Goal: Contribute content: Contribute content

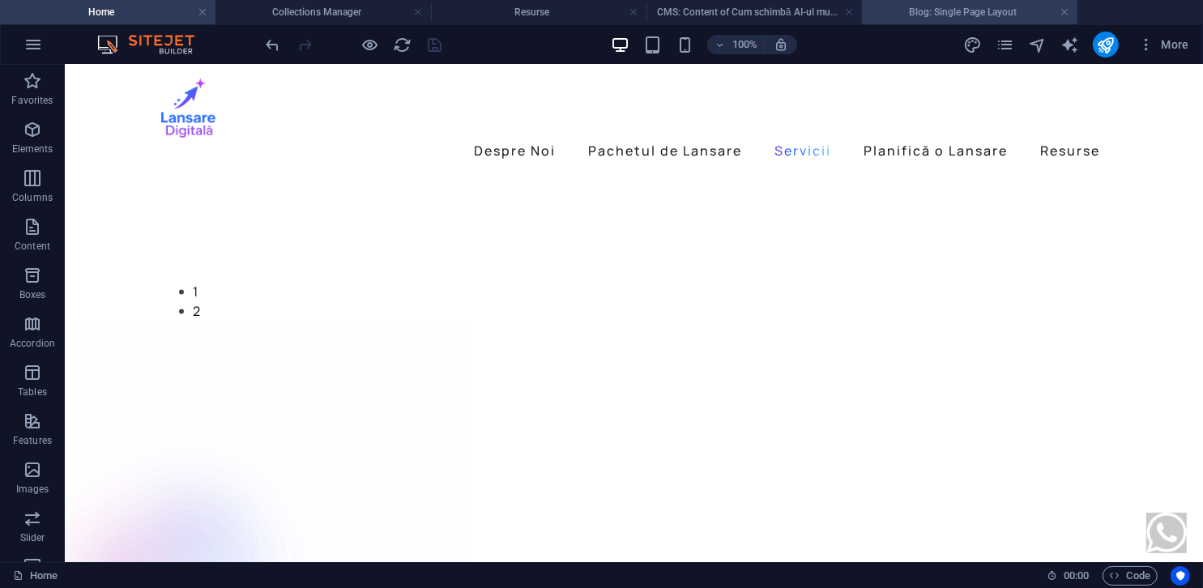
click at [920, 17] on h4 "Blog: Single Page Layout" at bounding box center [970, 12] width 216 height 18
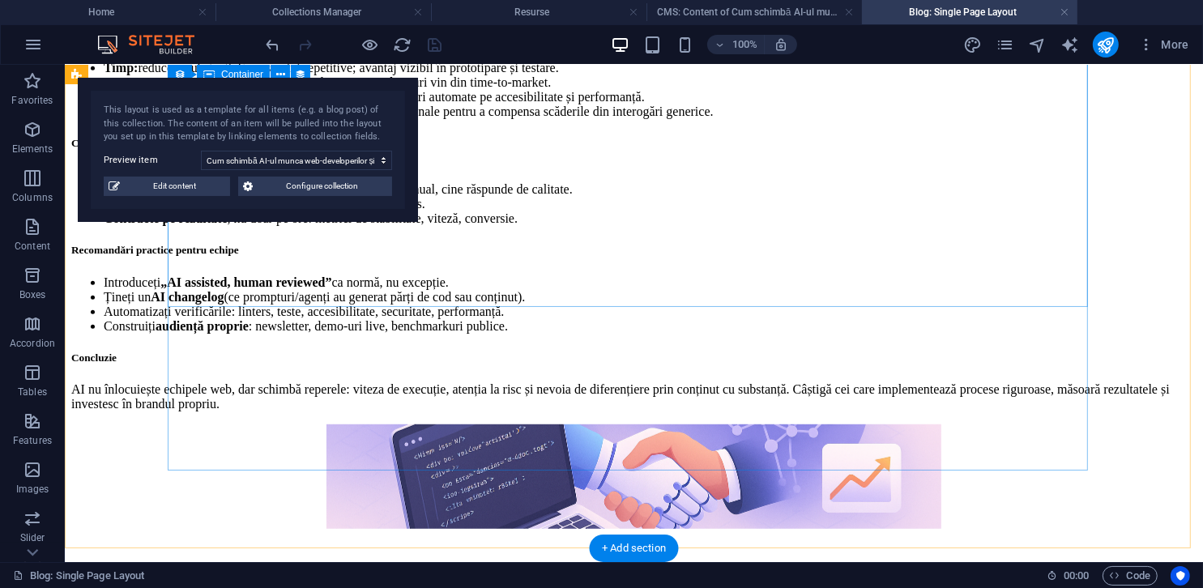
scroll to position [891, 0]
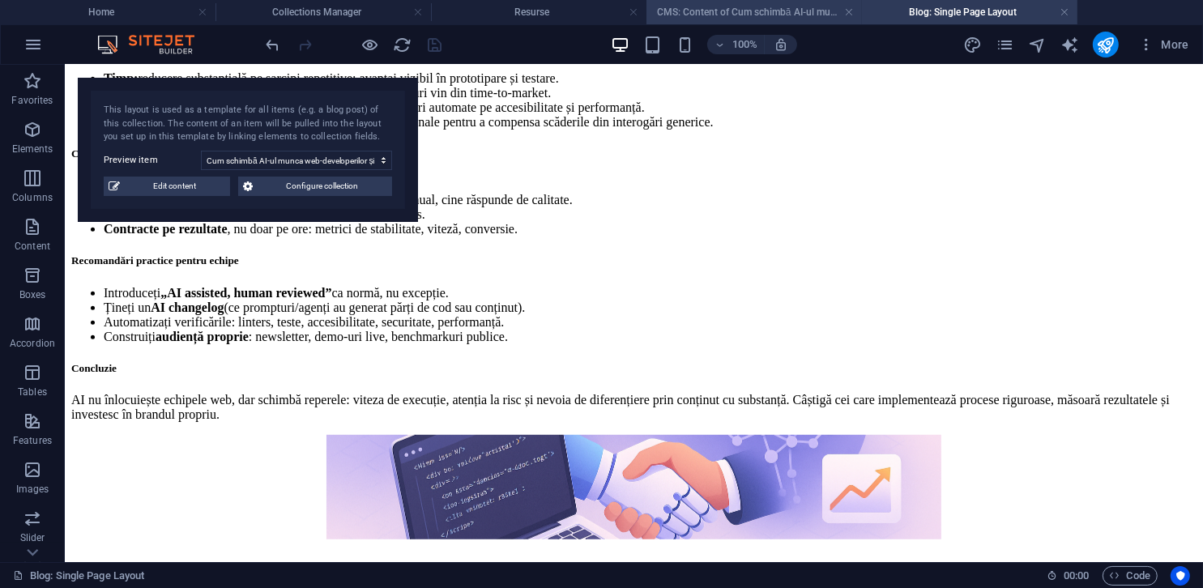
click at [785, 17] on h4 "CMS: Content of Cum schimbă AI-ul munca web..." at bounding box center [755, 12] width 216 height 18
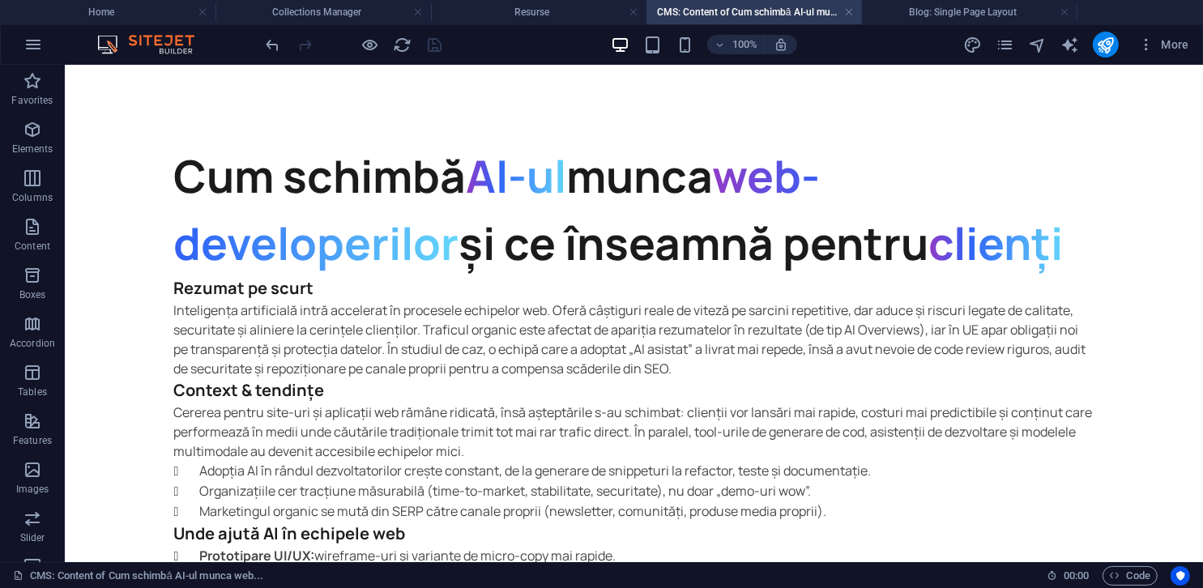
scroll to position [0, 0]
click at [542, 12] on h4 "Resurse" at bounding box center [539, 12] width 216 height 18
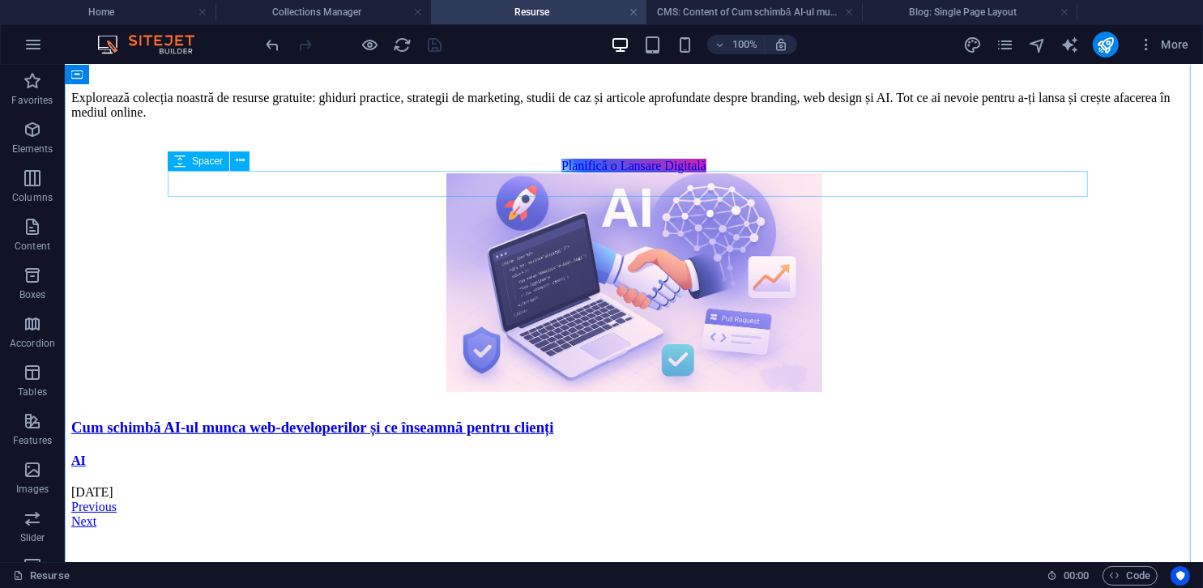
scroll to position [81, 0]
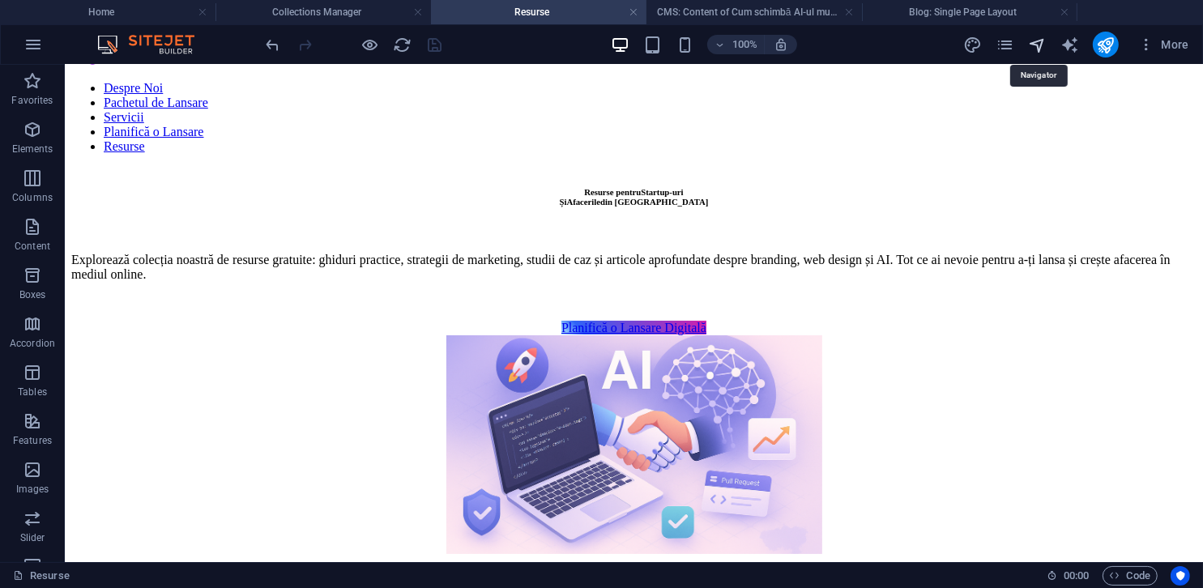
click at [1035, 43] on icon "navigator" at bounding box center [1037, 45] width 19 height 19
select select "16012135-ro"
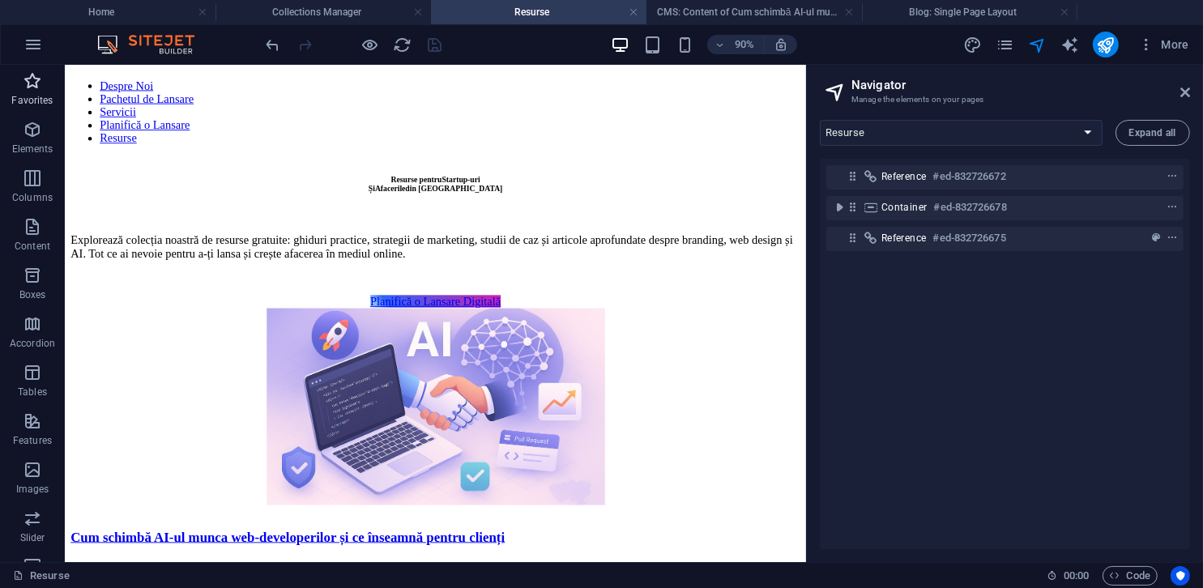
click at [41, 82] on icon "button" at bounding box center [32, 80] width 19 height 19
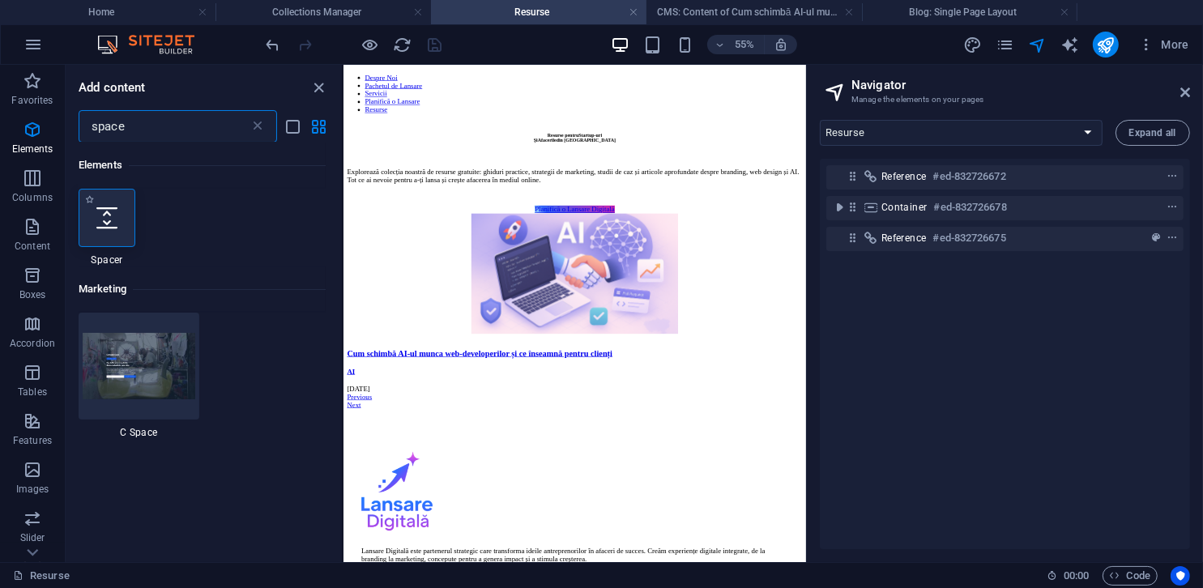
type input "space"
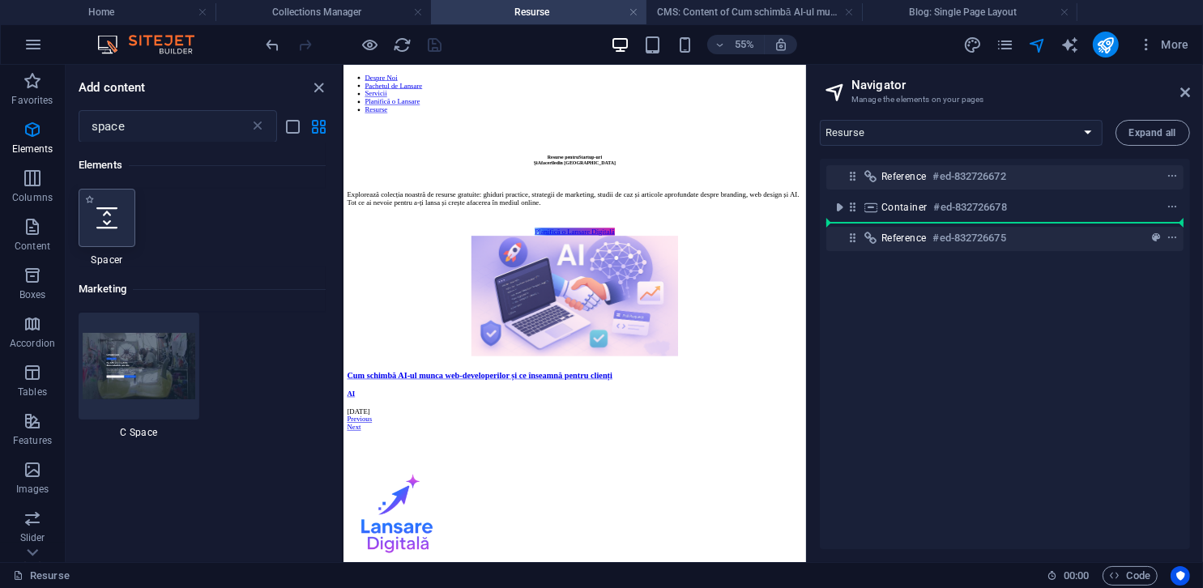
select select "px"
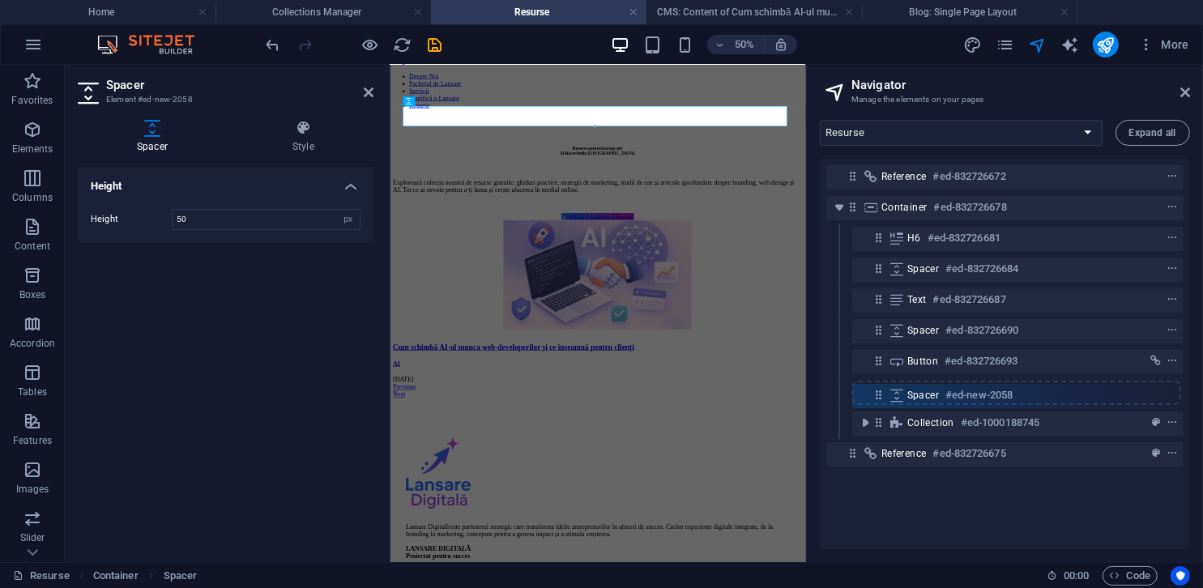
drag, startPoint x: 872, startPoint y: 237, endPoint x: 873, endPoint y: 399, distance: 161.2
click at [873, 399] on div "Reference #ed-832726672 Container #ed-832726678 Spacer #ed-new-2058 H6 #ed-8327…" at bounding box center [1005, 354] width 370 height 391
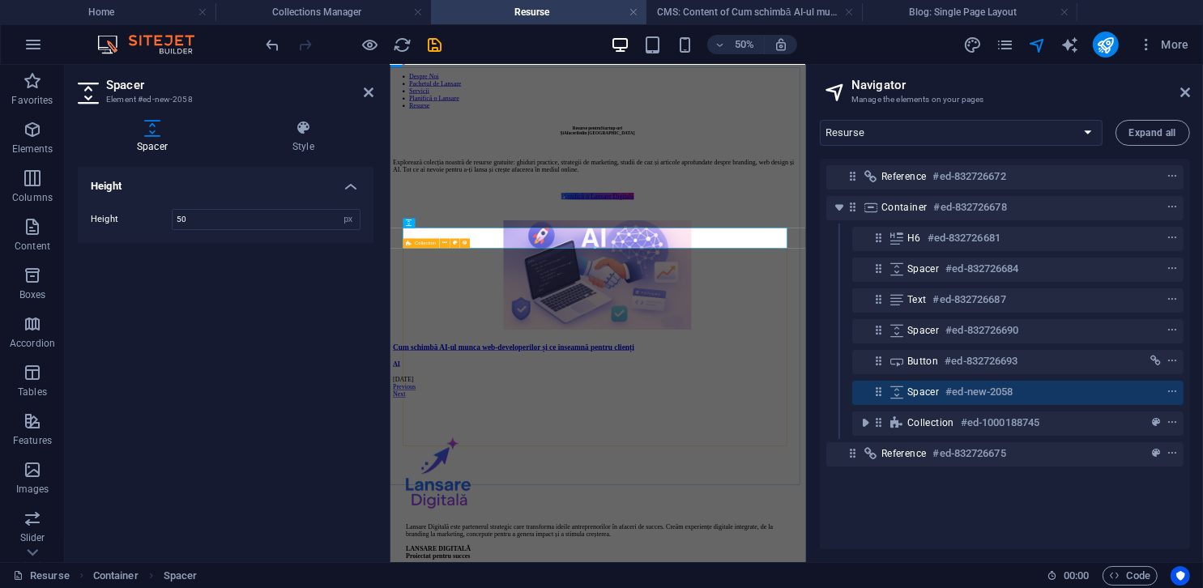
click at [1169, 587] on div "Cum schimbă AI-ul munca web-developerilor și ce înseamnă pentru clienți AI [DAT…" at bounding box center [805, 553] width 818 height 356
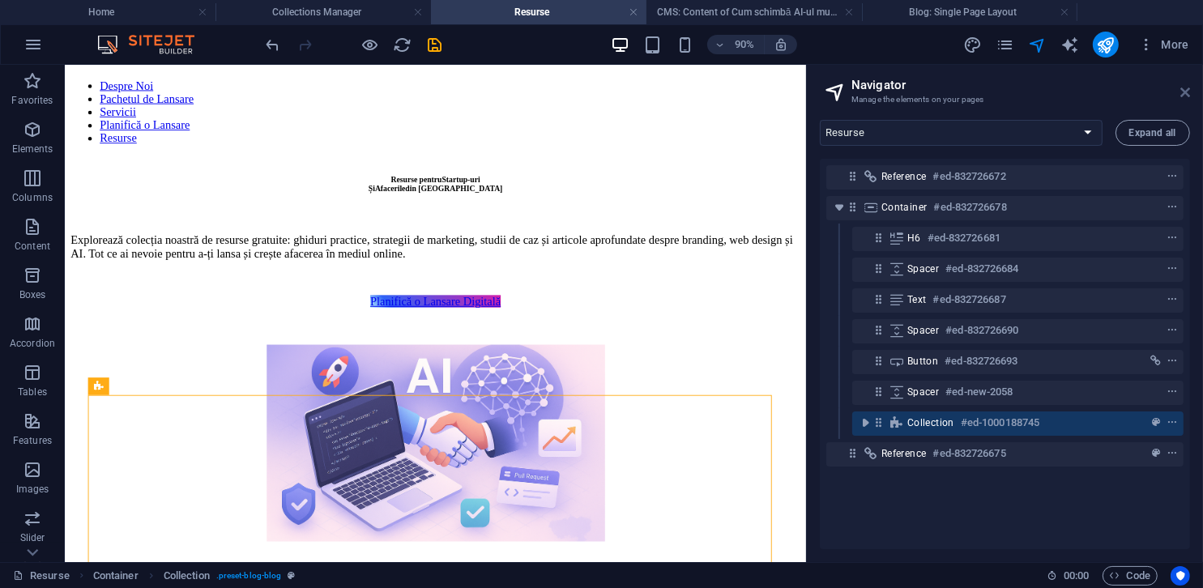
drag, startPoint x: 1183, startPoint y: 89, endPoint x: 1091, endPoint y: 28, distance: 110.3
click at [1183, 89] on icon at bounding box center [1185, 92] width 10 height 13
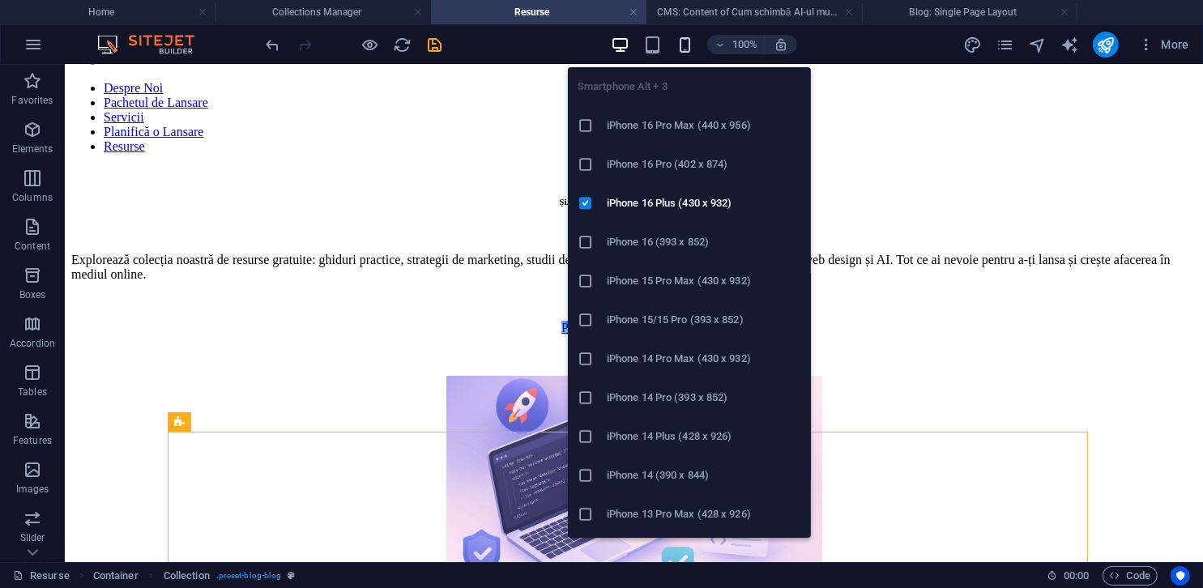
click at [690, 45] on icon "button" at bounding box center [685, 45] width 19 height 19
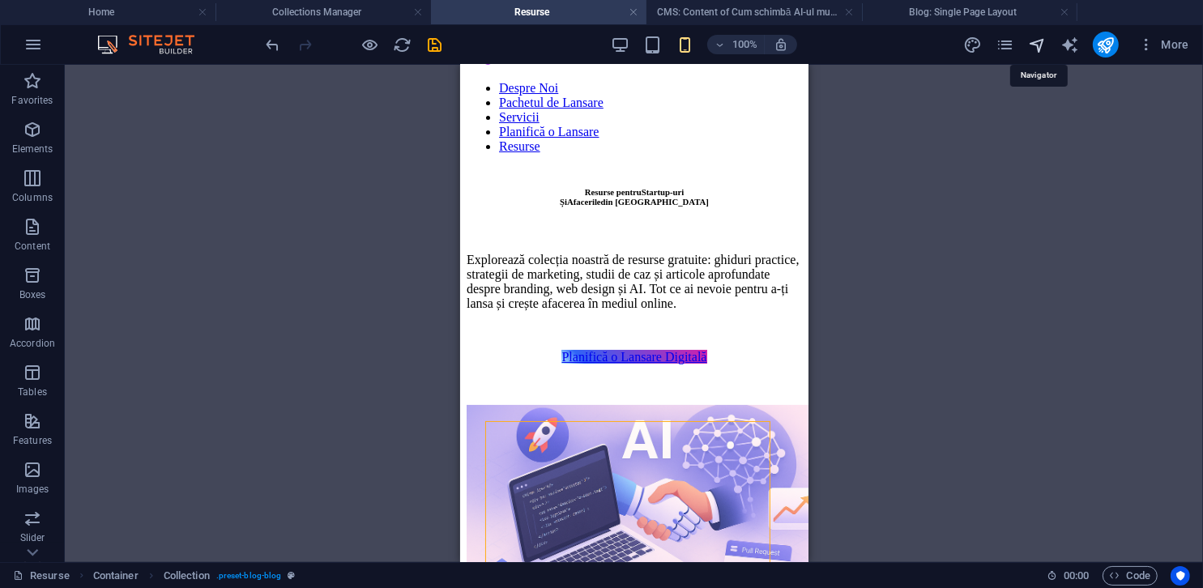
click at [1039, 45] on icon "navigator" at bounding box center [1037, 45] width 19 height 19
select select "16012135-ro"
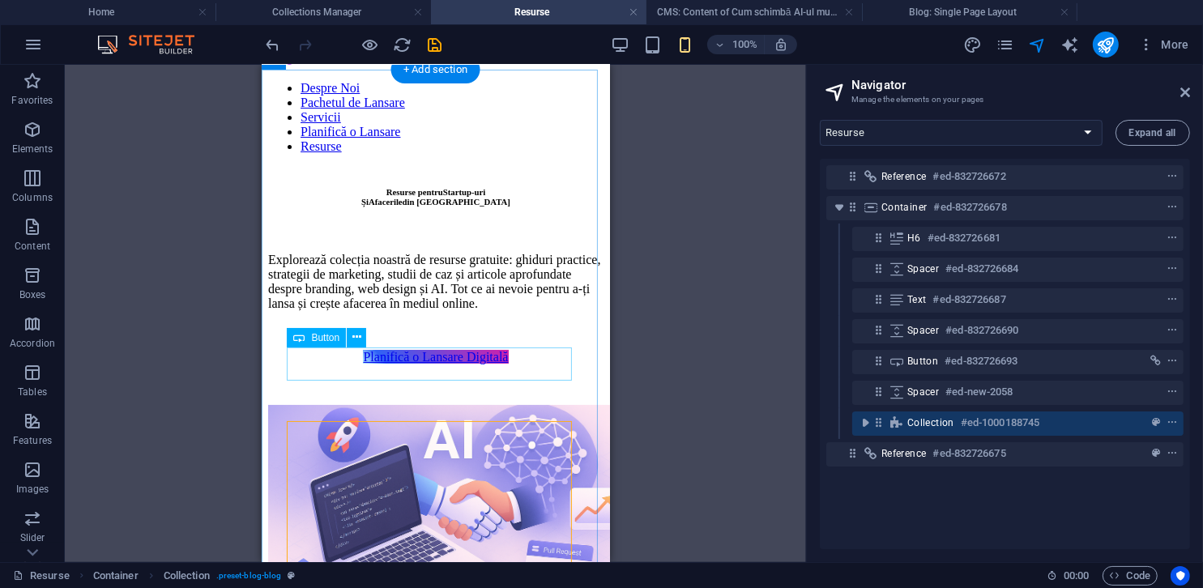
click at [547, 363] on div "Planifică o Lansare Digitală" at bounding box center [434, 356] width 335 height 15
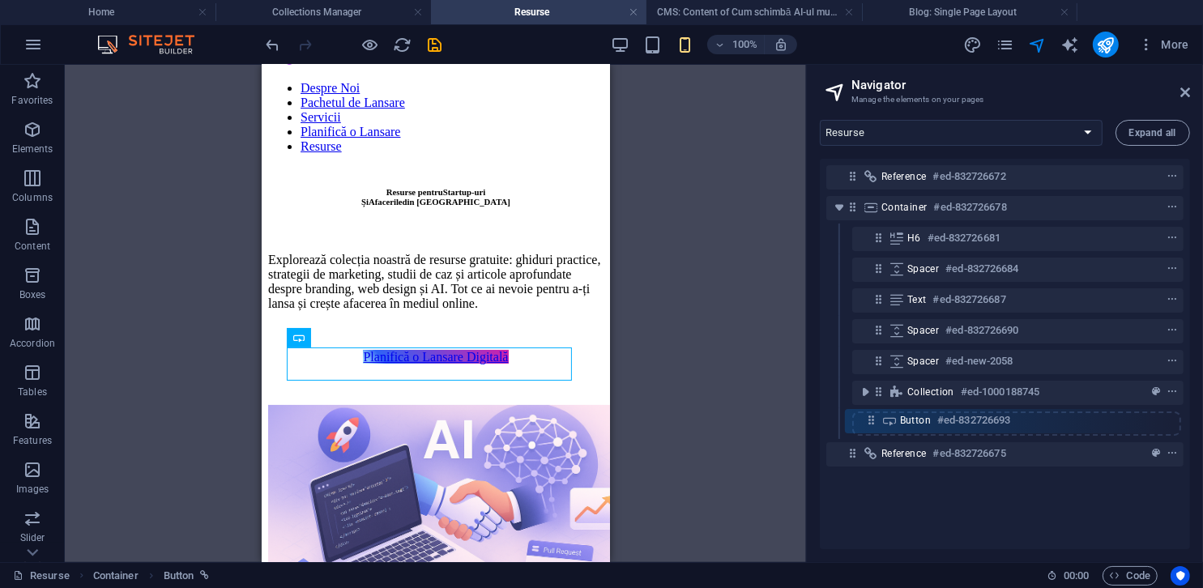
drag, startPoint x: 873, startPoint y: 363, endPoint x: 864, endPoint y: 426, distance: 63.8
click at [864, 426] on div "Reference #ed-832726672 Container #ed-832726678 H6 #ed-832726681 Spacer #ed-832…" at bounding box center [1005, 354] width 370 height 391
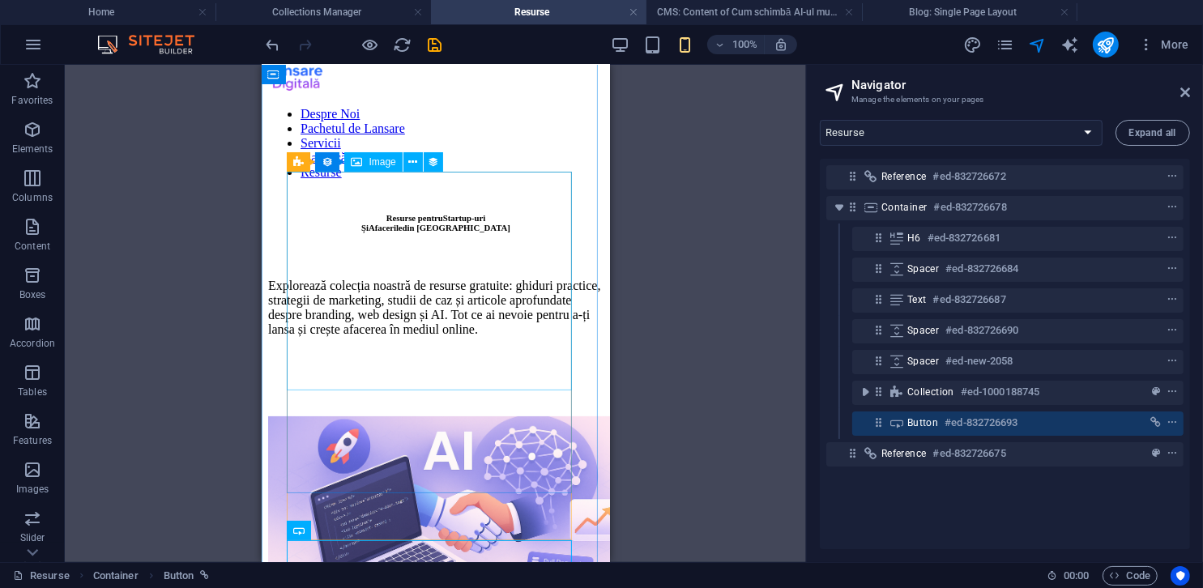
scroll to position [0, 0]
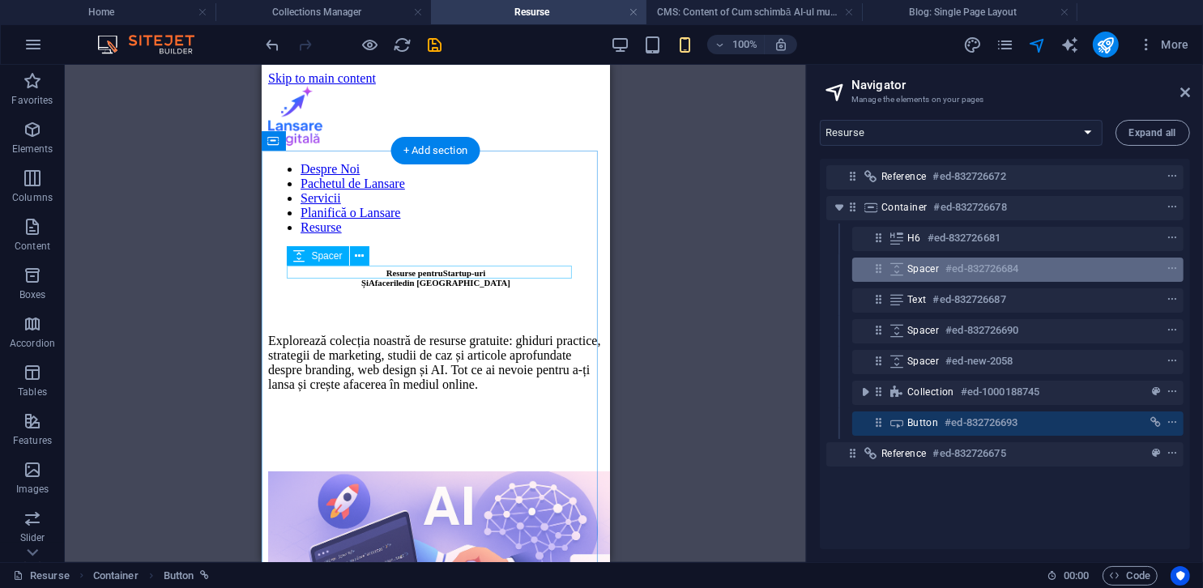
click at [937, 264] on span "Spacer" at bounding box center [923, 269] width 32 height 13
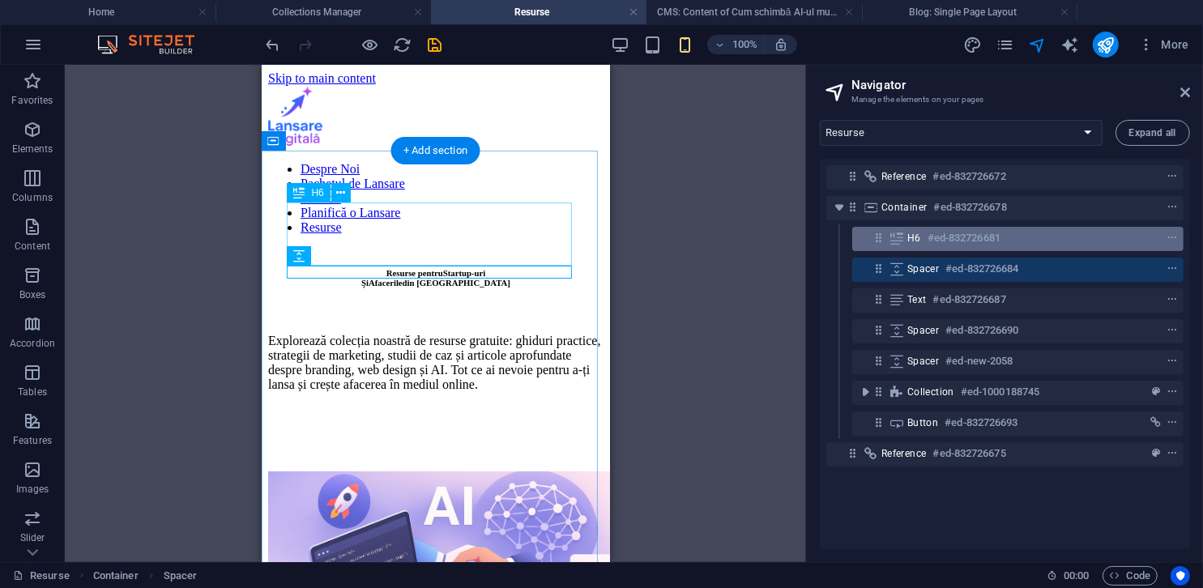
click at [920, 243] on div "H6 #ed-832726681" at bounding box center [1004, 237] width 195 height 19
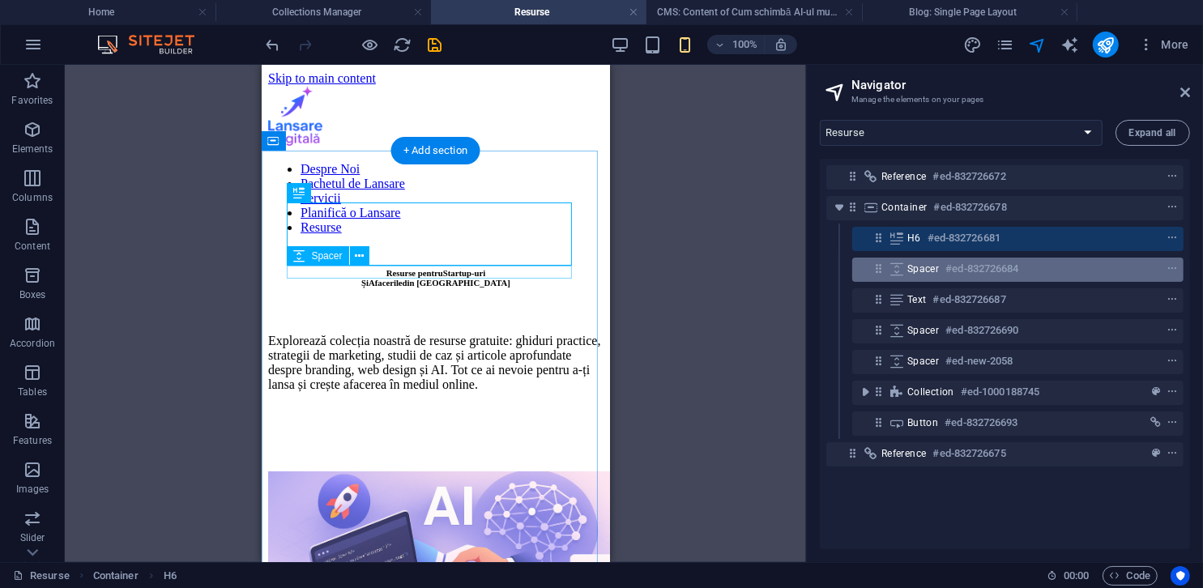
click at [921, 263] on span "Spacer" at bounding box center [923, 269] width 32 height 13
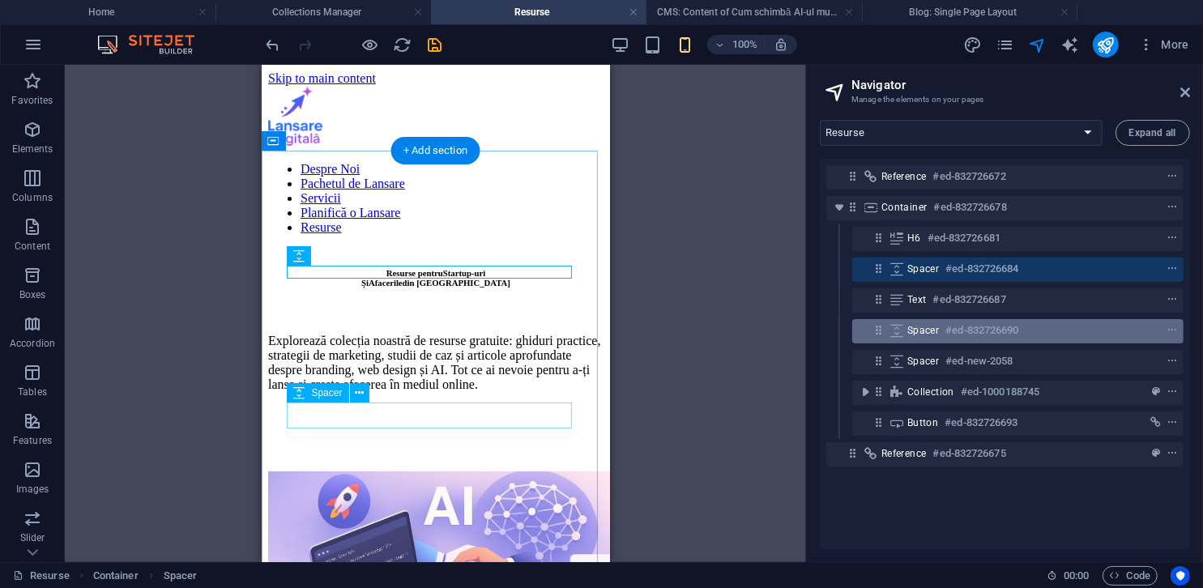
click at [927, 331] on span "Spacer" at bounding box center [923, 330] width 32 height 13
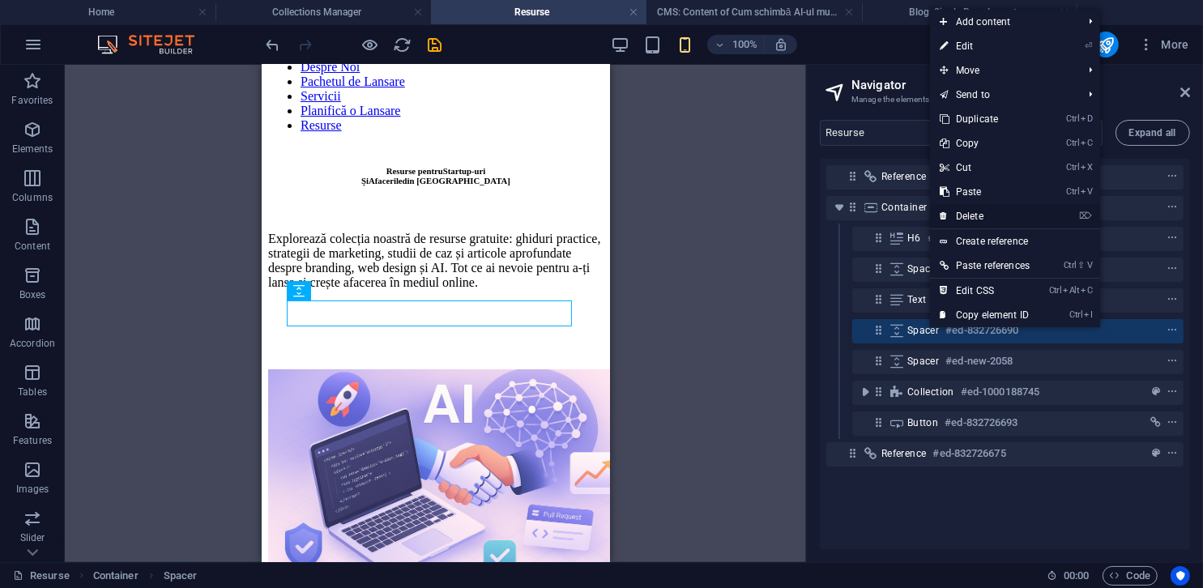
click at [966, 216] on link "⌦ Delete" at bounding box center [984, 216] width 109 height 24
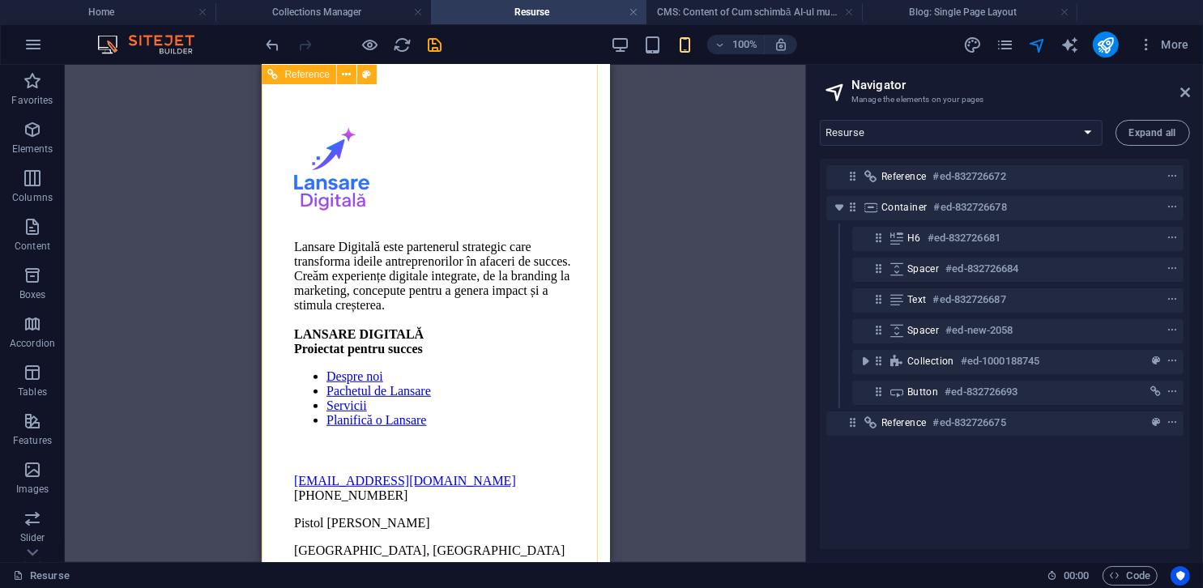
scroll to position [648, 0]
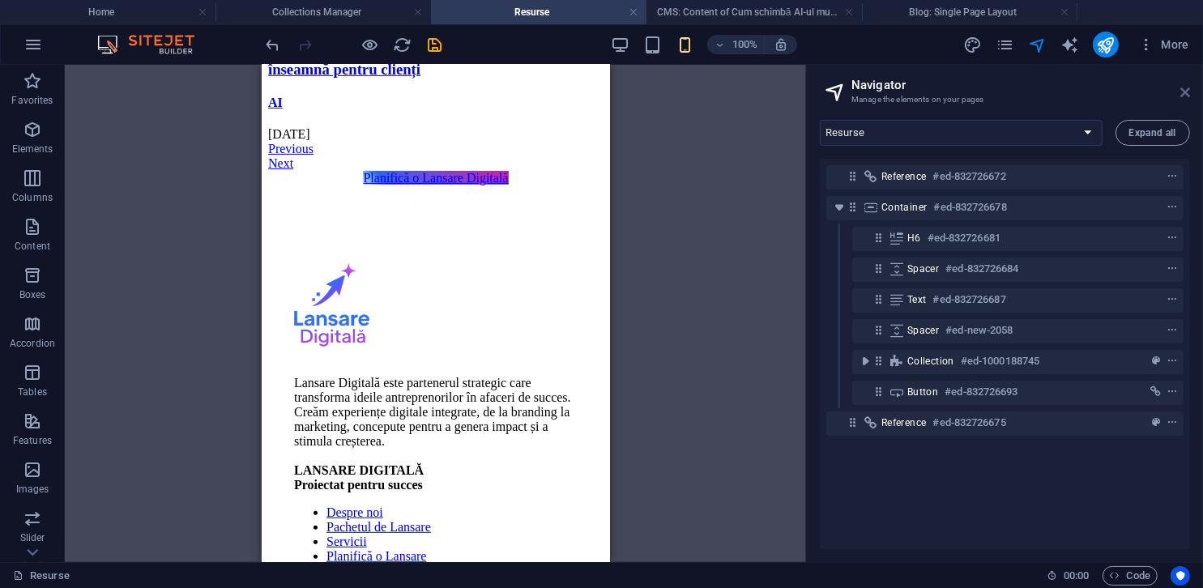
click at [1182, 94] on icon at bounding box center [1185, 92] width 10 height 13
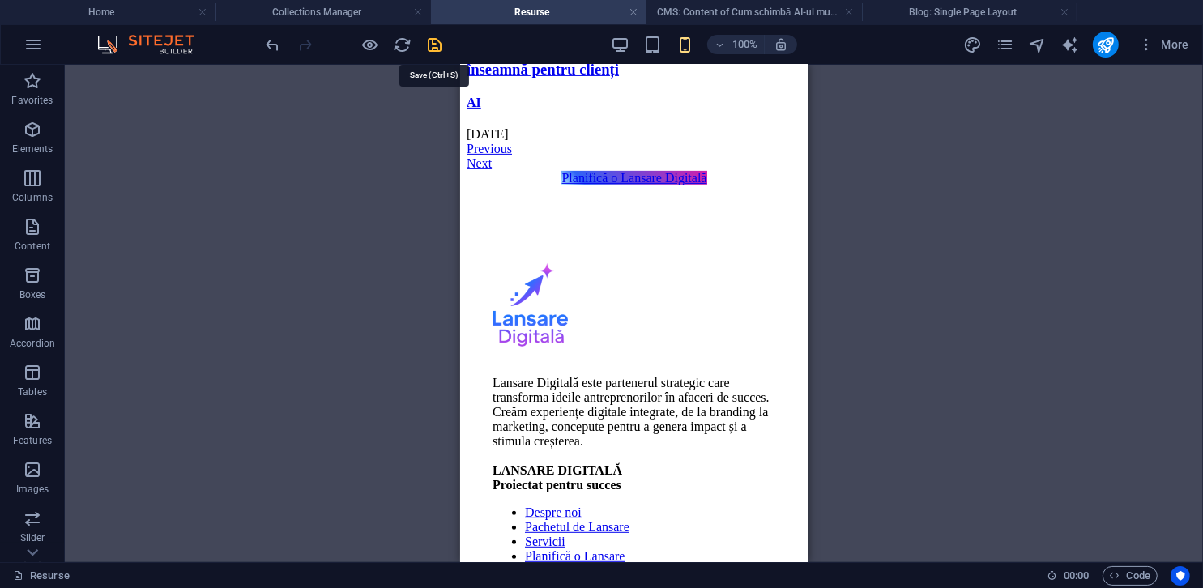
click at [439, 41] on icon "save" at bounding box center [435, 45] width 19 height 19
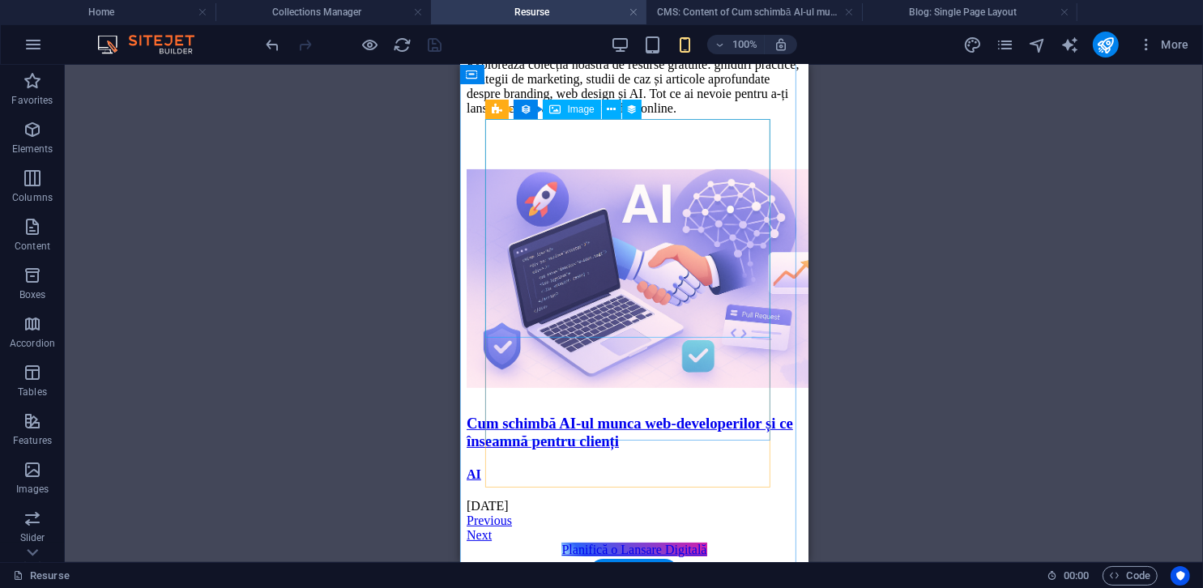
scroll to position [243, 0]
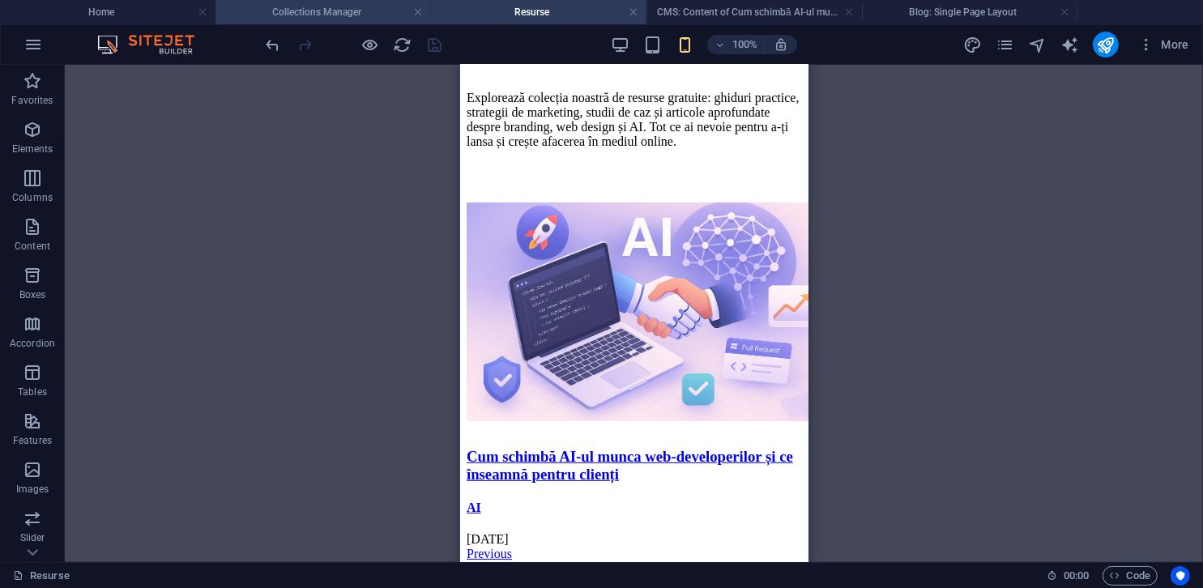
click at [346, 15] on h4 "Collections Manager" at bounding box center [324, 12] width 216 height 18
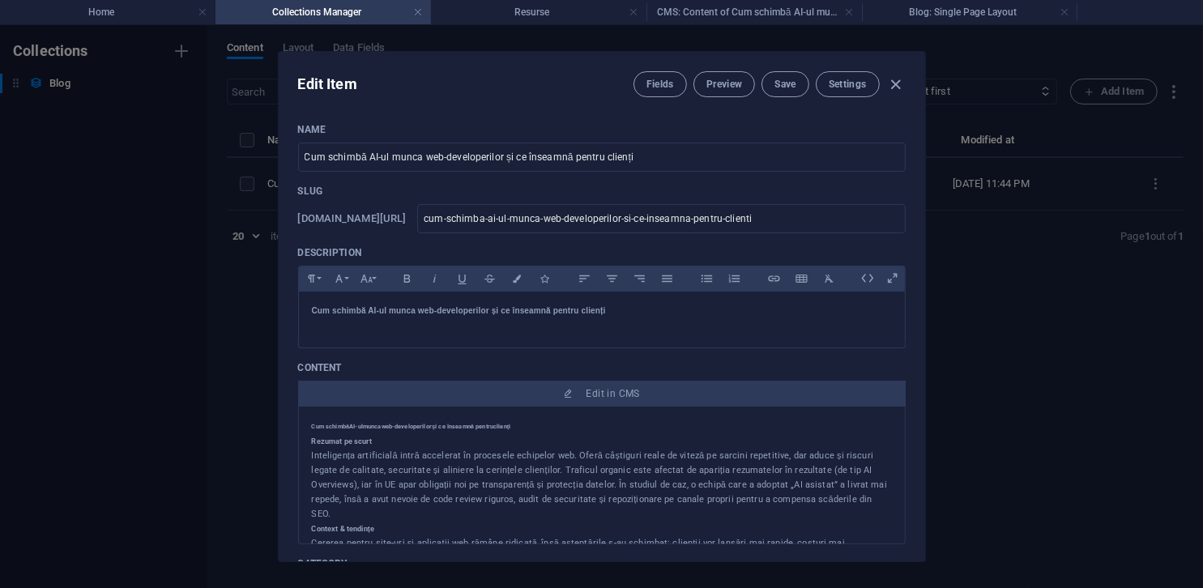
scroll to position [0, 0]
click at [125, 9] on h4 "Home" at bounding box center [108, 12] width 216 height 18
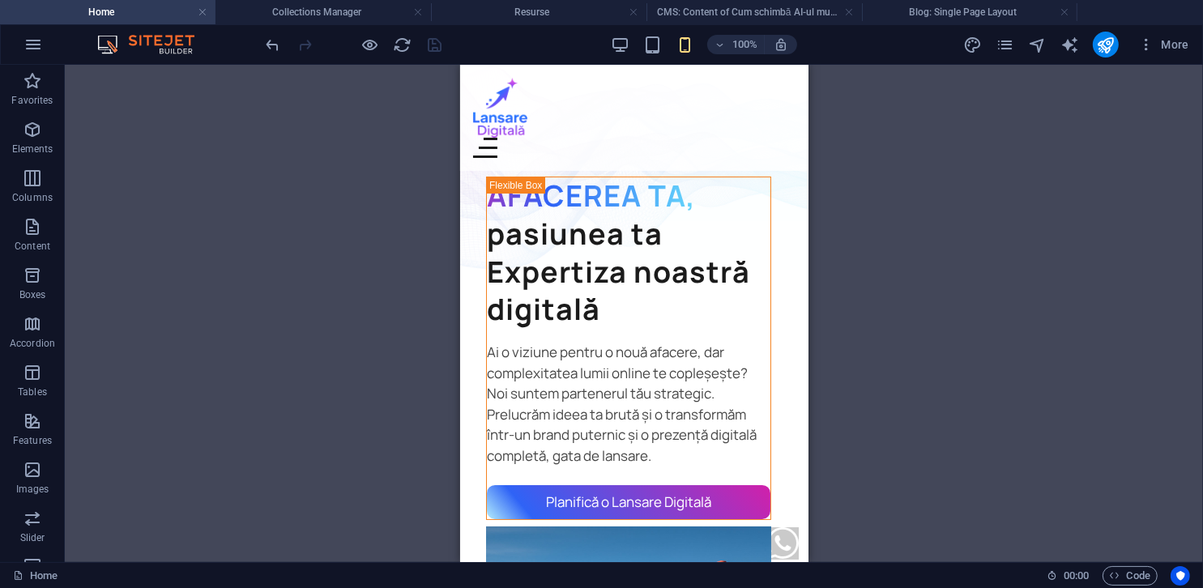
scroll to position [1804, 0]
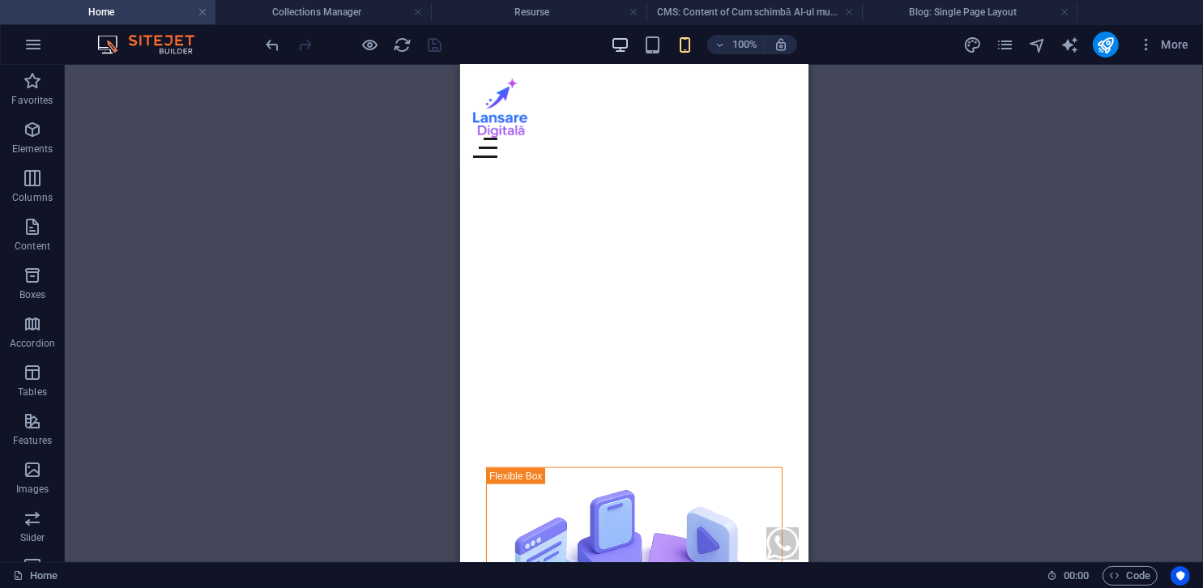
click at [613, 53] on icon "button" at bounding box center [620, 45] width 19 height 19
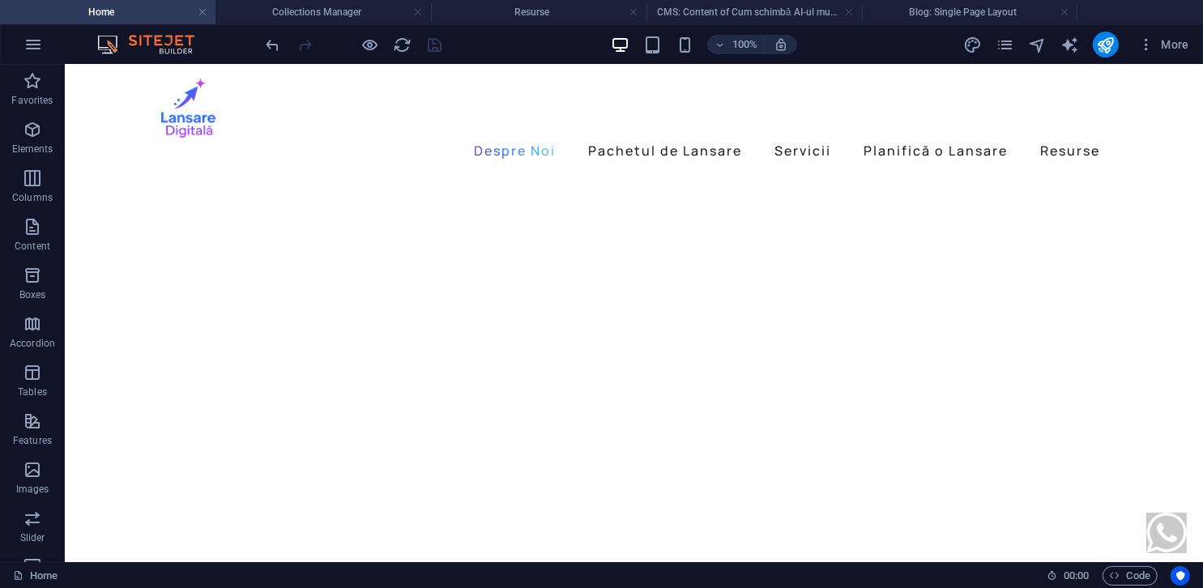
scroll to position [1374, 0]
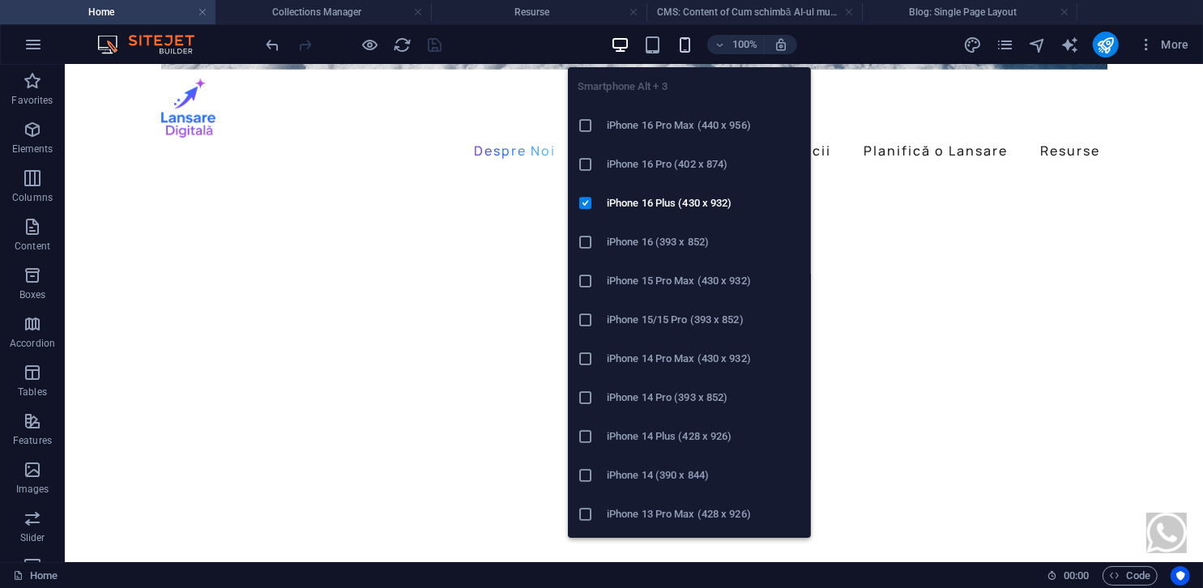
click at [690, 47] on icon "button" at bounding box center [685, 45] width 19 height 19
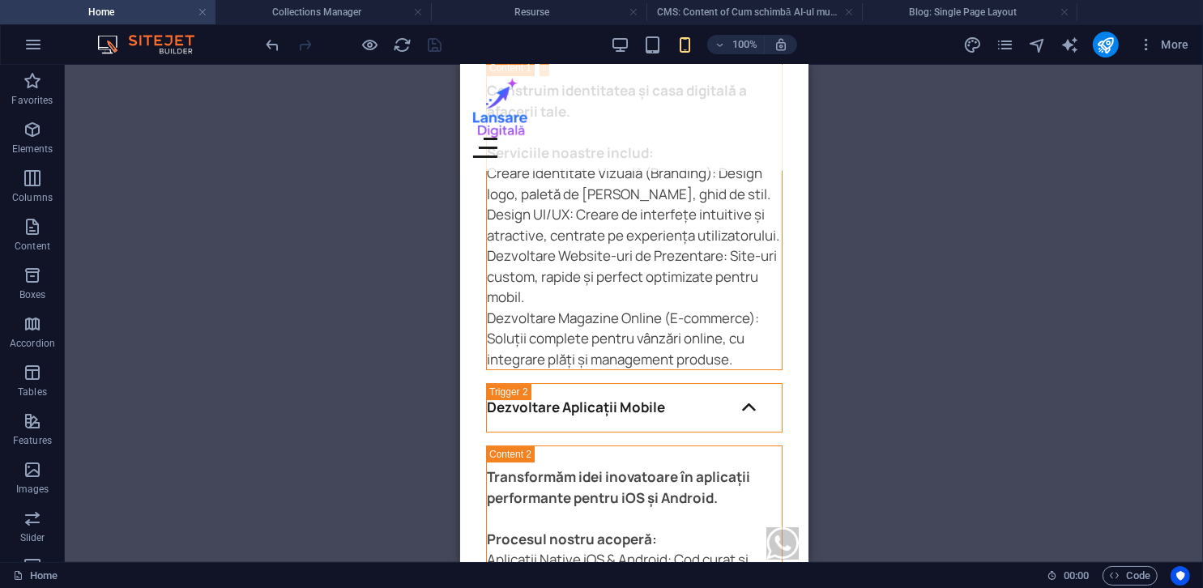
scroll to position [4891, 0]
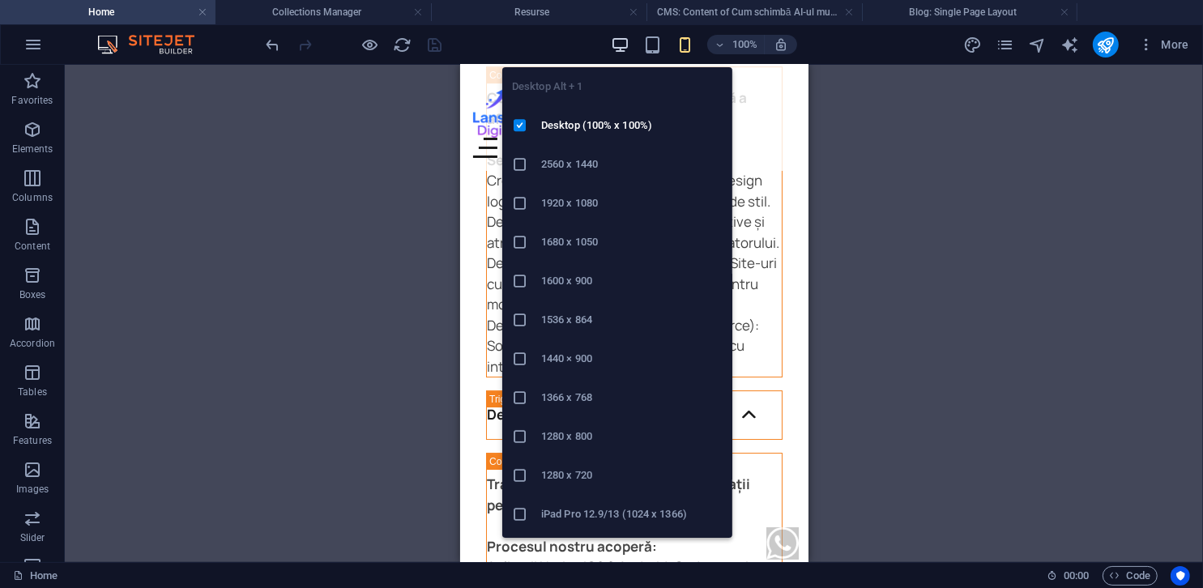
click at [627, 46] on icon "button" at bounding box center [620, 45] width 19 height 19
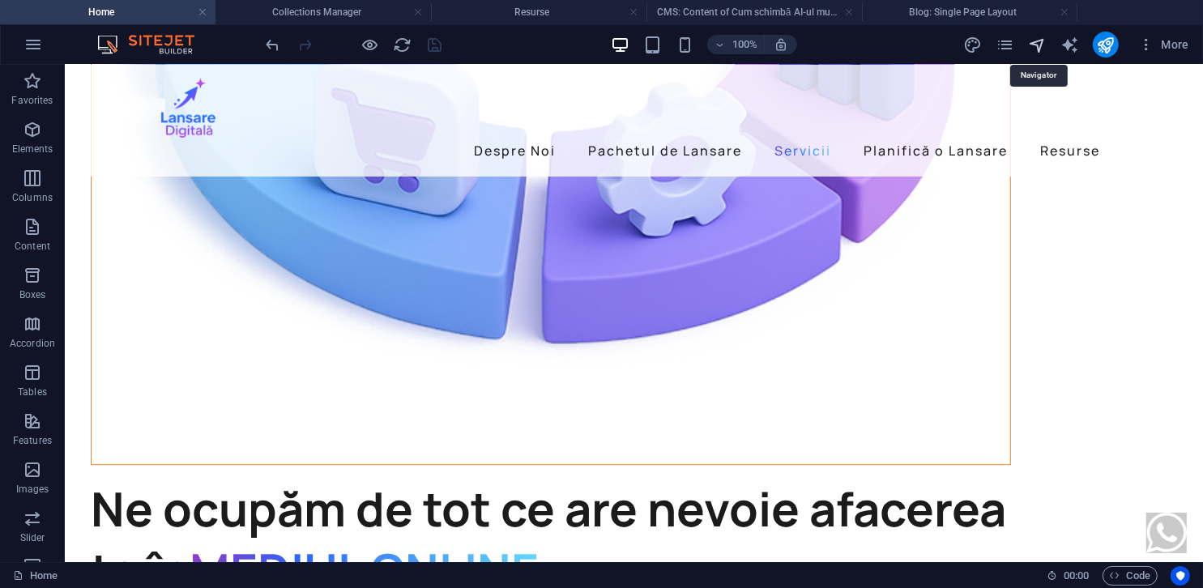
click at [1035, 48] on icon "navigator" at bounding box center [1037, 45] width 19 height 19
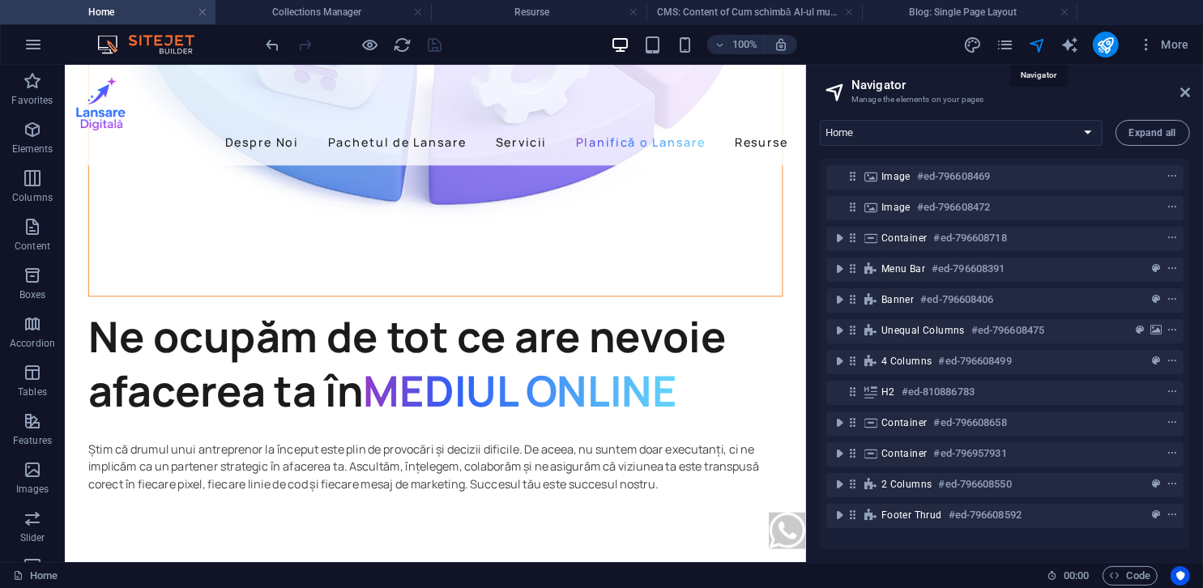
scroll to position [4378, 0]
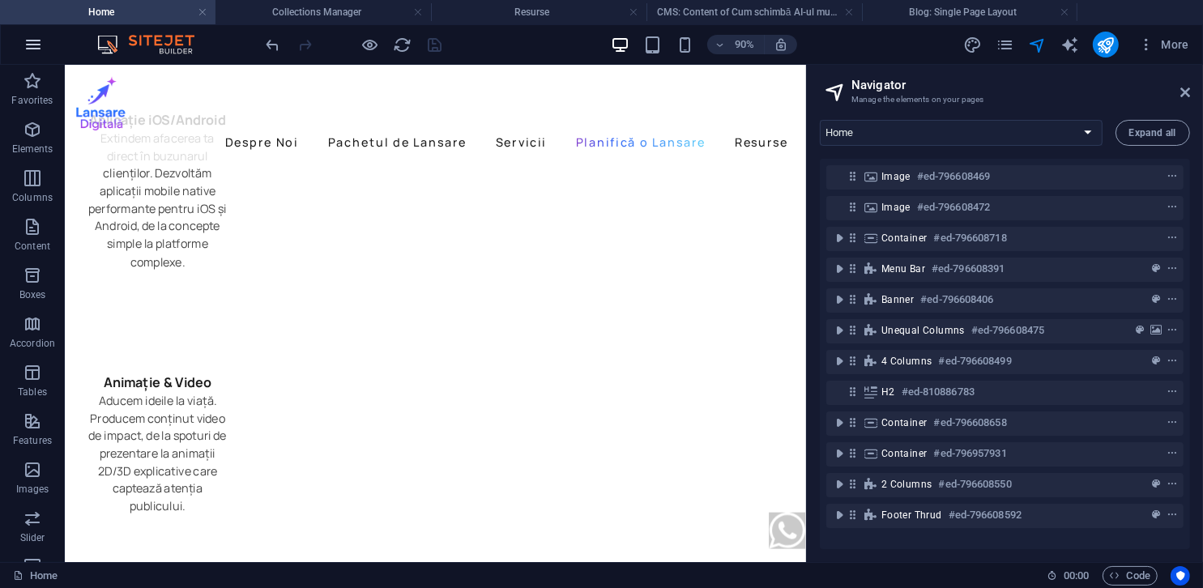
click at [41, 51] on icon "button" at bounding box center [32, 44] width 19 height 19
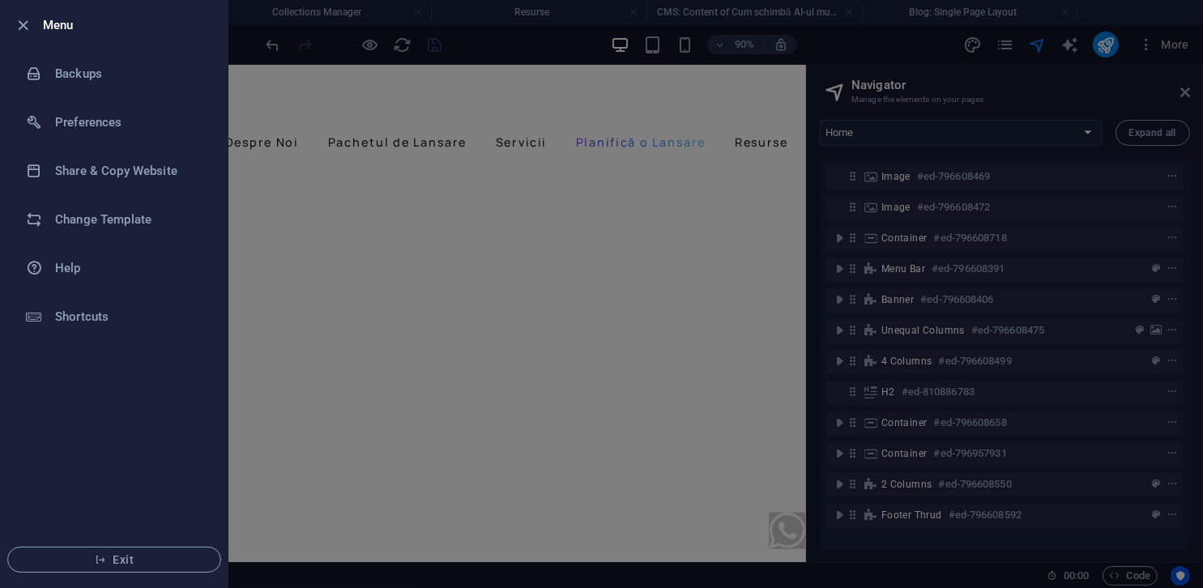
click at [399, 205] on div at bounding box center [601, 294] width 1203 height 588
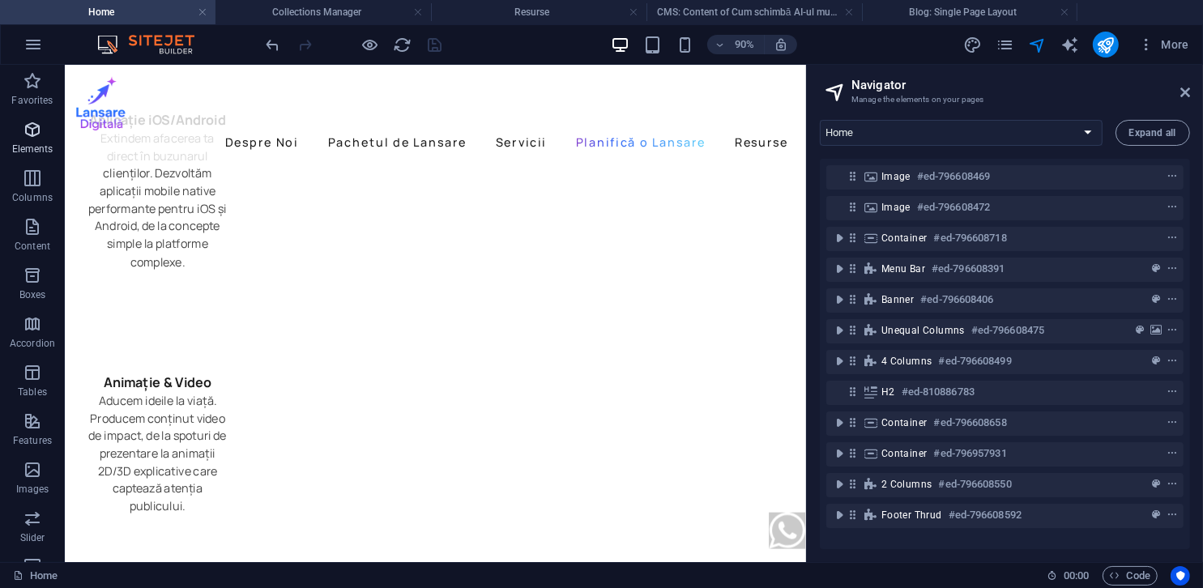
click at [34, 128] on icon "button" at bounding box center [32, 129] width 19 height 19
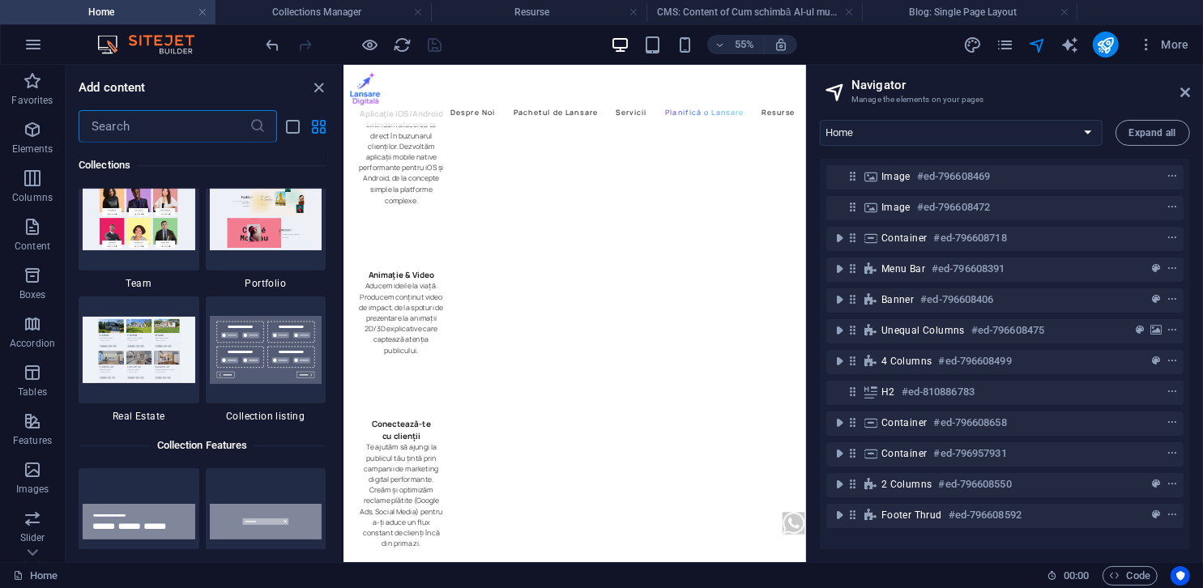
scroll to position [15124, 0]
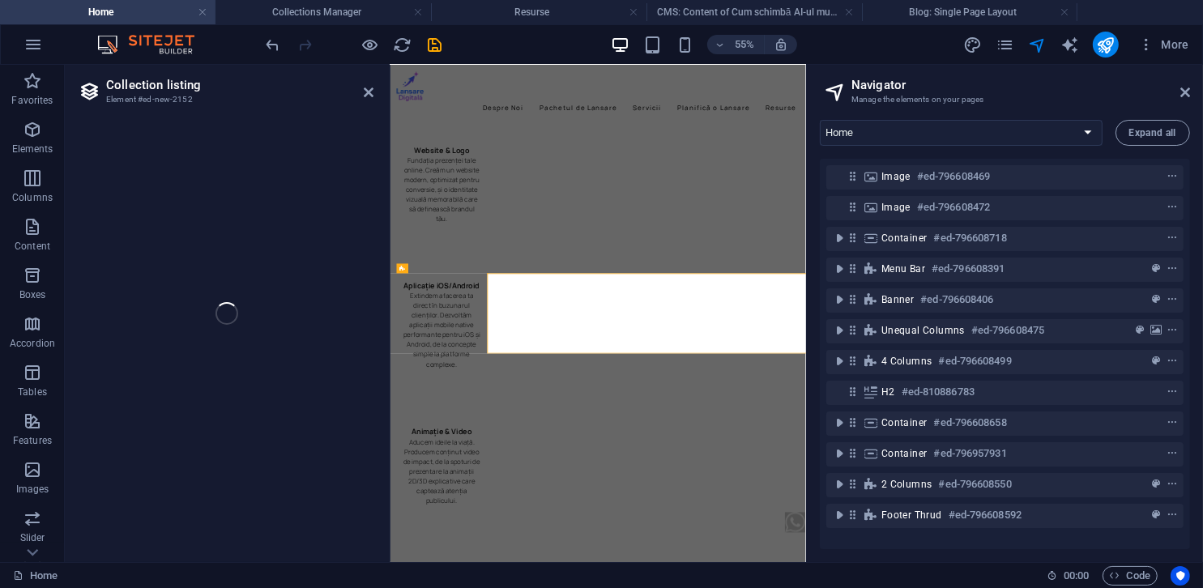
select select
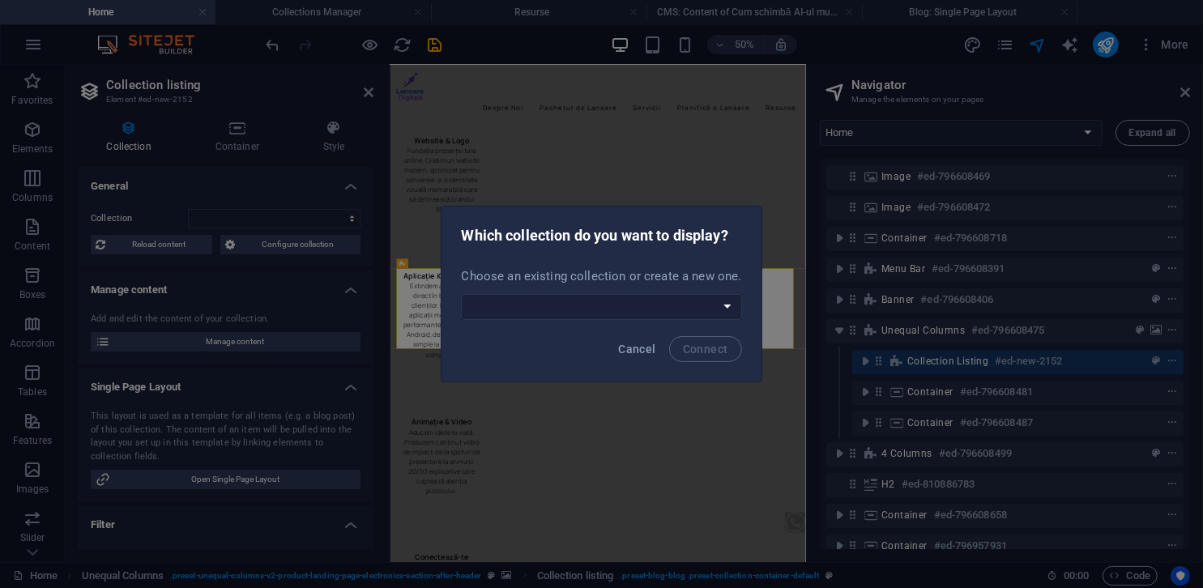
scroll to position [907, 0]
click at [716, 301] on select "Blog Create a new collection" at bounding box center [601, 307] width 280 height 26
select select "68dd3a452d69217467023f77"
click at [463, 294] on select "Blog Create a new collection" at bounding box center [601, 307] width 280 height 26
click at [693, 352] on span "Connect" at bounding box center [705, 349] width 45 height 13
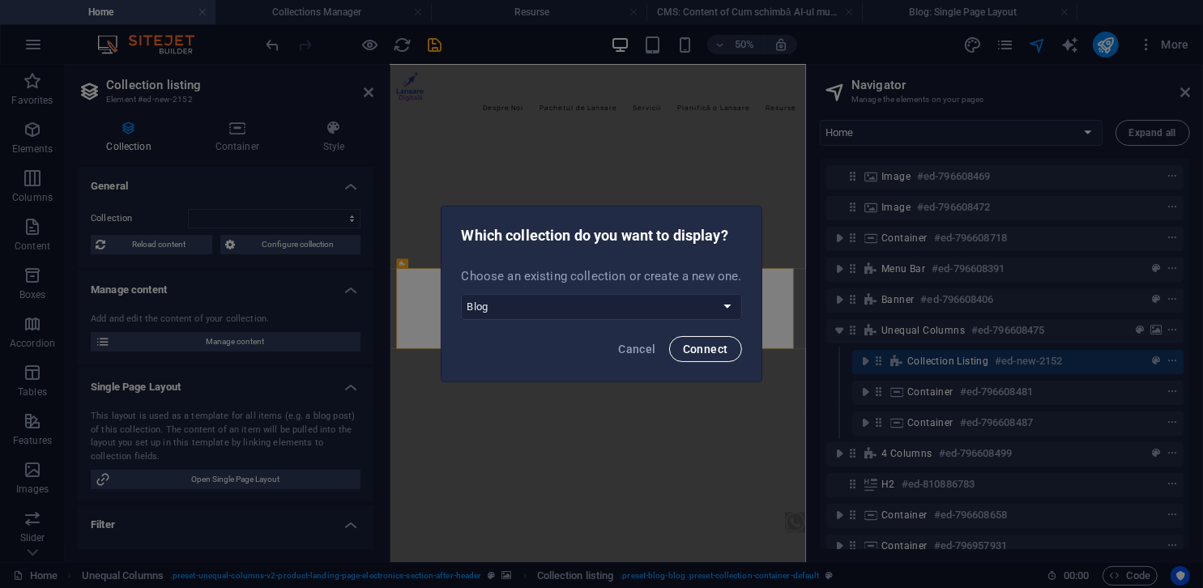
select select "68dd3a452d69217467023f77"
select select "createdAt_DESC"
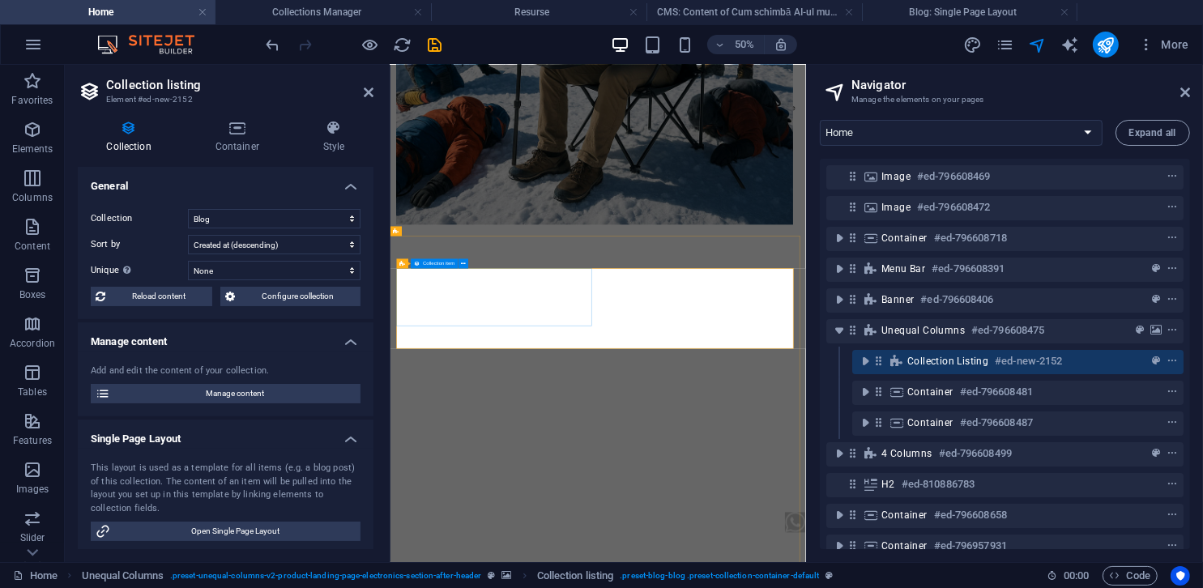
click at [540, 11] on h4 "Resurse" at bounding box center [539, 12] width 216 height 18
select select "16012135-ro"
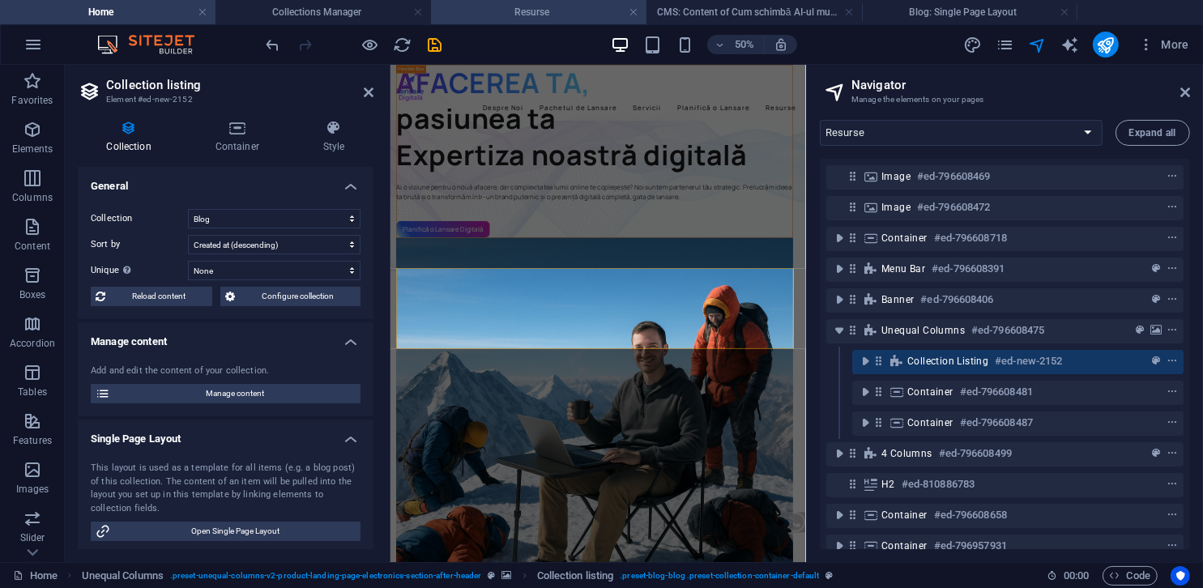
scroll to position [243, 0]
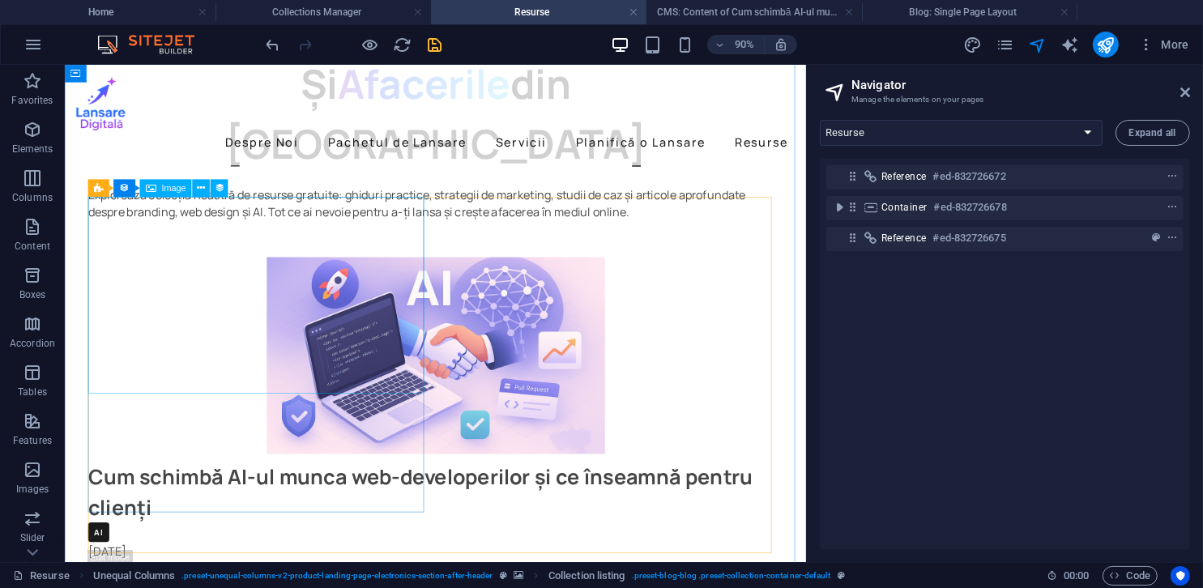
click at [324, 288] on figure at bounding box center [476, 387] width 772 height 219
select select
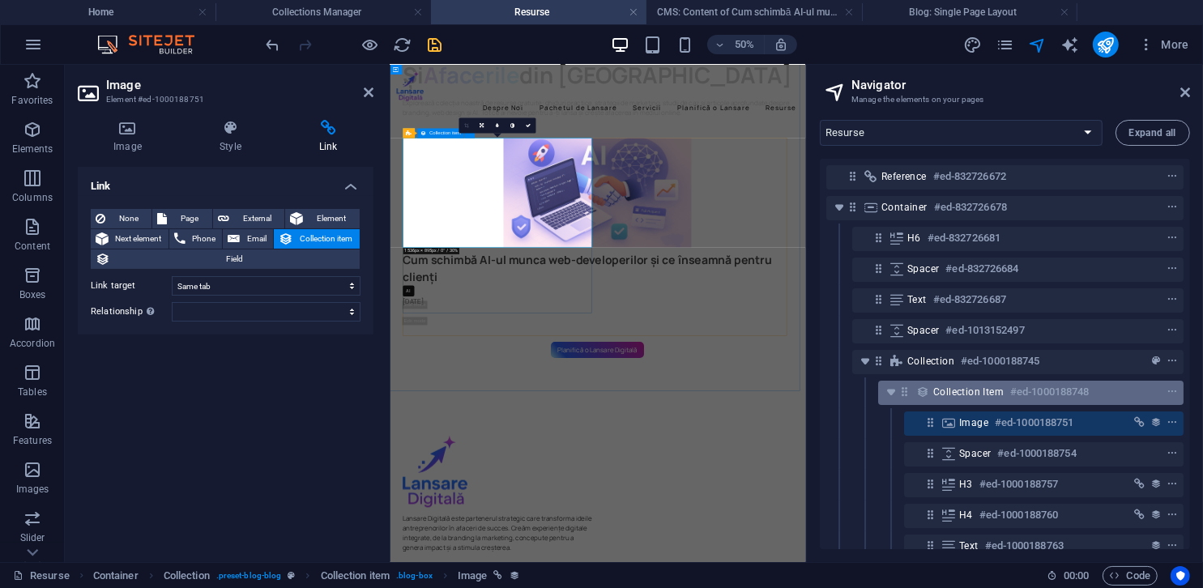
click at [946, 396] on span "Collection item" at bounding box center [968, 392] width 70 height 13
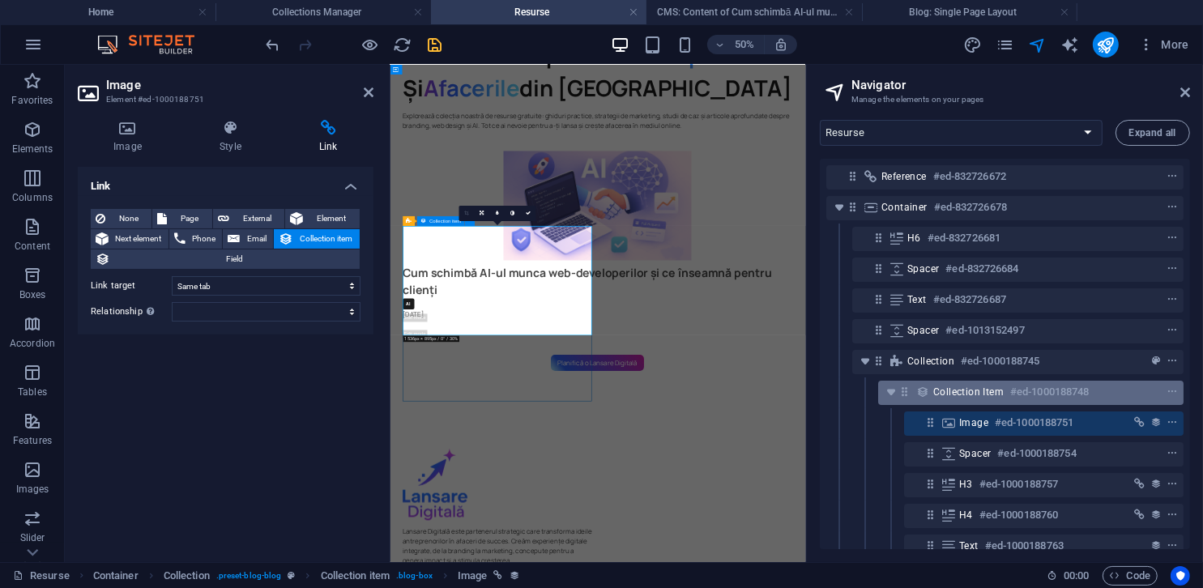
scroll to position [66, 0]
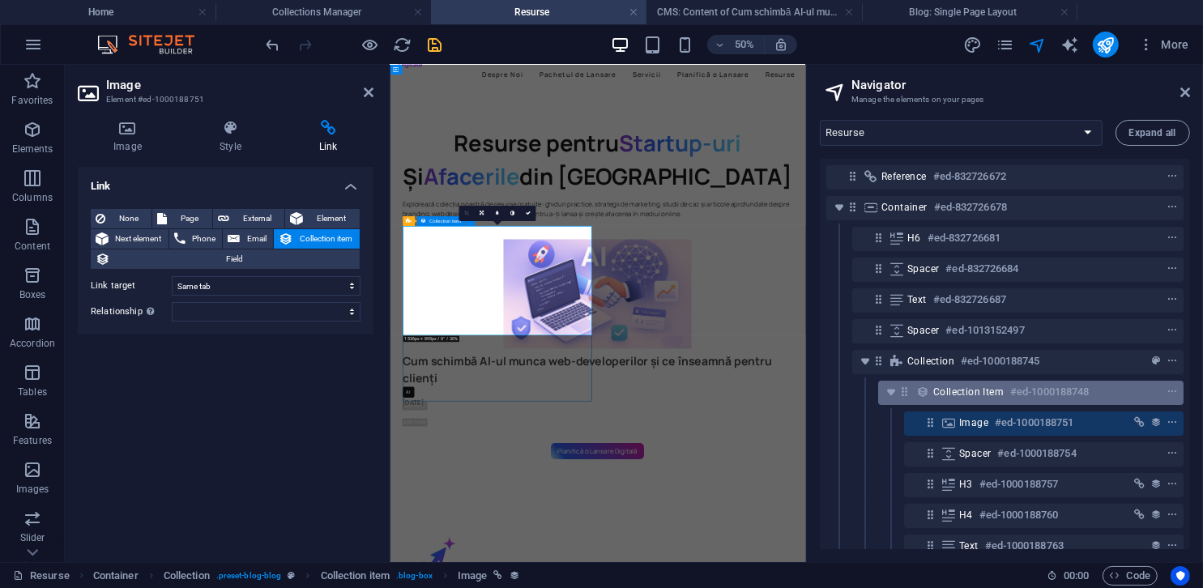
click at [946, 396] on span "Collection item" at bounding box center [968, 392] width 70 height 13
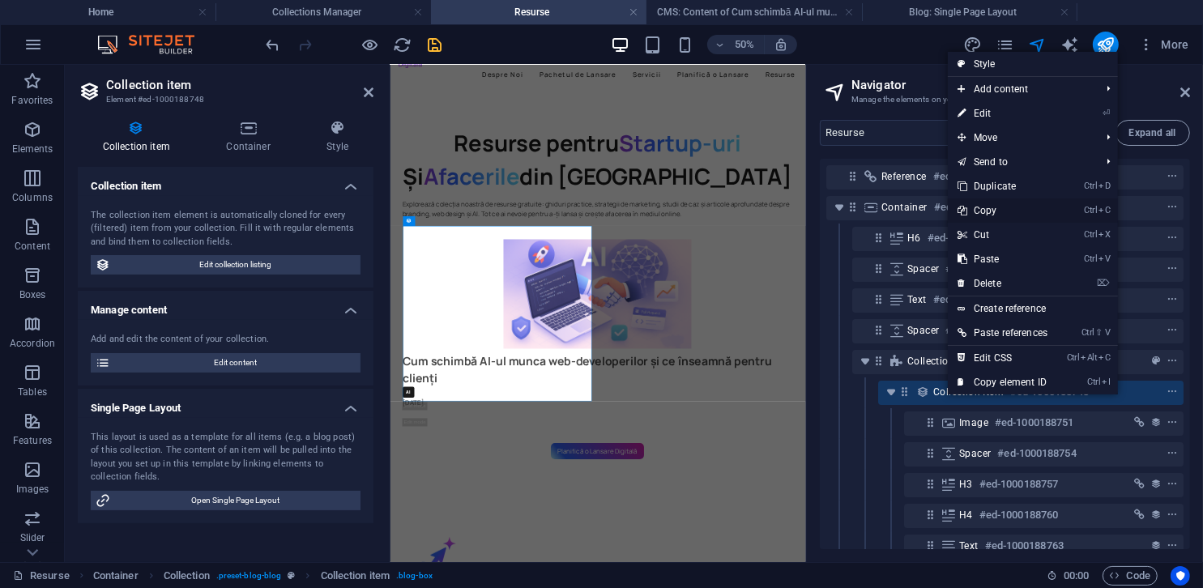
click at [992, 214] on link "Ctrl C Copy" at bounding box center [1002, 210] width 109 height 24
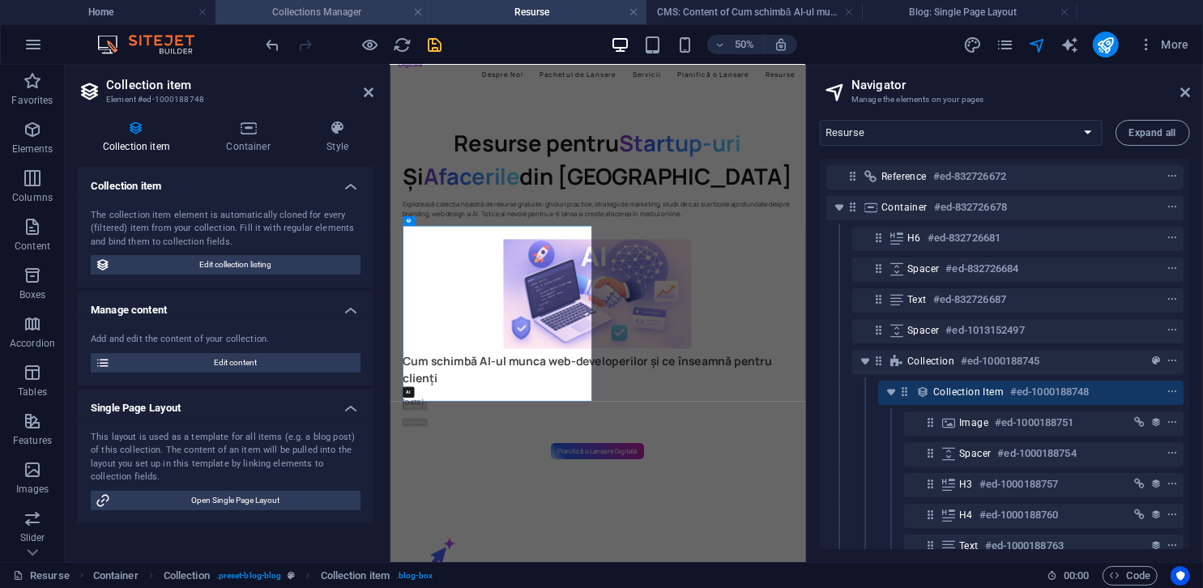
click at [358, 13] on h4 "Collections Manager" at bounding box center [324, 12] width 216 height 18
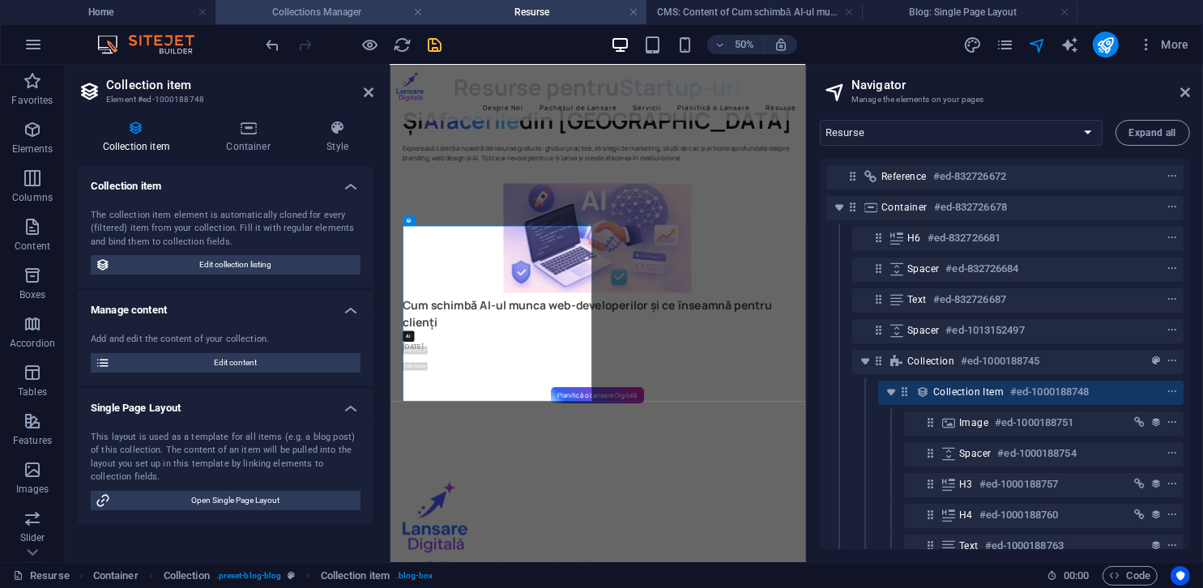
scroll to position [0, 0]
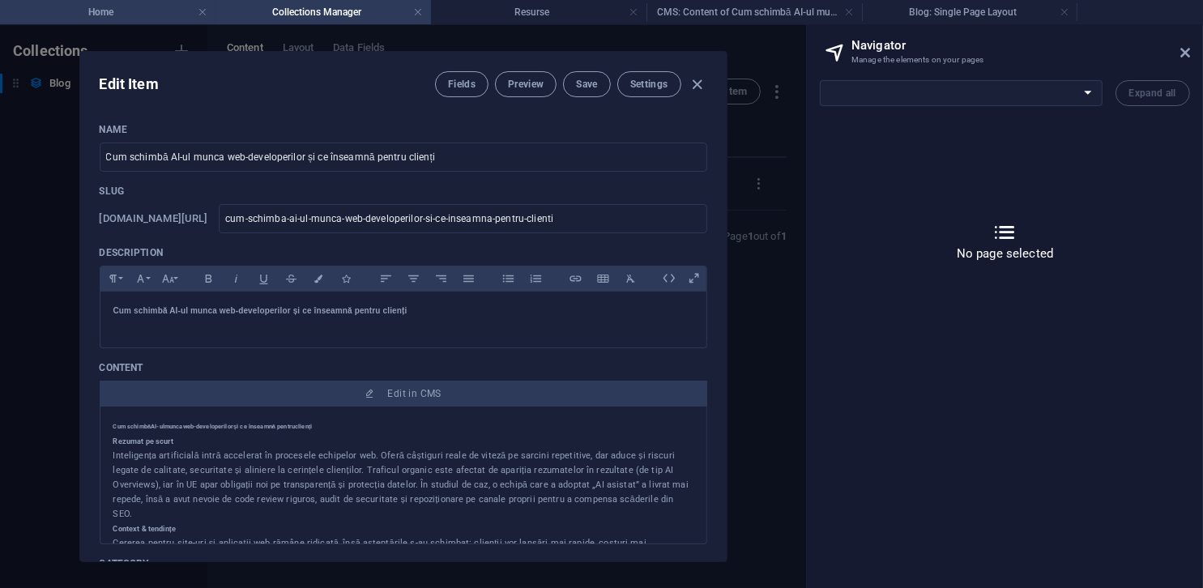
click at [115, 14] on h4 "Home" at bounding box center [108, 12] width 216 height 18
select select "15406936-ro"
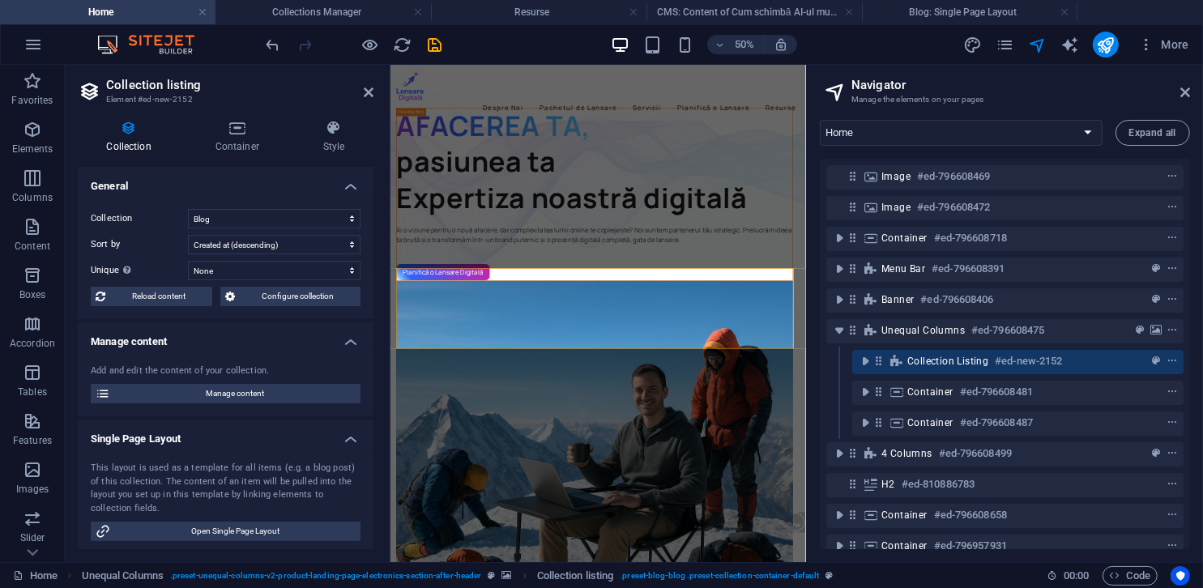
scroll to position [907, 0]
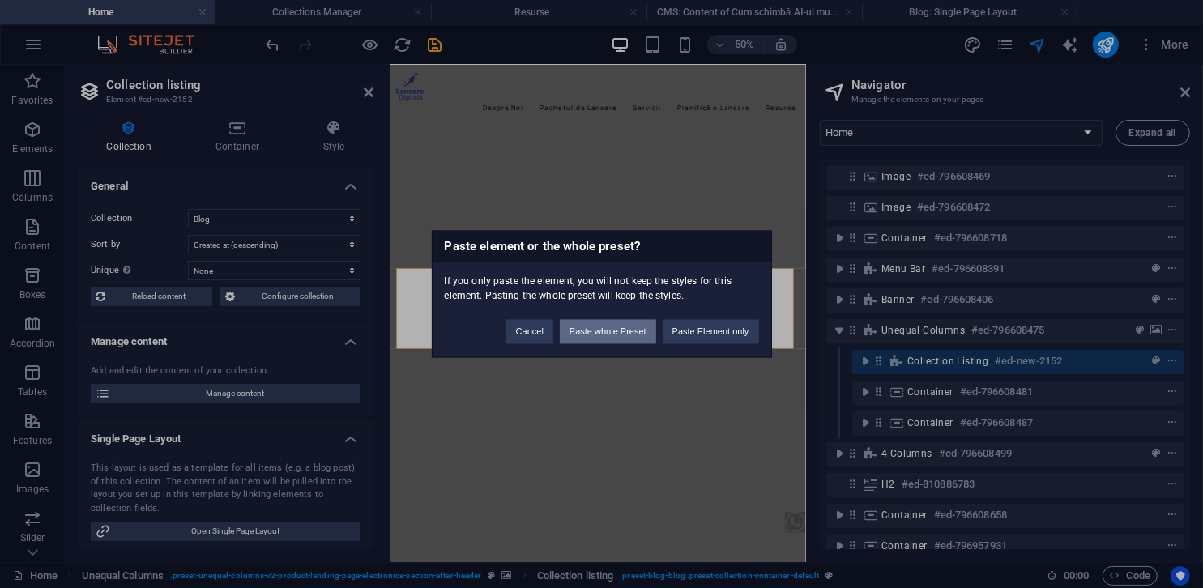
click at [634, 335] on button "Paste whole Preset" at bounding box center [608, 332] width 96 height 24
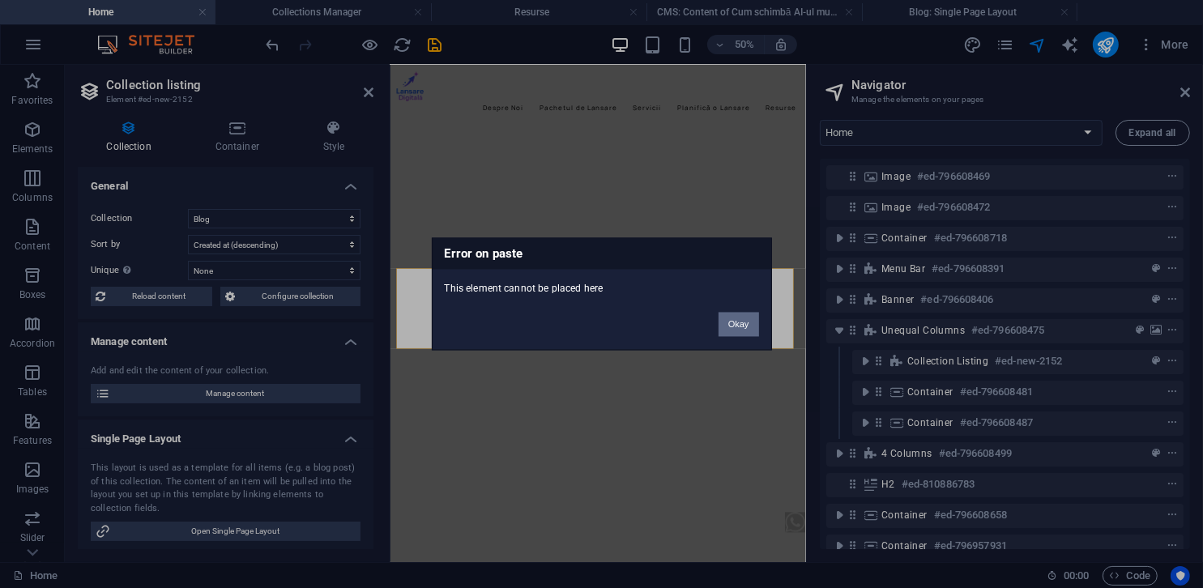
click at [727, 332] on button "Okay" at bounding box center [739, 325] width 41 height 24
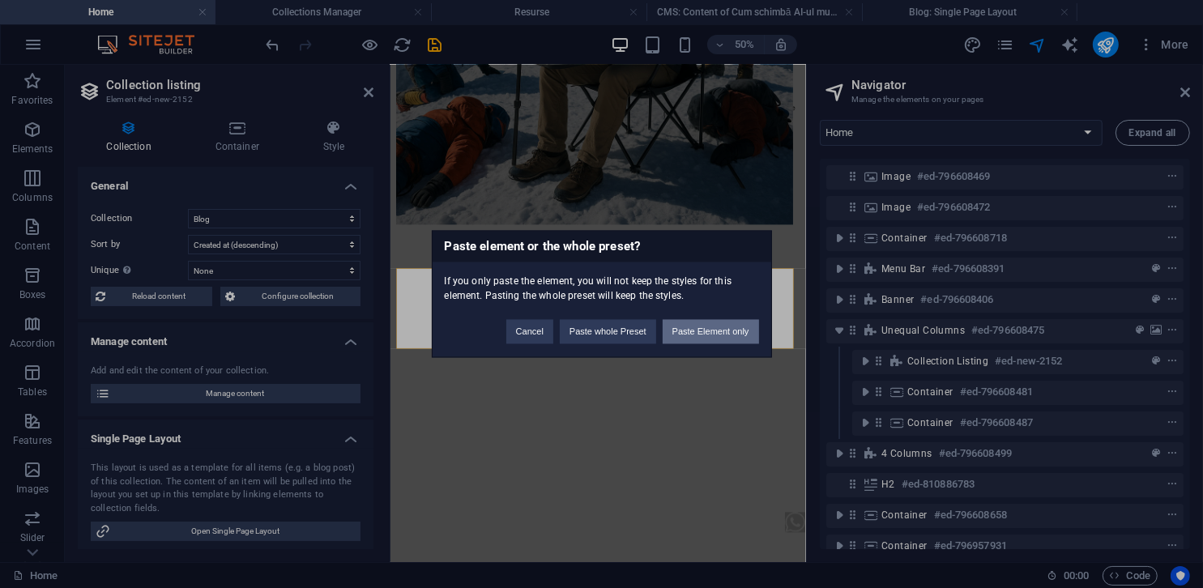
click at [701, 336] on button "Paste Element only" at bounding box center [711, 332] width 96 height 24
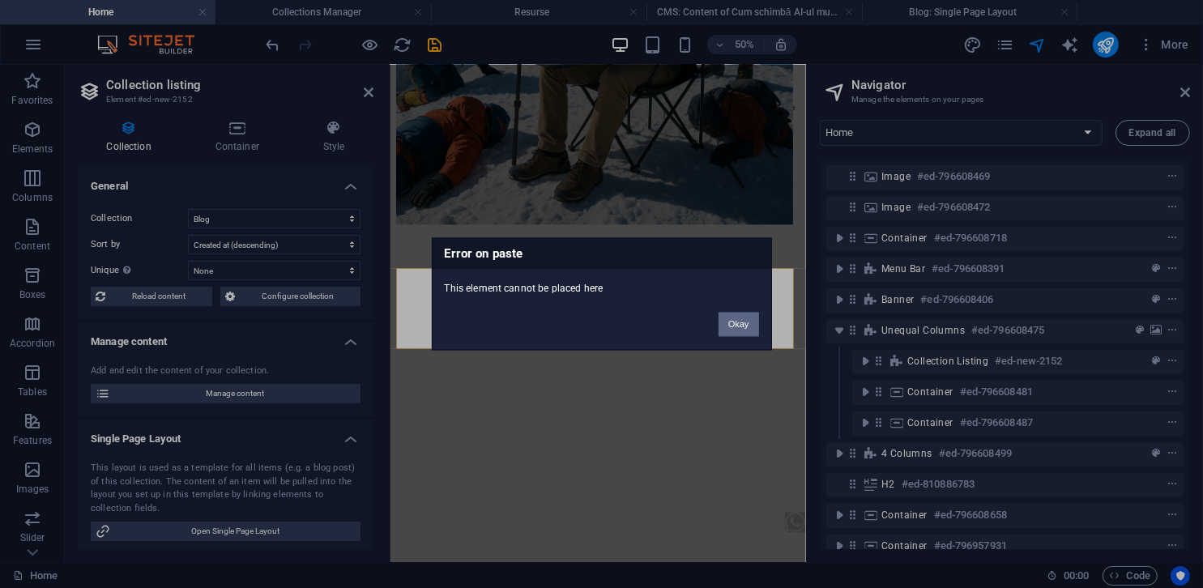
click at [754, 327] on button "Okay" at bounding box center [739, 325] width 41 height 24
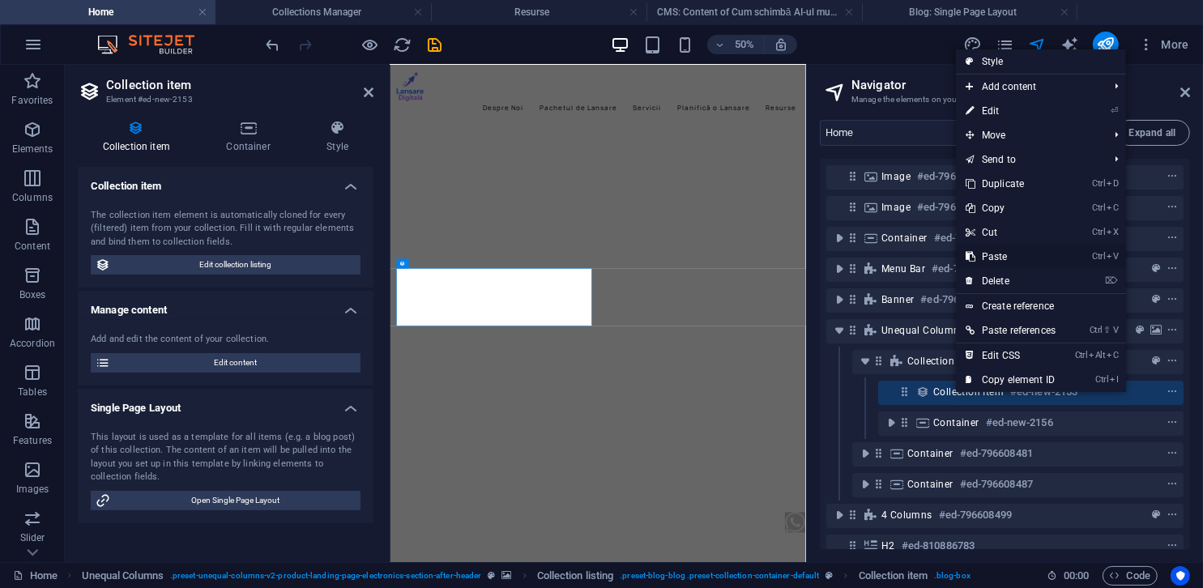
click at [1003, 258] on link "Ctrl V Paste" at bounding box center [1010, 257] width 109 height 24
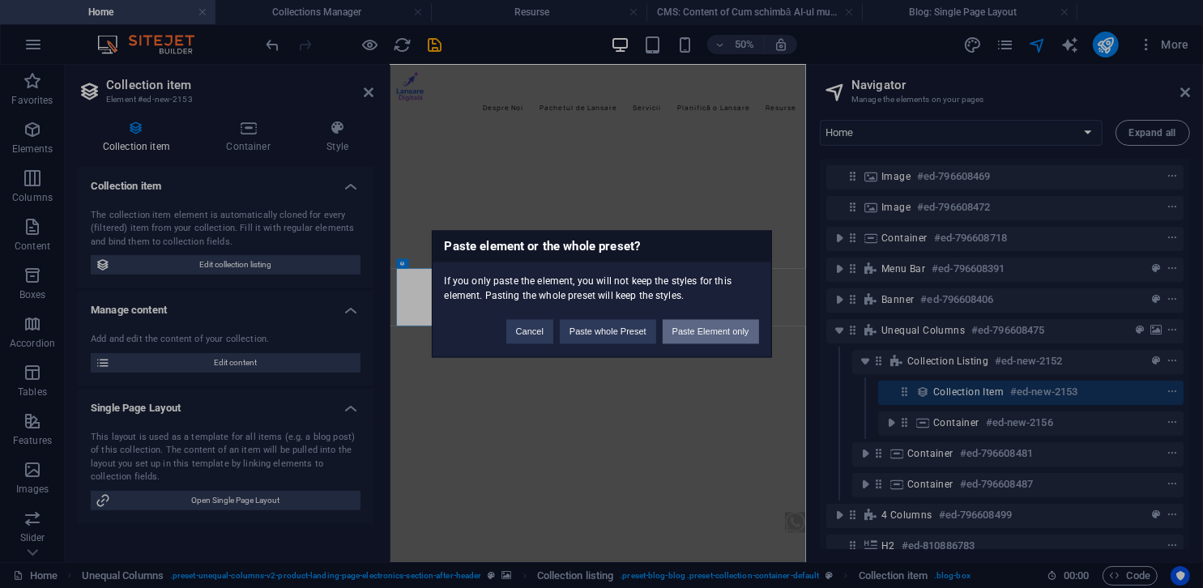
click at [737, 331] on button "Paste Element only" at bounding box center [711, 332] width 96 height 24
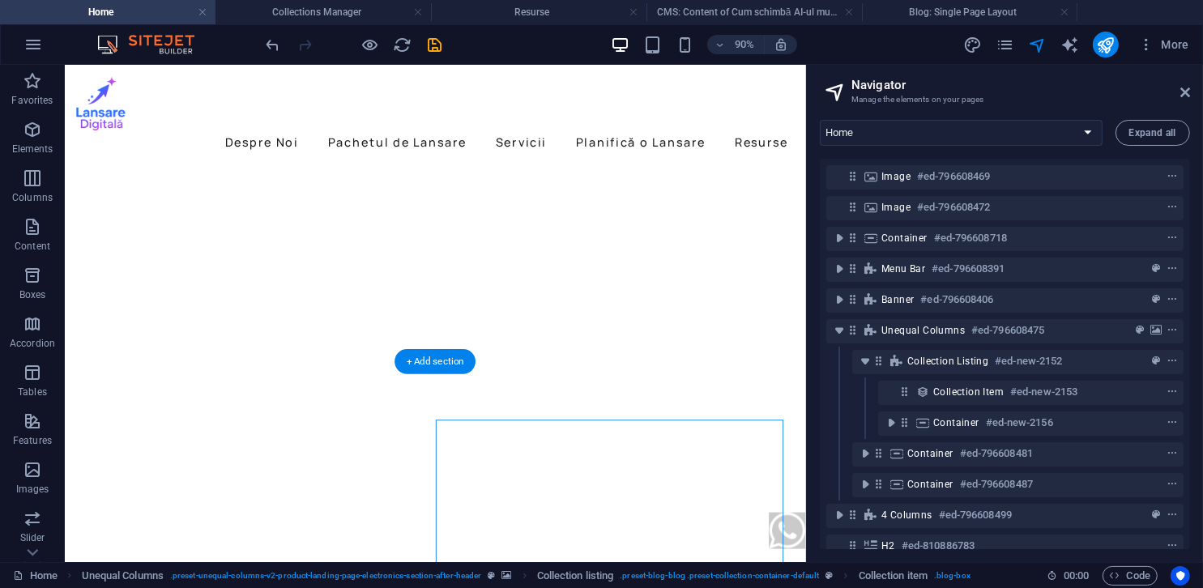
scroll to position [1150, 0]
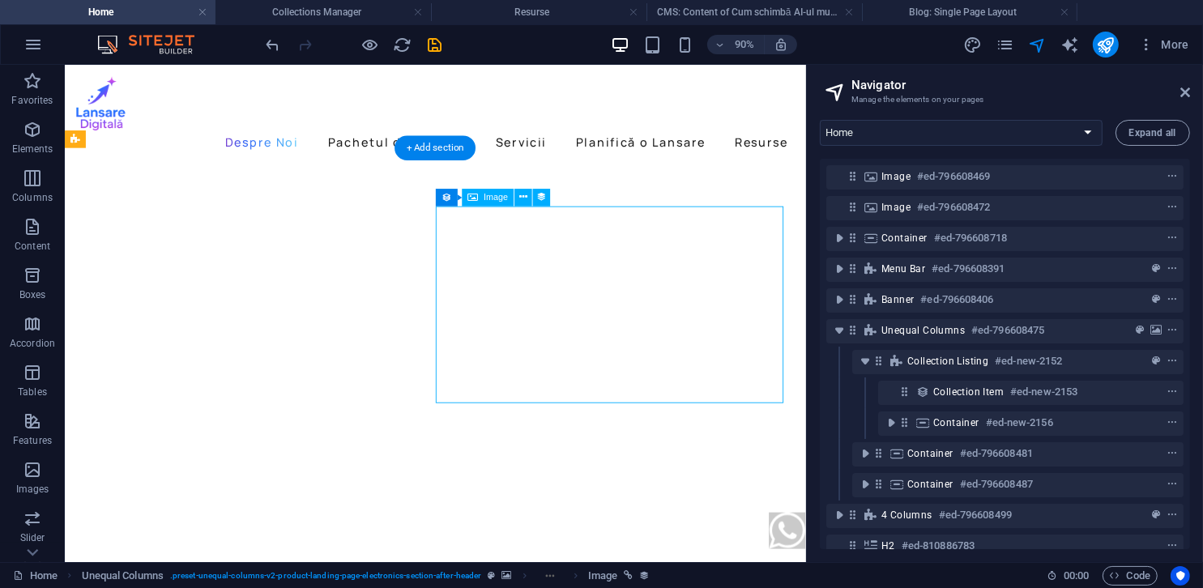
select select "image"
select select "px"
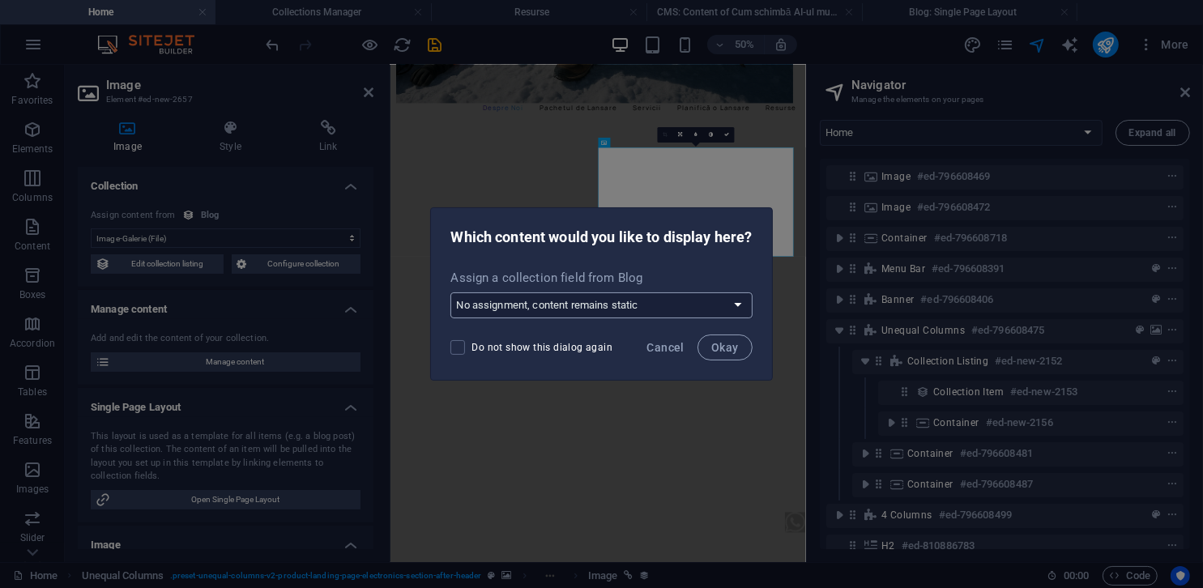
click at [606, 311] on select "No assignment, content remains static Create a new field Created at (Date) Upda…" at bounding box center [600, 305] width 301 height 26
click at [653, 356] on button "Cancel" at bounding box center [666, 348] width 50 height 26
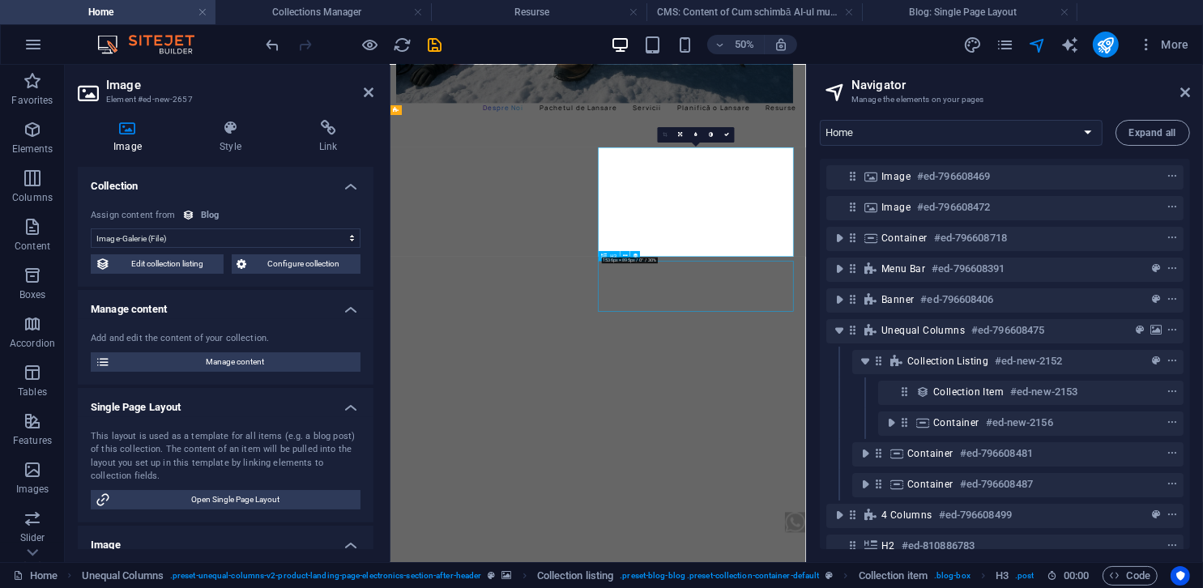
select select "name"
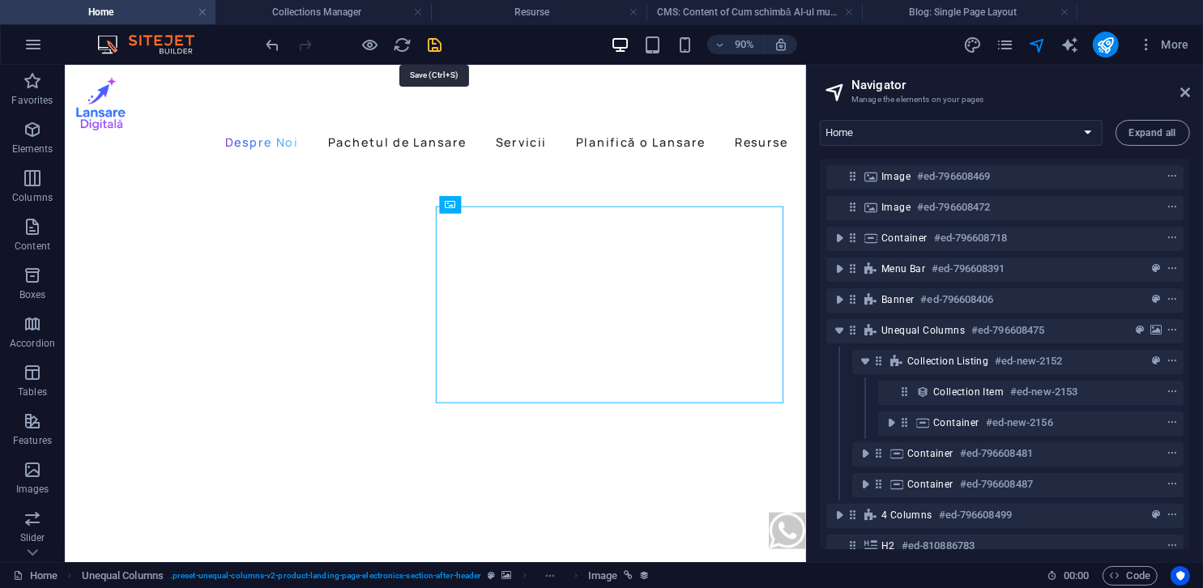
click at [441, 43] on icon "save" at bounding box center [435, 45] width 19 height 19
checkbox input "false"
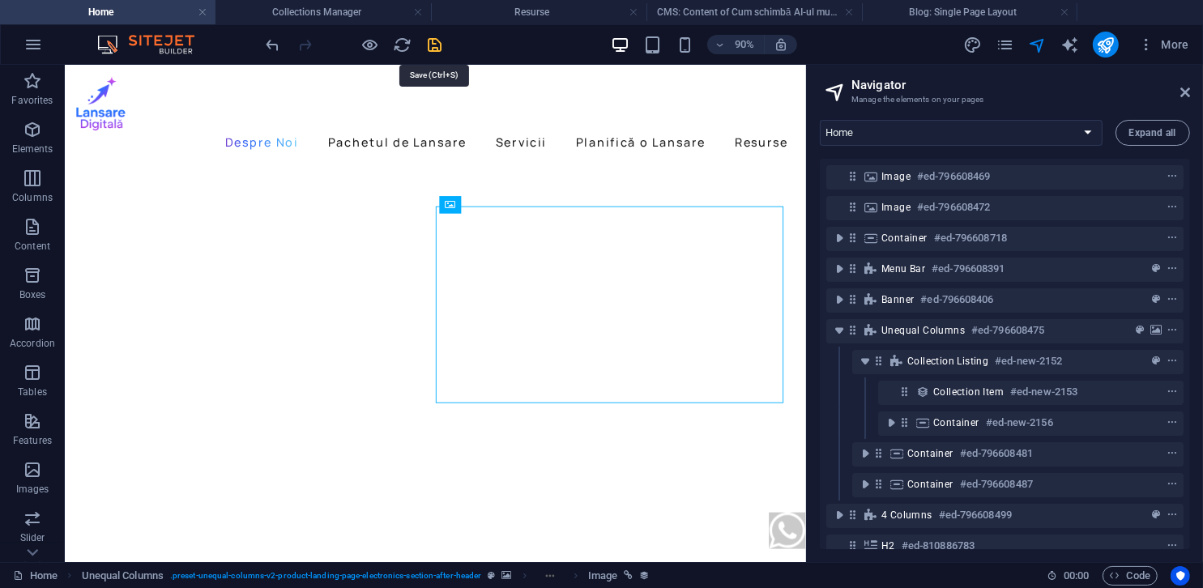
select select
checkbox input "false"
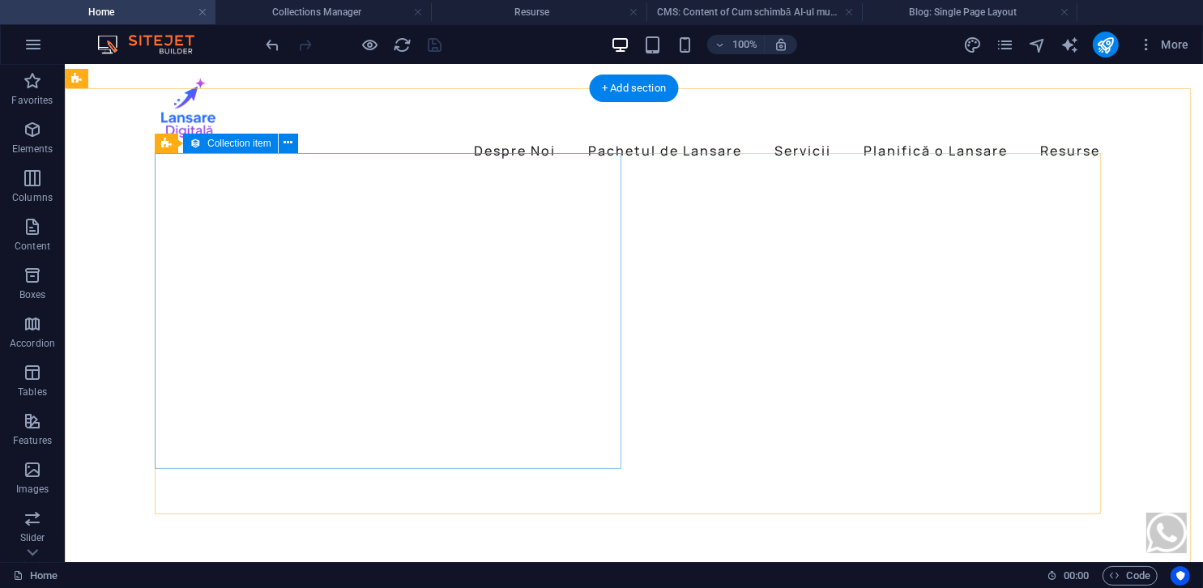
scroll to position [583, 0]
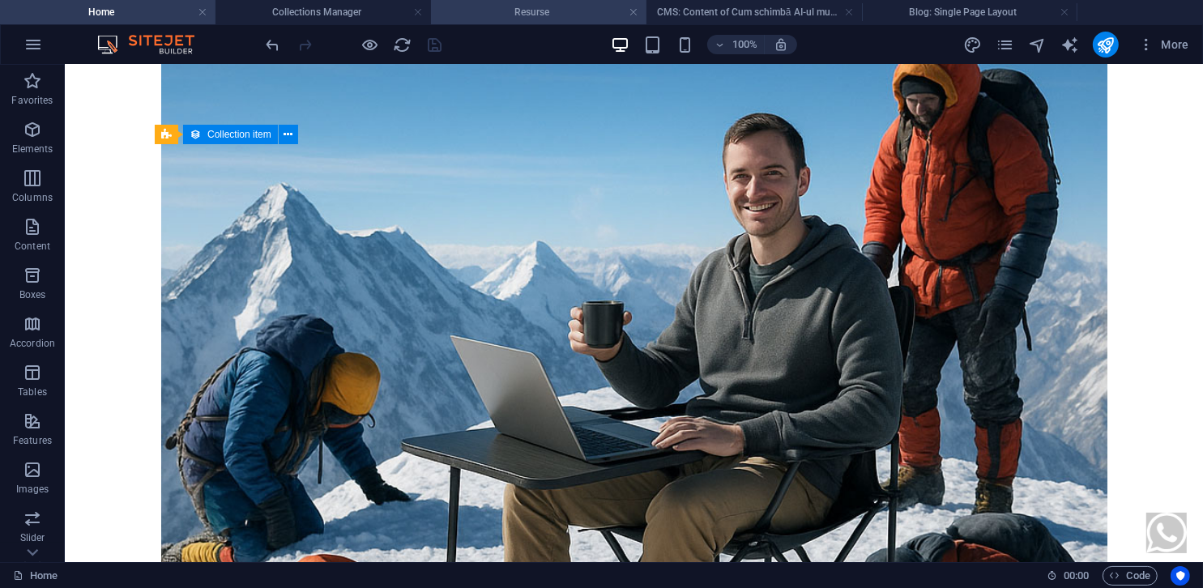
click at [540, 11] on h4 "Resurse" at bounding box center [539, 12] width 216 height 18
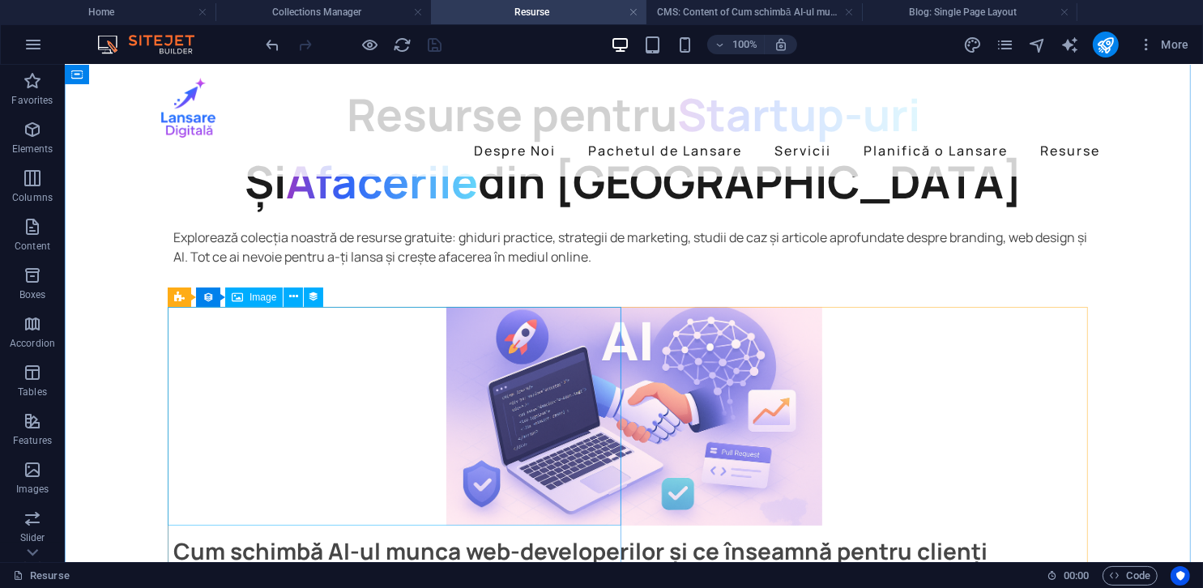
scroll to position [309, 0]
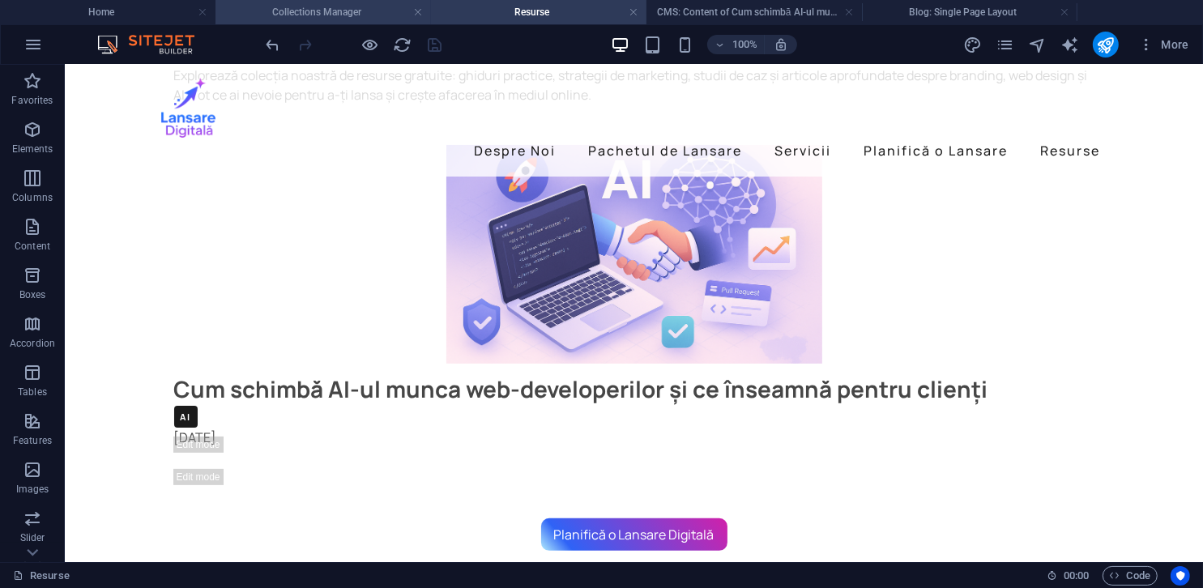
click at [323, 4] on h4 "Collections Manager" at bounding box center [324, 12] width 216 height 18
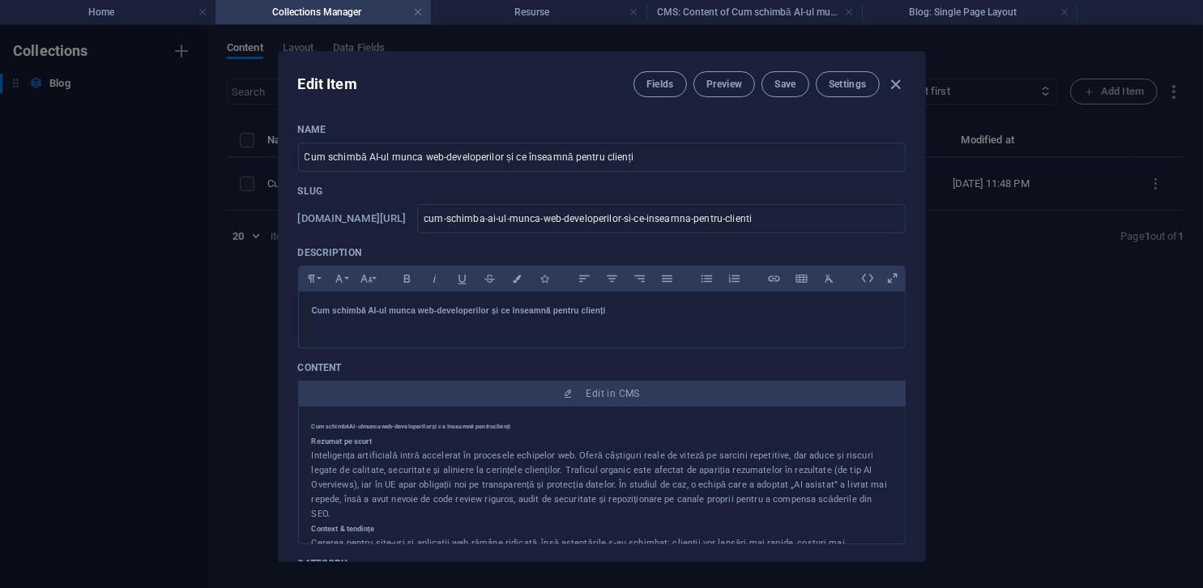
scroll to position [0, 0]
click at [113, 14] on h4 "Home" at bounding box center [108, 12] width 216 height 18
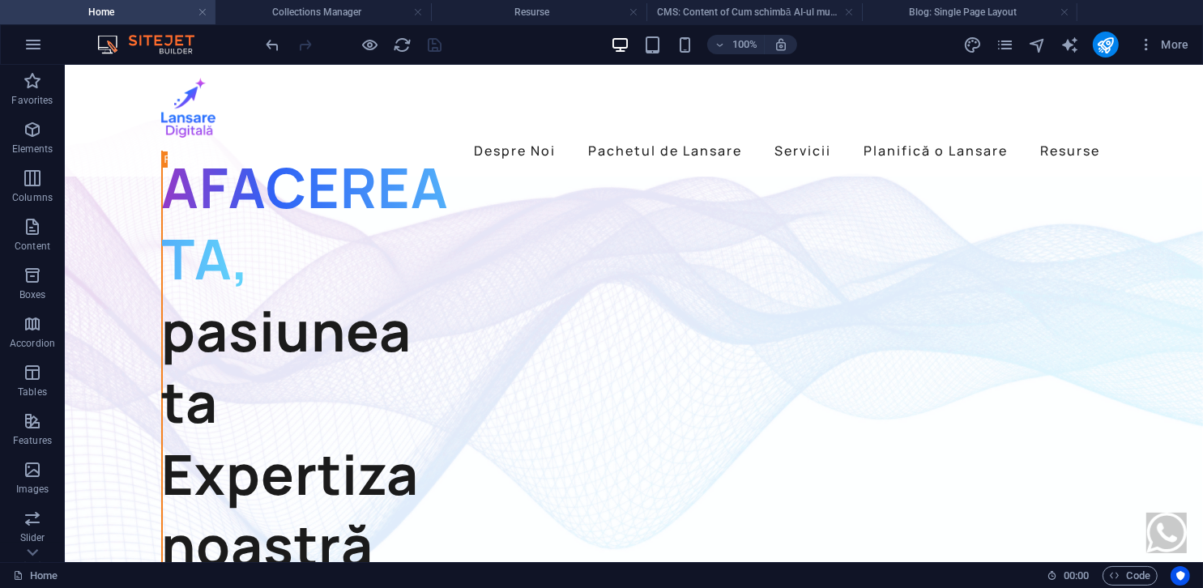
scroll to position [583, 0]
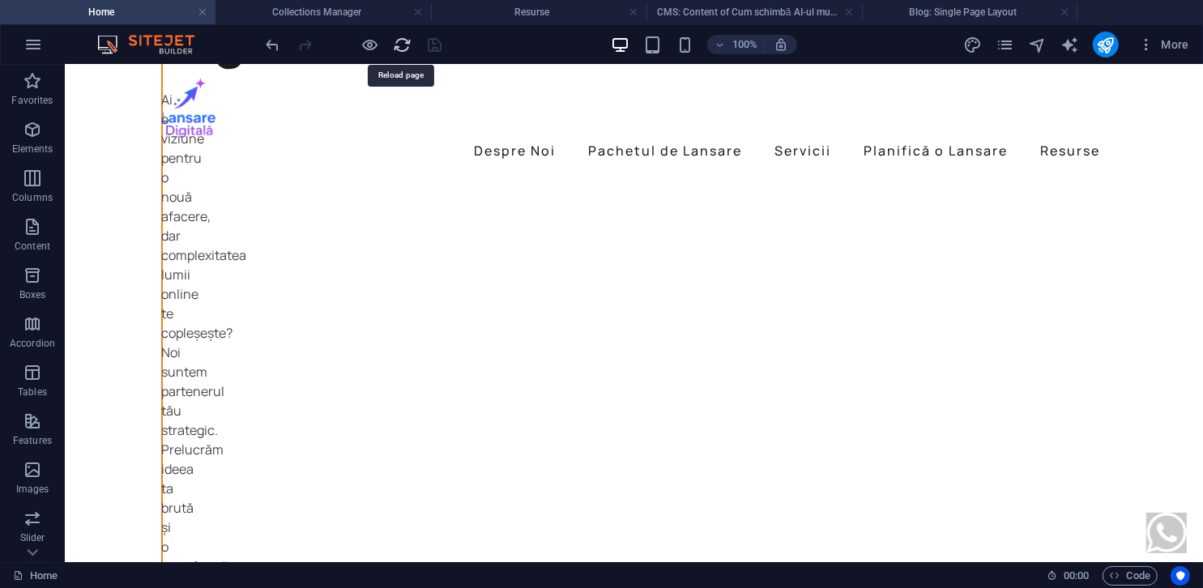
click at [399, 48] on icon "reload" at bounding box center [403, 45] width 19 height 19
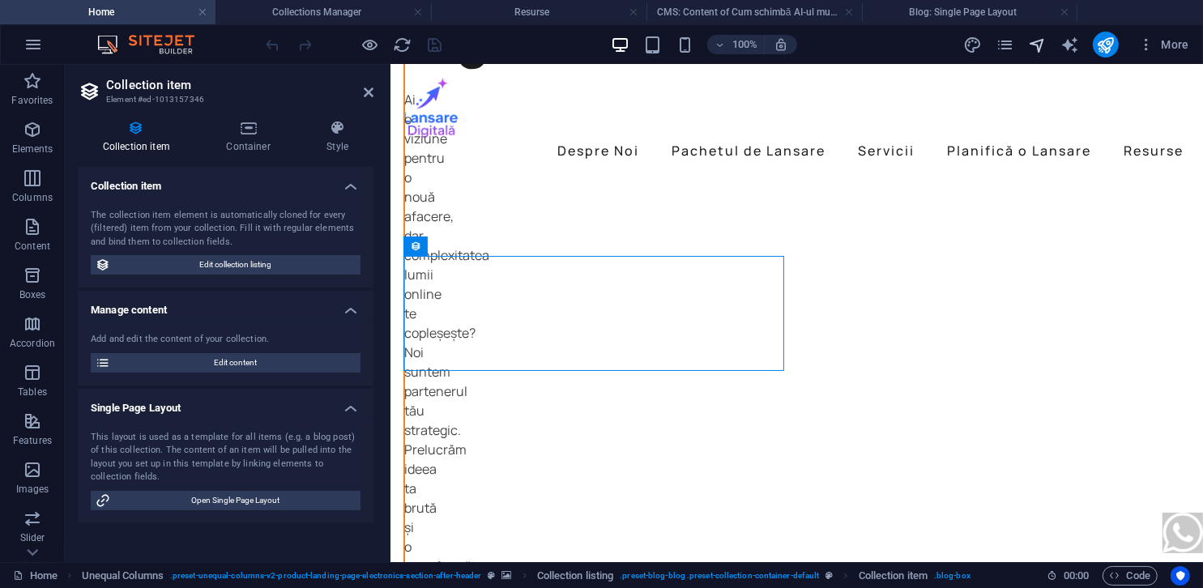
click at [1030, 40] on icon "navigator" at bounding box center [1037, 45] width 19 height 19
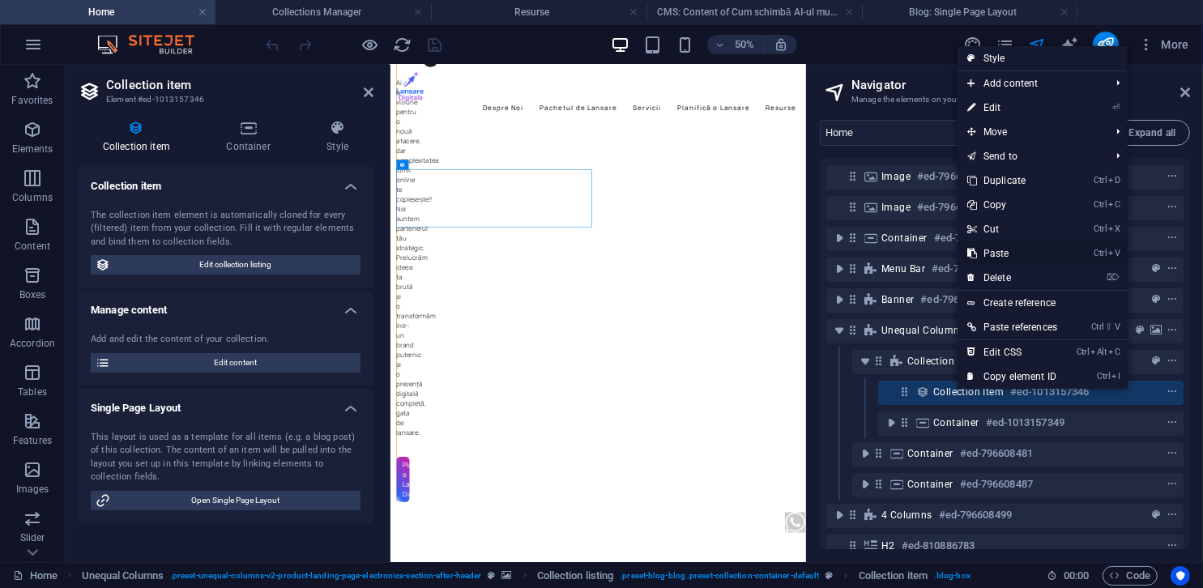
click at [993, 254] on link "Ctrl V Paste" at bounding box center [1012, 253] width 109 height 24
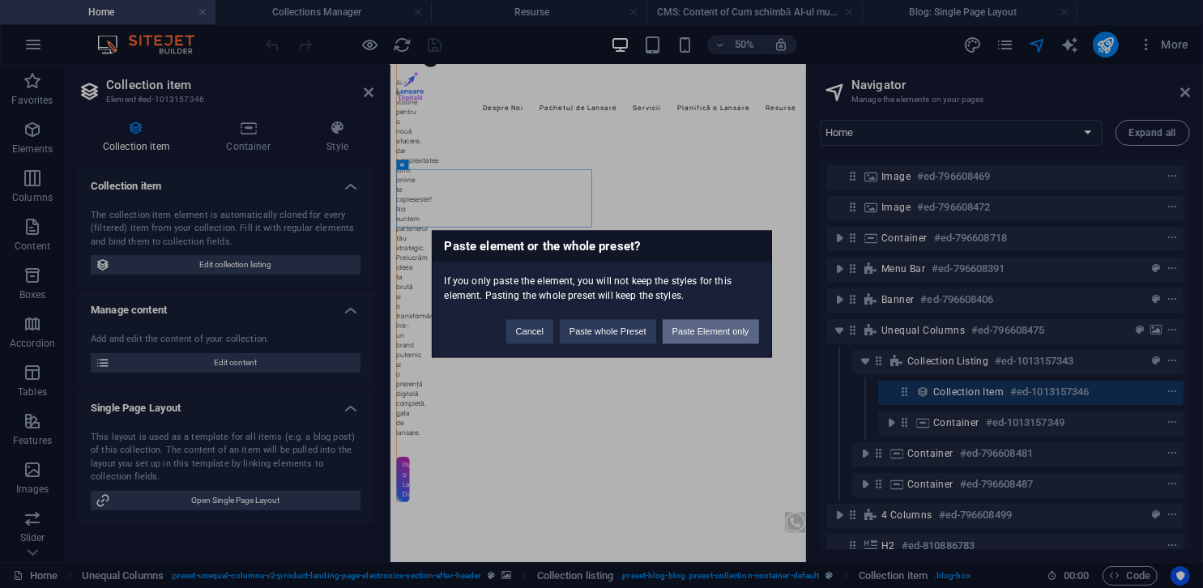
click at [746, 326] on button "Paste Element only" at bounding box center [711, 332] width 96 height 24
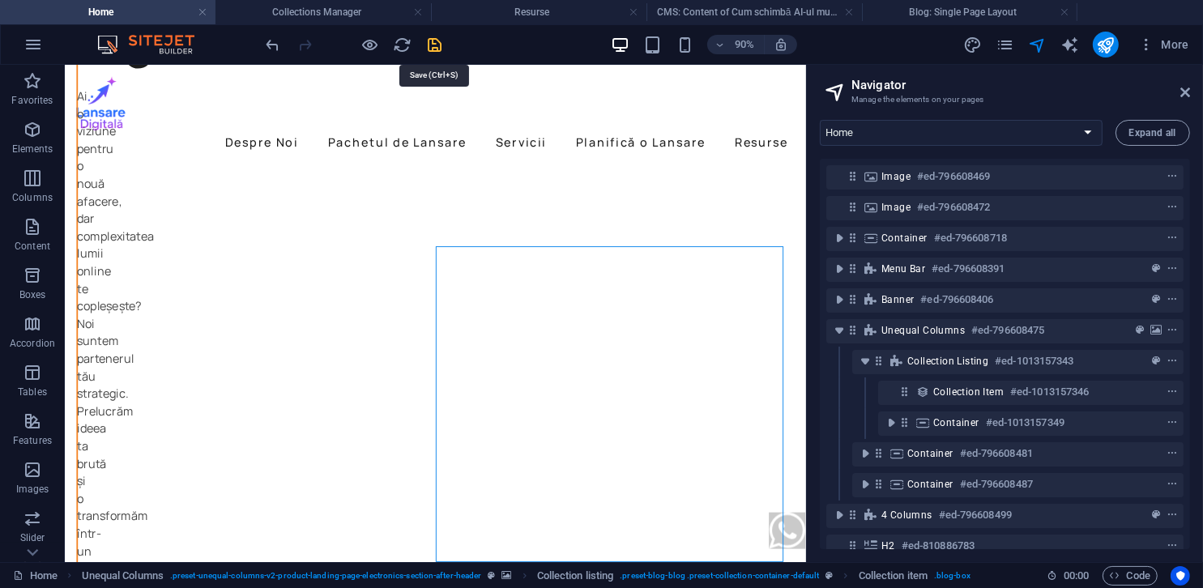
click at [435, 41] on icon "save" at bounding box center [435, 45] width 19 height 19
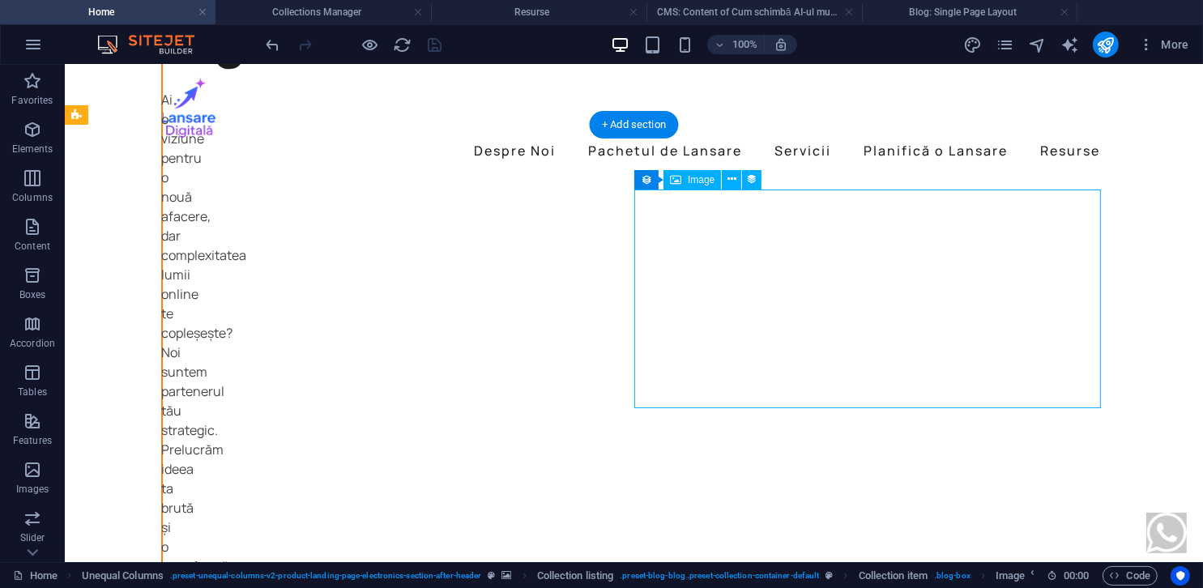
select select "image"
select select "px"
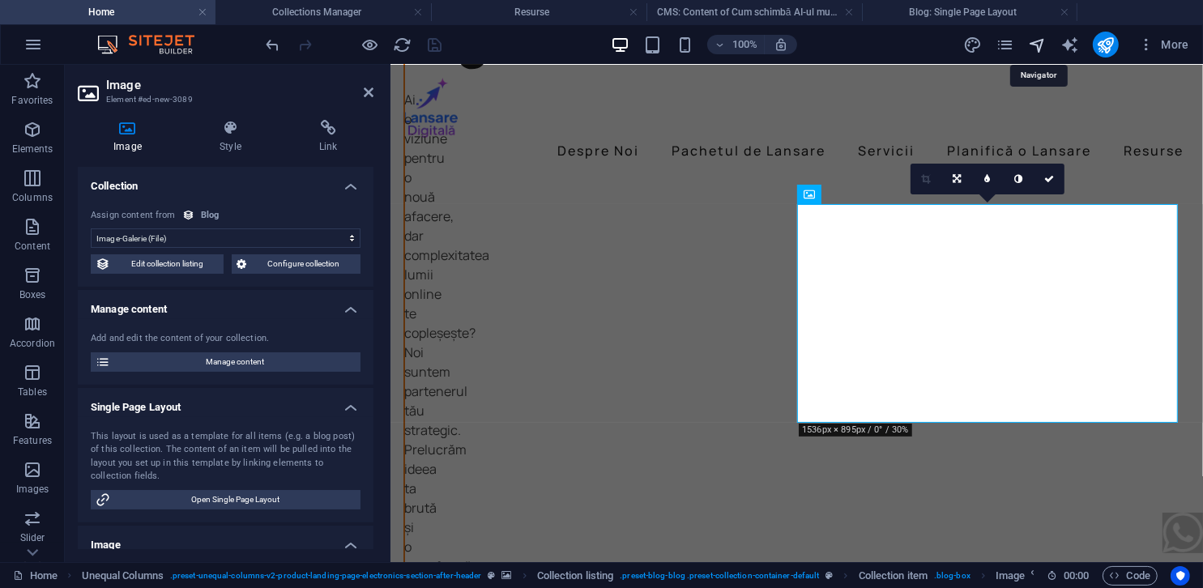
click at [1039, 50] on icon "navigator" at bounding box center [1037, 45] width 19 height 19
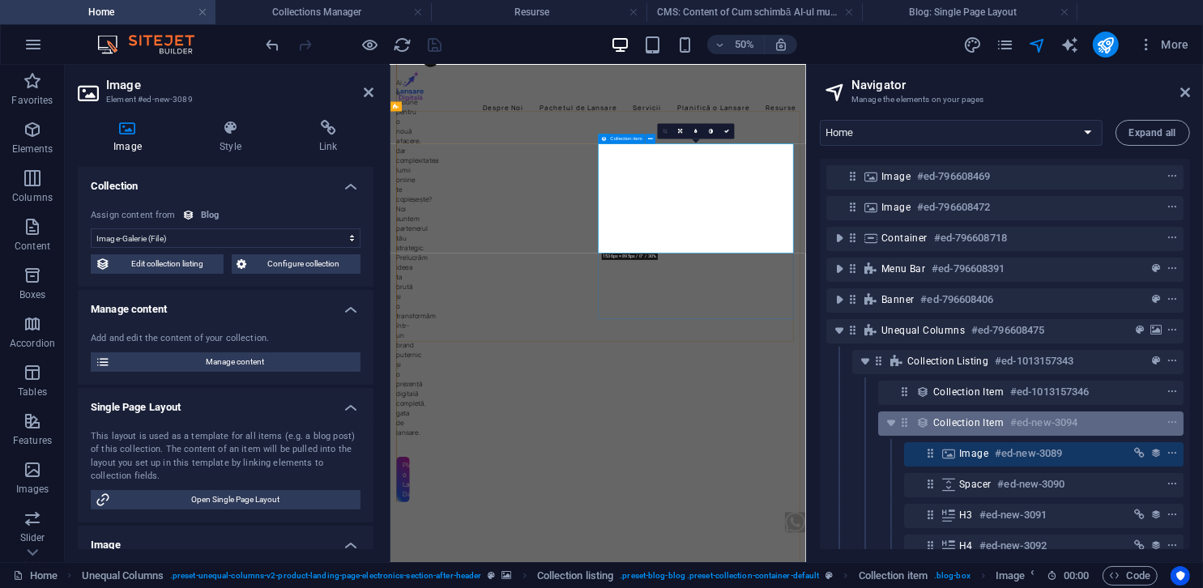
click at [961, 429] on div "Collection item #ed-new-3094" at bounding box center [1017, 422] width 169 height 19
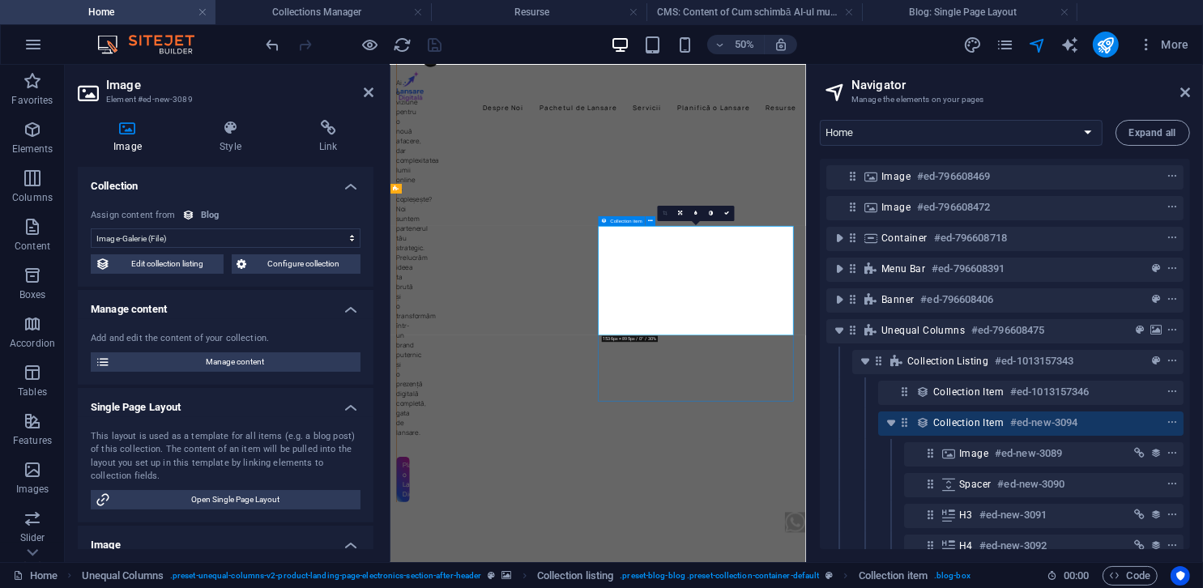
click at [961, 429] on div "Collection item #ed-new-3094" at bounding box center [1017, 422] width 169 height 19
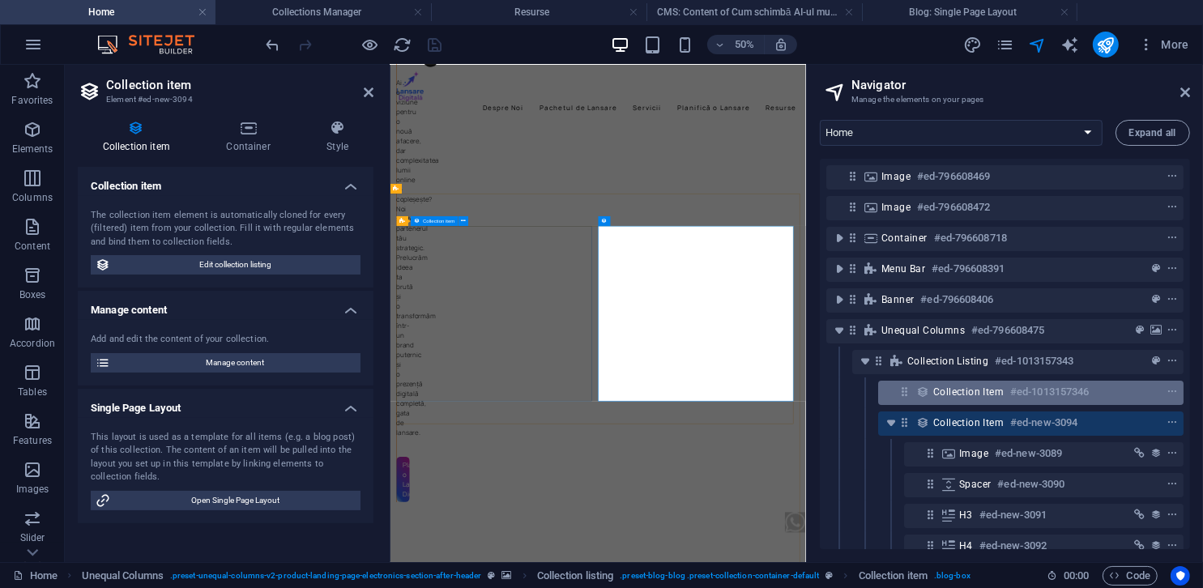
click at [1010, 399] on h6 "#ed-1013157346" at bounding box center [1049, 391] width 79 height 19
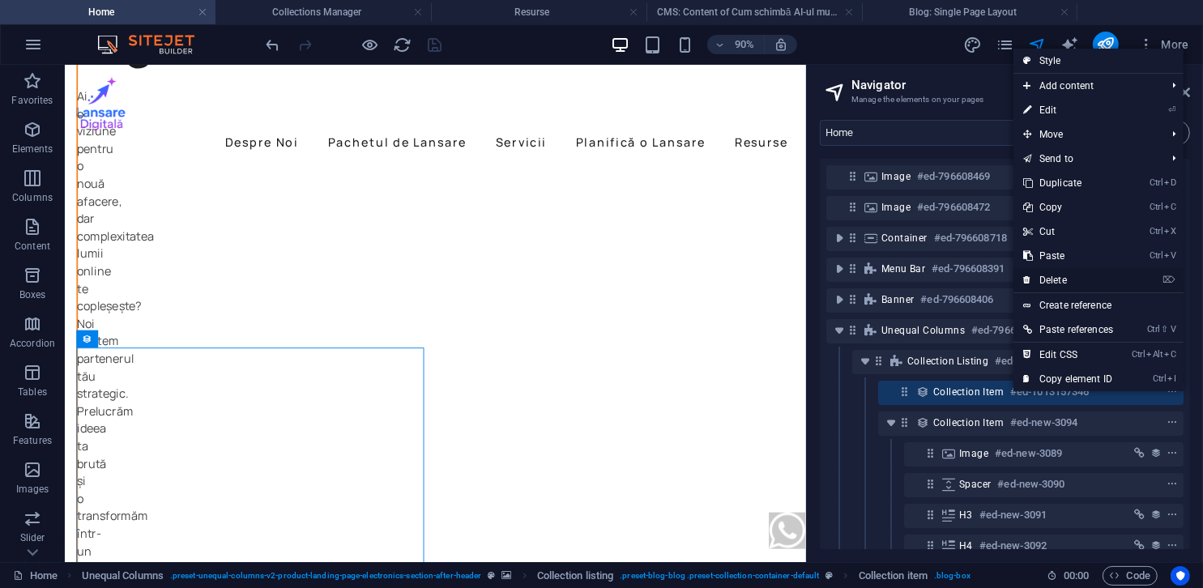
click at [1047, 280] on link "⌦ Delete" at bounding box center [1068, 280] width 109 height 24
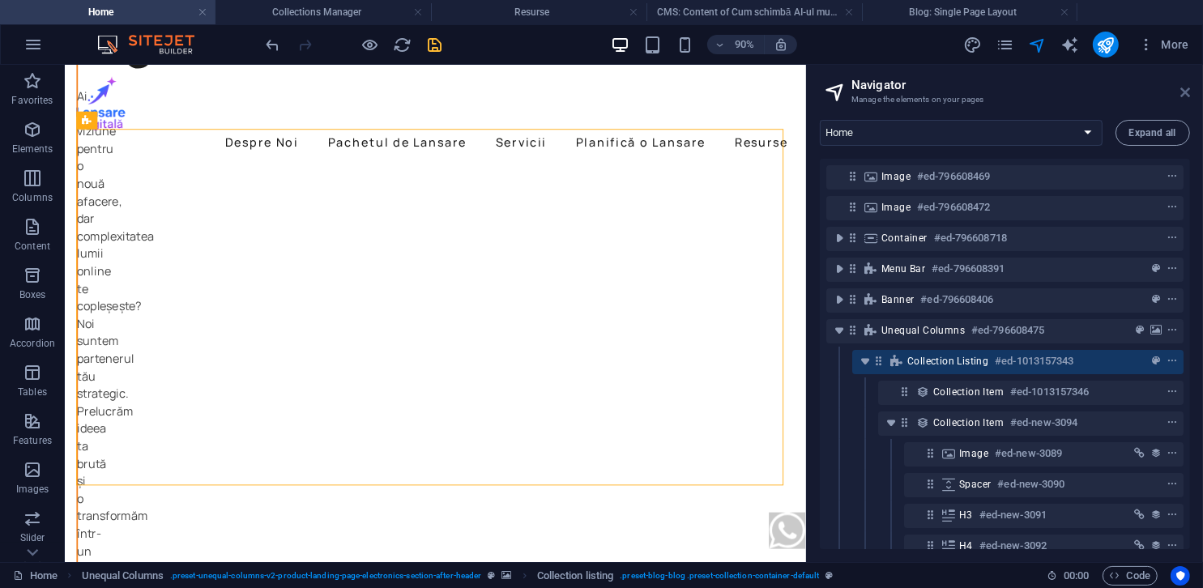
click at [1185, 95] on icon at bounding box center [1185, 92] width 10 height 13
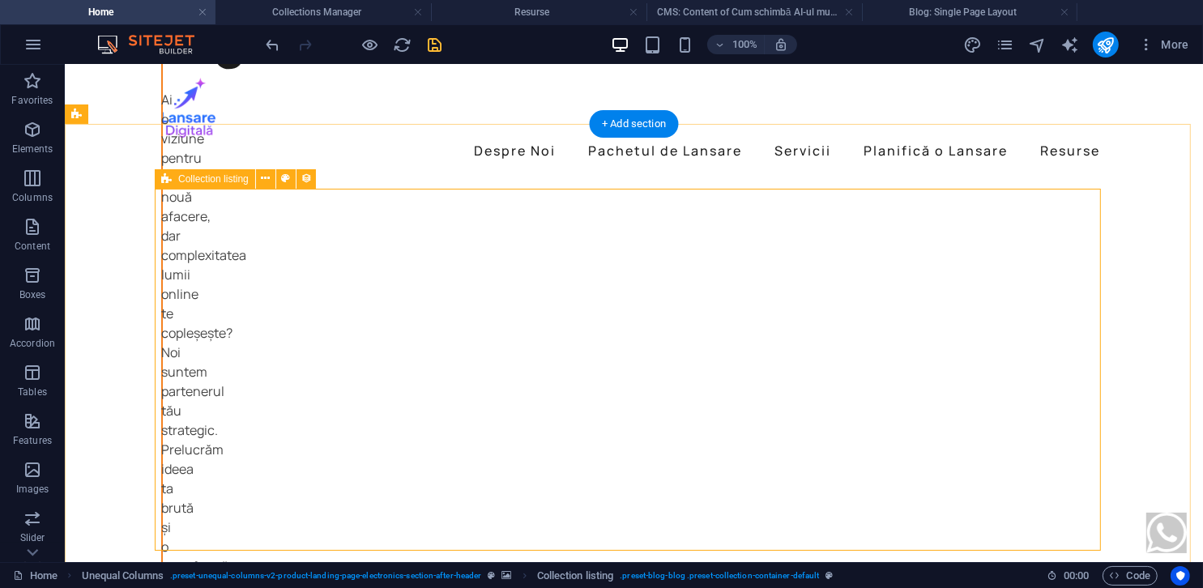
select select "createdAt_DESC"
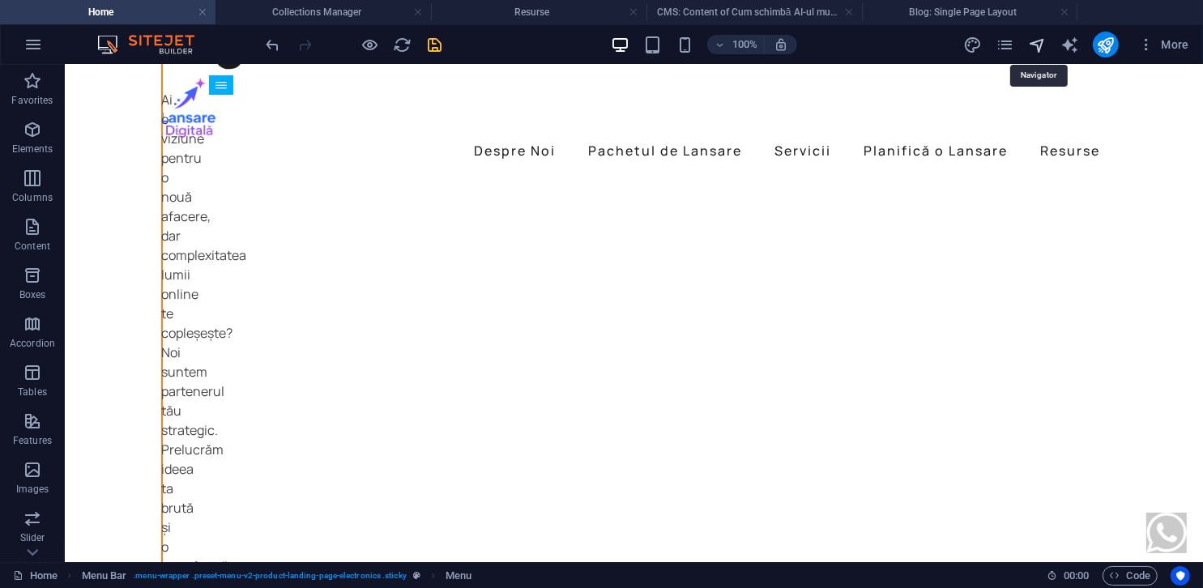
click at [1037, 44] on icon "navigator" at bounding box center [1037, 45] width 19 height 19
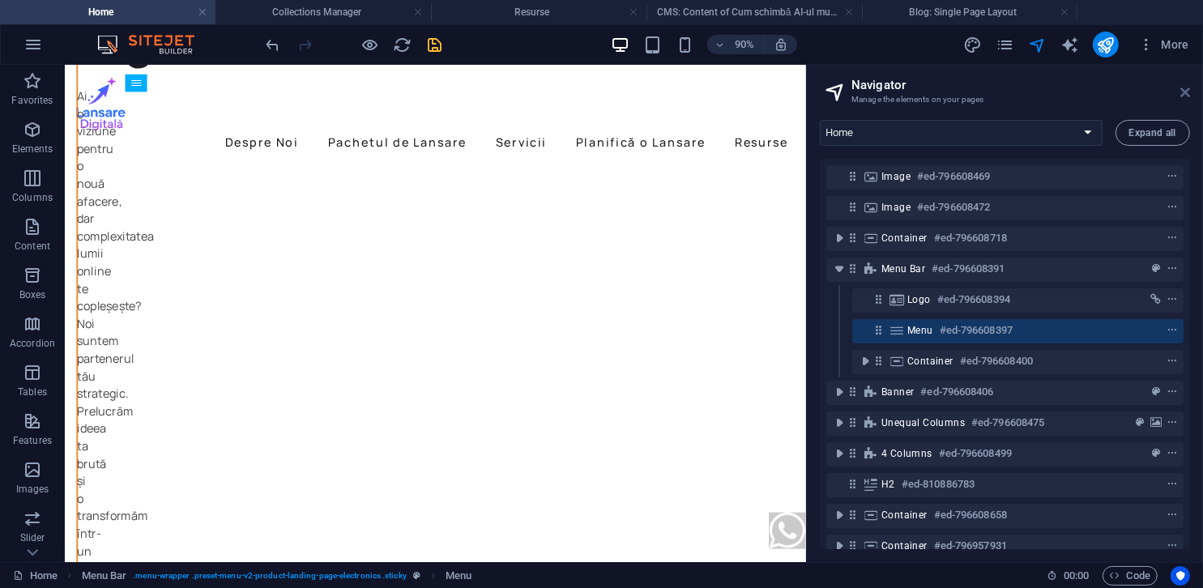
click at [1185, 96] on icon at bounding box center [1185, 92] width 10 height 13
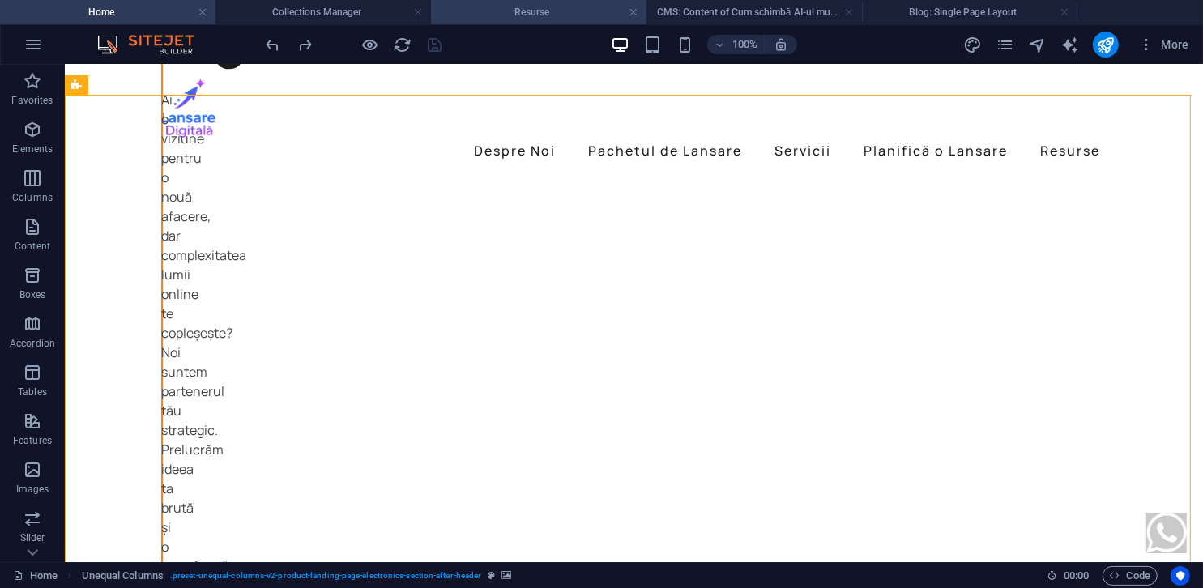
click at [536, 8] on h4 "Resurse" at bounding box center [539, 12] width 216 height 18
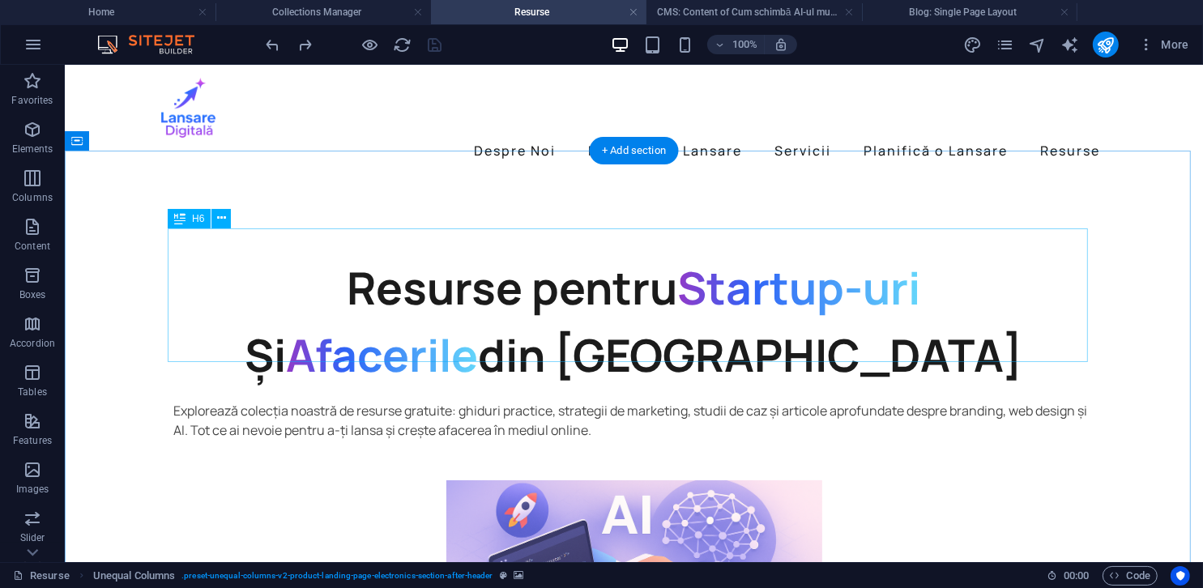
scroll to position [0, 0]
click at [560, 272] on div "Resurse pentru Startup-uri Și Afacerile din [GEOGRAPHIC_DATA]" at bounding box center [633, 321] width 920 height 134
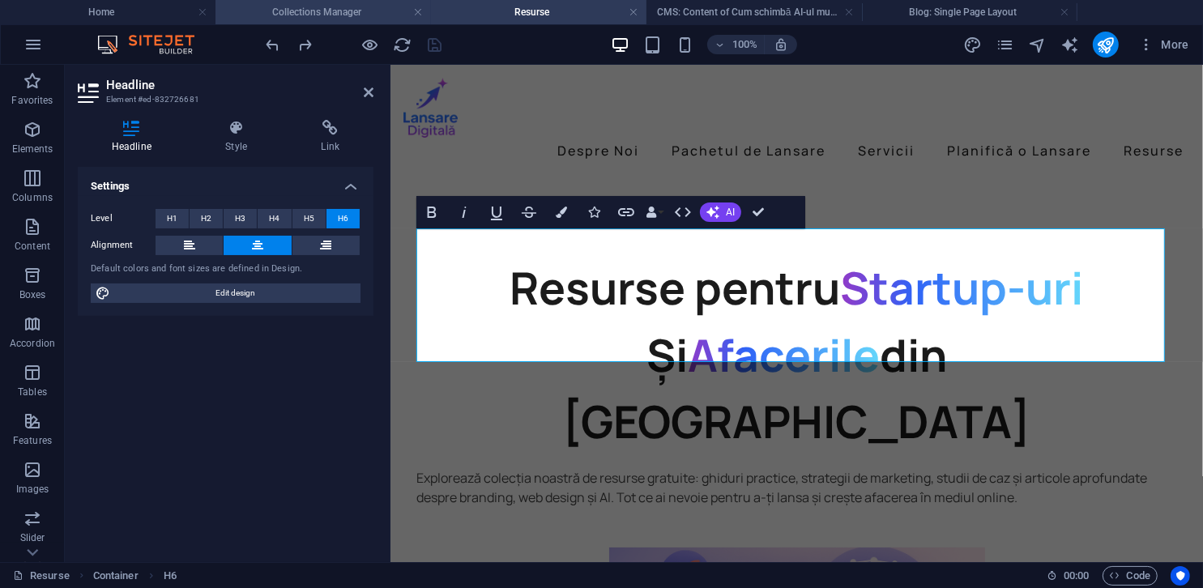
click at [342, 9] on h4 "Collections Manager" at bounding box center [324, 12] width 216 height 18
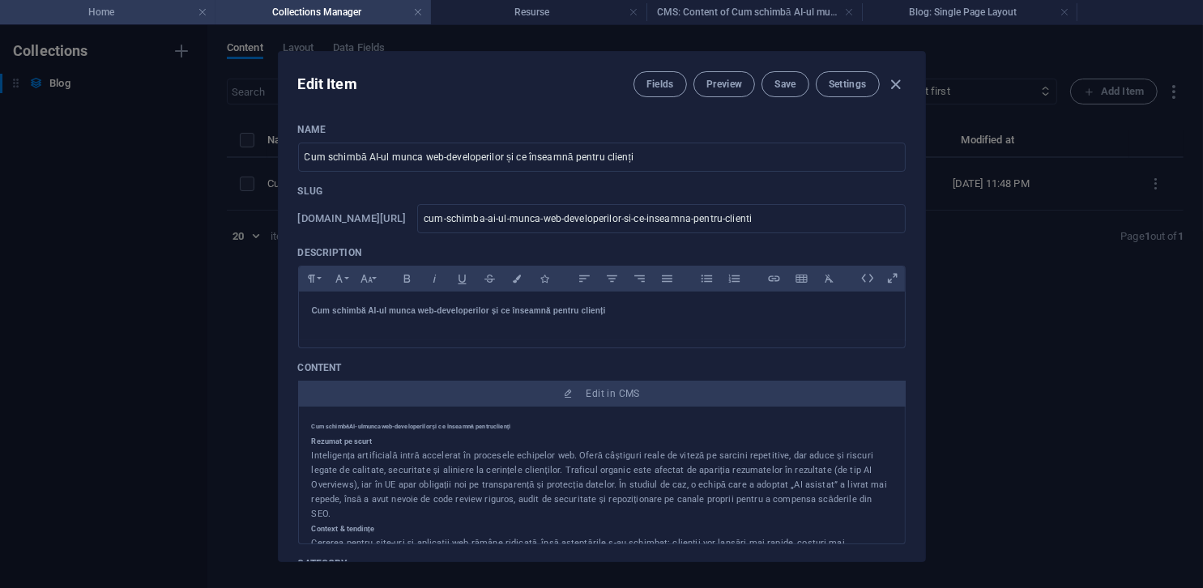
click at [151, 11] on h4 "Home" at bounding box center [108, 12] width 216 height 18
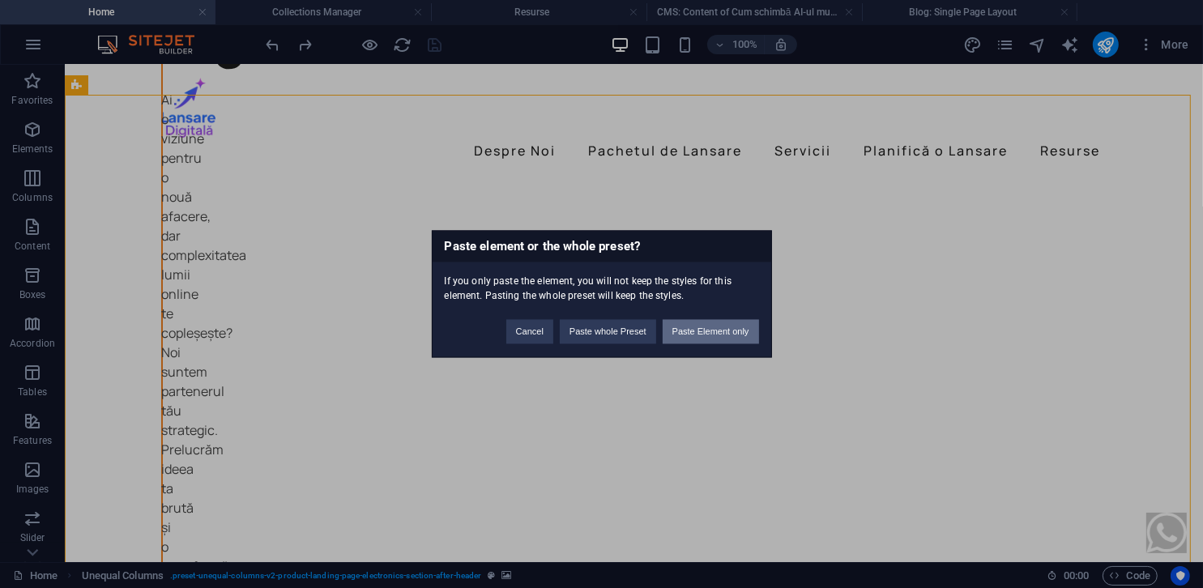
click at [686, 322] on button "Paste Element only" at bounding box center [711, 332] width 96 height 24
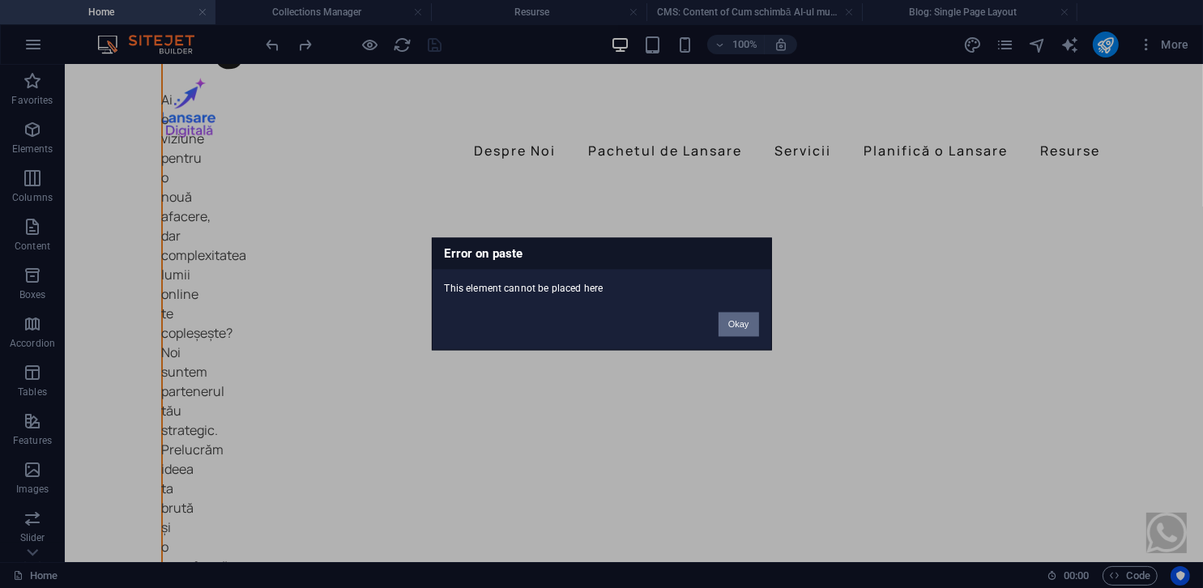
click at [736, 327] on button "Okay" at bounding box center [739, 325] width 41 height 24
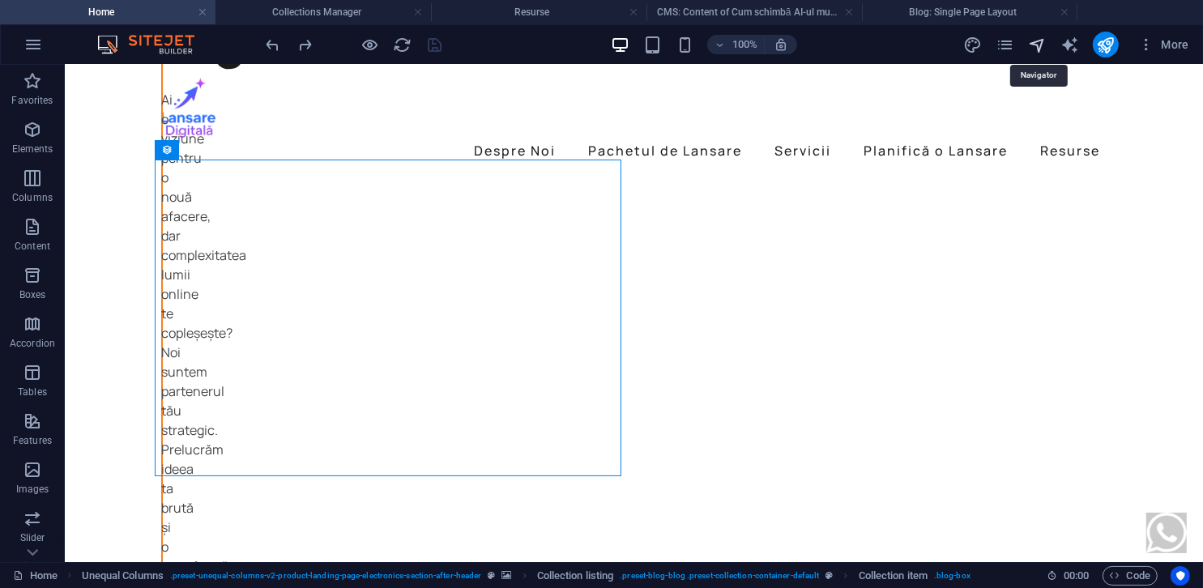
click at [1041, 48] on icon "navigator" at bounding box center [1037, 45] width 19 height 19
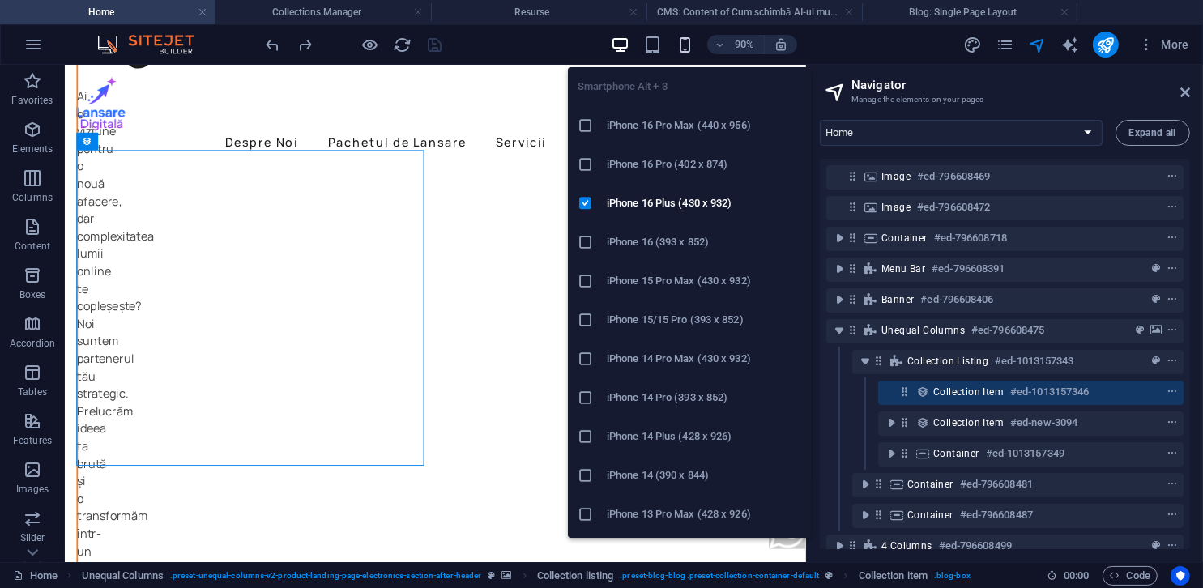
click at [678, 46] on icon "button" at bounding box center [685, 45] width 19 height 19
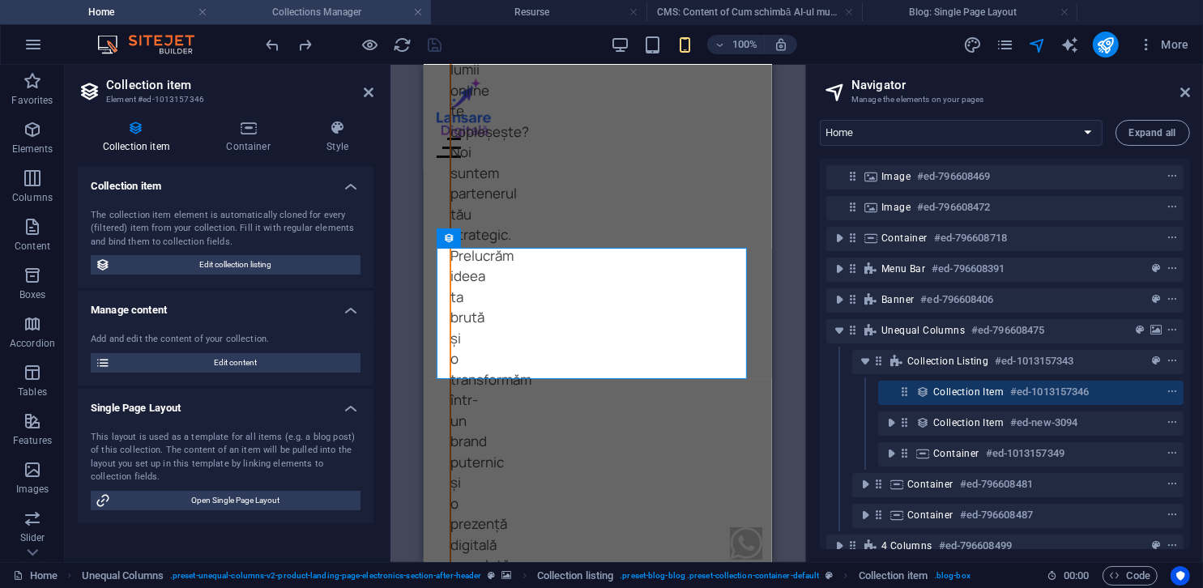
click at [322, 10] on h4 "Collections Manager" at bounding box center [324, 12] width 216 height 18
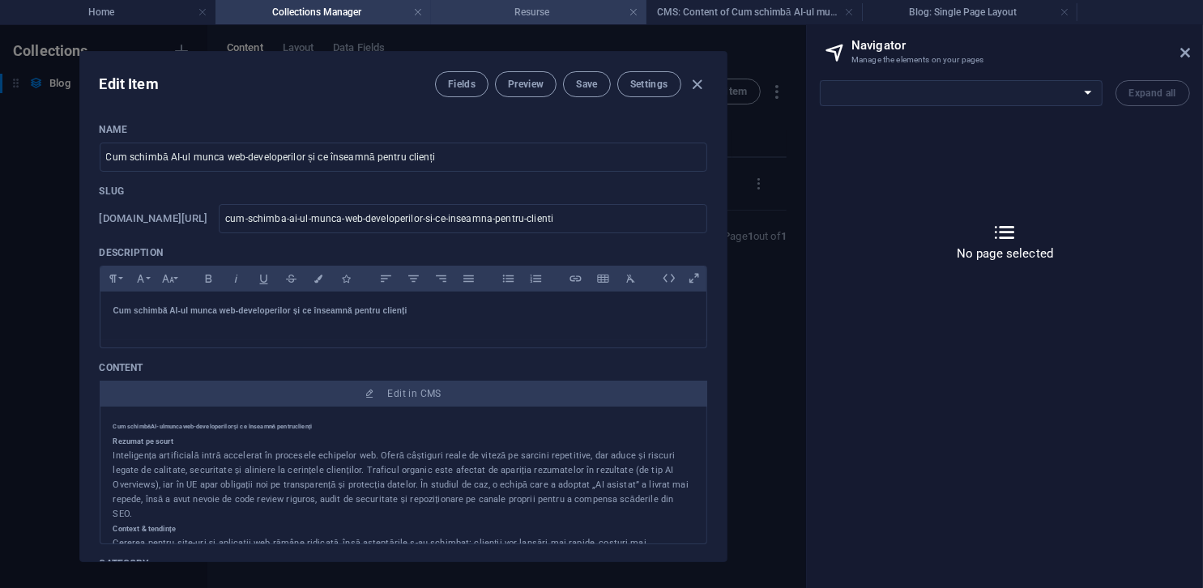
click at [518, 19] on h4 "Resurse" at bounding box center [539, 12] width 216 height 18
select select "16012135-ro"
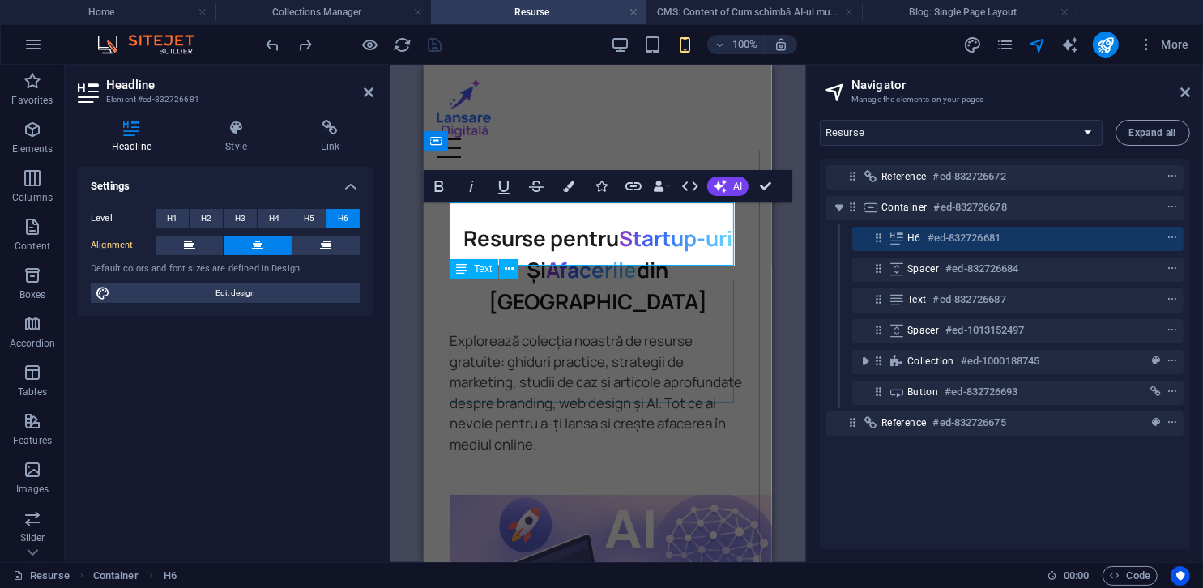
click at [607, 330] on div "Explorează colecția noastră de resurse gratuite: ghiduri practice, strategii de…" at bounding box center [598, 392] width 297 height 124
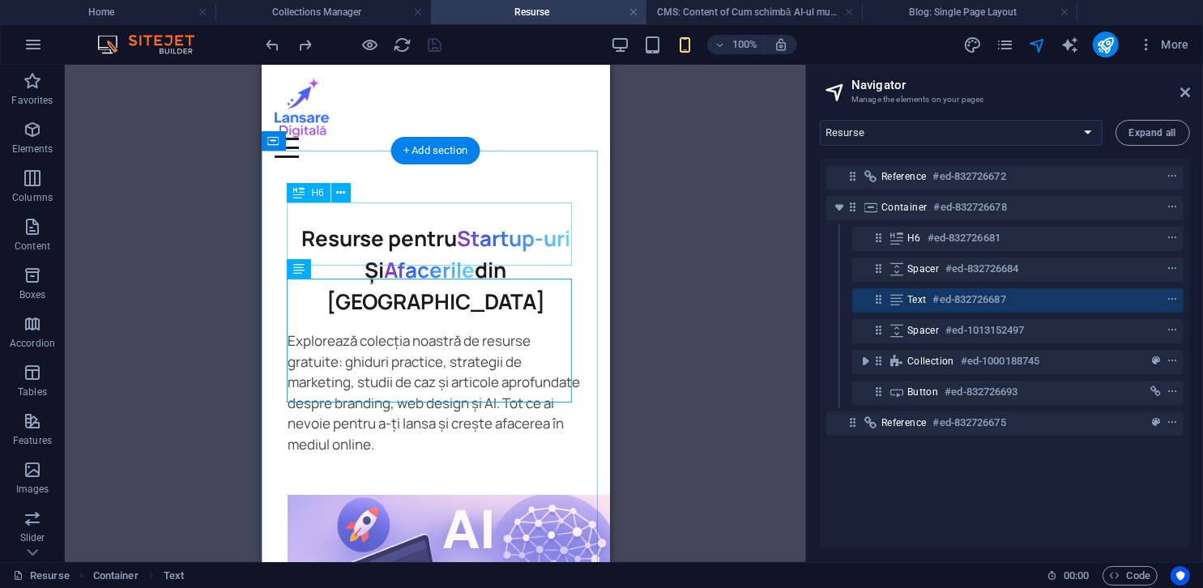
click at [506, 222] on div "Resurse pentru Startup-uri Și Afacerile din [GEOGRAPHIC_DATA]" at bounding box center [435, 269] width 297 height 95
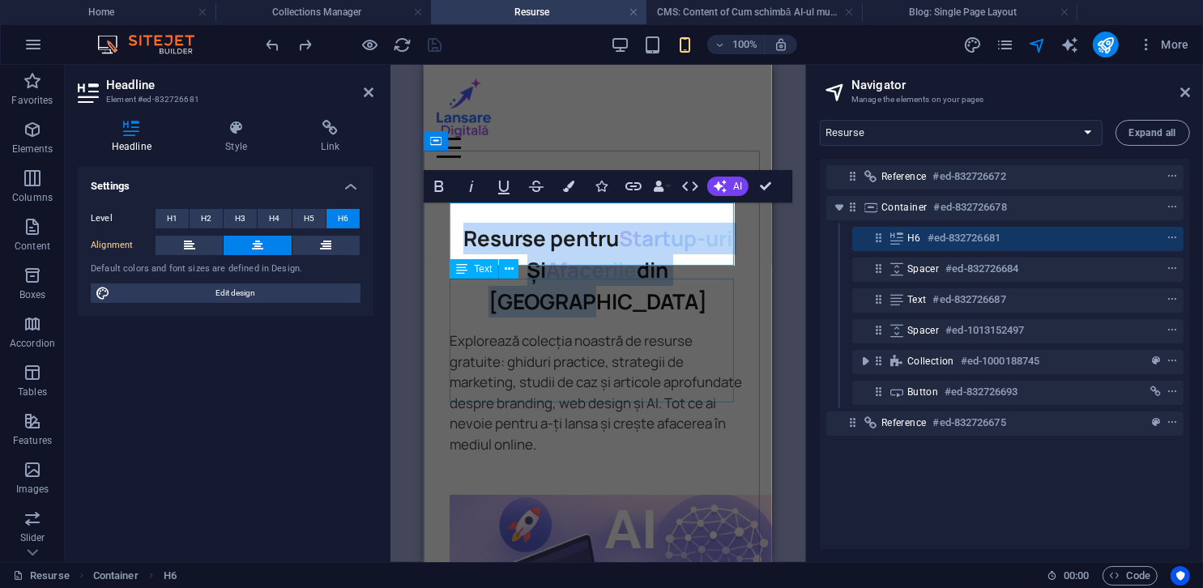
click at [559, 330] on div "Explorează colecția noastră de resurse gratuite: ghiduri practice, strategii de…" at bounding box center [598, 392] width 297 height 124
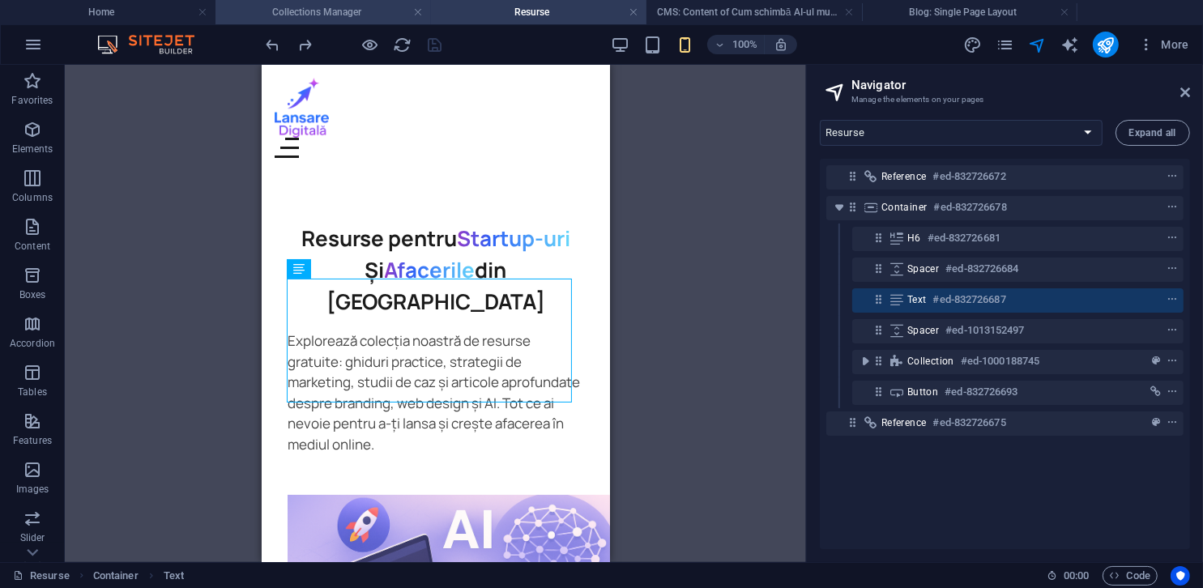
click at [308, 21] on li "Collections Manager" at bounding box center [324, 12] width 216 height 24
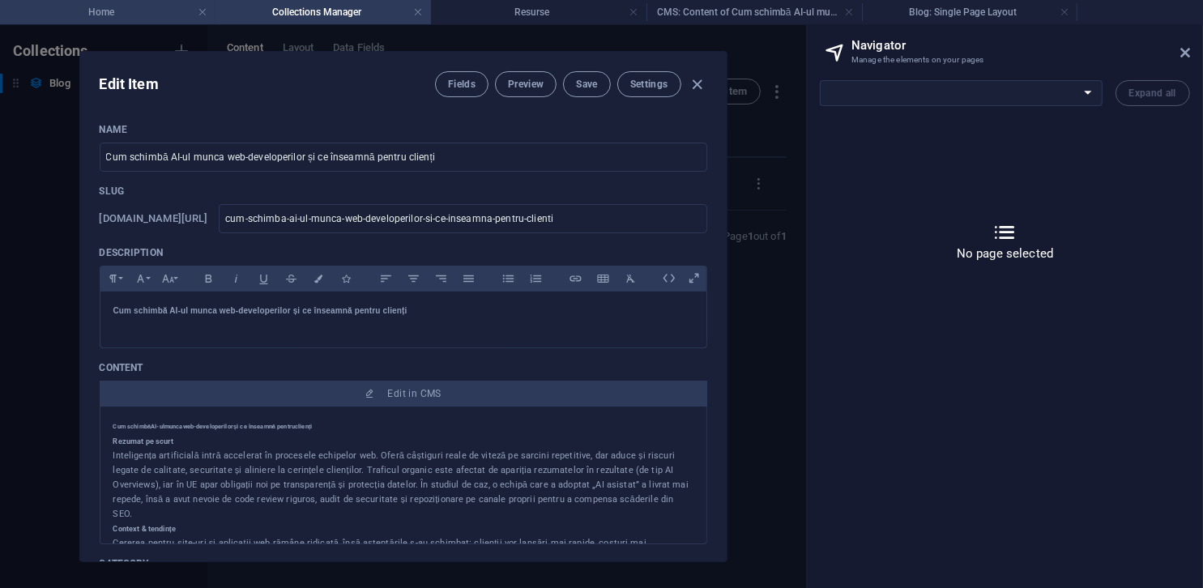
click at [124, 11] on h4 "Home" at bounding box center [108, 12] width 216 height 18
select select "15406936-ro"
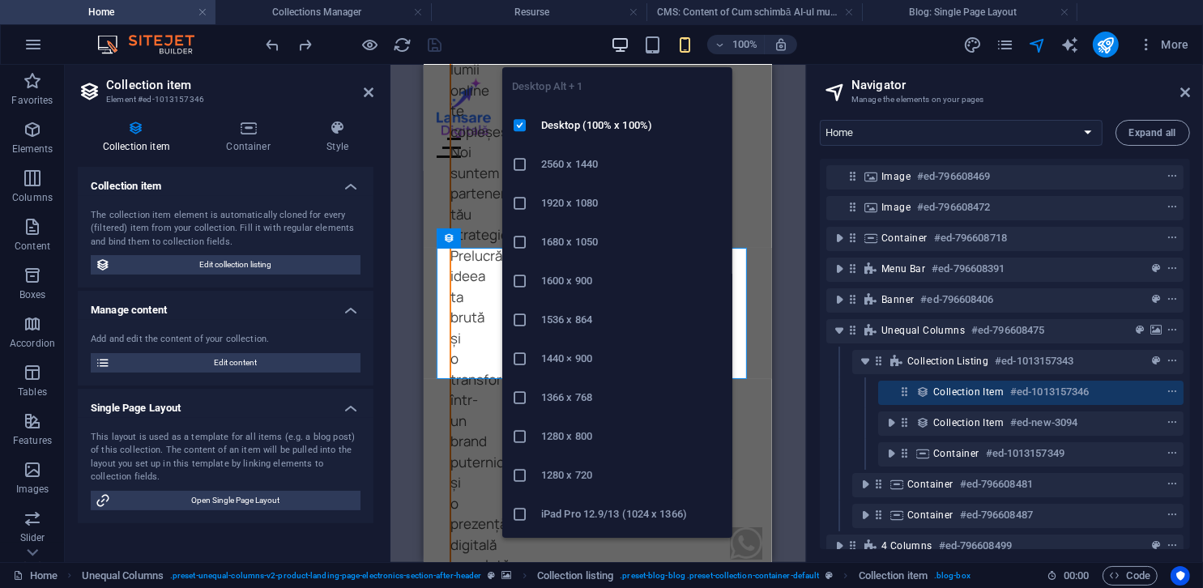
click at [625, 42] on icon "button" at bounding box center [620, 45] width 19 height 19
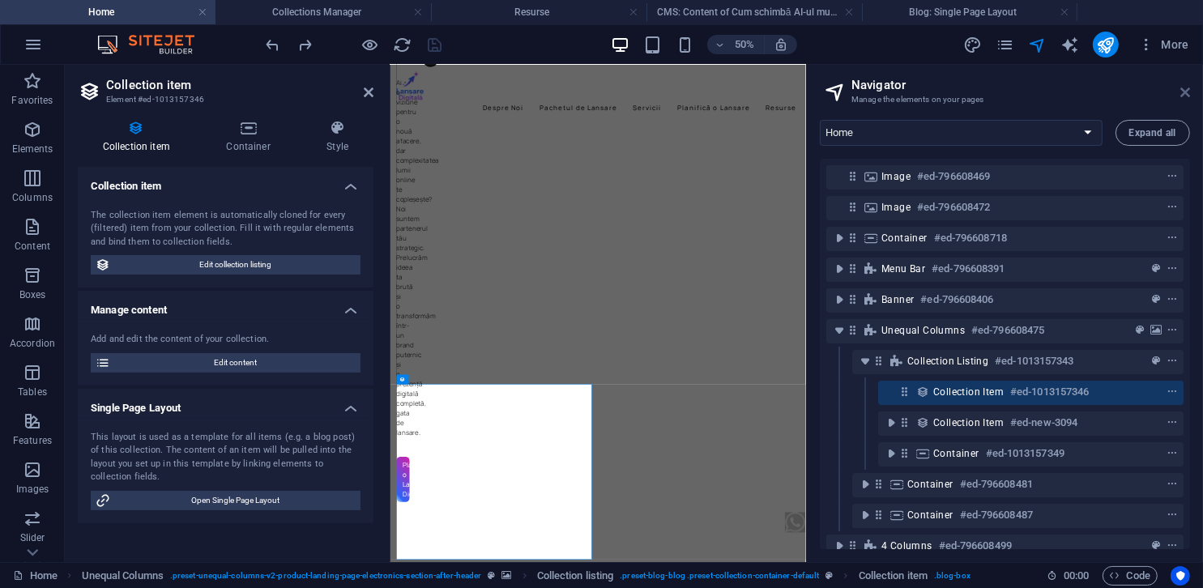
click at [1188, 92] on icon at bounding box center [1185, 92] width 10 height 13
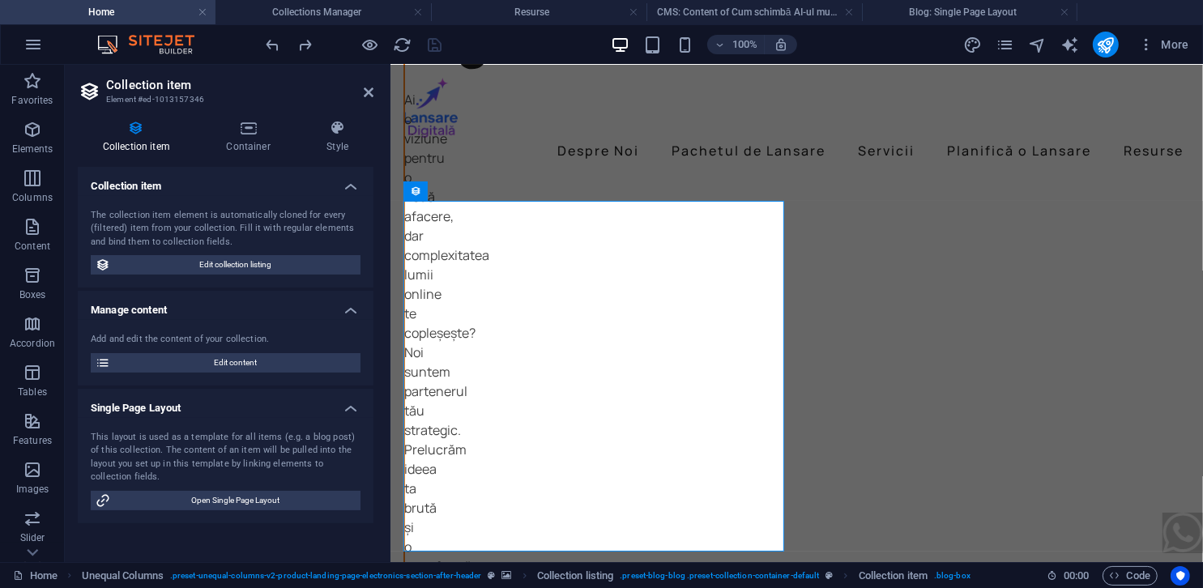
click at [376, 92] on aside "Collection item Element #ed-1013157346 Collection item Container Style Collecti…" at bounding box center [228, 313] width 326 height 497
click at [372, 92] on icon at bounding box center [369, 92] width 10 height 13
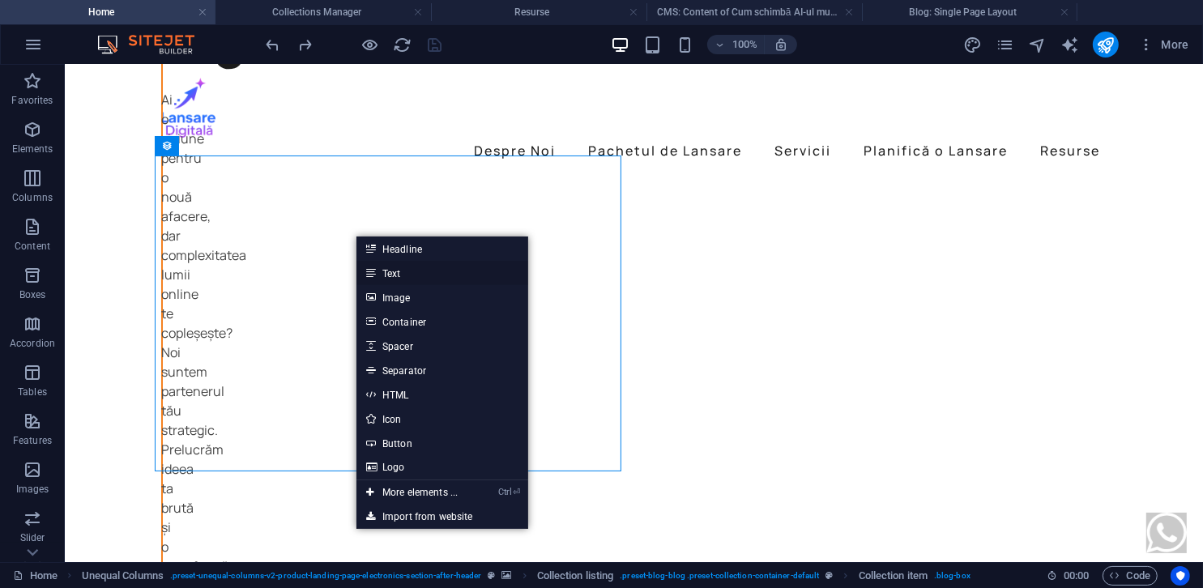
click at [402, 271] on link "Text" at bounding box center [442, 273] width 172 height 24
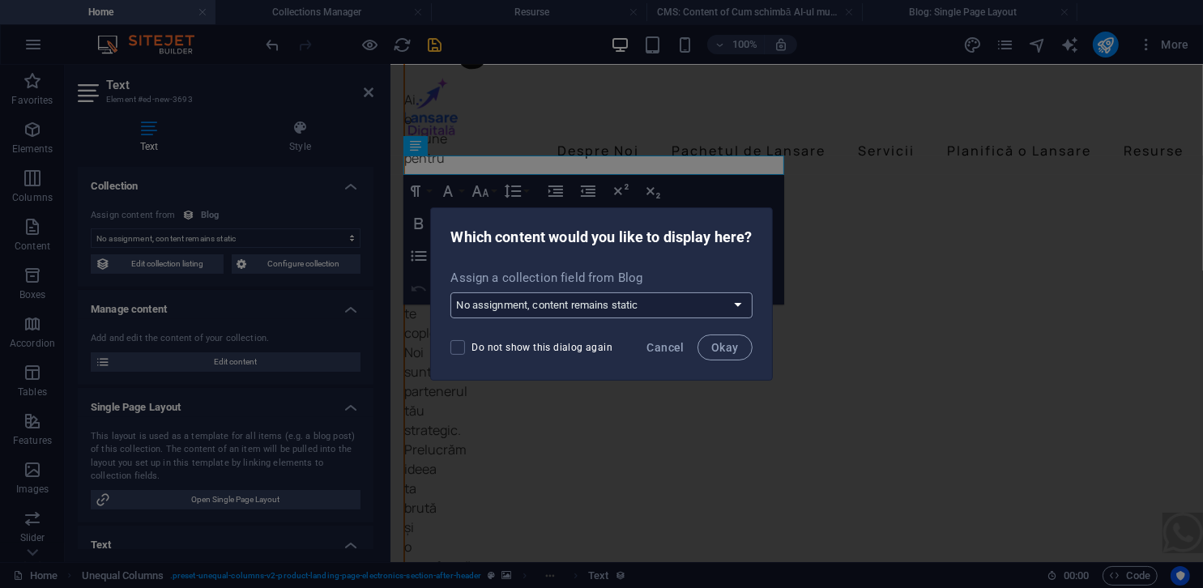
click at [508, 297] on select "No assignment, content remains static Create a new field Created at (Date) Upda…" at bounding box center [600, 305] width 301 height 26
click at [672, 354] on button "Cancel" at bounding box center [666, 348] width 50 height 26
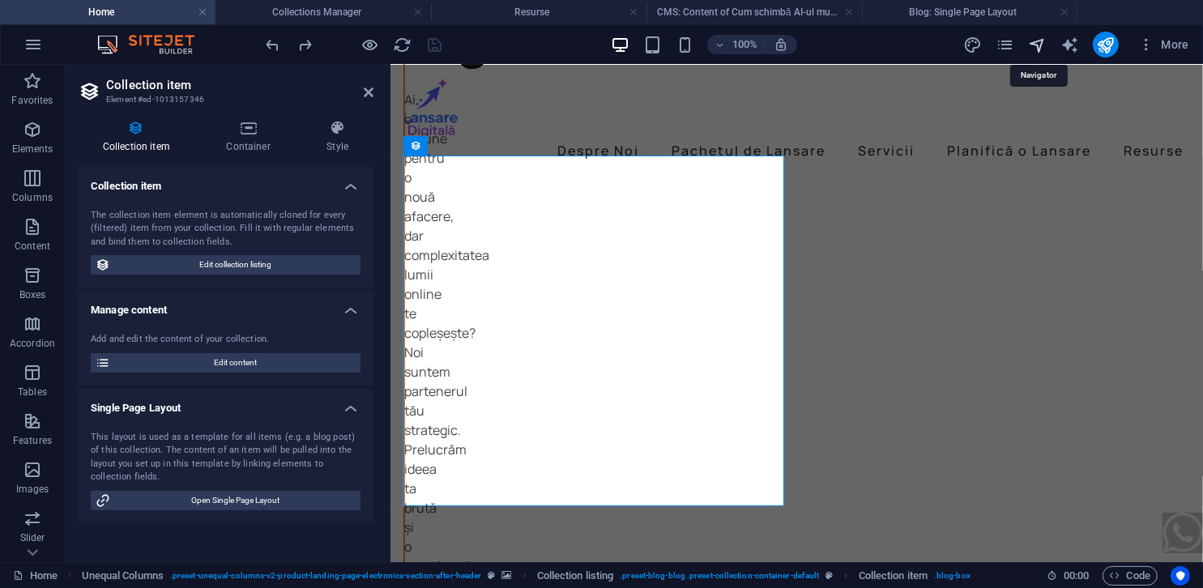
click at [1032, 42] on icon "navigator" at bounding box center [1037, 45] width 19 height 19
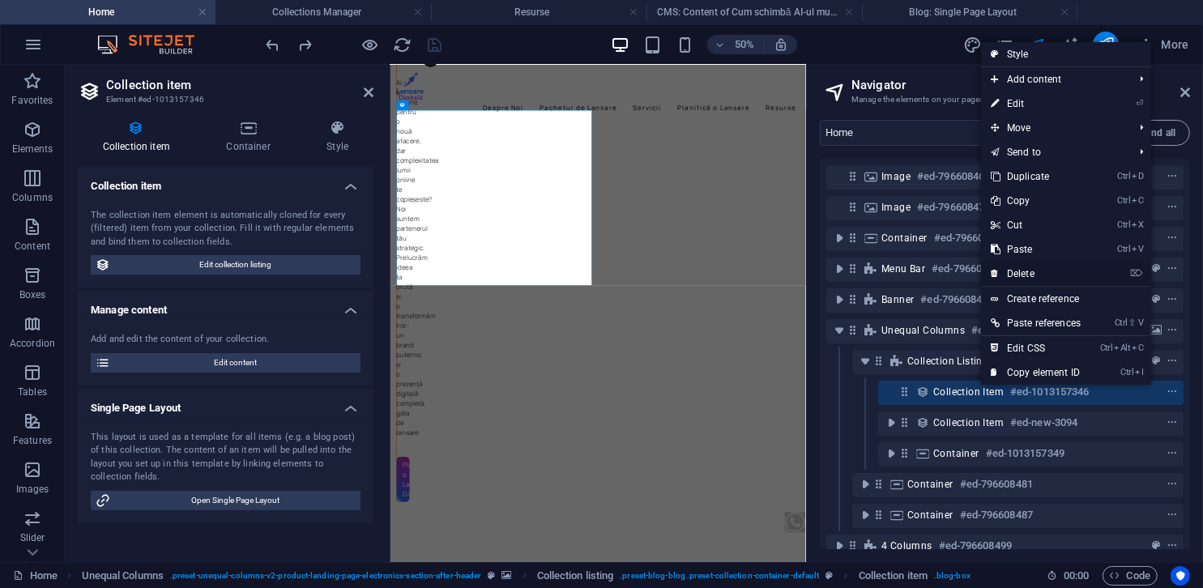
click at [1013, 275] on link "⌦ Delete" at bounding box center [1035, 274] width 109 height 24
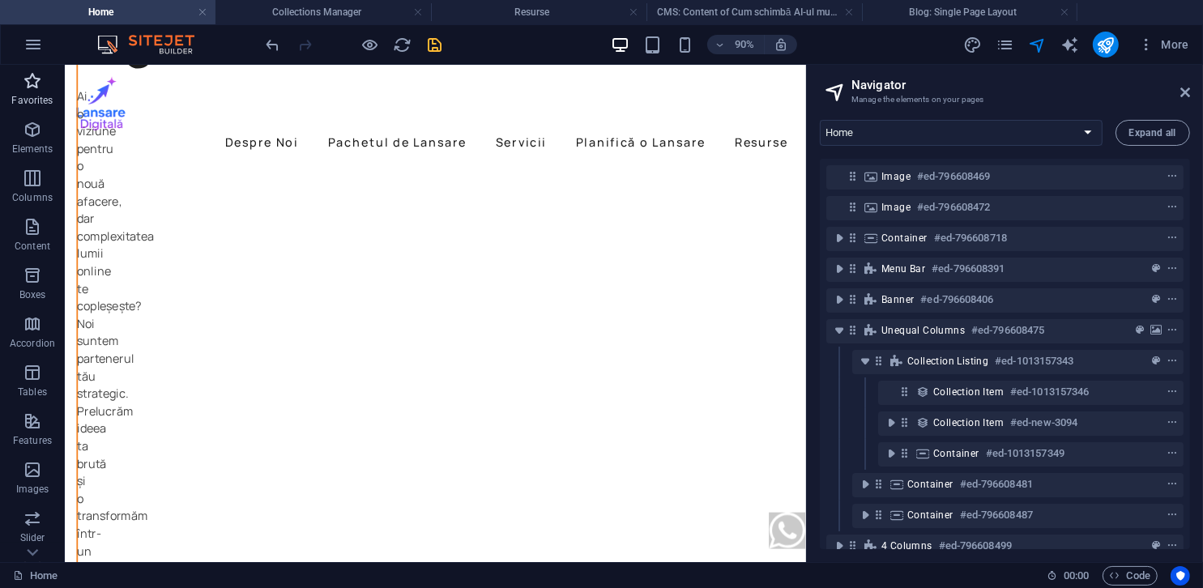
click at [13, 82] on span "Favorites" at bounding box center [32, 90] width 65 height 39
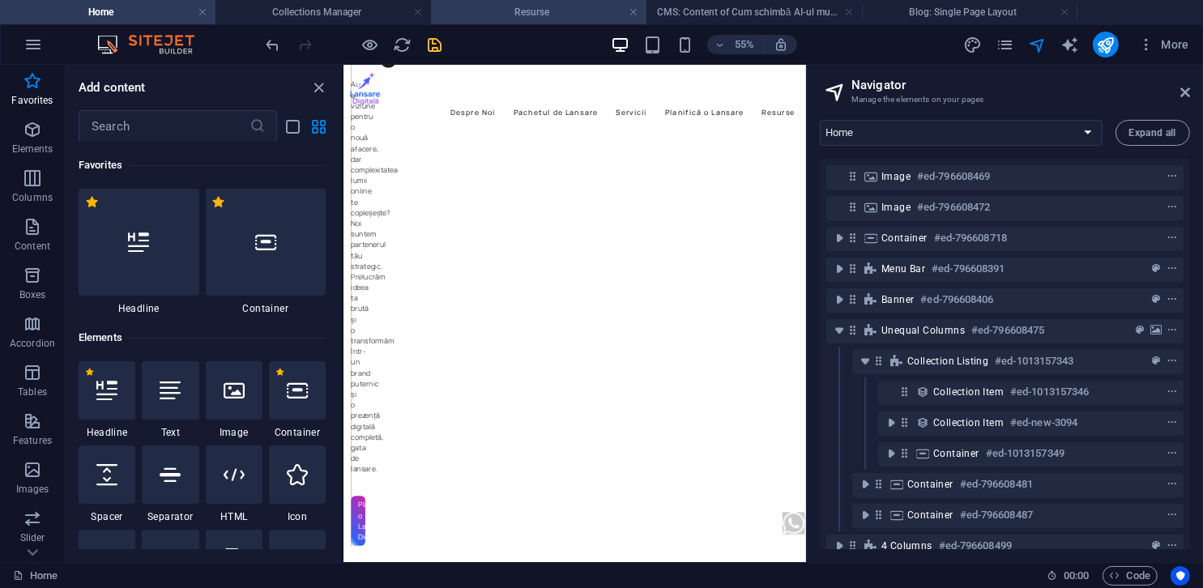
click at [516, 16] on h4 "Resurse" at bounding box center [539, 12] width 216 height 18
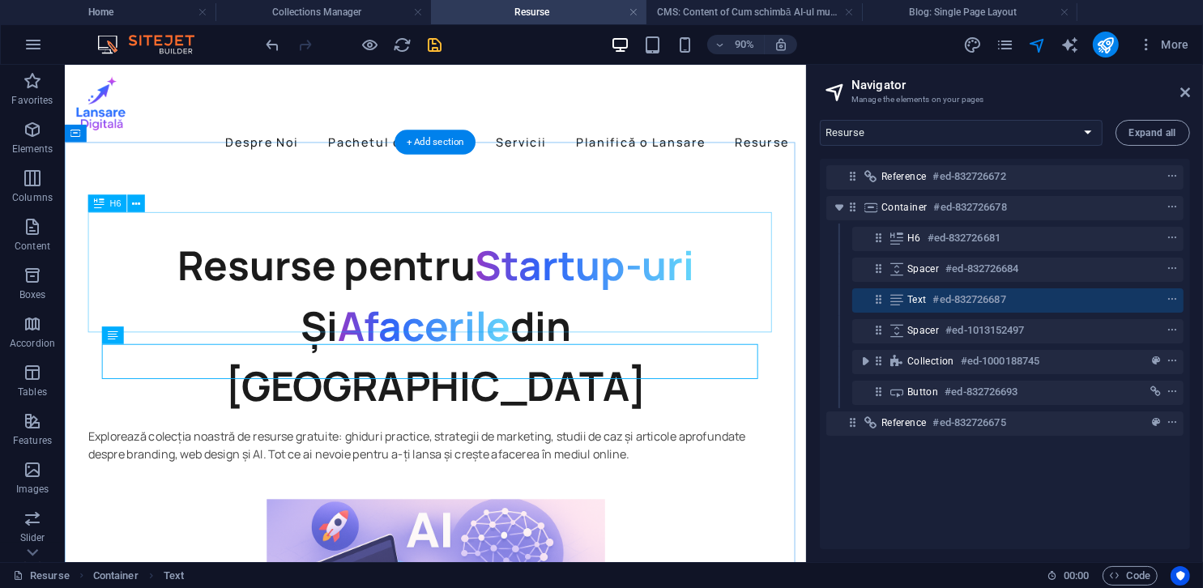
click at [499, 268] on div "Resurse pentru Startup-uri Și Afacerile din [GEOGRAPHIC_DATA]" at bounding box center [476, 354] width 772 height 201
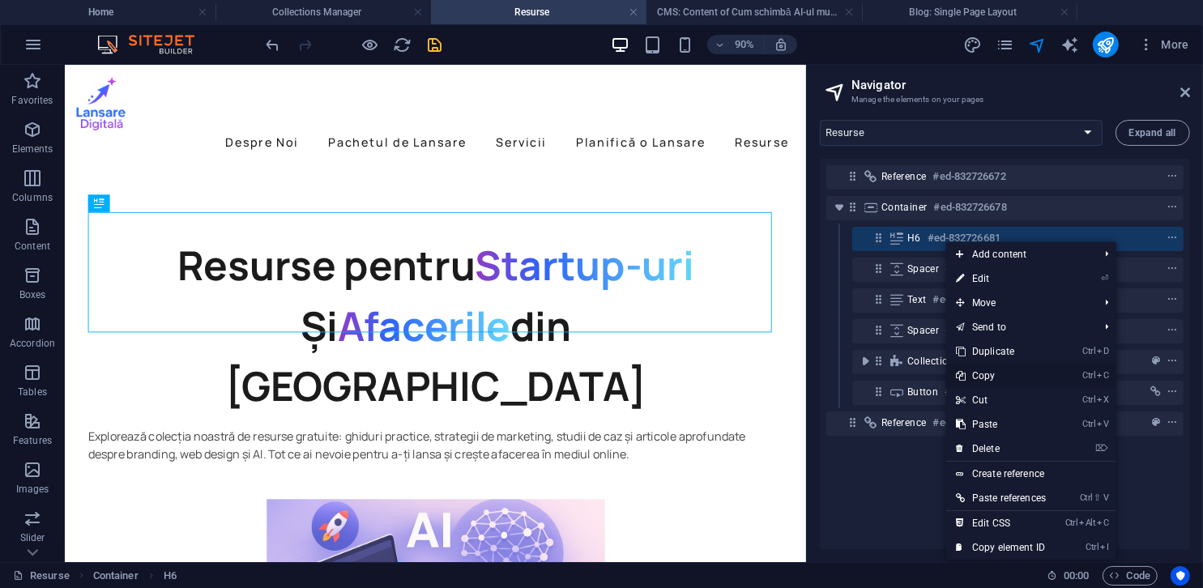
click at [993, 372] on link "Ctrl C Copy" at bounding box center [1000, 376] width 109 height 24
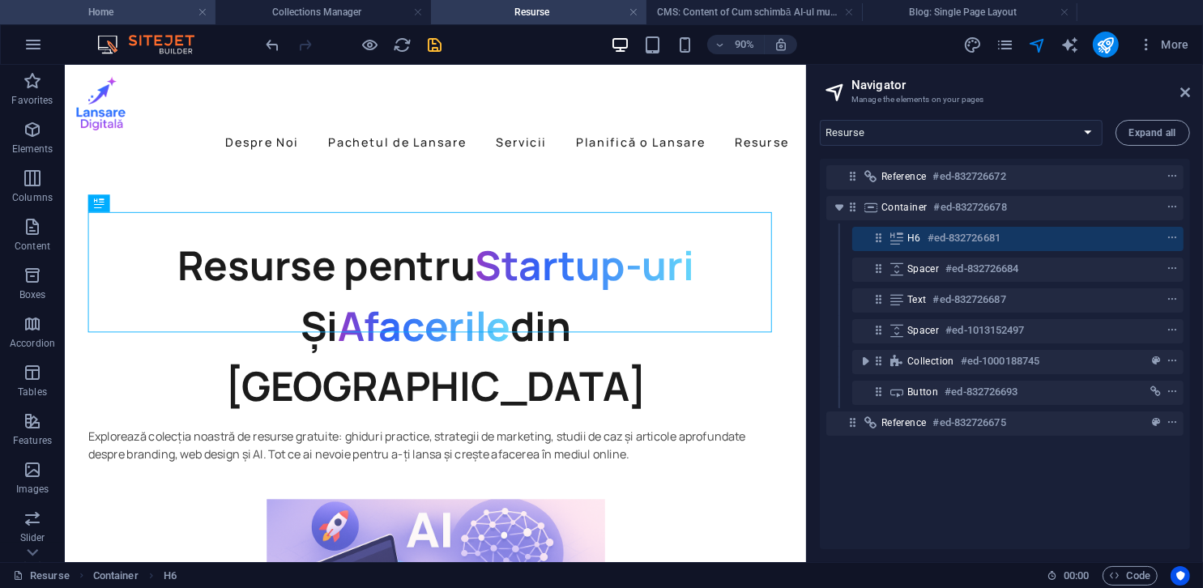
click at [136, 8] on h4 "Home" at bounding box center [108, 12] width 216 height 18
select select "15406936-ro"
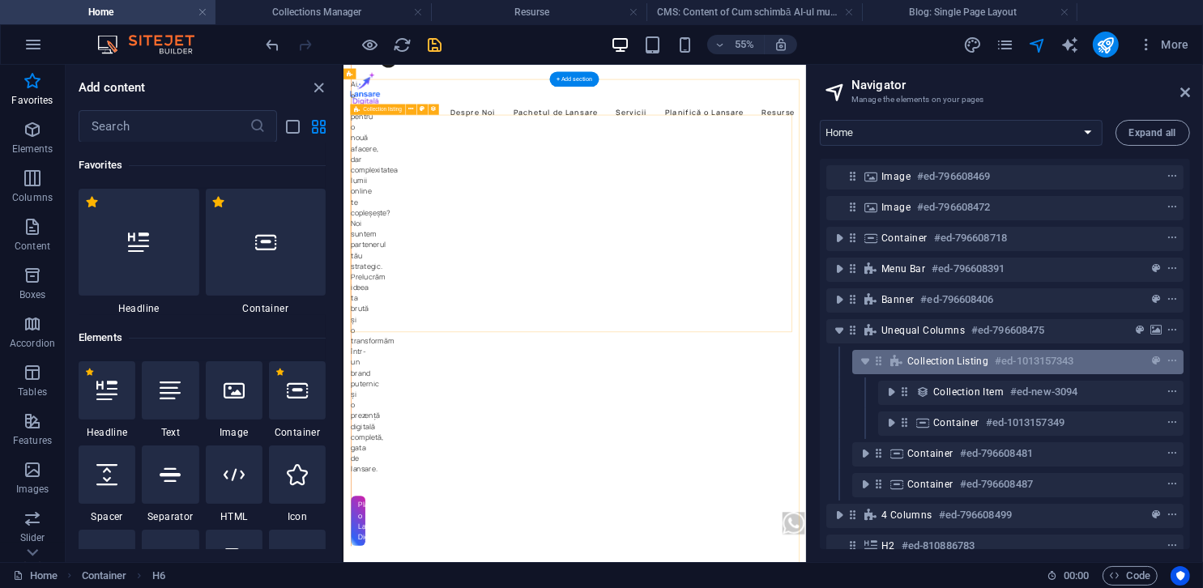
click at [969, 355] on span "Collection listing" at bounding box center [947, 361] width 81 height 13
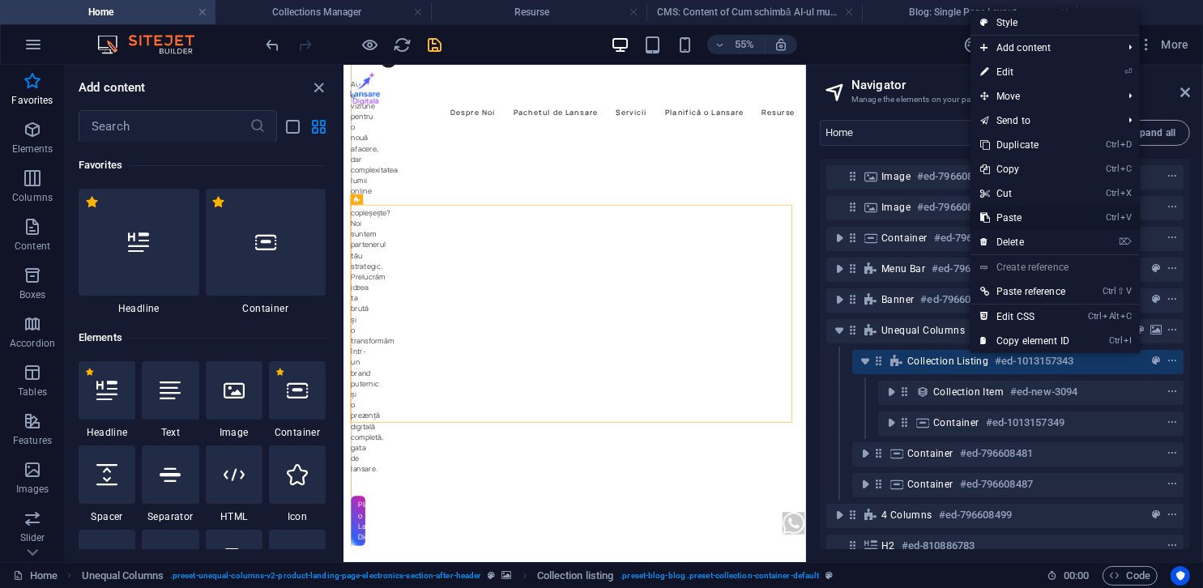
click at [1012, 221] on link "Ctrl V Paste" at bounding box center [1025, 218] width 109 height 24
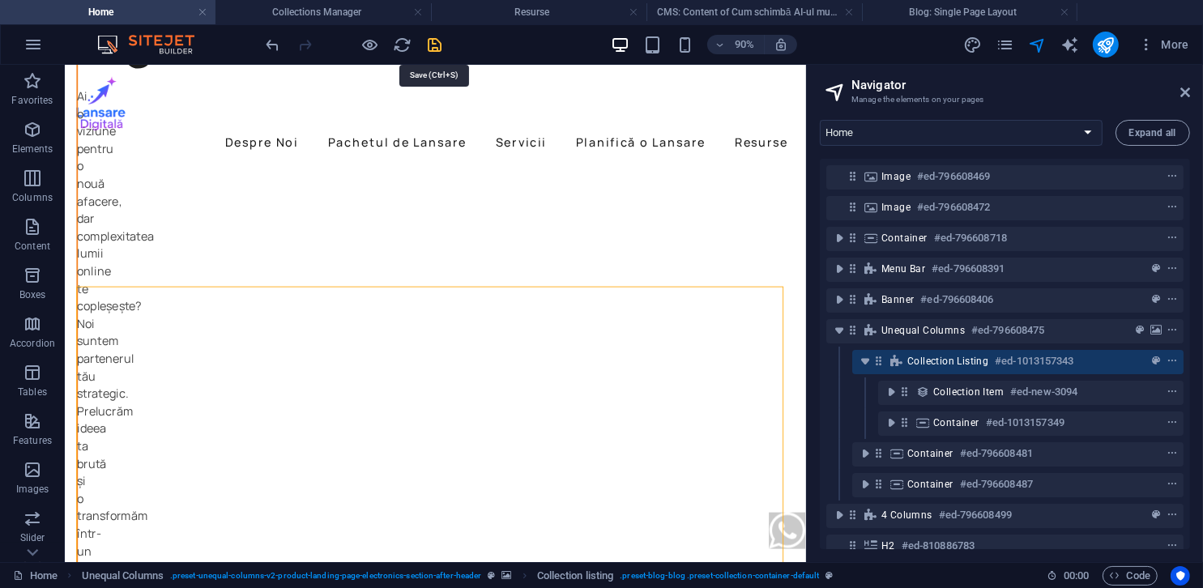
click at [434, 45] on icon "save" at bounding box center [435, 45] width 19 height 19
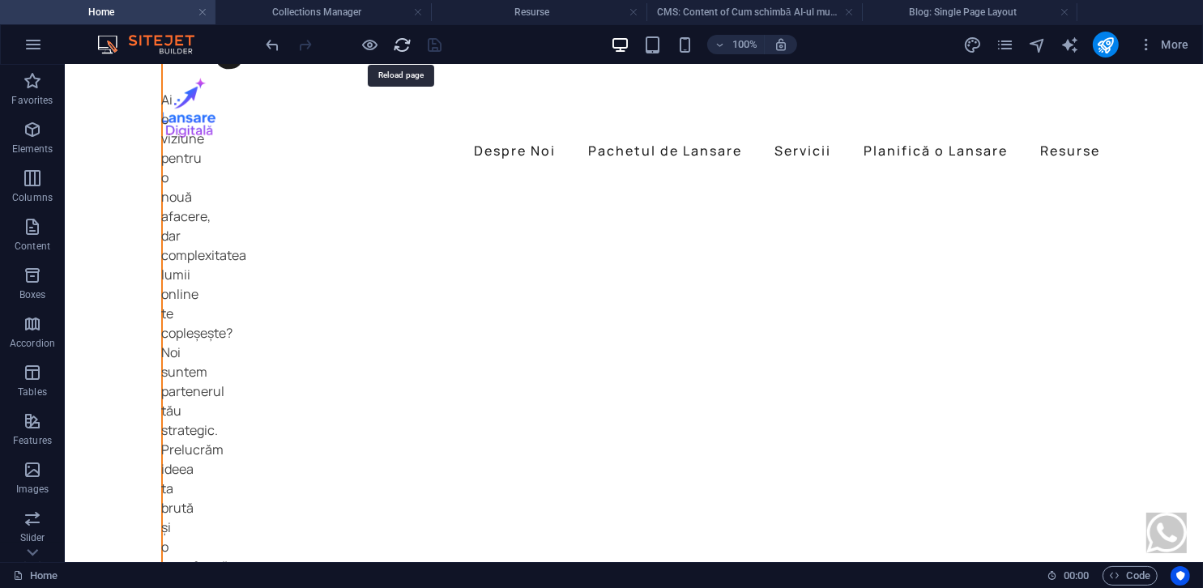
click at [407, 44] on icon "reload" at bounding box center [403, 45] width 19 height 19
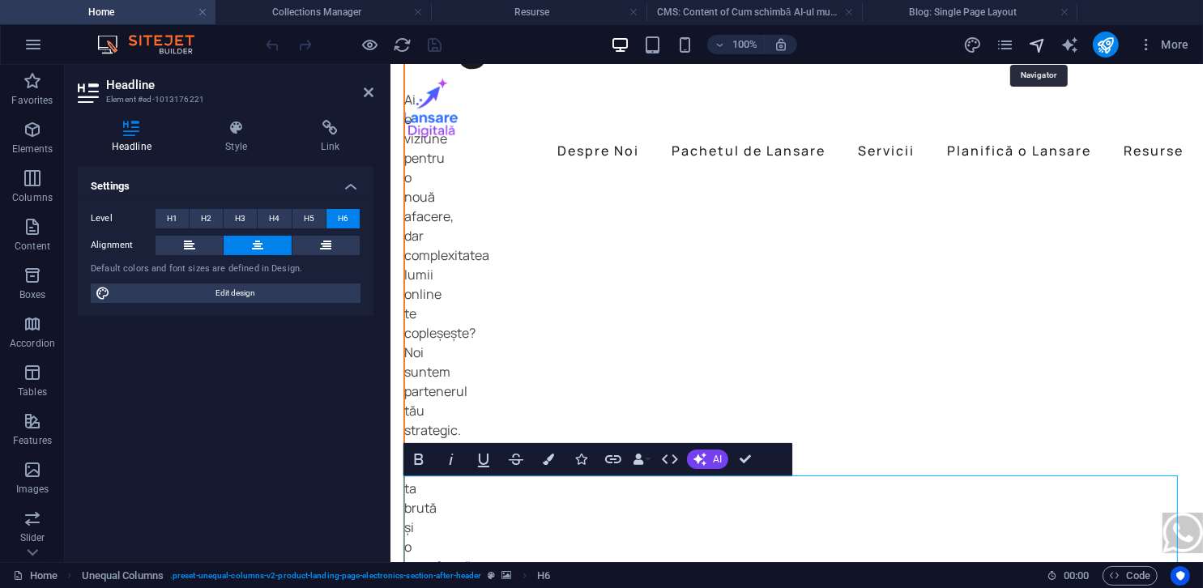
click at [1036, 48] on icon "navigator" at bounding box center [1037, 45] width 19 height 19
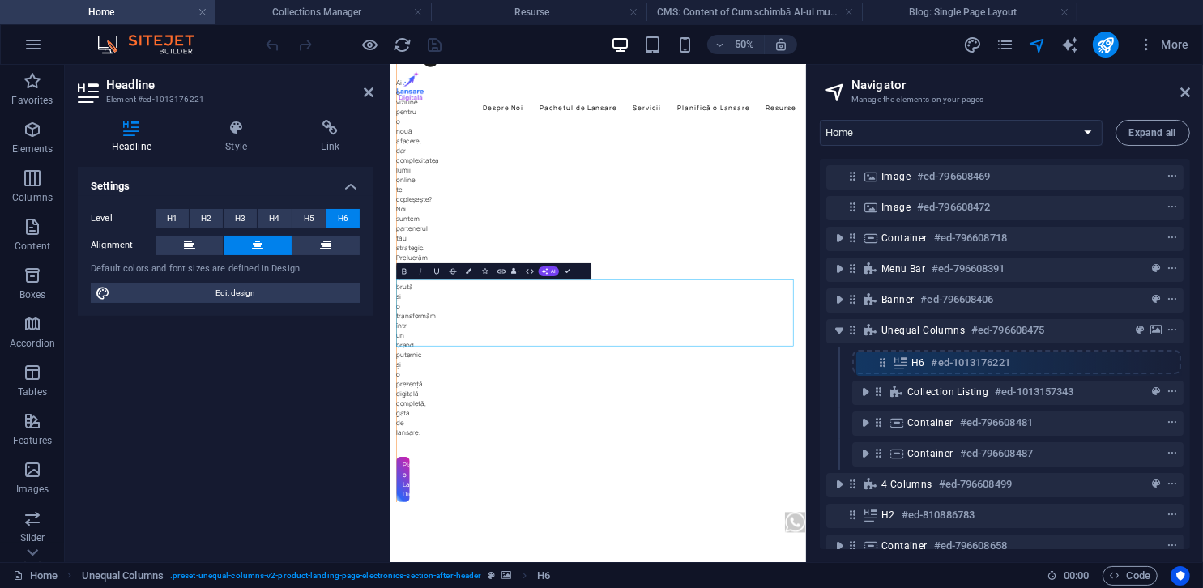
drag, startPoint x: 881, startPoint y: 392, endPoint x: 886, endPoint y: 358, distance: 34.3
click at [886, 358] on div "Image #ed-796608469 Image #ed-796608472 Container #ed-796608718 Menu Bar #ed-79…" at bounding box center [1005, 354] width 370 height 391
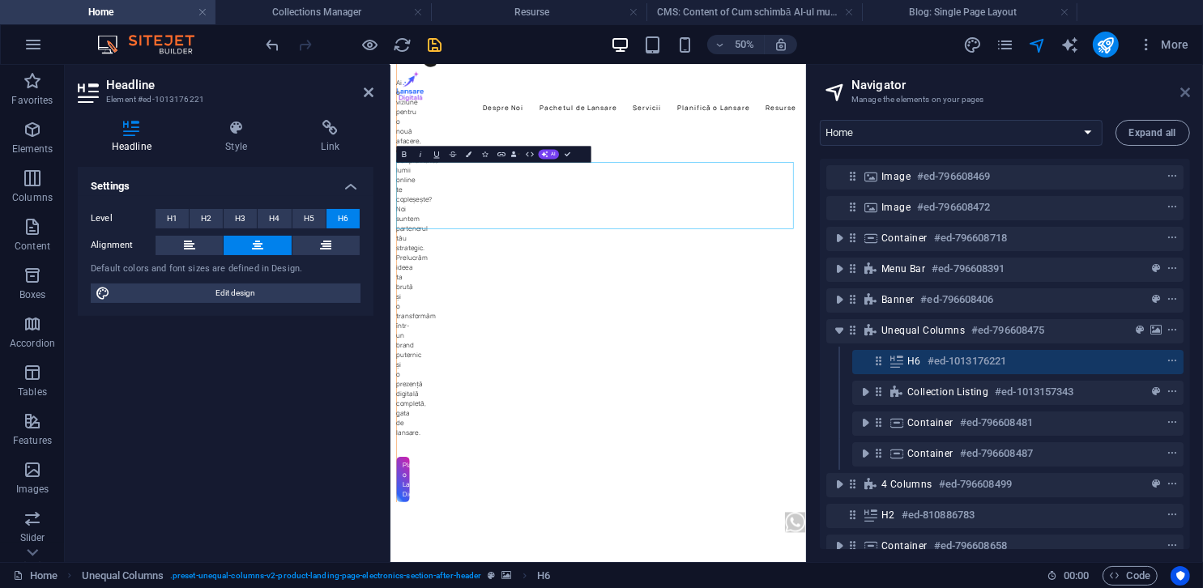
click at [1185, 86] on icon at bounding box center [1185, 92] width 10 height 13
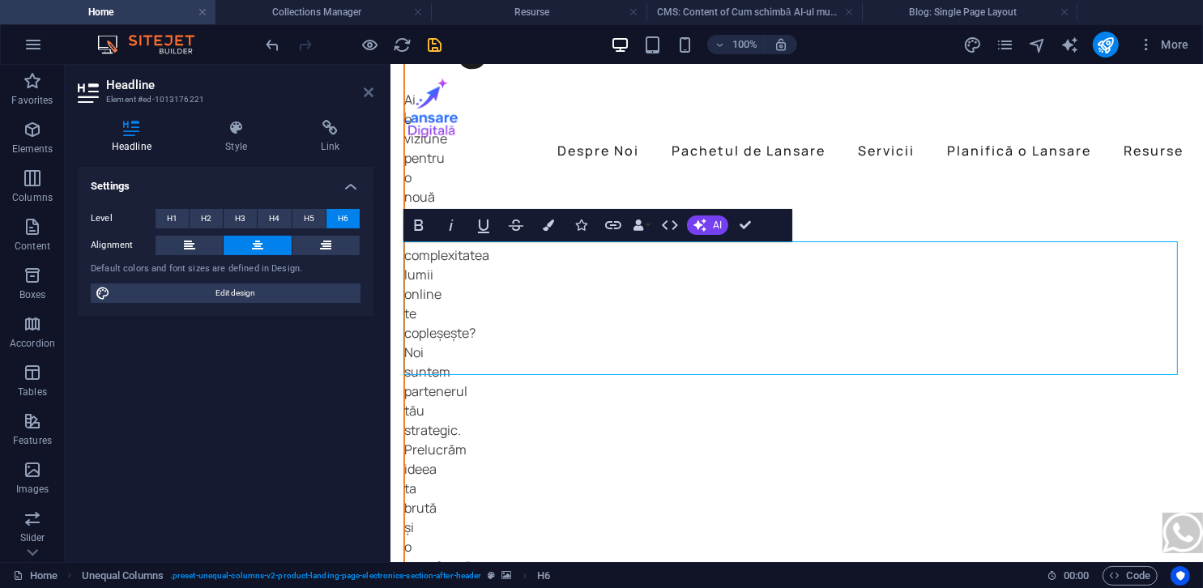
click at [369, 92] on icon at bounding box center [369, 92] width 10 height 13
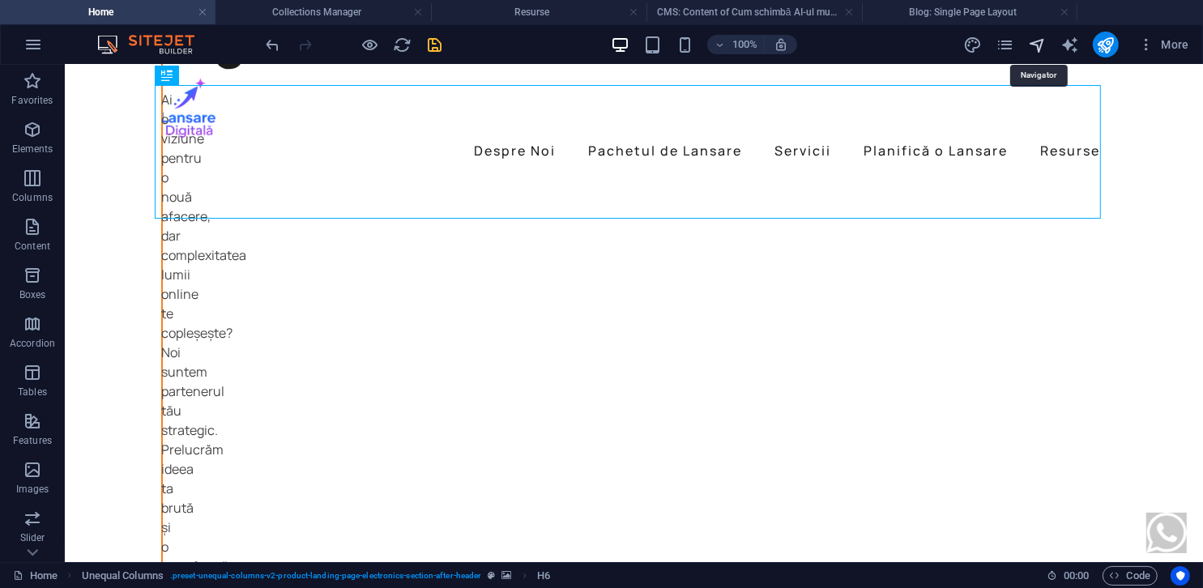
click at [1037, 45] on icon "navigator" at bounding box center [1037, 45] width 19 height 19
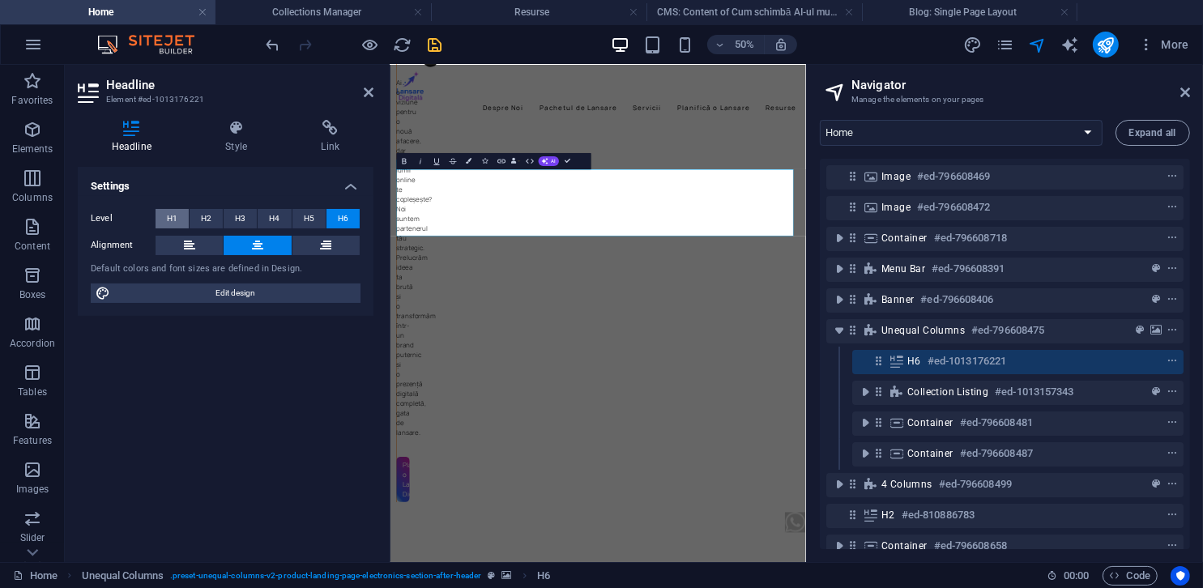
click at [177, 218] on button "H1" at bounding box center [172, 218] width 33 height 19
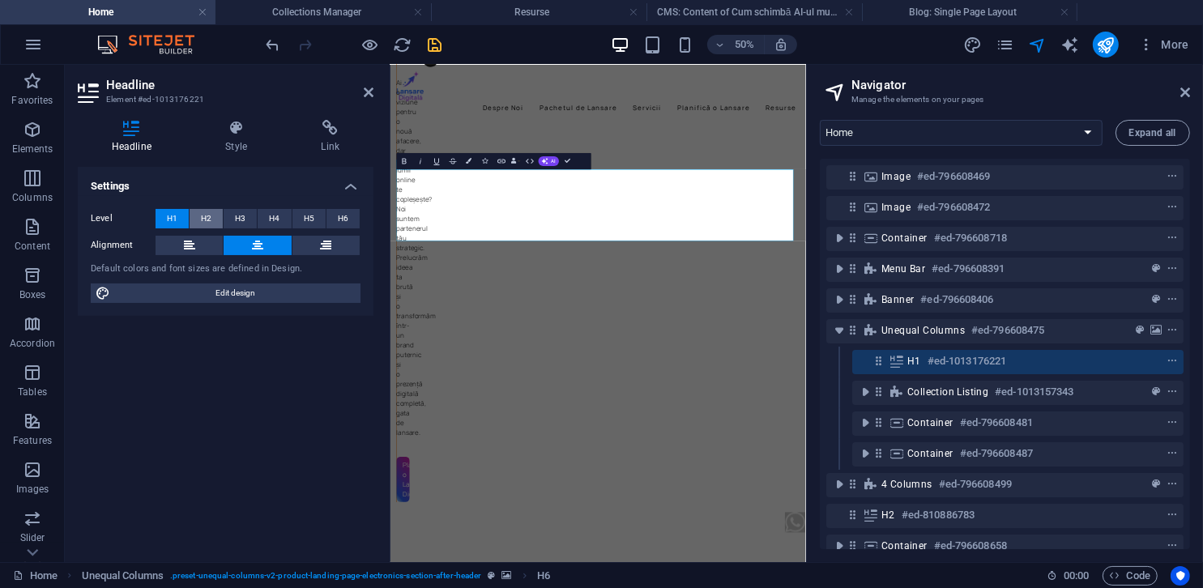
click at [216, 216] on button "H2" at bounding box center [206, 218] width 33 height 19
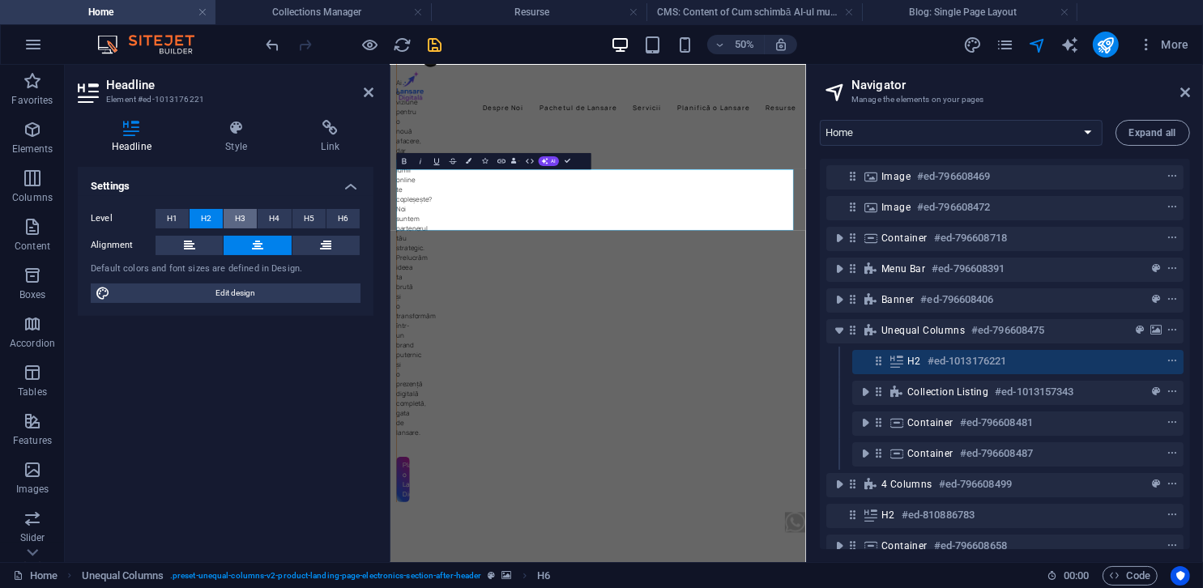
click at [241, 218] on span "H3" at bounding box center [240, 218] width 11 height 19
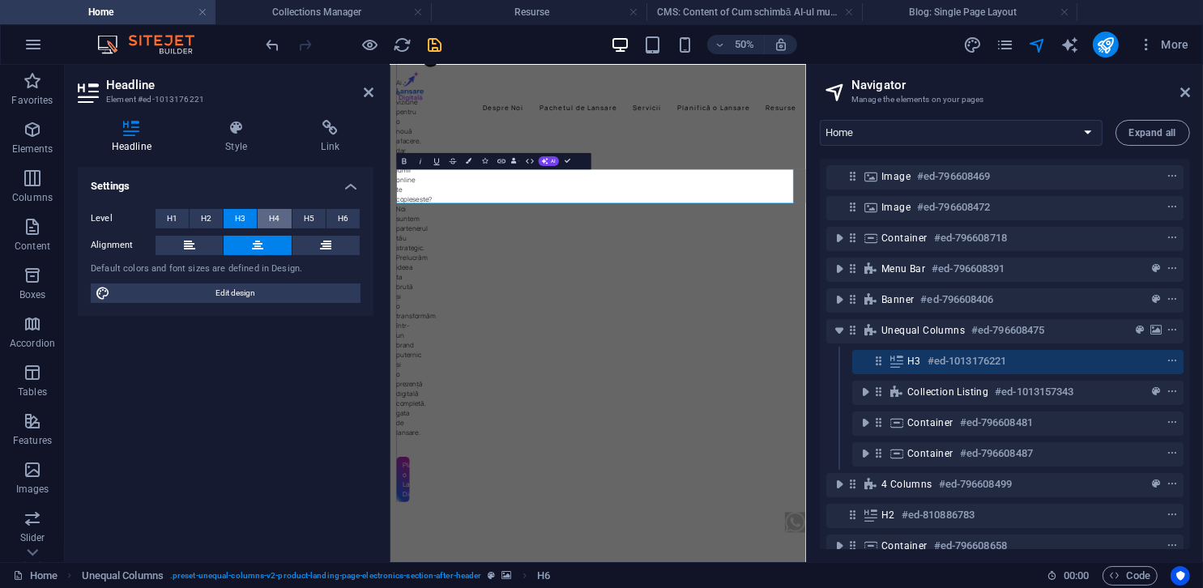
click at [268, 218] on button "H4" at bounding box center [274, 218] width 33 height 19
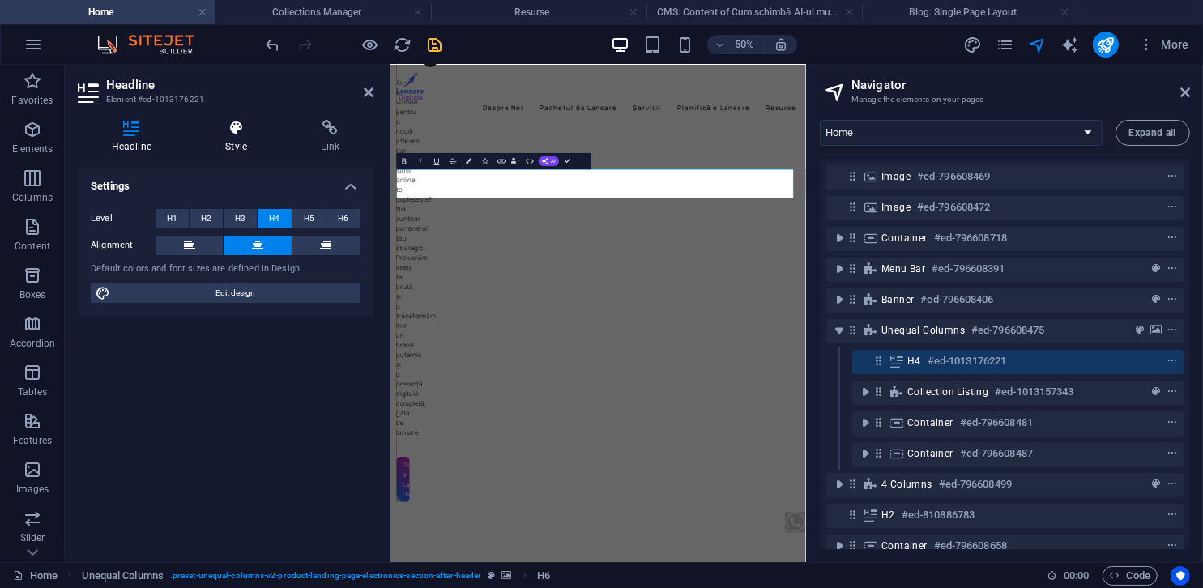
click at [231, 130] on icon at bounding box center [236, 128] width 89 height 16
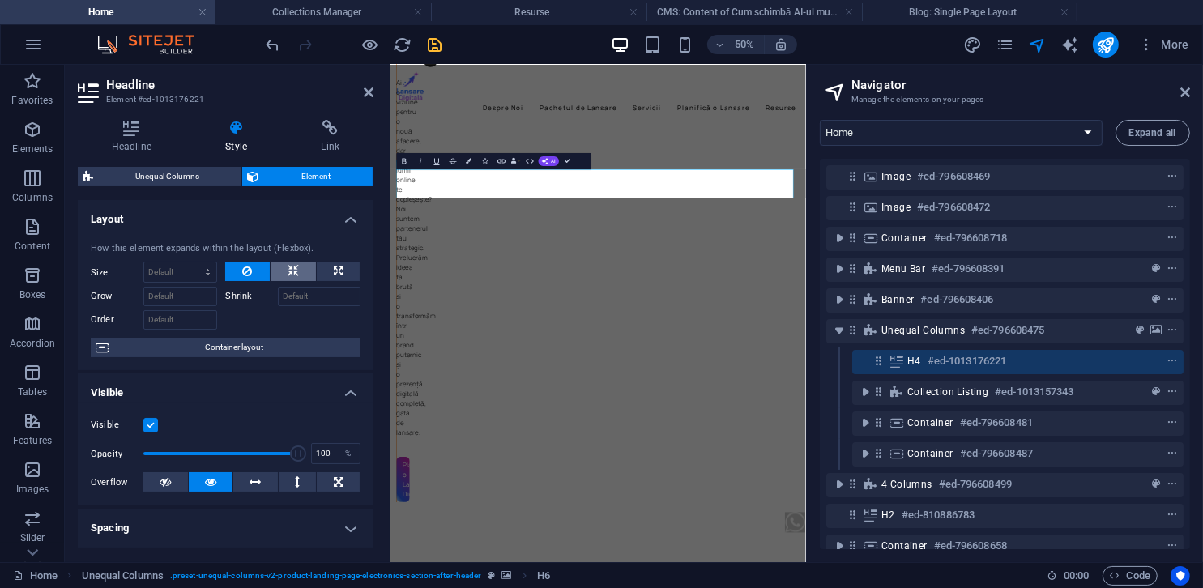
click at [292, 273] on icon at bounding box center [293, 271] width 11 height 19
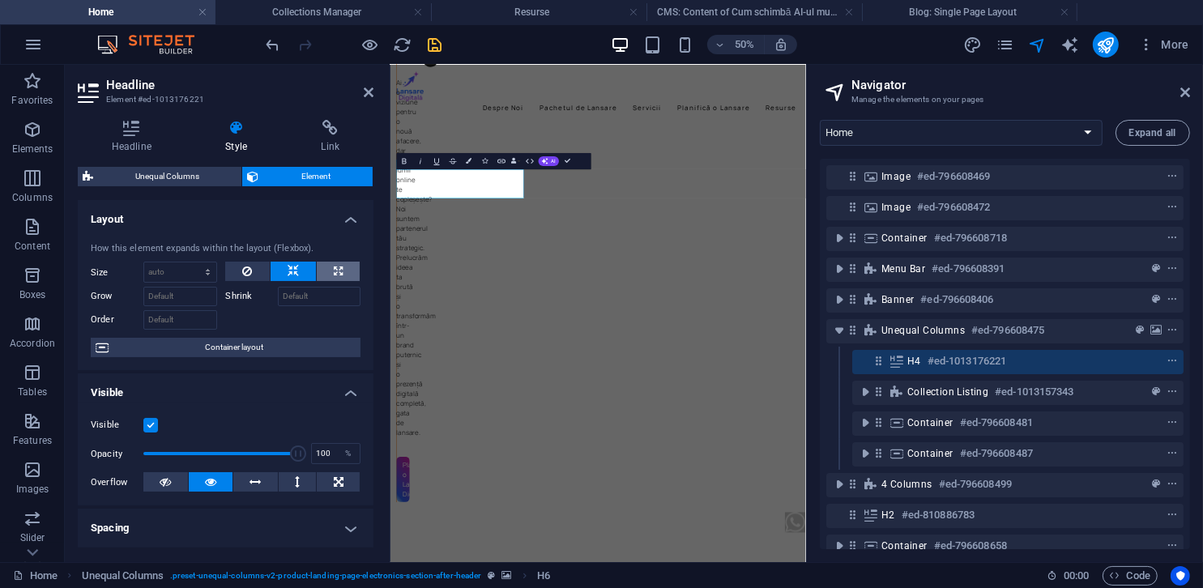
click at [336, 270] on icon at bounding box center [338, 271] width 9 height 19
type input "100"
select select "%"
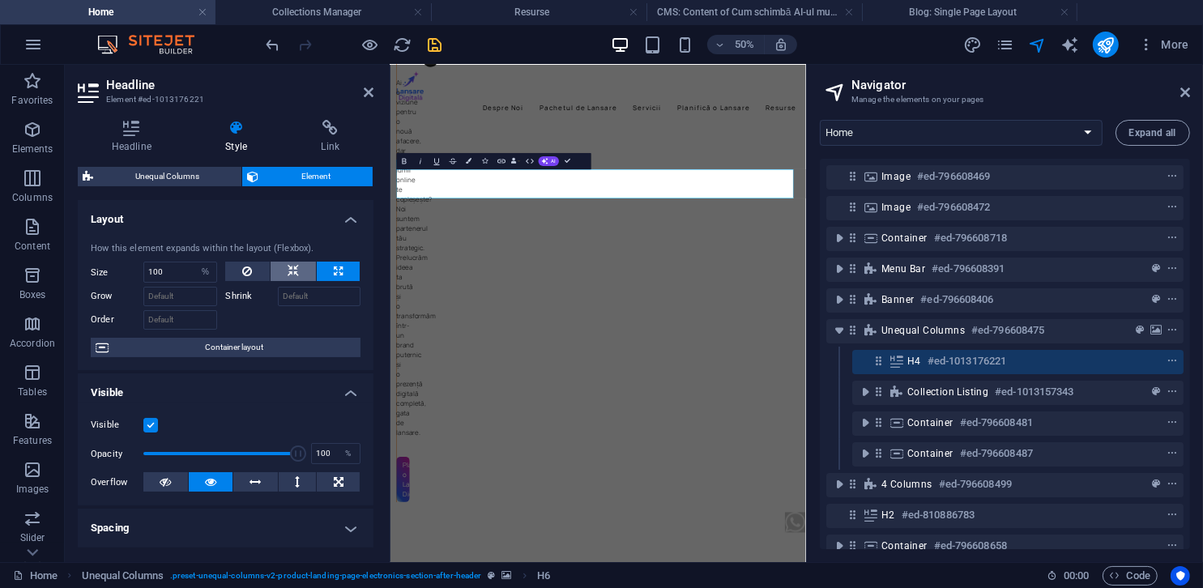
click at [311, 269] on button at bounding box center [293, 271] width 45 height 19
select select "DISABLED_OPTION_VALUE"
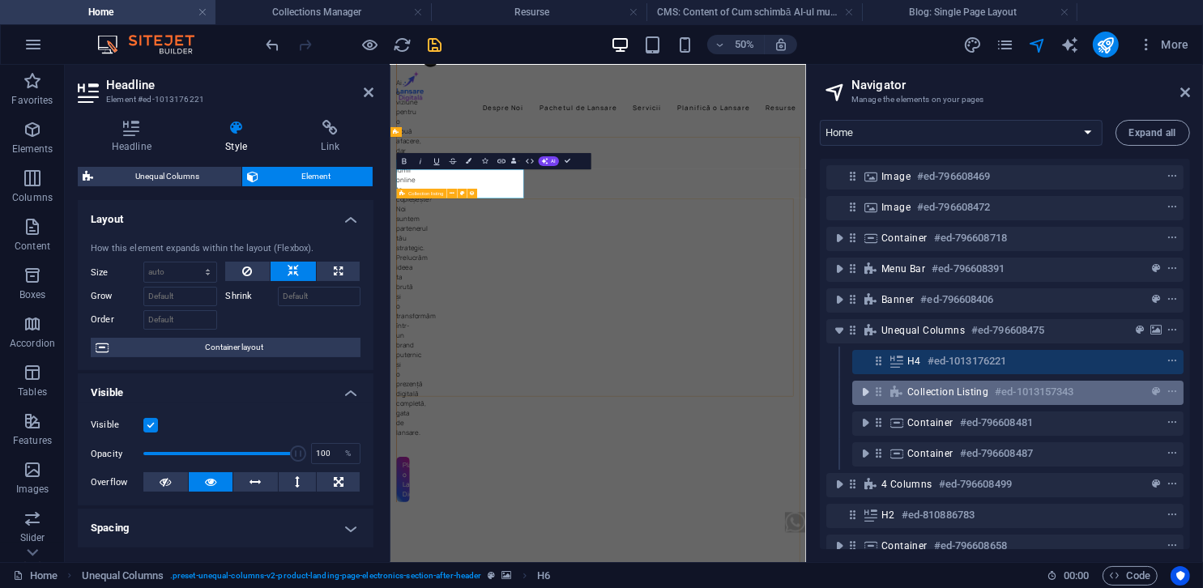
click at [861, 396] on icon "toggle-expand" at bounding box center [865, 392] width 16 height 16
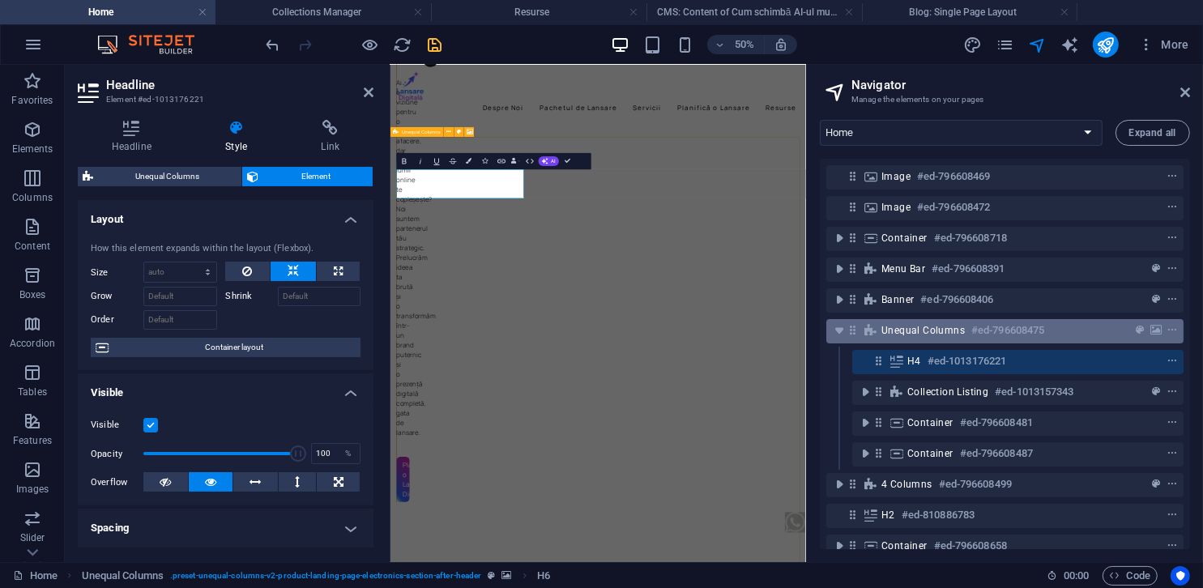
click at [900, 333] on span "Unequal Columns" at bounding box center [922, 330] width 83 height 13
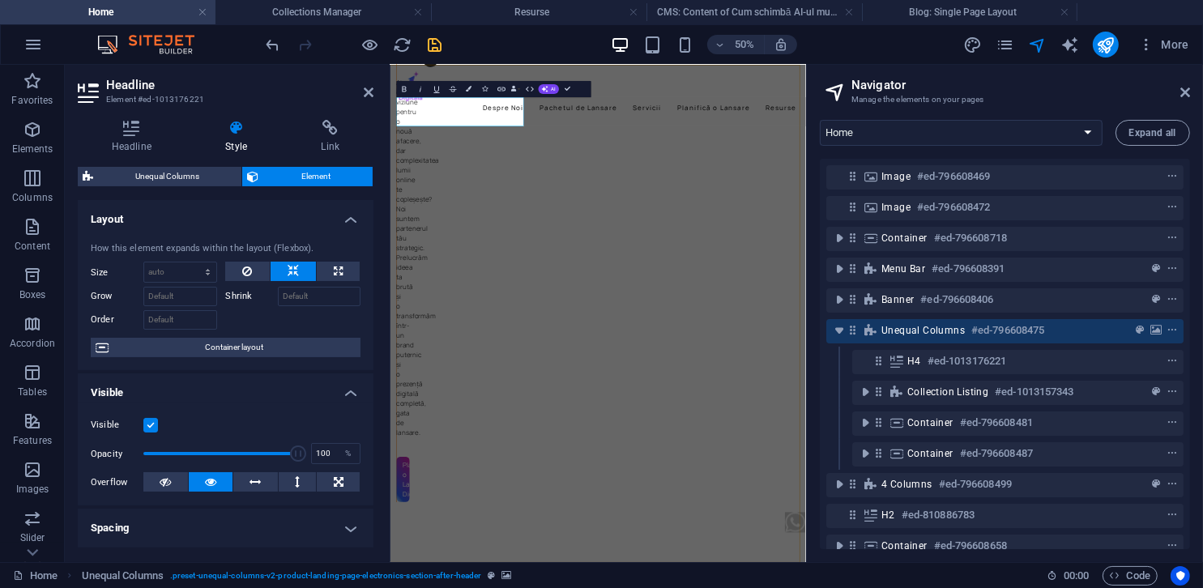
click at [900, 333] on span "Unequal Columns" at bounding box center [922, 330] width 83 height 13
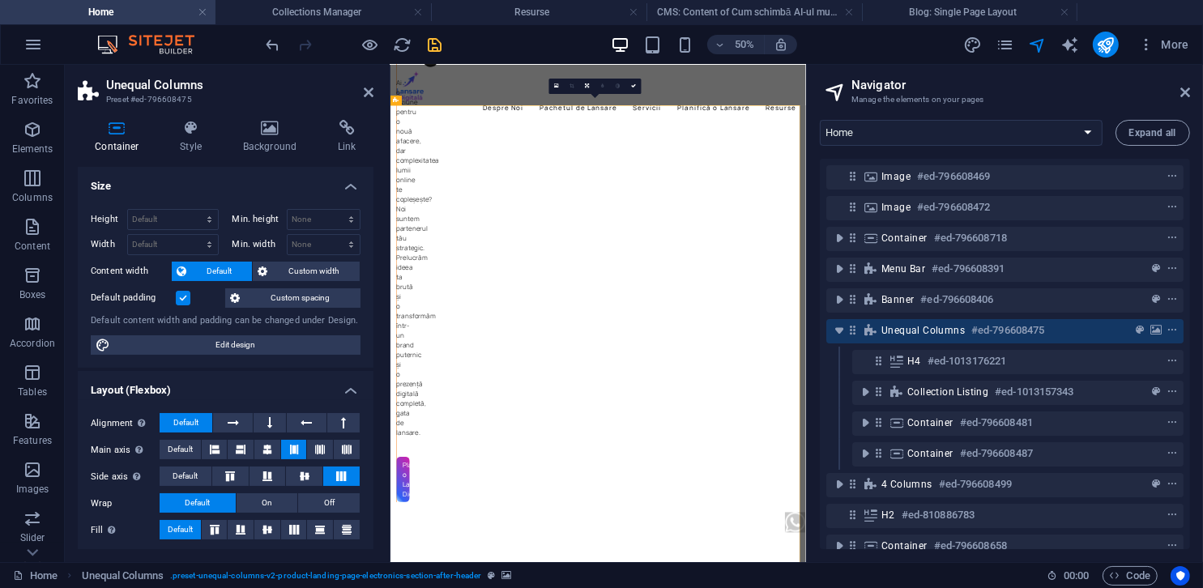
click at [185, 297] on label at bounding box center [183, 298] width 15 height 15
click at [0, 0] on input "Default padding" at bounding box center [0, 0] width 0 height 0
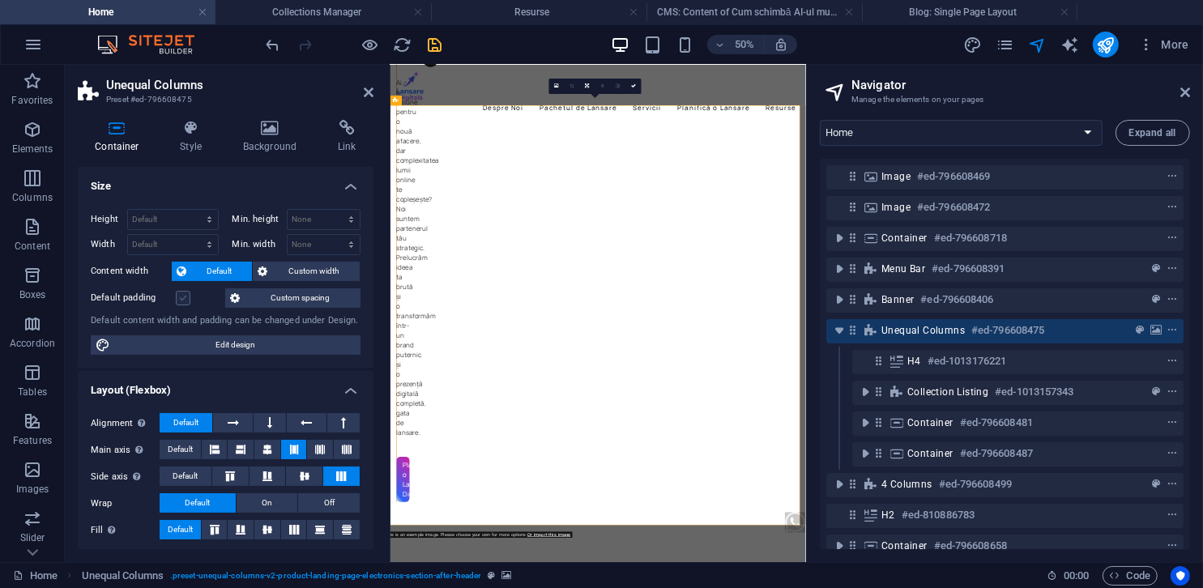
click at [185, 297] on label at bounding box center [183, 298] width 15 height 15
click at [0, 0] on input "Default padding" at bounding box center [0, 0] width 0 height 0
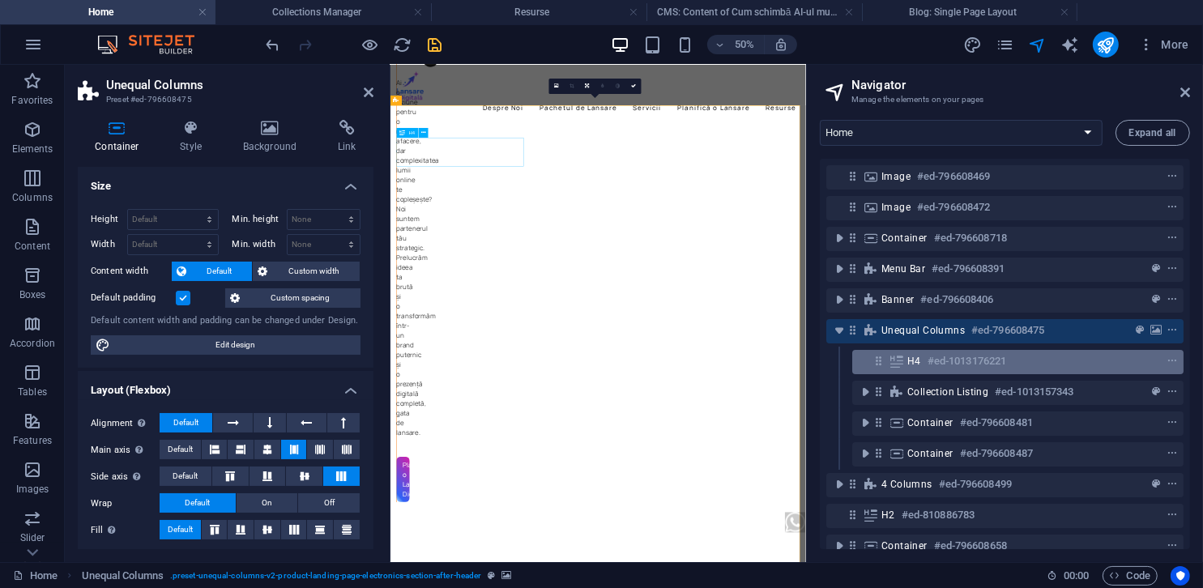
click at [928, 366] on h6 "#ed-1013176221" at bounding box center [967, 361] width 79 height 19
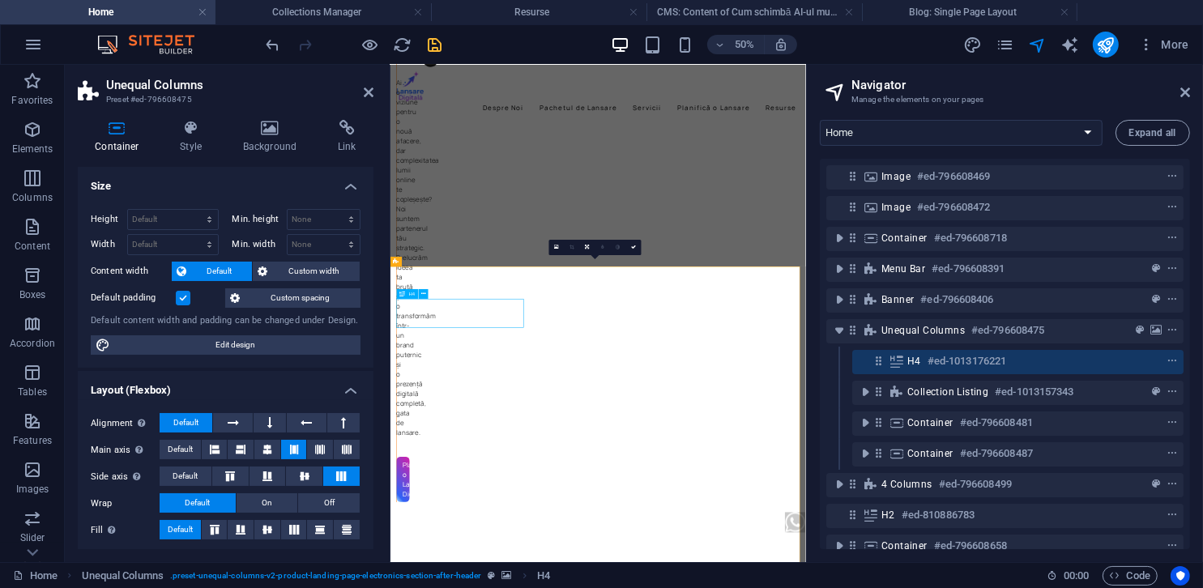
click at [928, 366] on h6 "#ed-1013176221" at bounding box center [967, 361] width 79 height 19
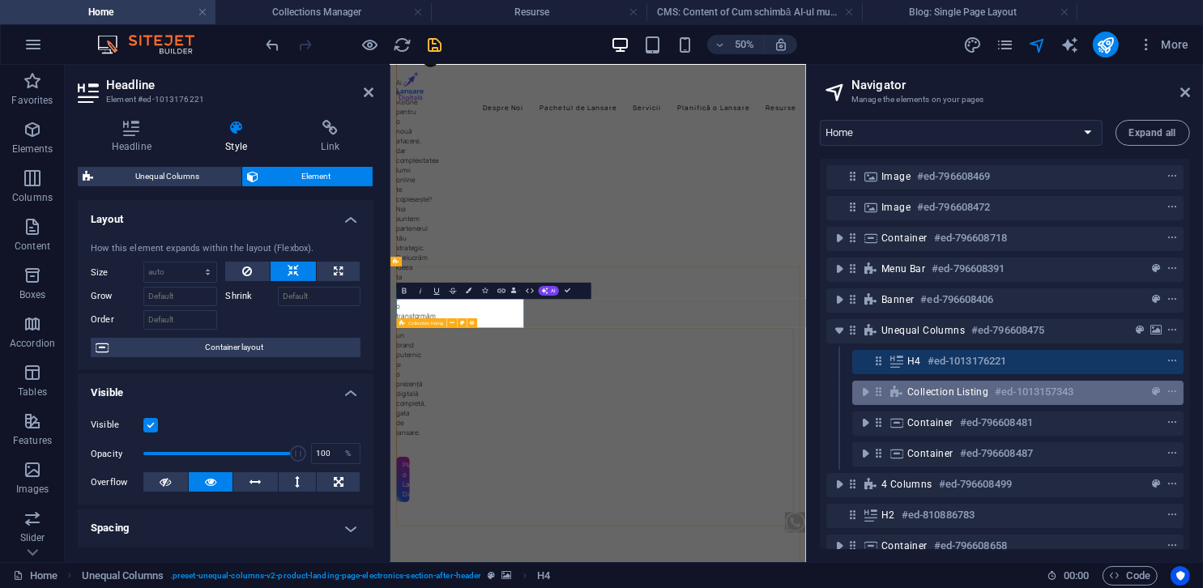
click at [933, 389] on span "Collection listing" at bounding box center [947, 392] width 81 height 13
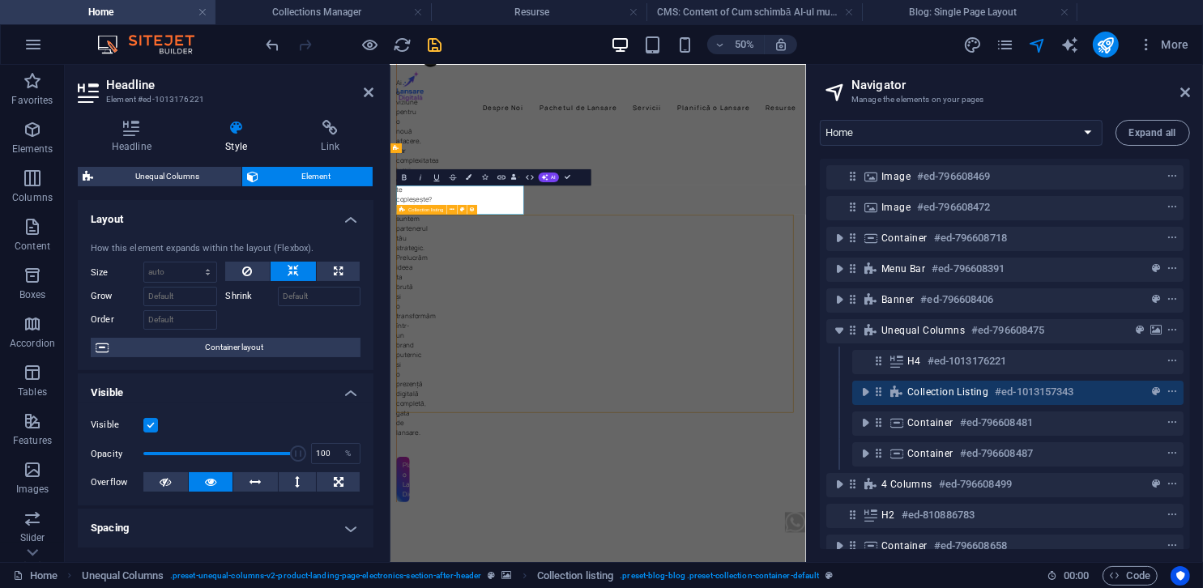
click at [933, 389] on span "Collection listing" at bounding box center [947, 392] width 81 height 13
select select "createdAt_DESC"
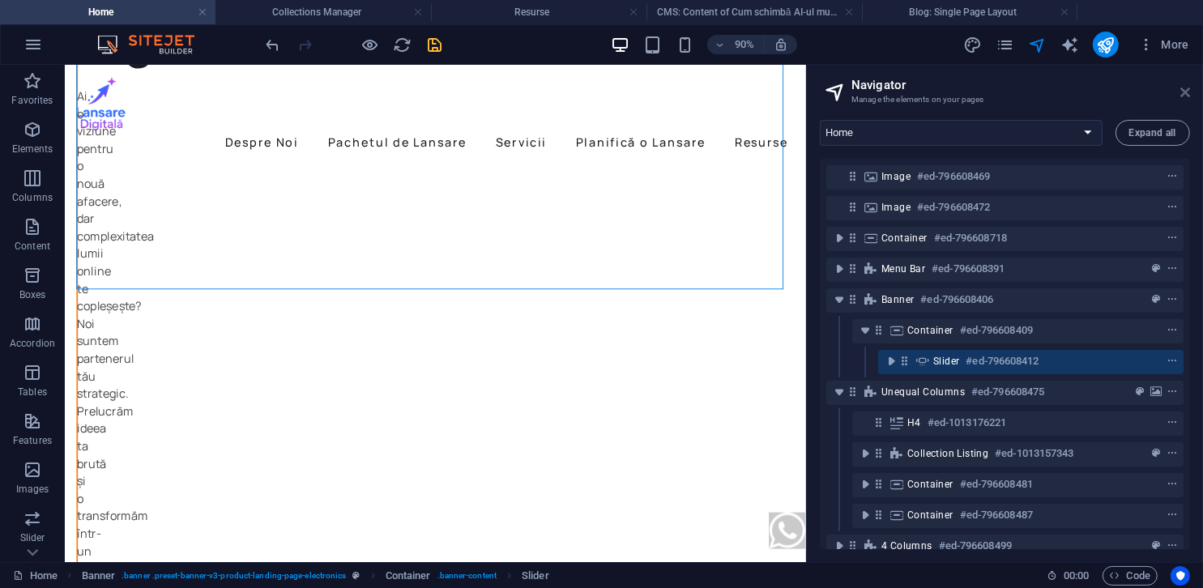
click at [1185, 95] on icon at bounding box center [1185, 92] width 10 height 13
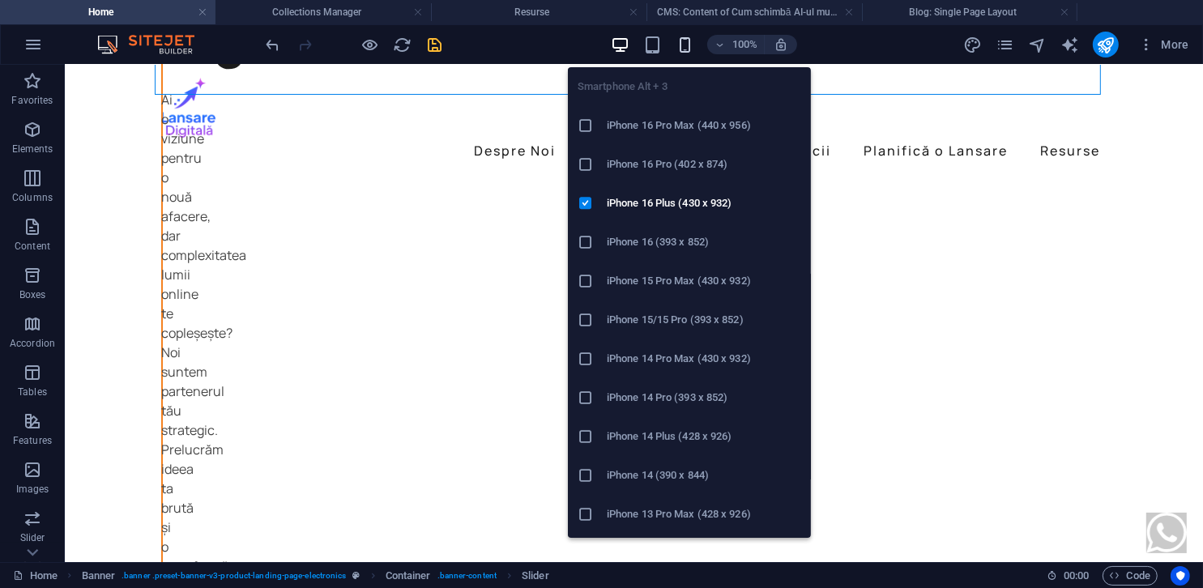
click at [691, 41] on icon "button" at bounding box center [685, 45] width 19 height 19
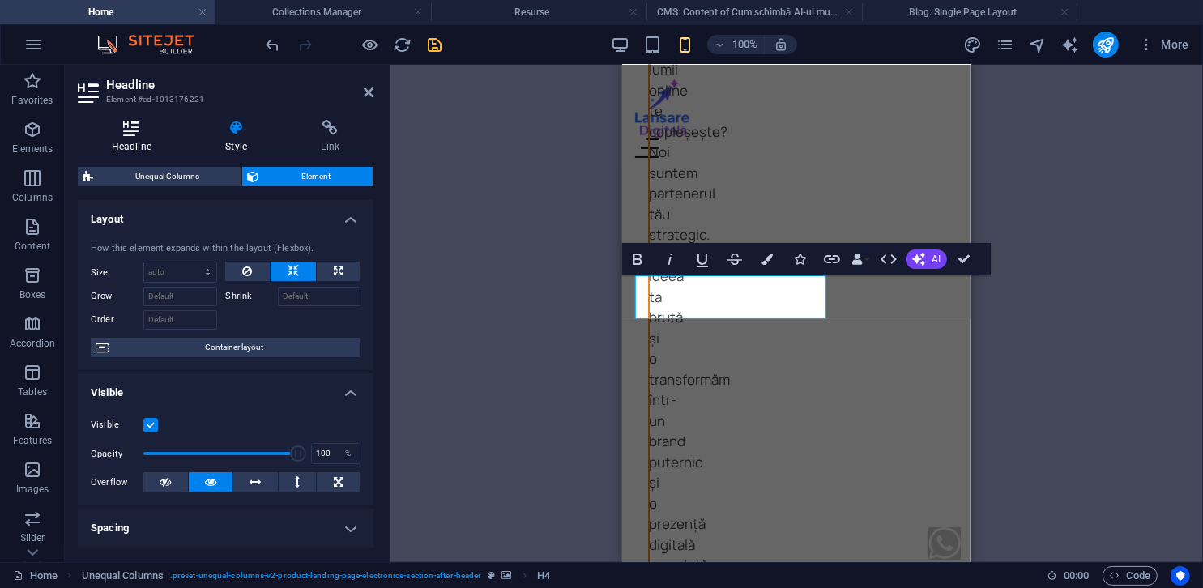
click at [157, 134] on icon at bounding box center [132, 128] width 108 height 16
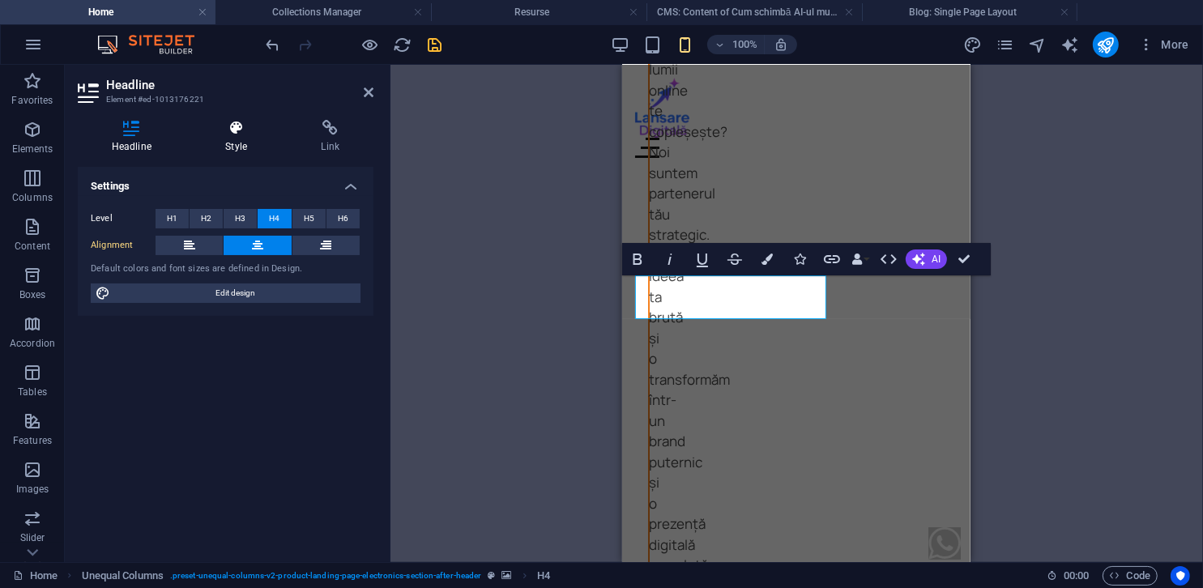
click at [227, 122] on icon at bounding box center [236, 128] width 89 height 16
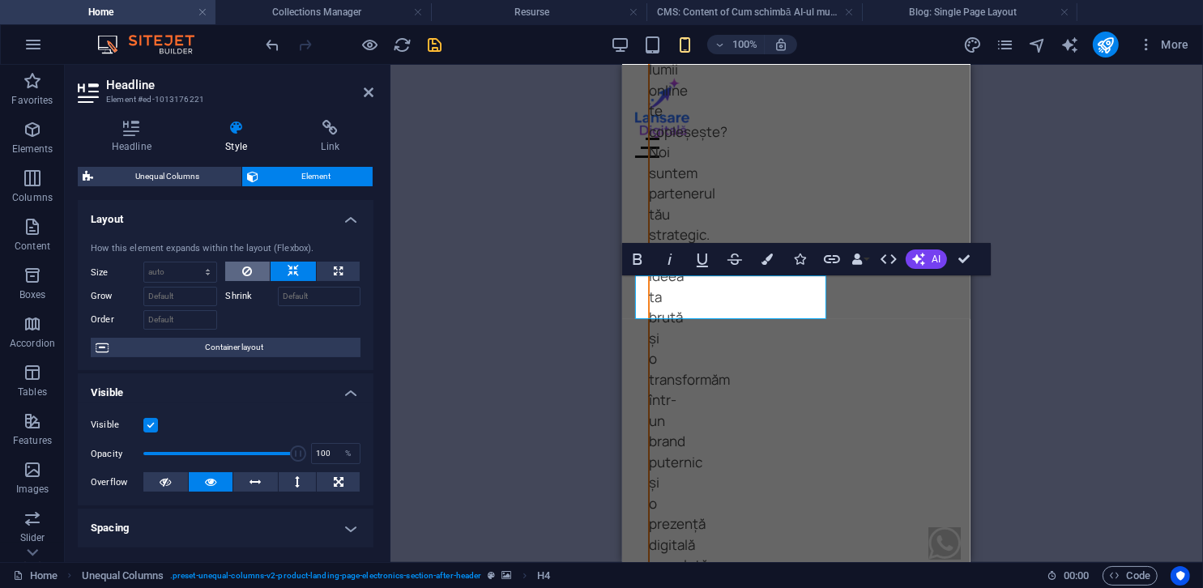
click at [255, 274] on button at bounding box center [247, 271] width 44 height 19
click at [250, 271] on icon at bounding box center [247, 271] width 10 height 19
click at [347, 275] on button at bounding box center [338, 271] width 43 height 19
type input "100"
select select "%"
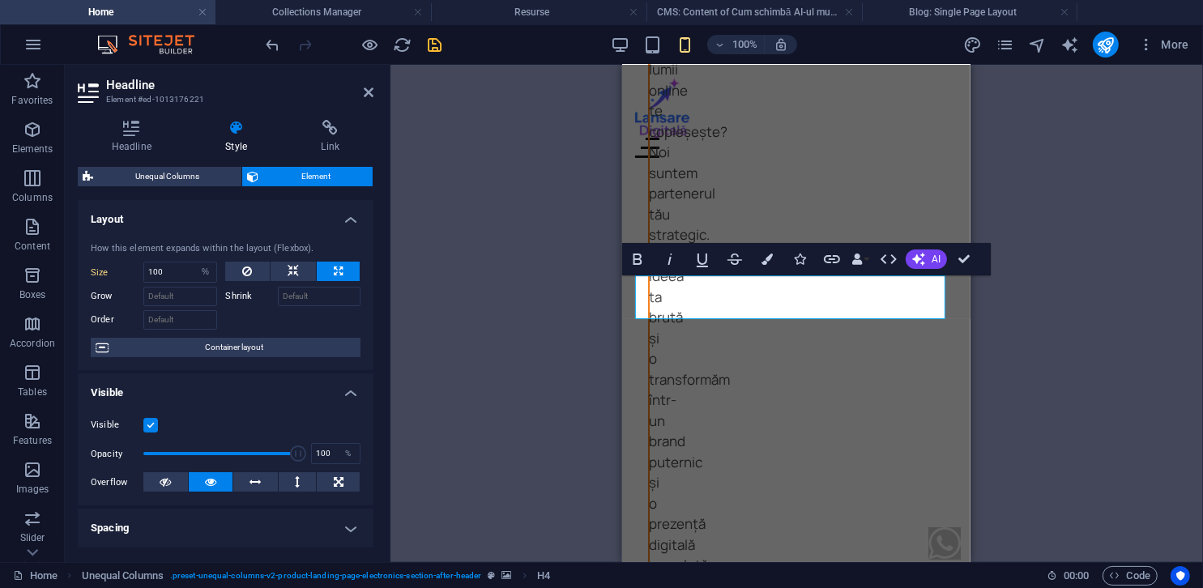
click at [462, 297] on div "Menu Bar Menu Slider Unequal Columns H1 Banner Banner Container Slider Containe…" at bounding box center [797, 313] width 813 height 497
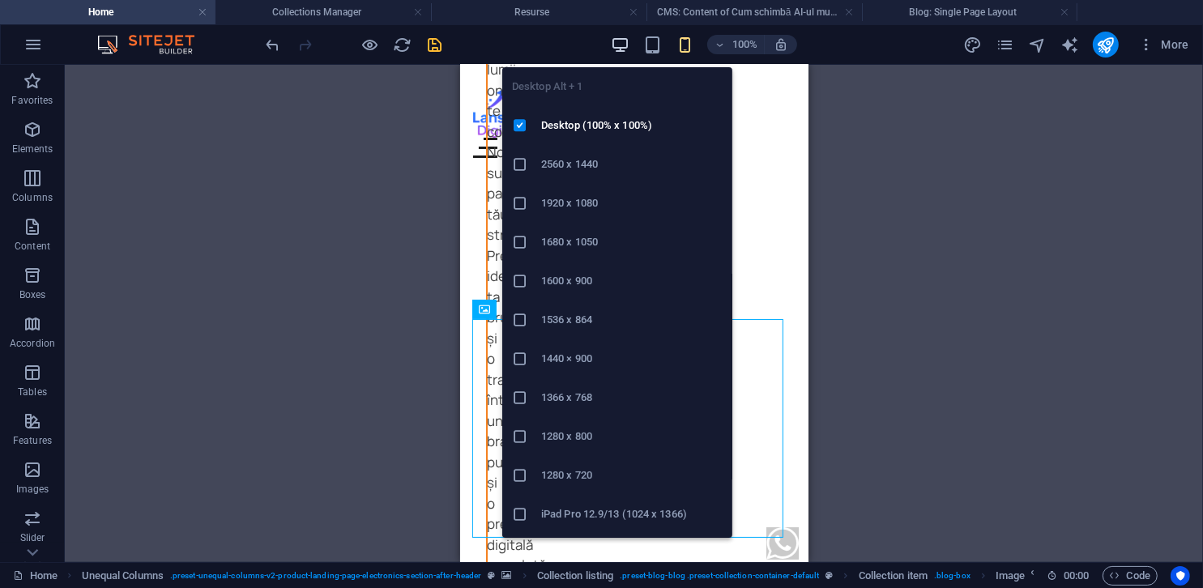
click at [628, 45] on icon "button" at bounding box center [620, 45] width 19 height 19
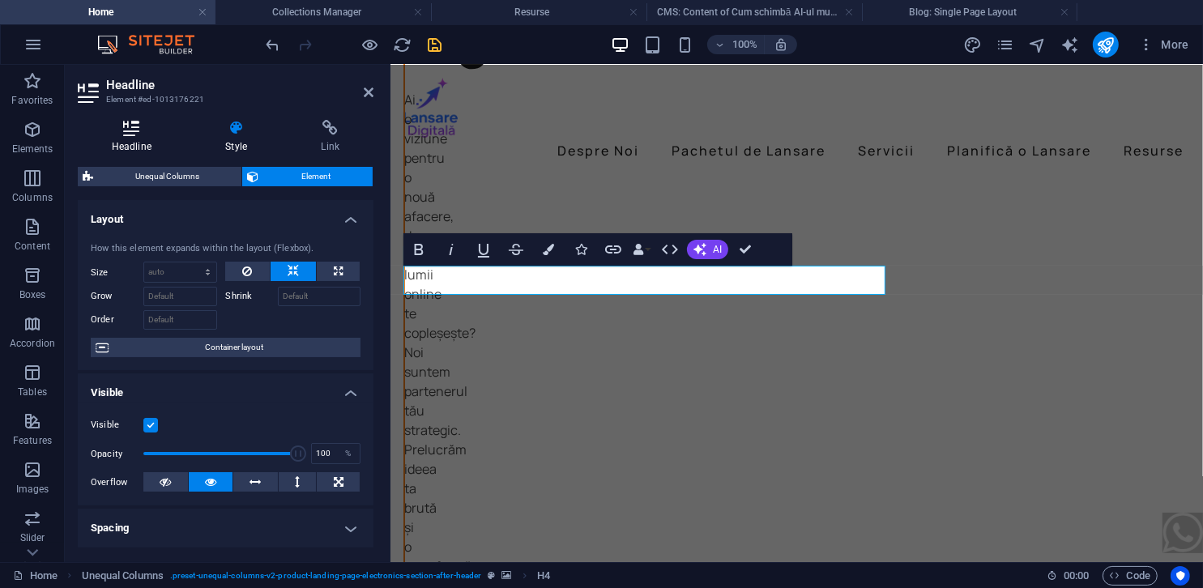
click at [148, 147] on h4 "Headline" at bounding box center [135, 137] width 114 height 34
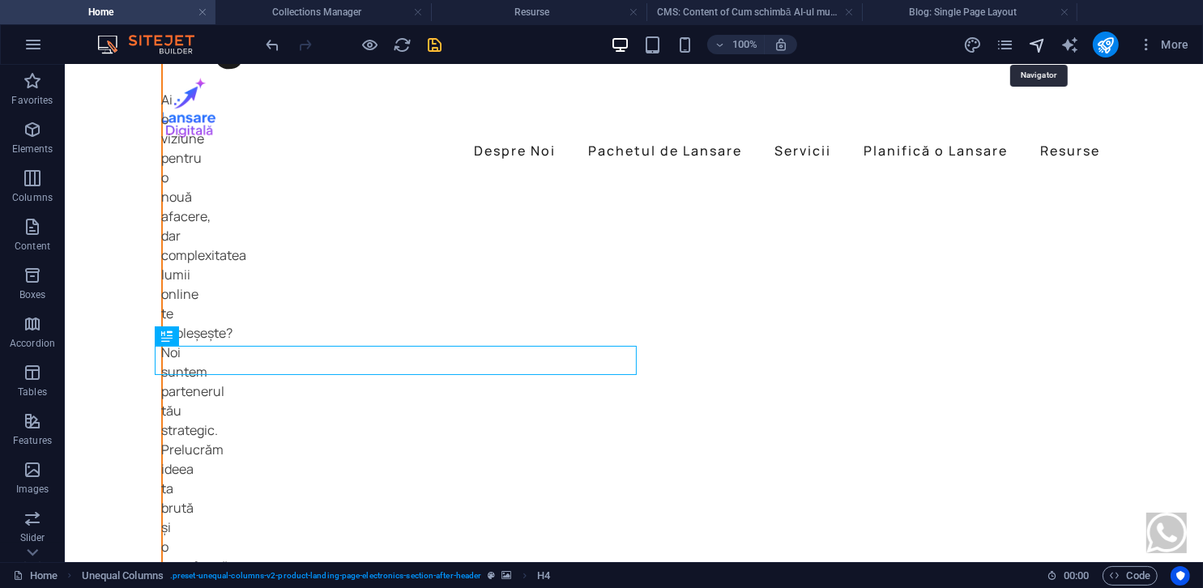
click at [1044, 44] on icon "navigator" at bounding box center [1037, 45] width 19 height 19
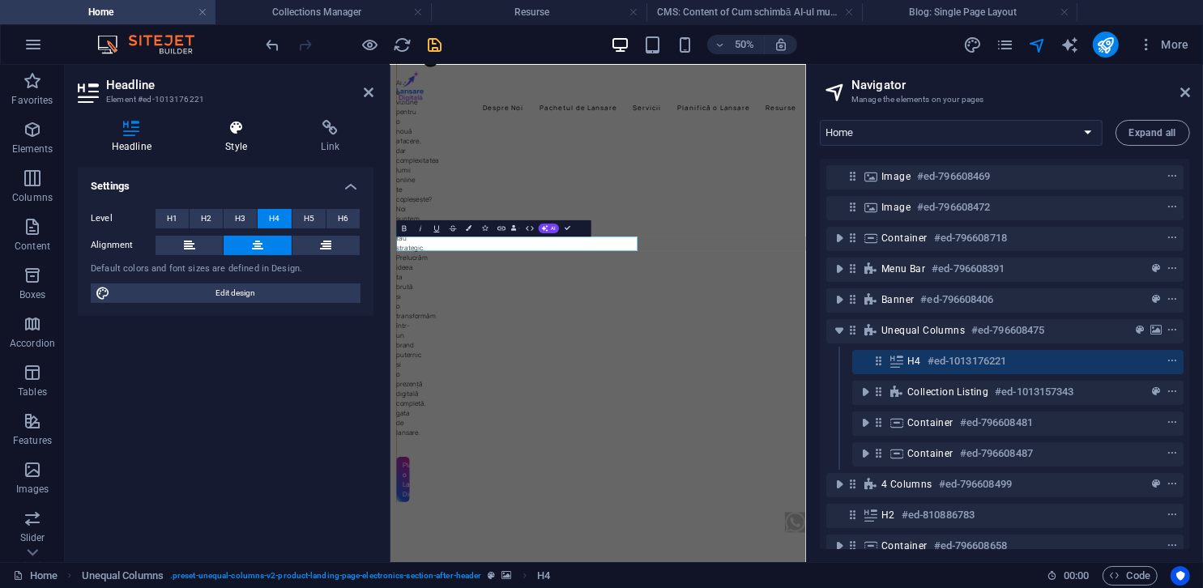
click at [239, 139] on h4 "Style" at bounding box center [240, 137] width 96 height 34
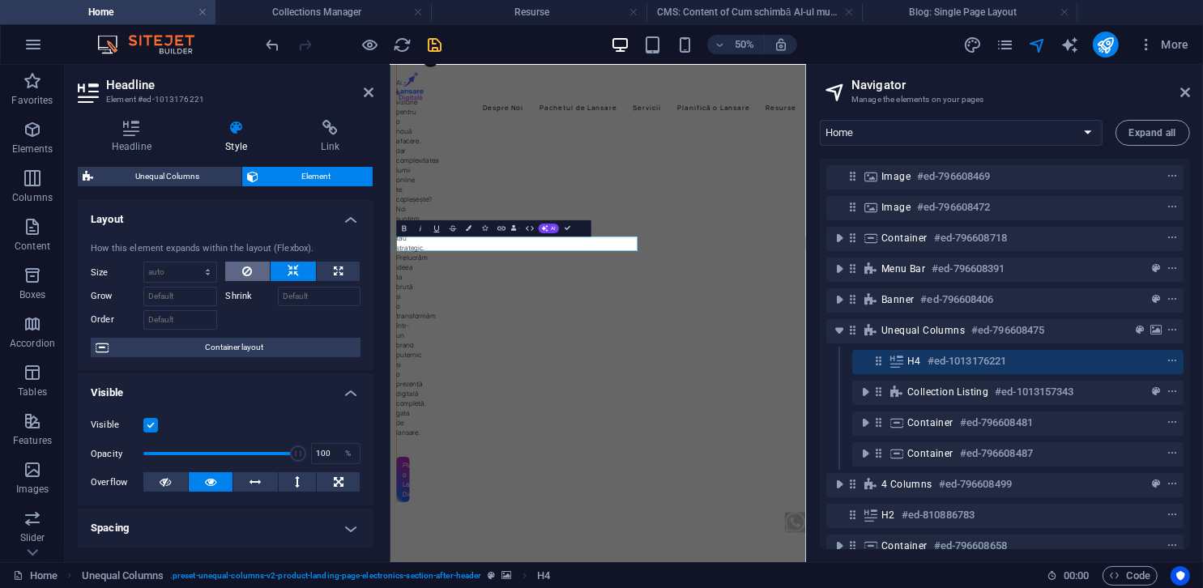
click at [244, 264] on icon at bounding box center [247, 271] width 10 height 19
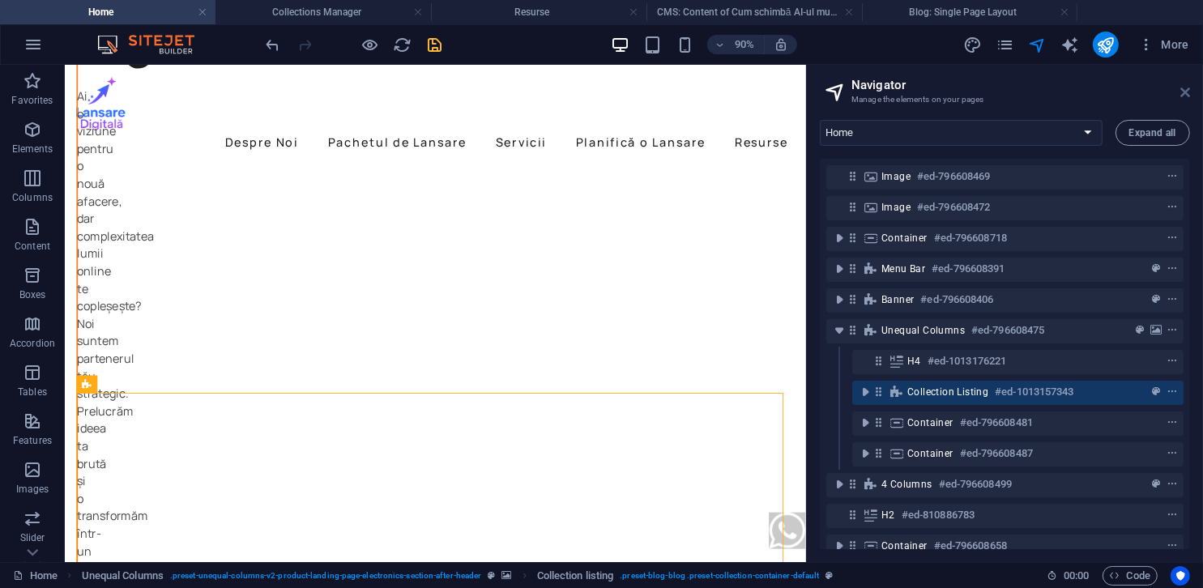
click at [1188, 89] on icon at bounding box center [1185, 92] width 10 height 13
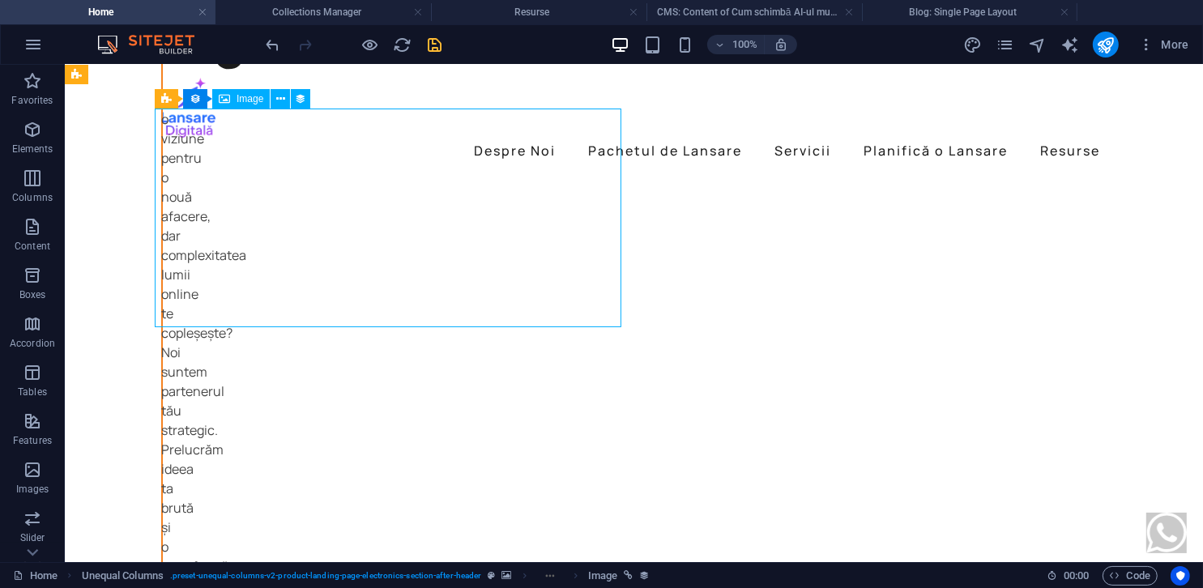
select select "image"
select select "px"
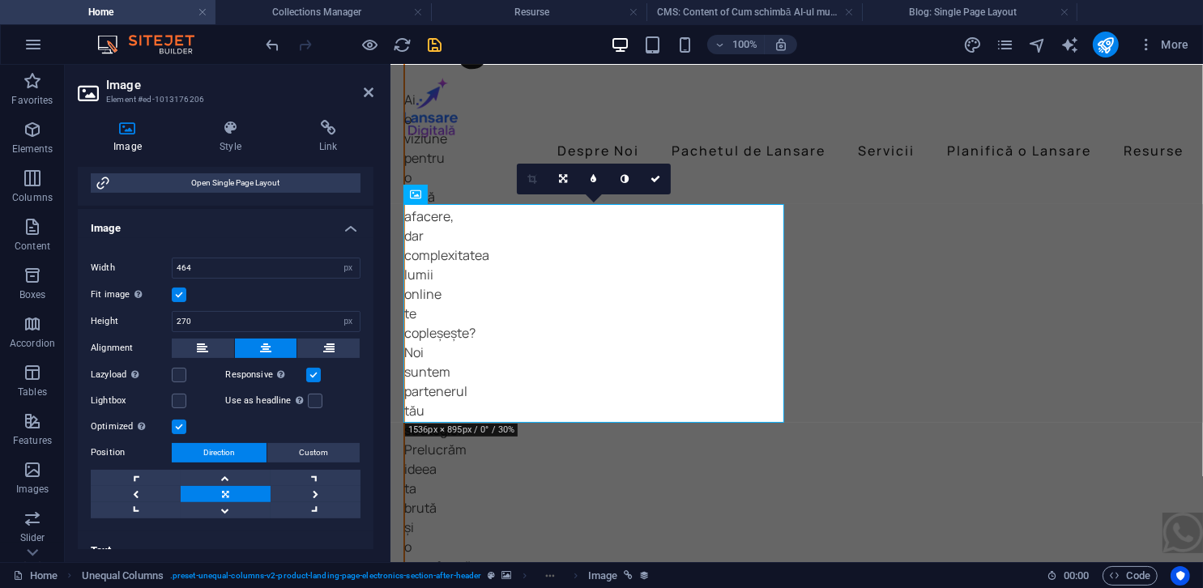
scroll to position [236, 0]
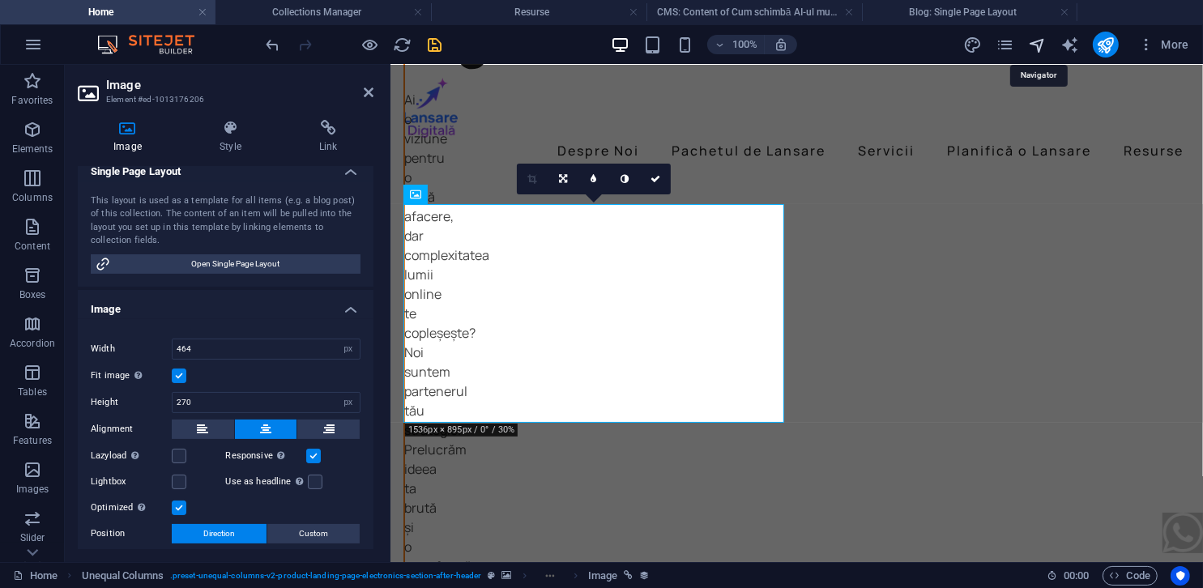
click at [1046, 46] on icon "navigator" at bounding box center [1037, 45] width 19 height 19
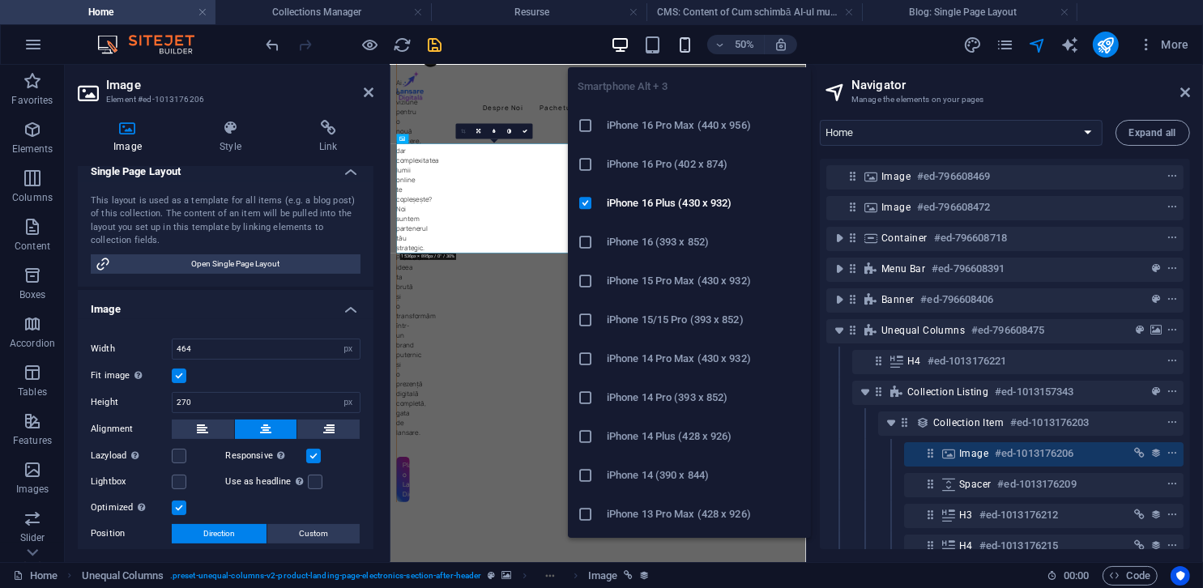
click at [693, 40] on icon "button" at bounding box center [685, 45] width 19 height 19
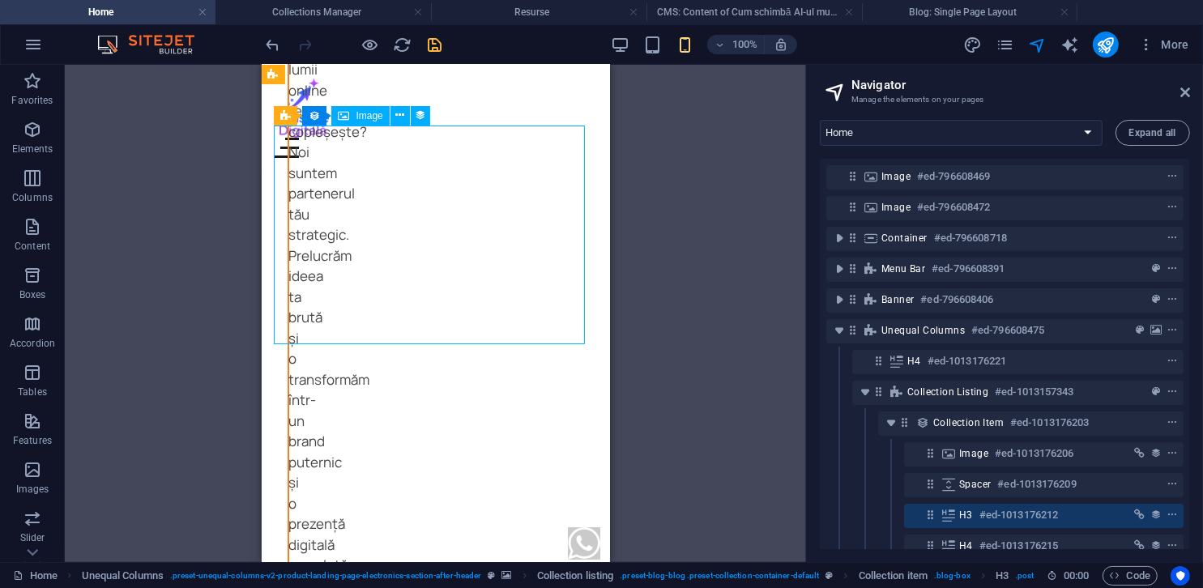
select select "image"
select select "px"
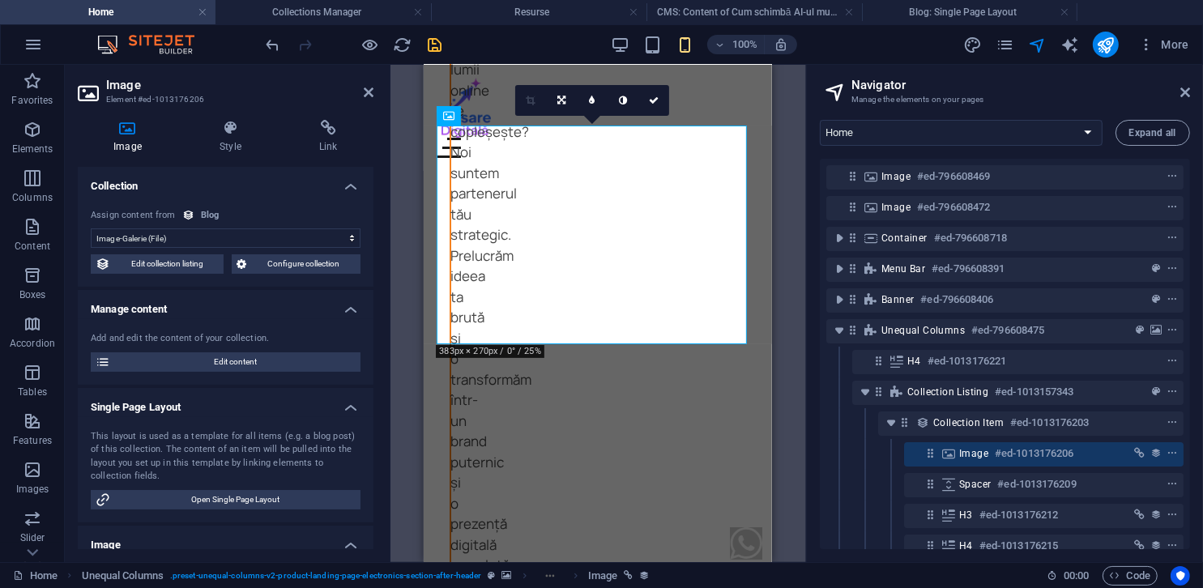
click at [288, 236] on select "No assignment, content remains static Created at (Date) Updated at (Date) Name …" at bounding box center [226, 237] width 270 height 19
select select "img"
click at [91, 228] on select "No assignment, content remains static Created at (Date) Updated at (Date) Name …" at bounding box center [226, 237] width 270 height 19
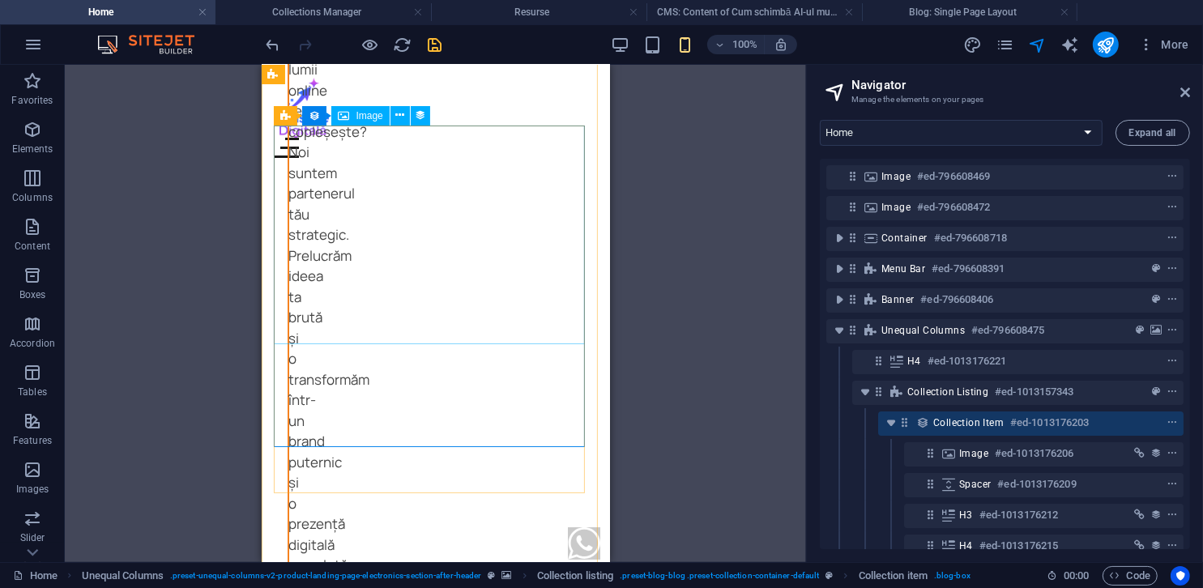
select select "img"
select select "px"
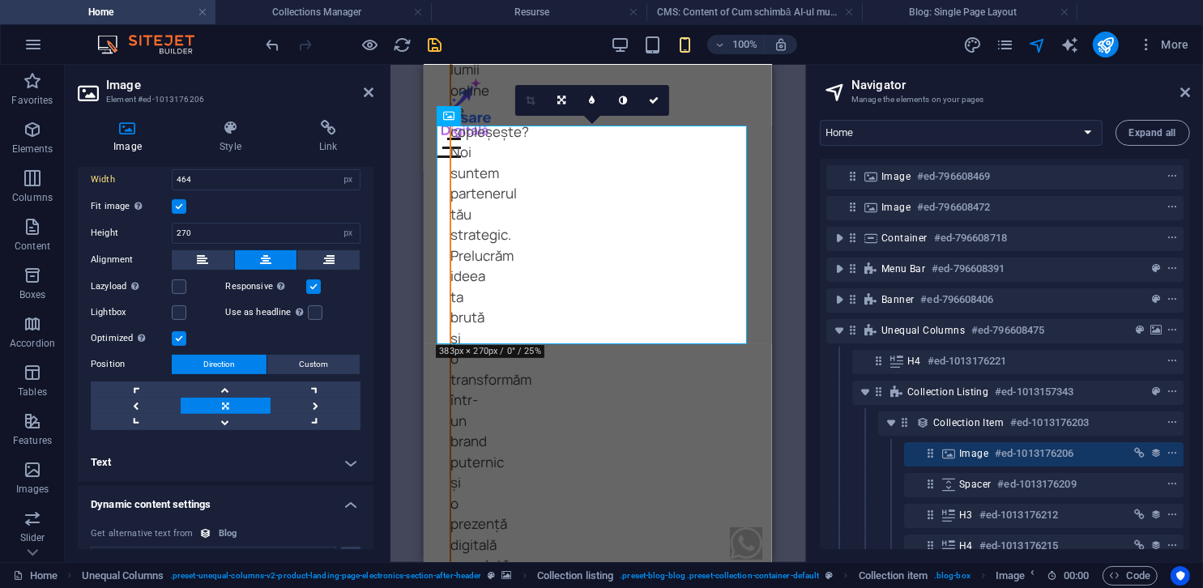
scroll to position [0, 0]
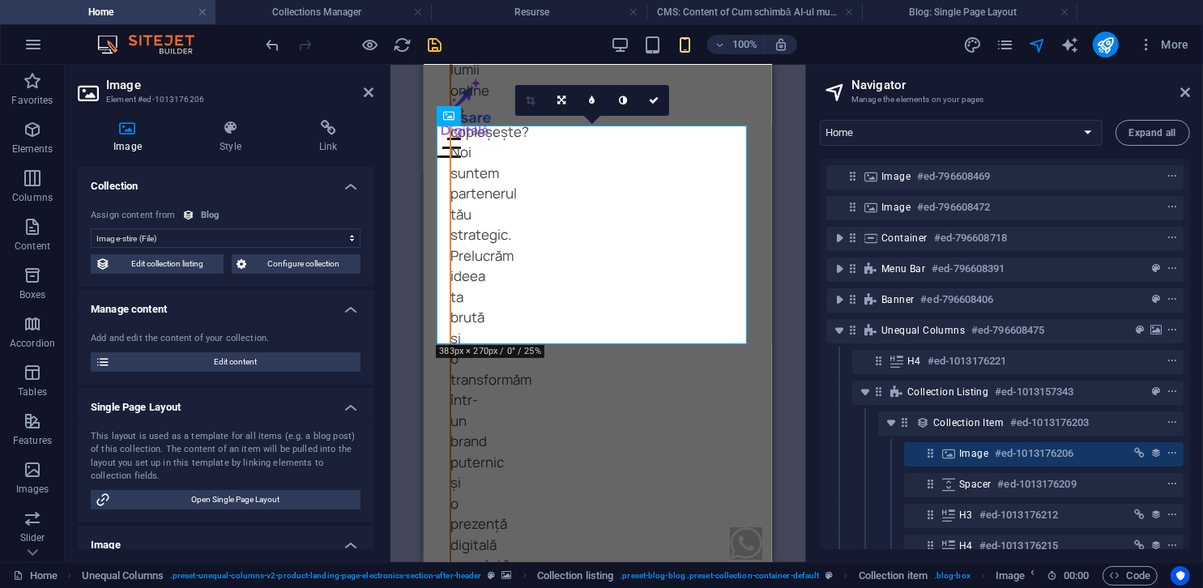
click at [282, 239] on select "No assignment, content remains static Created at (Date) Updated at (Date) Name …" at bounding box center [226, 237] width 270 height 19
select select "image"
click at [91, 228] on select "No assignment, content remains static Created at (Date) Updated at (Date) Name …" at bounding box center [226, 237] width 270 height 19
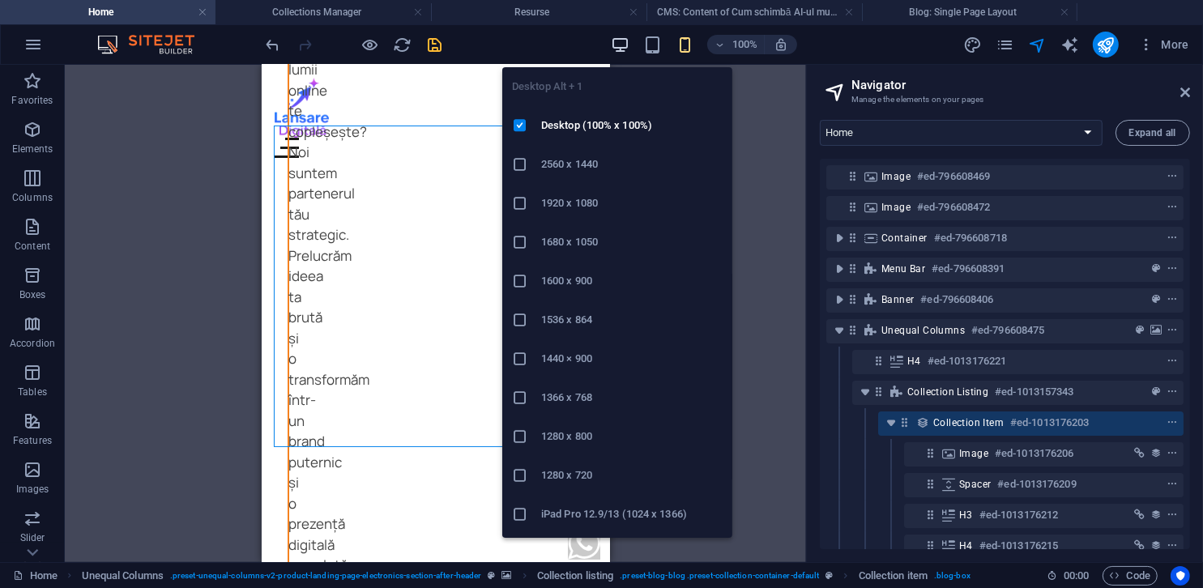
click at [621, 49] on icon "button" at bounding box center [620, 45] width 19 height 19
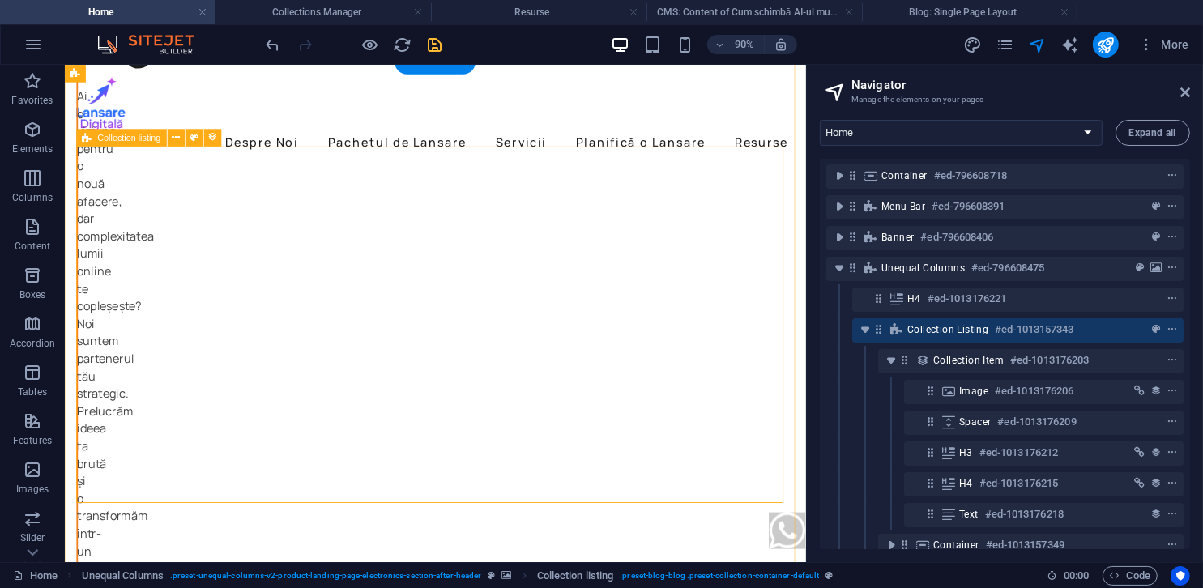
scroll to position [81, 0]
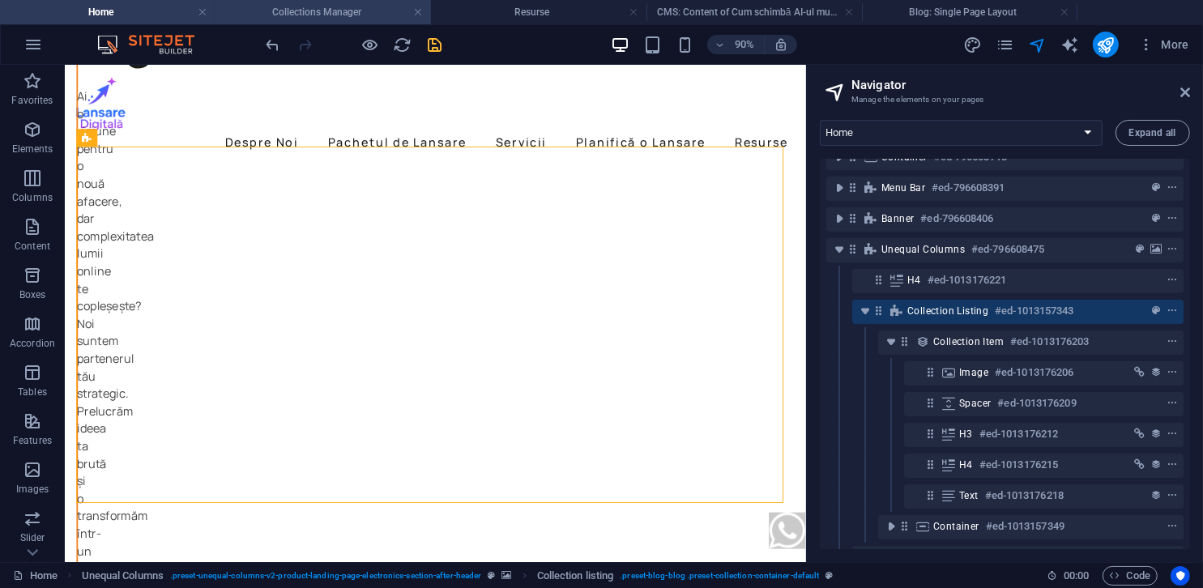
click at [355, 11] on h4 "Collections Manager" at bounding box center [324, 12] width 216 height 18
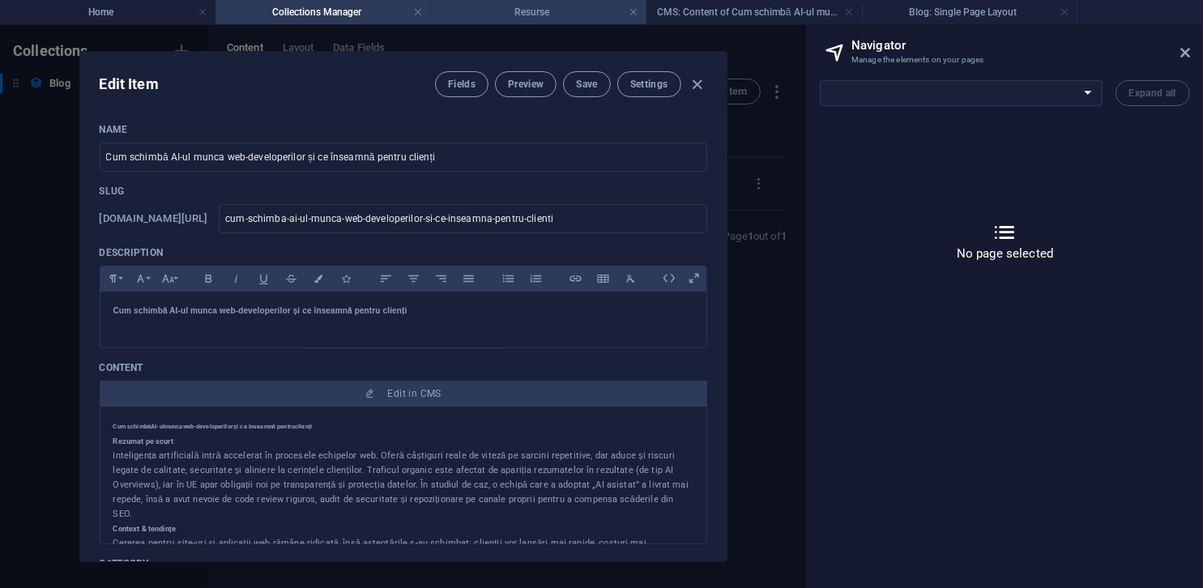
click at [486, 19] on h4 "Resurse" at bounding box center [539, 12] width 216 height 18
select select "16012135-ro"
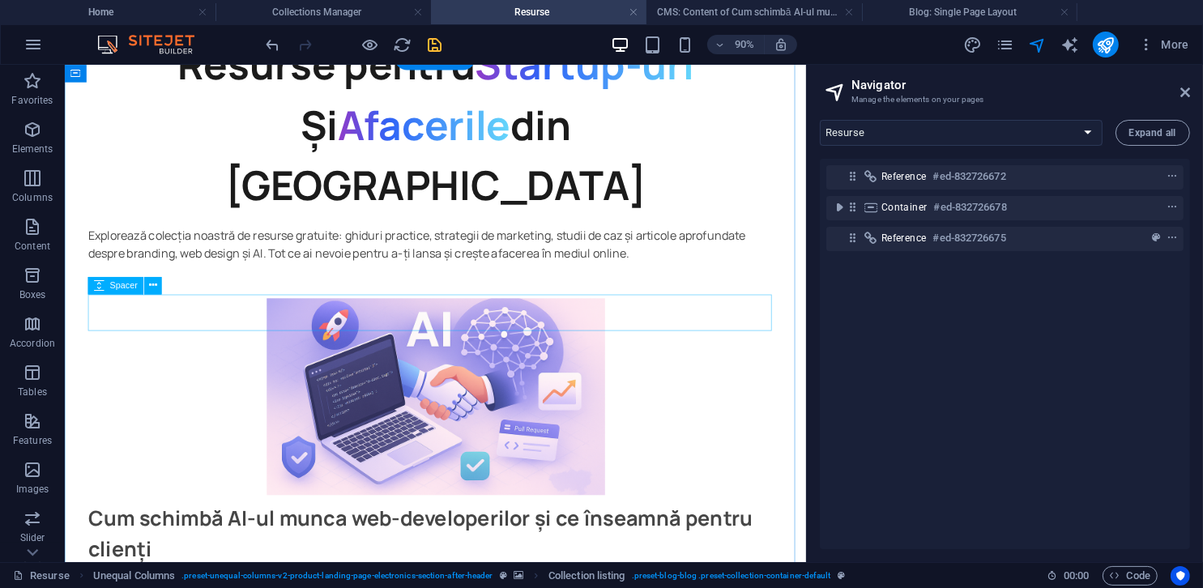
scroll to position [324, 0]
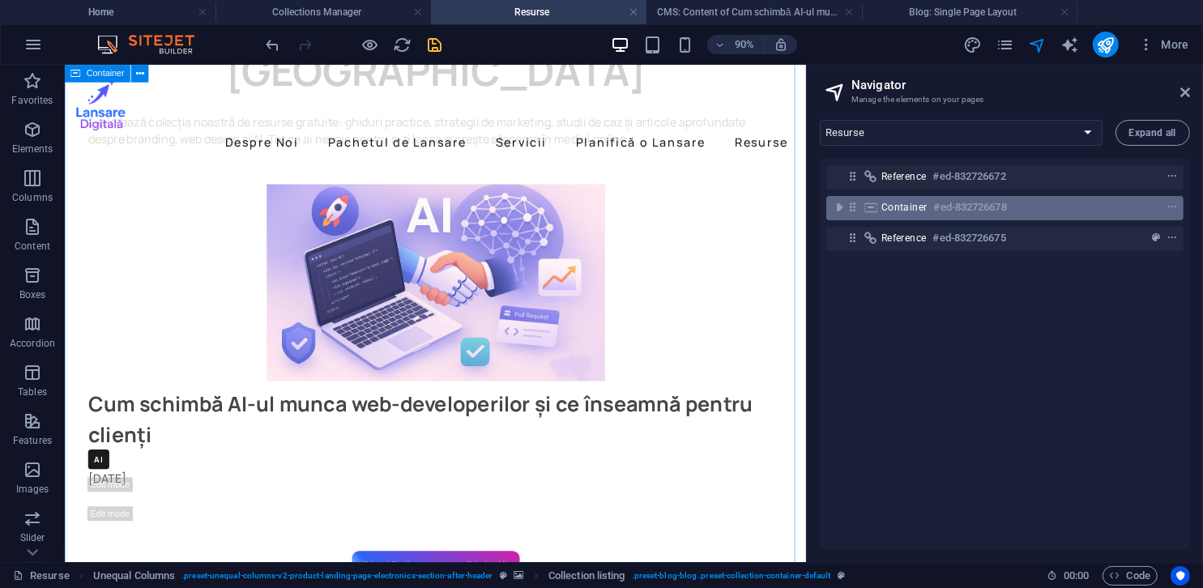
click at [912, 206] on span "Container" at bounding box center [904, 207] width 46 height 13
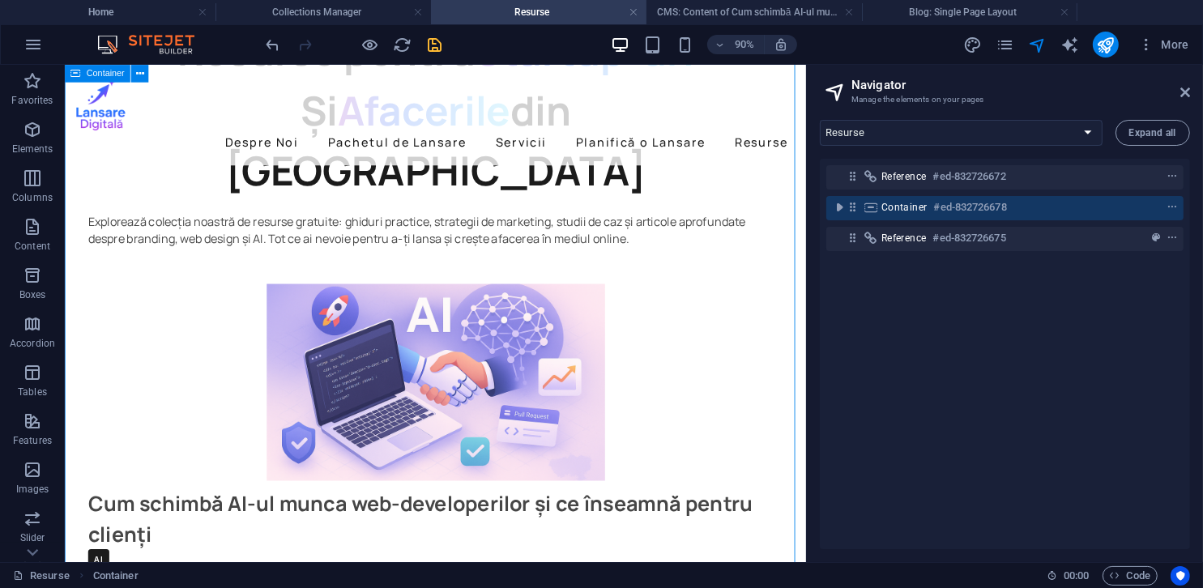
click at [912, 206] on span "Container" at bounding box center [904, 207] width 46 height 13
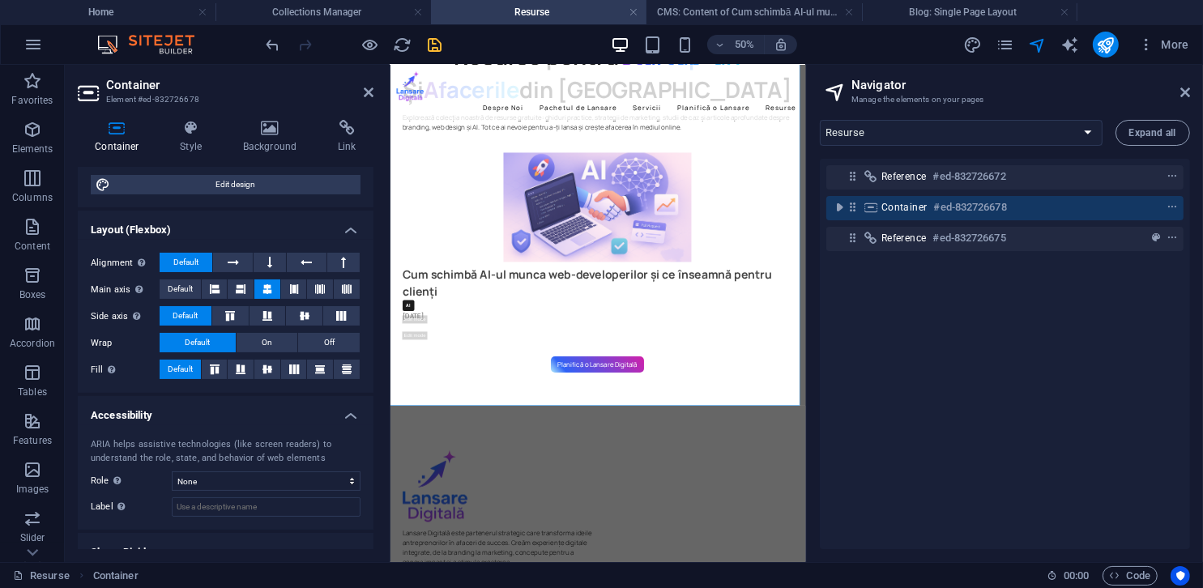
scroll to position [216, 0]
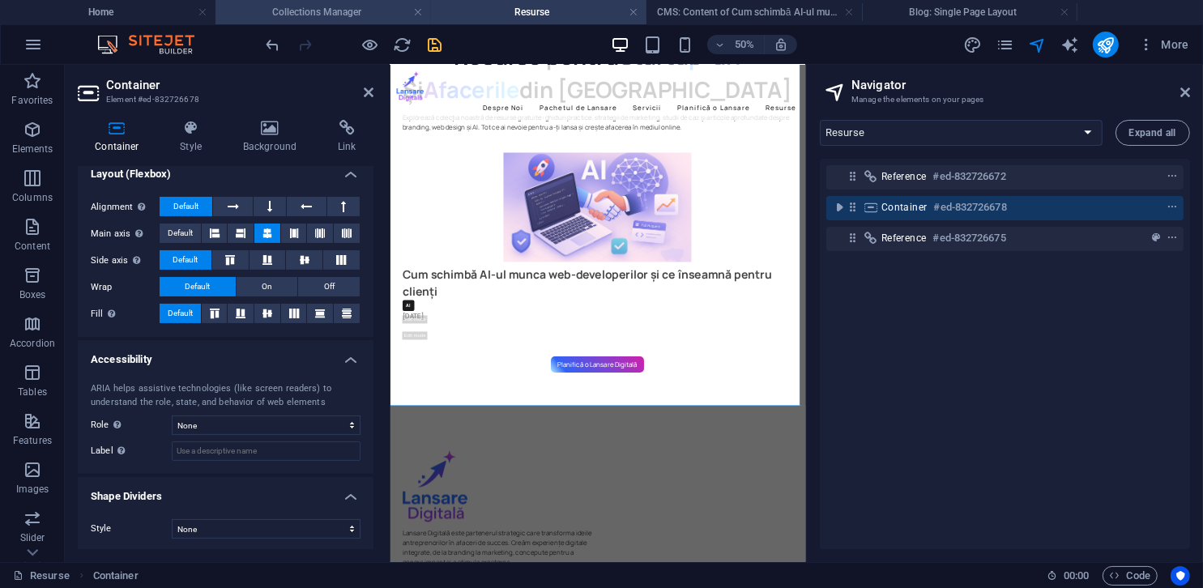
click at [315, 9] on h4 "Collections Manager" at bounding box center [324, 12] width 216 height 18
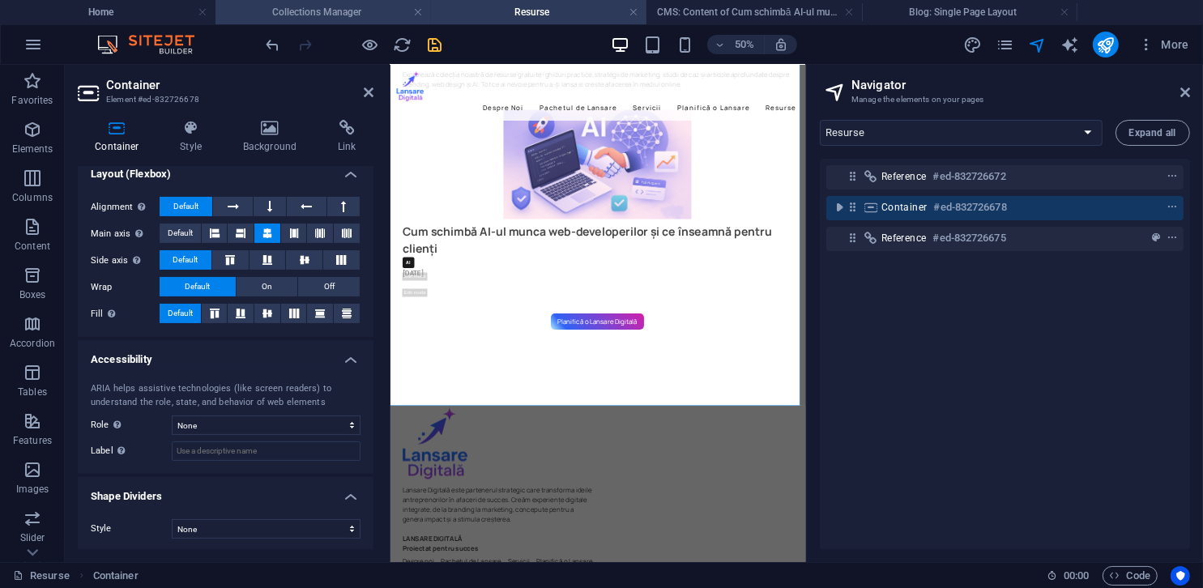
scroll to position [0, 0]
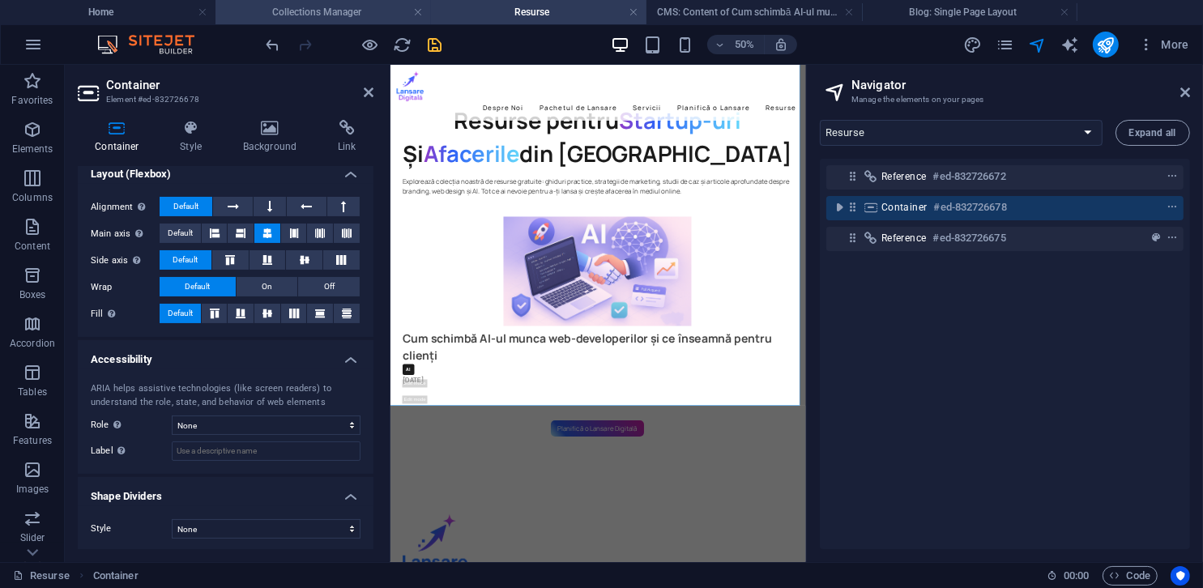
select select
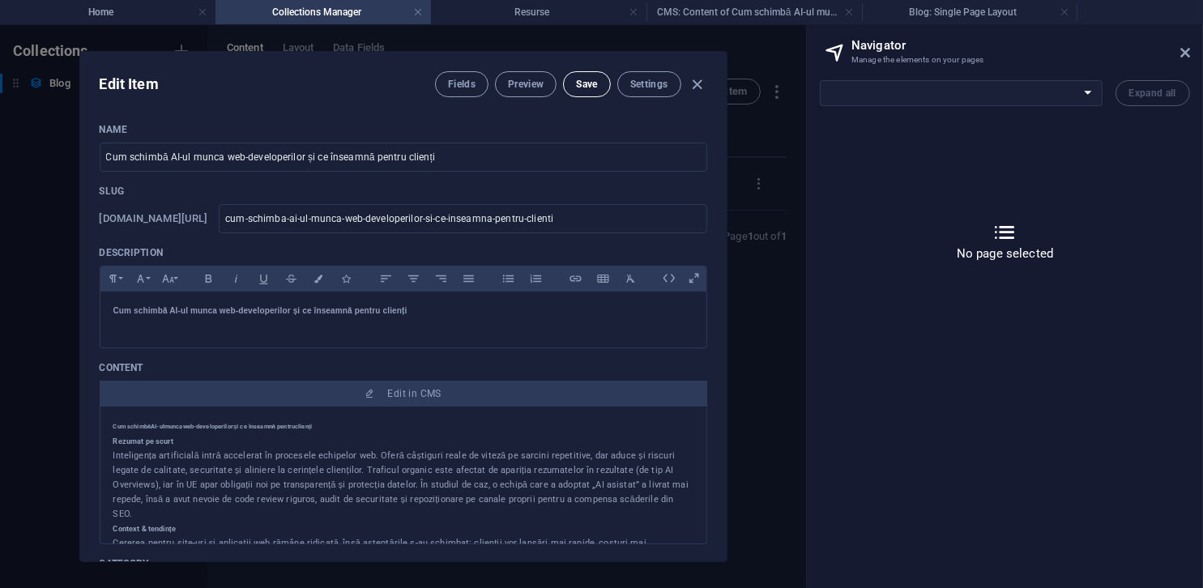
click at [590, 78] on span "Save" at bounding box center [586, 84] width 21 height 13
click at [692, 82] on icon "button" at bounding box center [697, 84] width 19 height 19
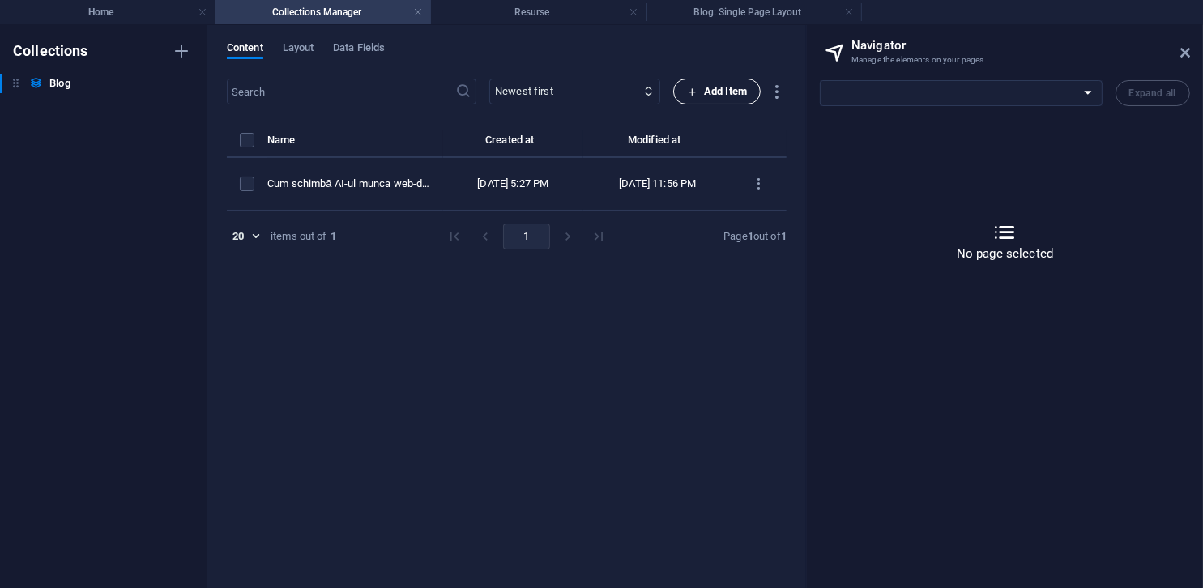
type input "[DATE]"
type input "cum-schimba-ai-ul-munca-web-developerilor-si-ce-inseamna-pentru-clienti"
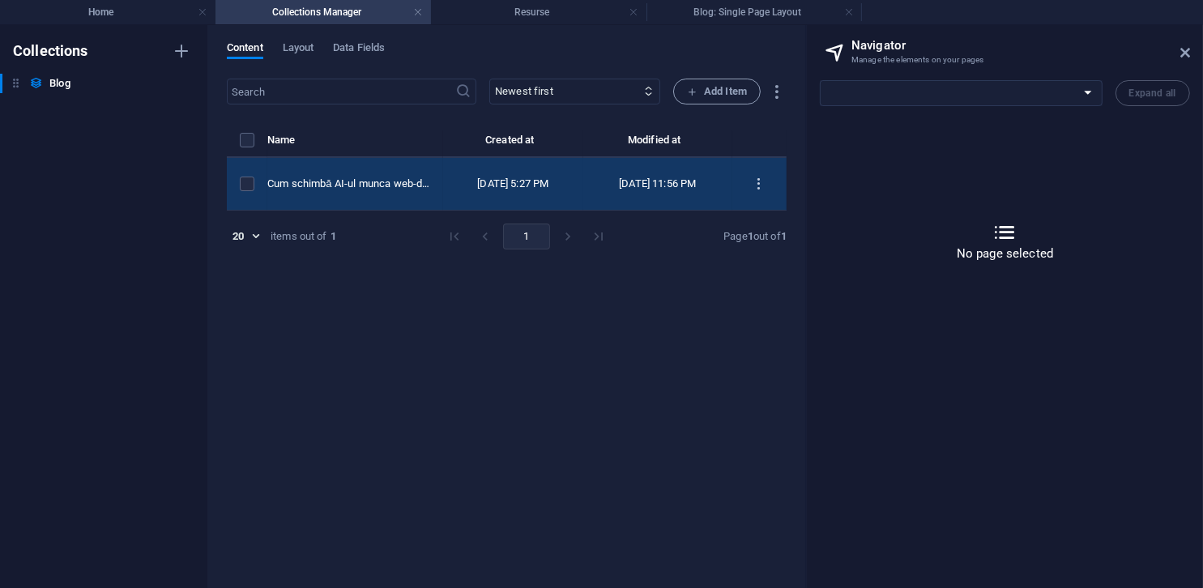
click at [755, 186] on icon "items list" at bounding box center [759, 184] width 15 height 15
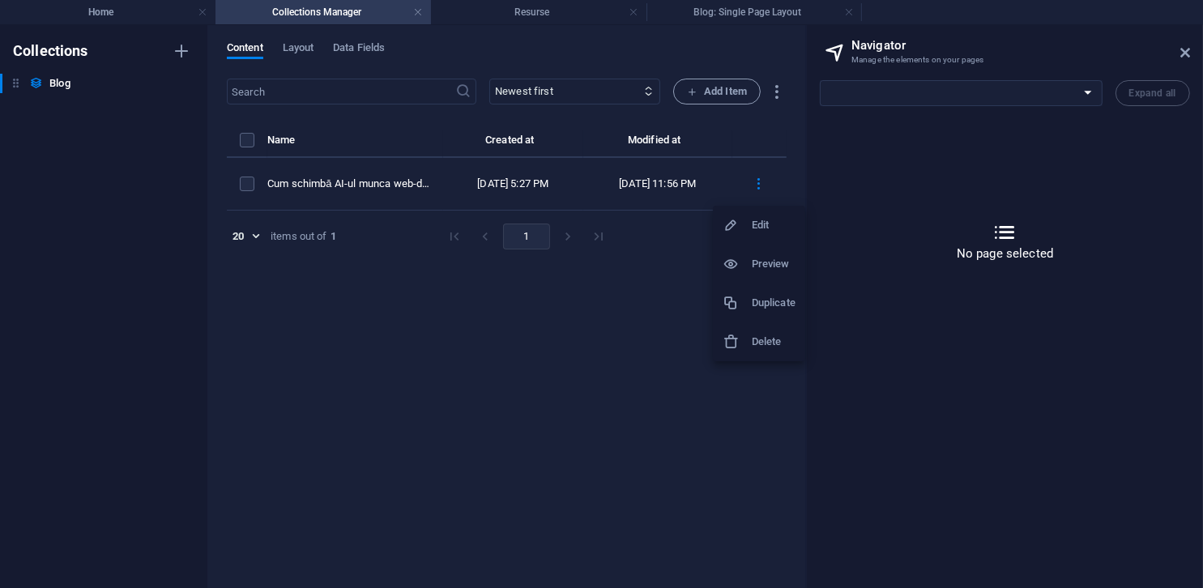
click at [773, 297] on h6 "Duplicate" at bounding box center [774, 302] width 44 height 19
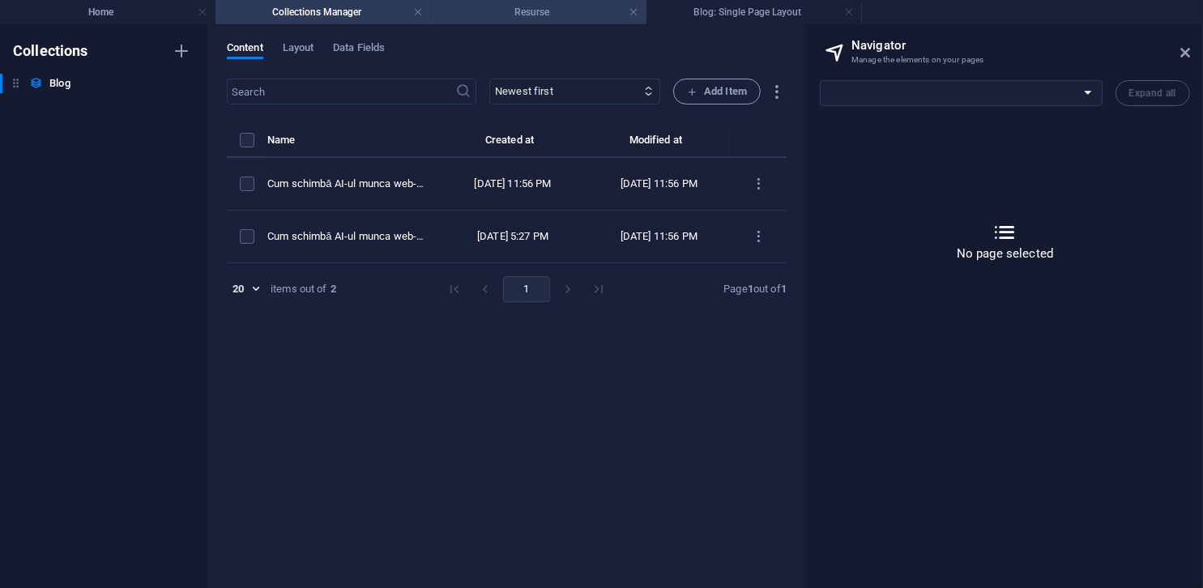
click at [557, 16] on h4 "Resurse" at bounding box center [539, 12] width 216 height 18
select select "16012135-ro"
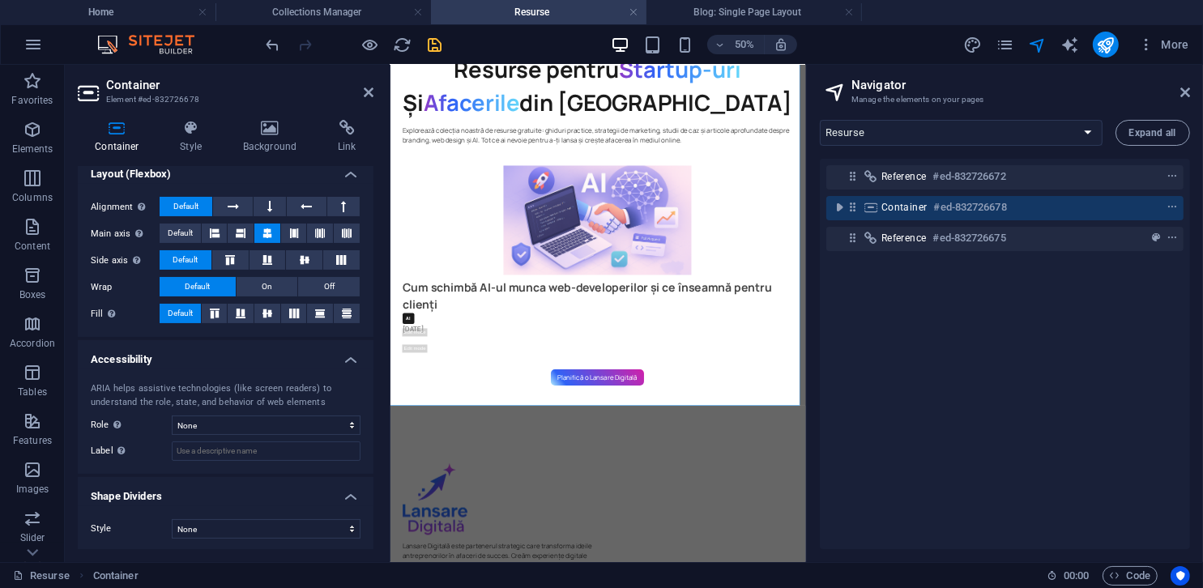
scroll to position [151, 0]
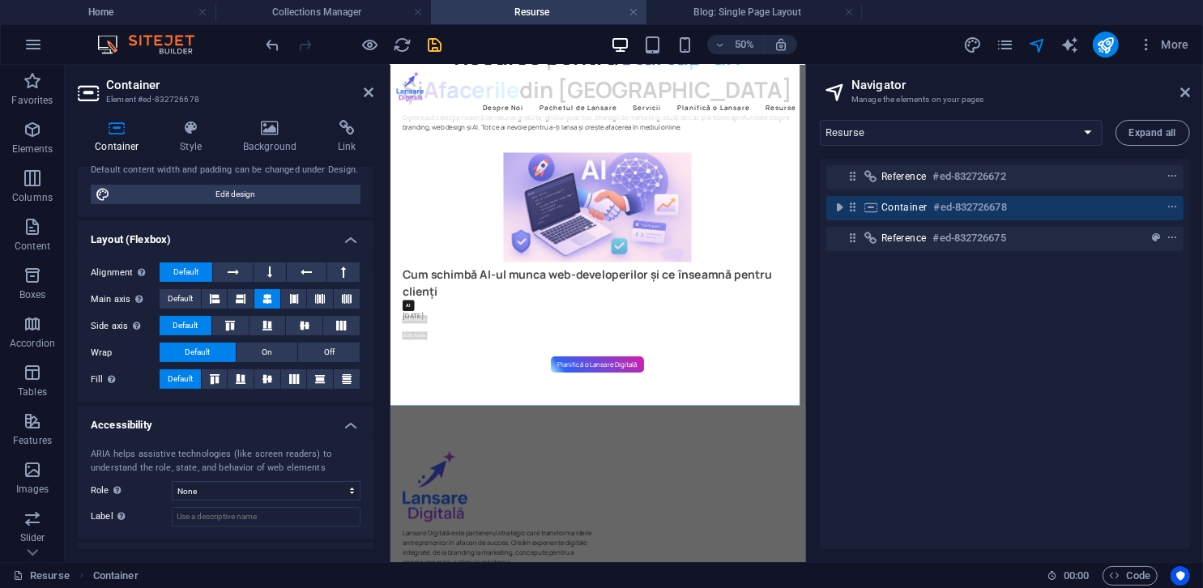
click at [444, 44] on div "50% More" at bounding box center [729, 45] width 933 height 26
click at [442, 44] on icon "save" at bounding box center [435, 45] width 19 height 19
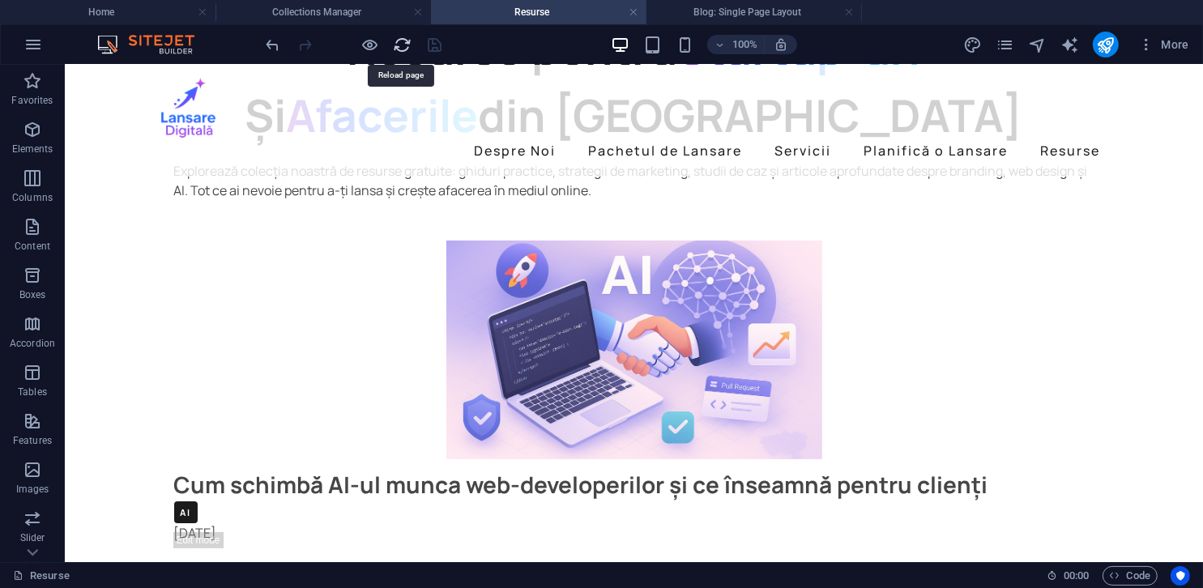
click at [399, 45] on icon "reload" at bounding box center [403, 45] width 19 height 19
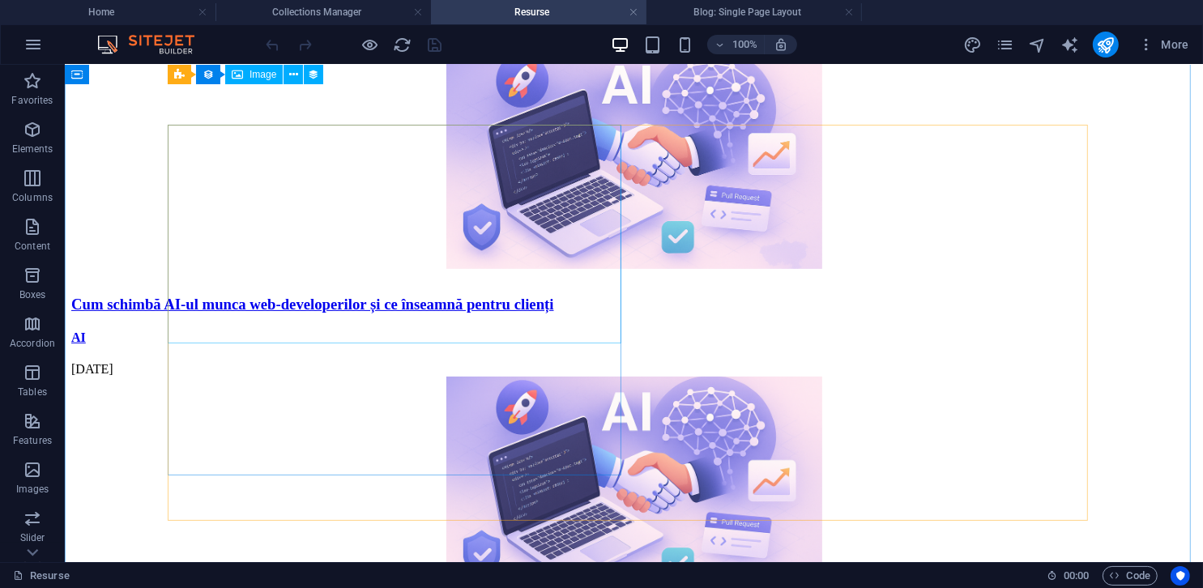
scroll to position [324, 0]
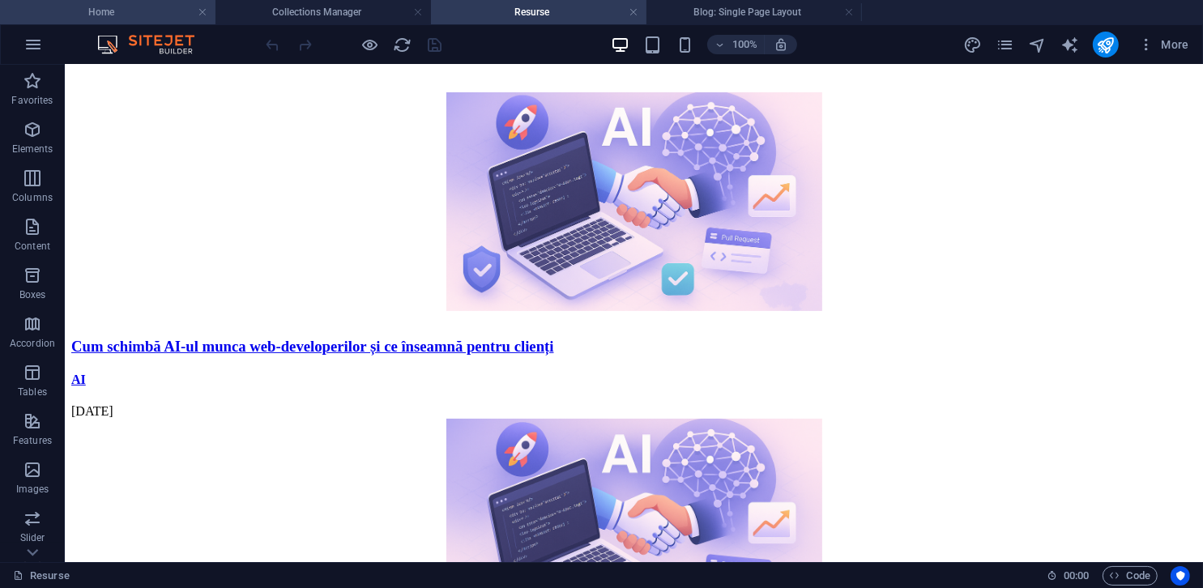
click at [98, 12] on h4 "Home" at bounding box center [108, 12] width 216 height 18
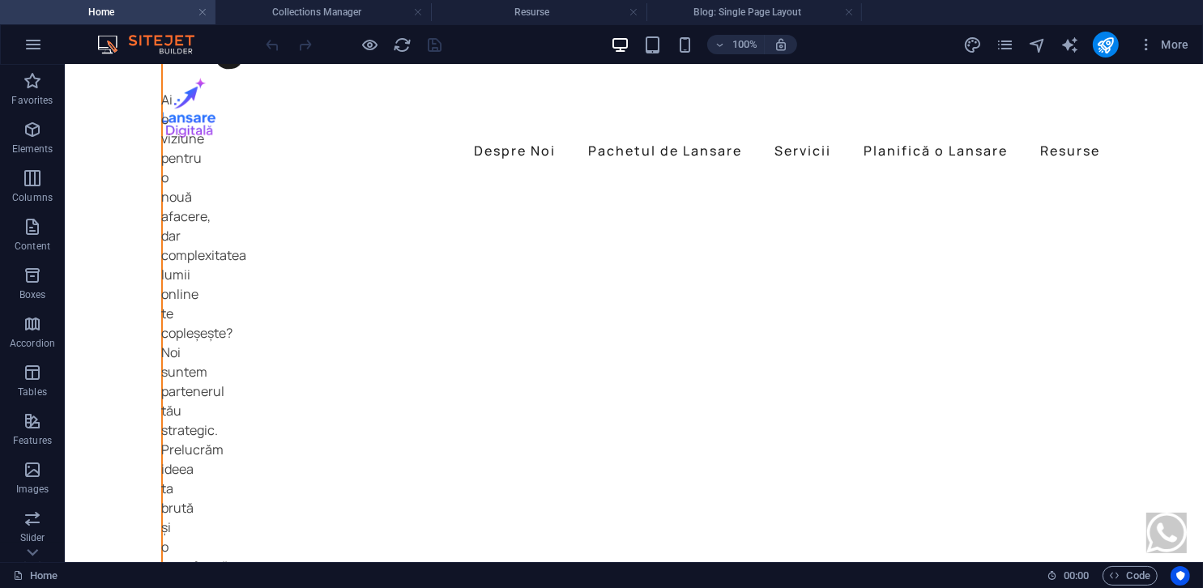
scroll to position [0, 0]
click at [408, 40] on icon "reload" at bounding box center [403, 45] width 19 height 19
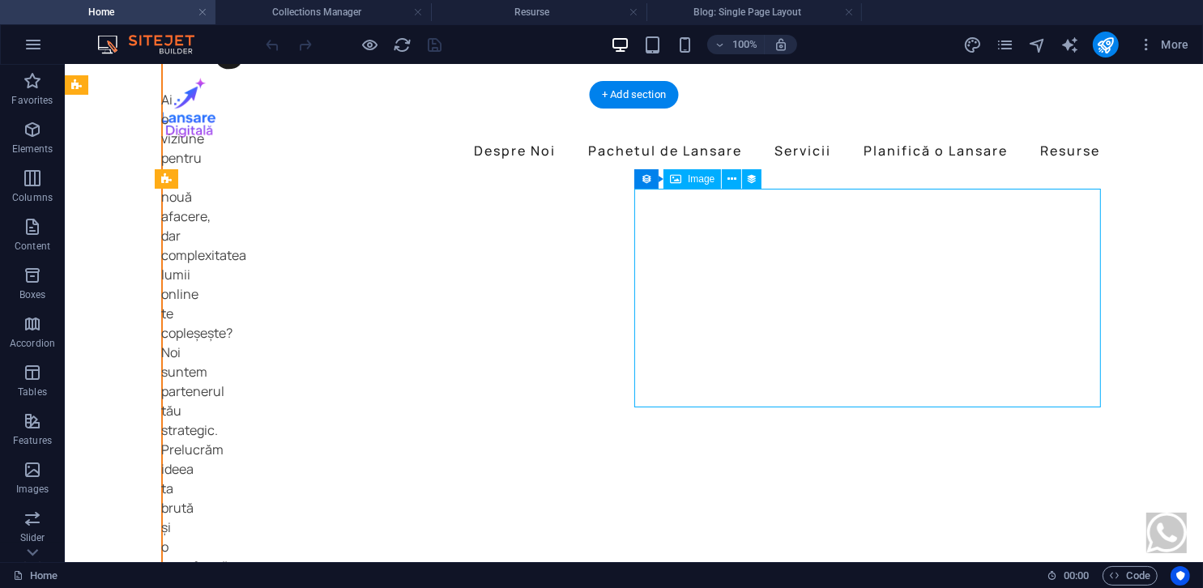
select select "image"
select select "px"
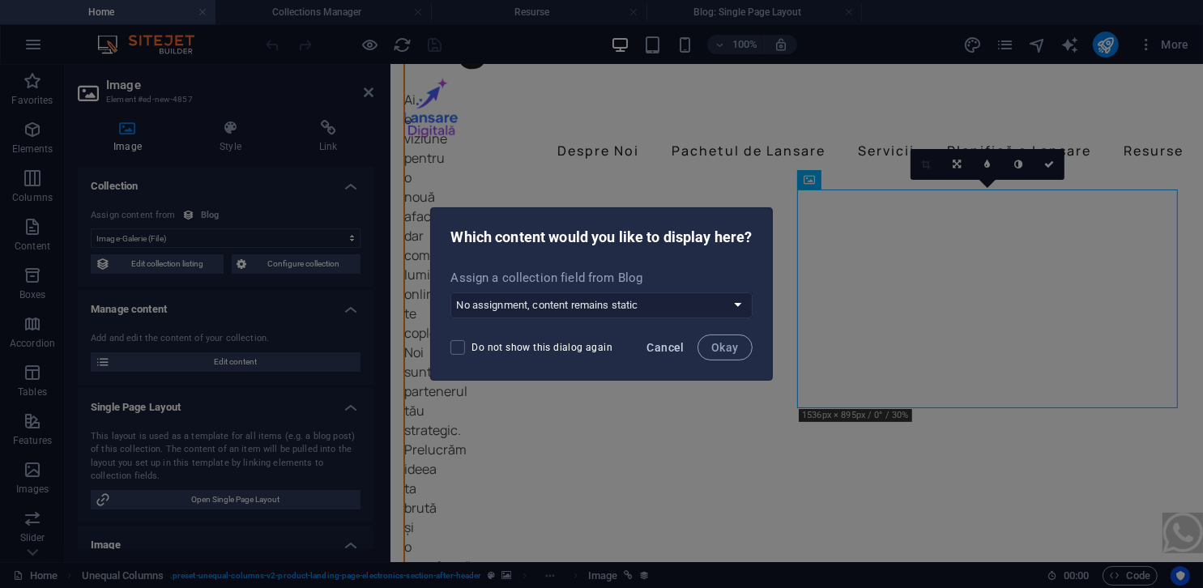
click at [678, 347] on span "Cancel" at bounding box center [665, 347] width 37 height 13
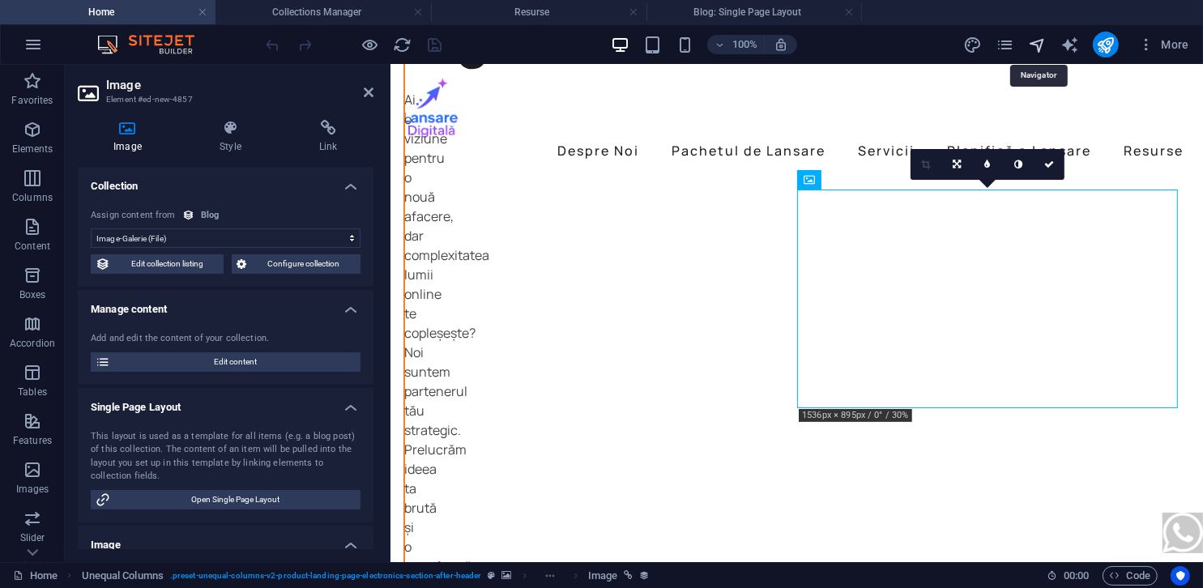
click at [1041, 42] on icon "navigator" at bounding box center [1037, 45] width 19 height 19
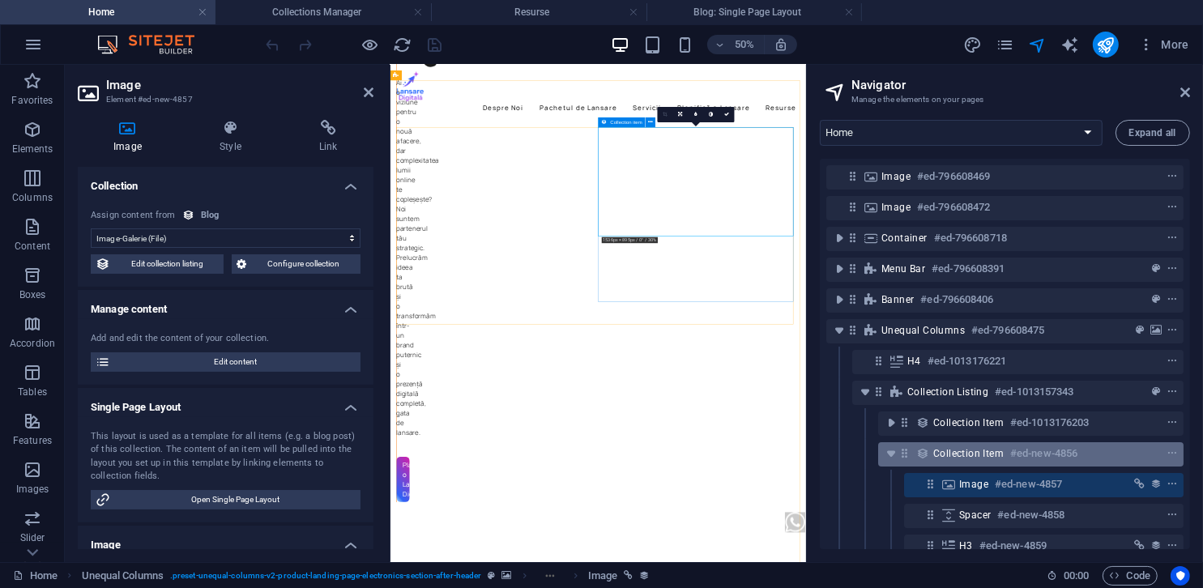
click at [950, 451] on span "Collection item" at bounding box center [968, 453] width 70 height 13
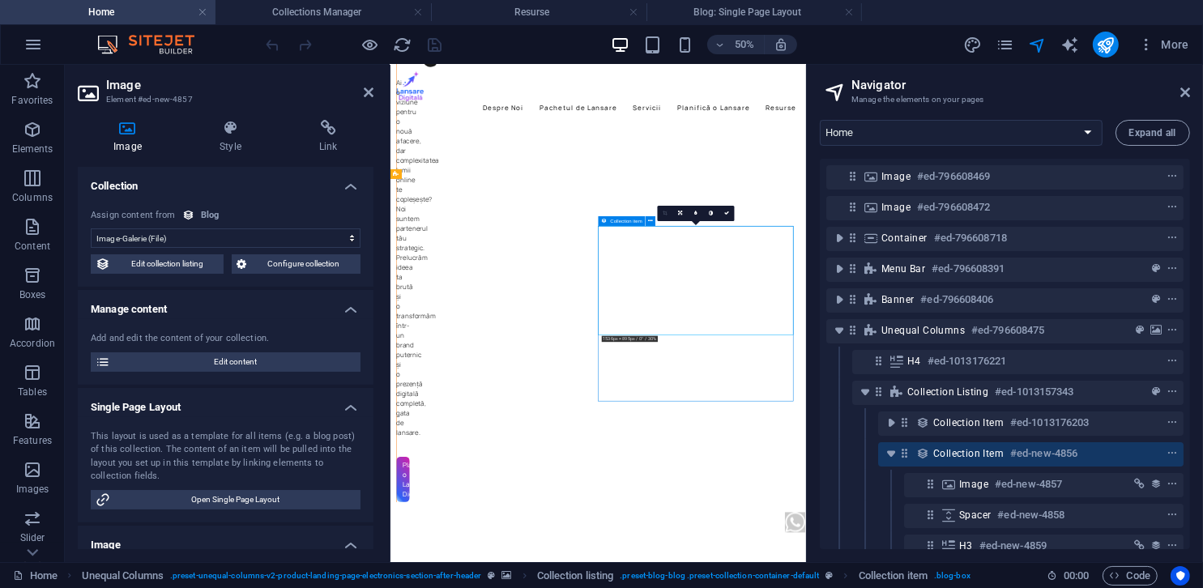
click at [950, 451] on span "Collection item" at bounding box center [968, 453] width 70 height 13
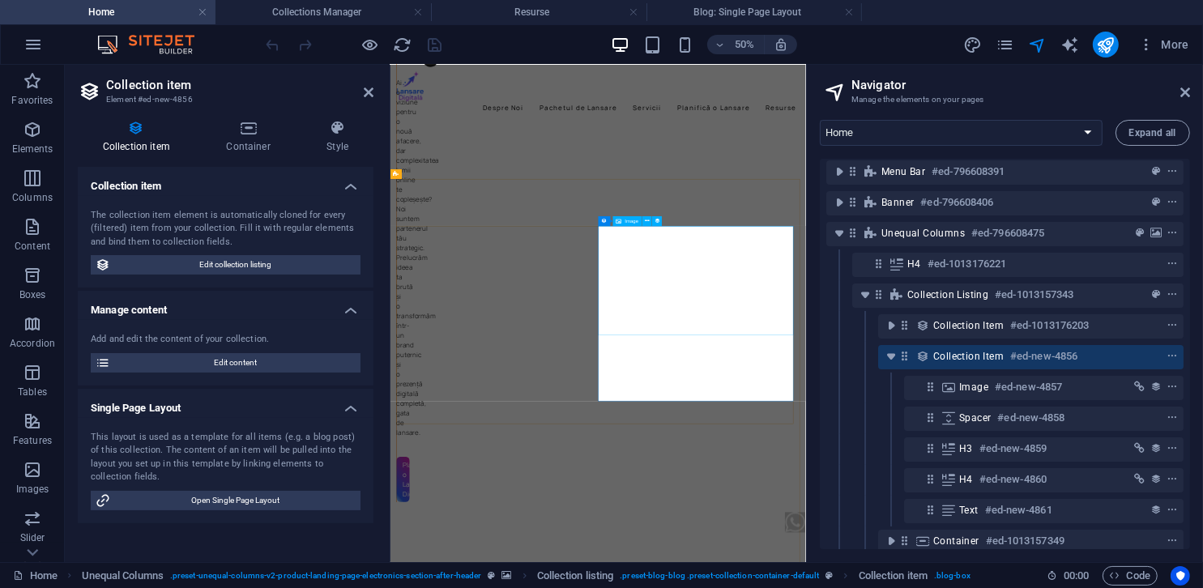
scroll to position [81, 0]
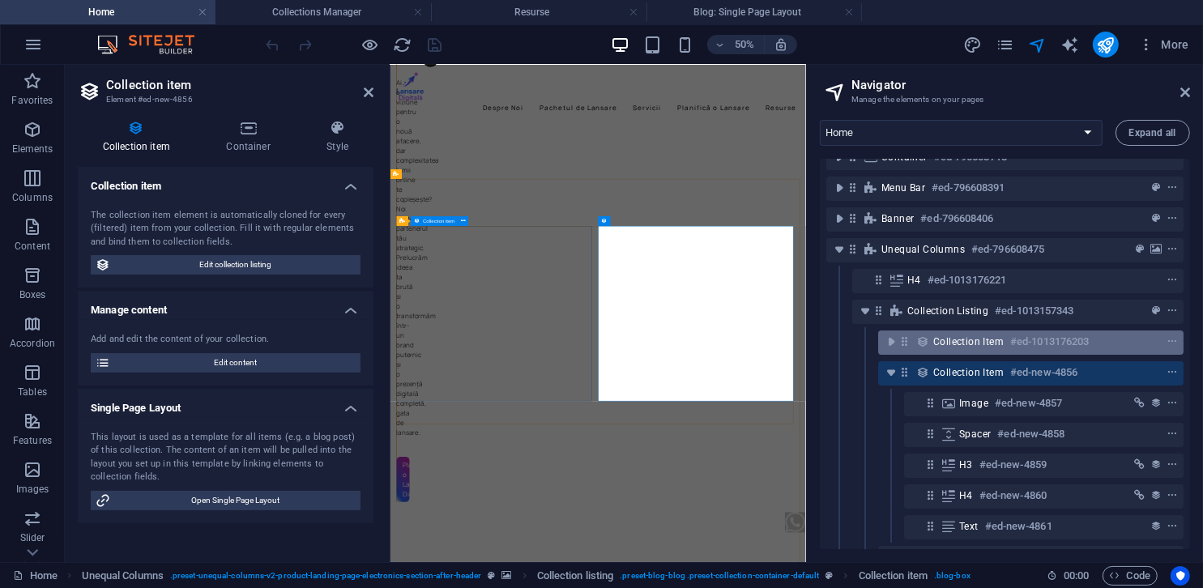
click at [953, 338] on span "Collection item" at bounding box center [968, 341] width 70 height 13
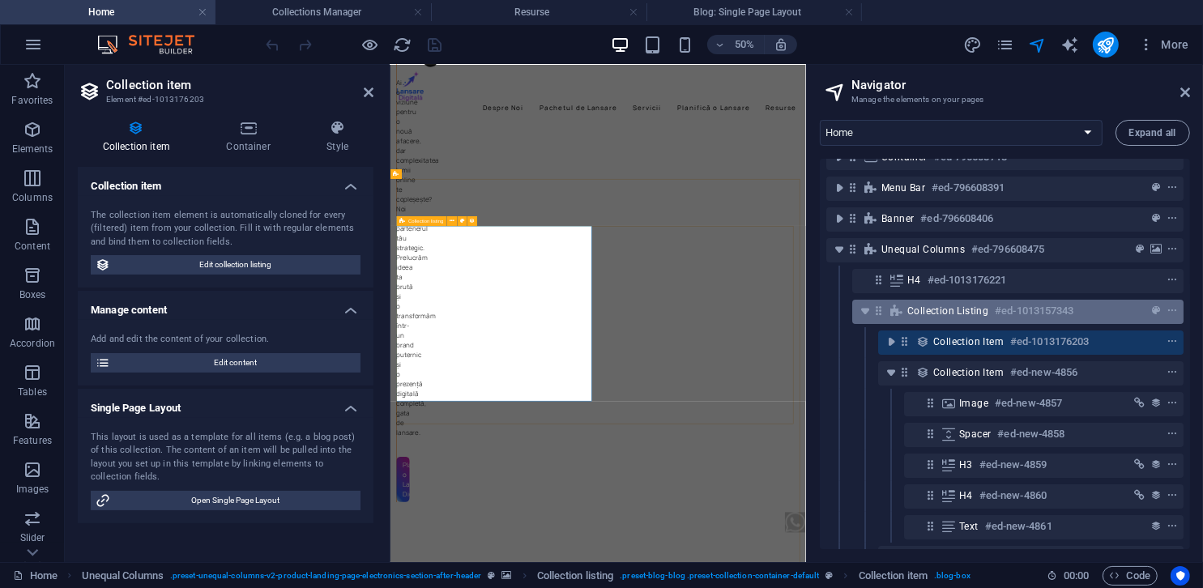
click at [949, 315] on span "Collection listing" at bounding box center [947, 311] width 81 height 13
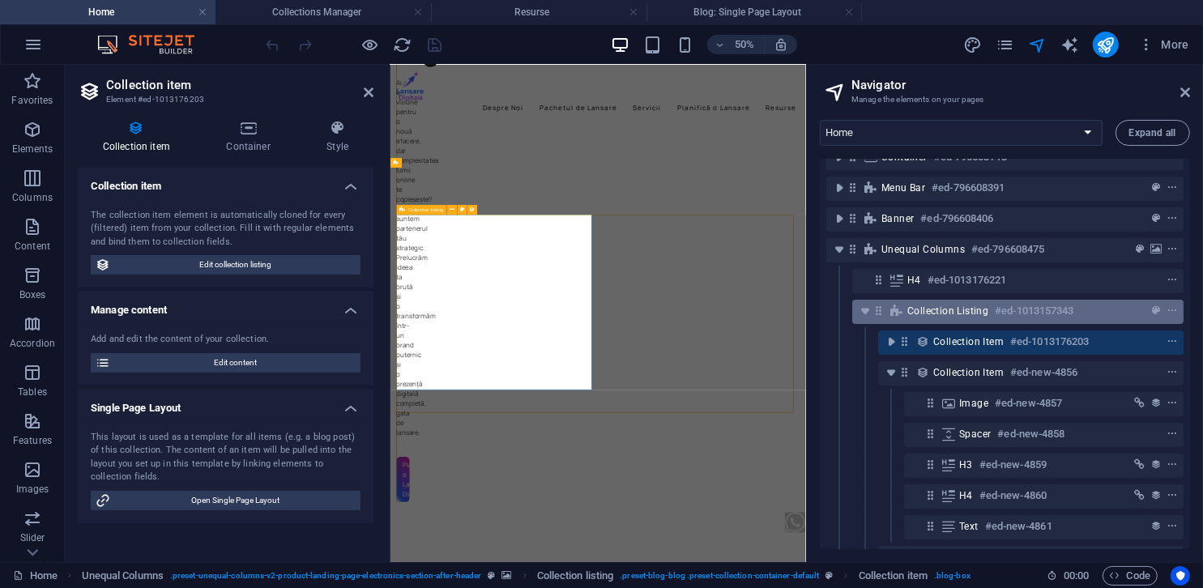
click at [949, 315] on span "Collection listing" at bounding box center [947, 311] width 81 height 13
select select "createdAt_DESC"
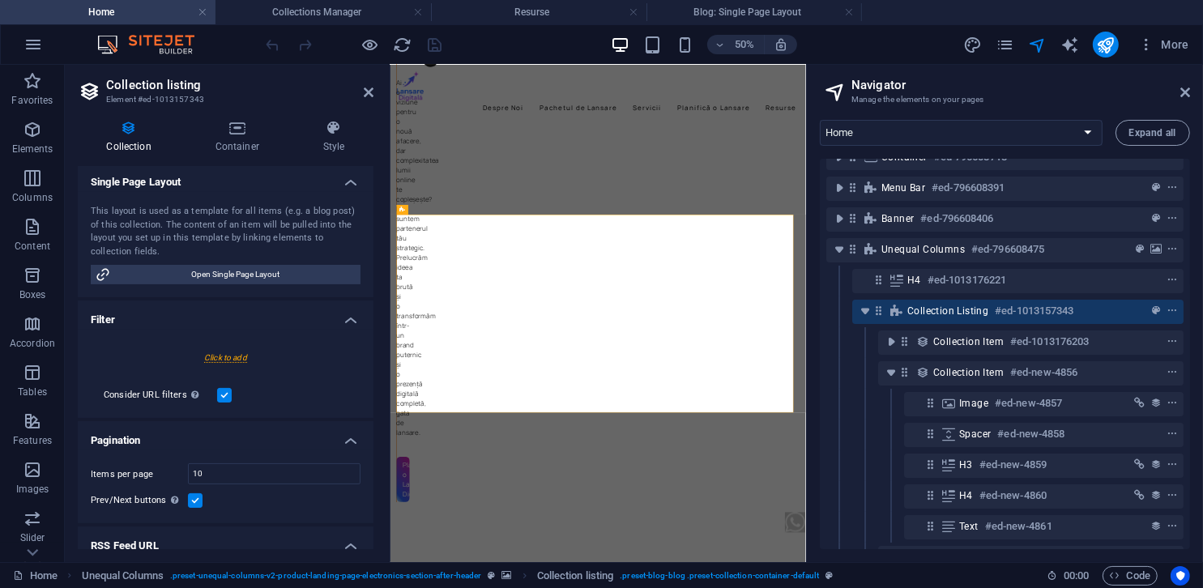
scroll to position [340, 0]
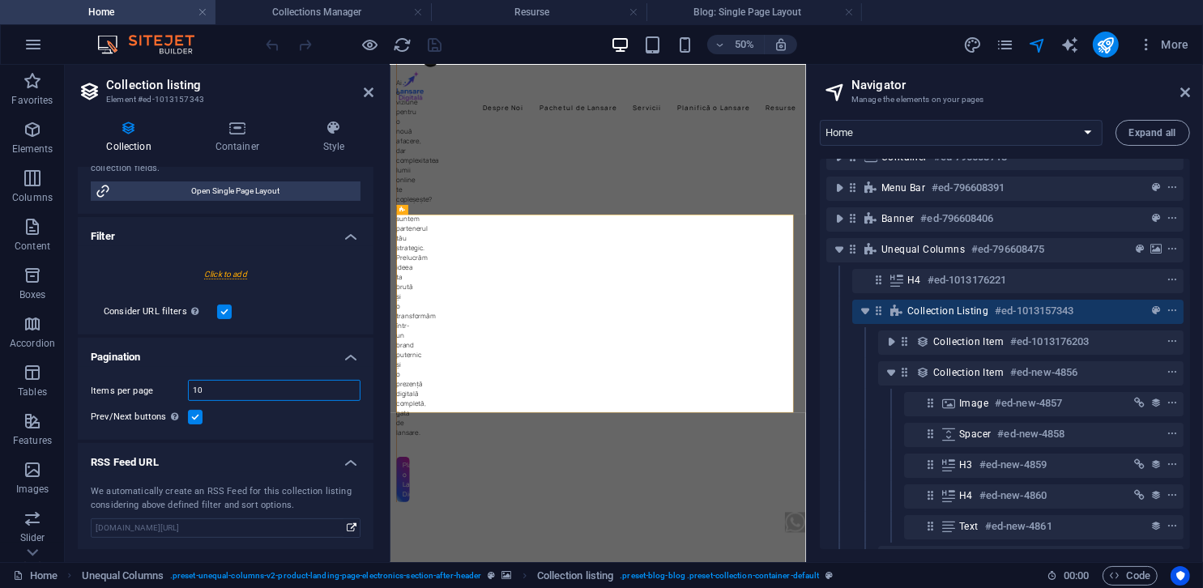
click at [264, 382] on input "10" at bounding box center [274, 390] width 171 height 19
type input "2"
click at [439, 36] on icon "save" at bounding box center [435, 45] width 19 height 19
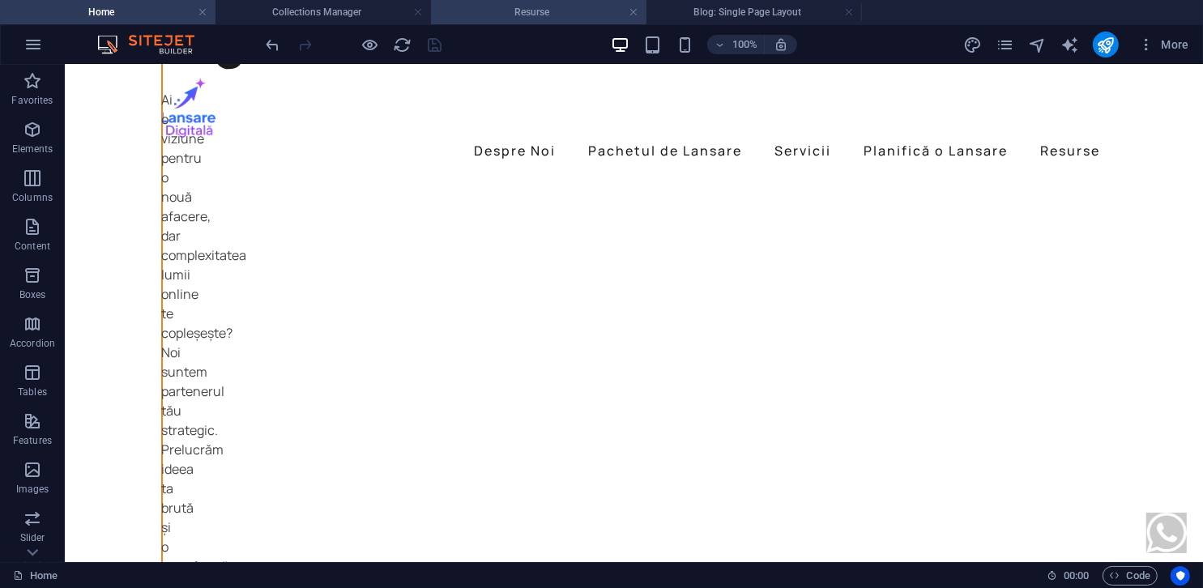
click at [506, 11] on h4 "Resurse" at bounding box center [539, 12] width 216 height 18
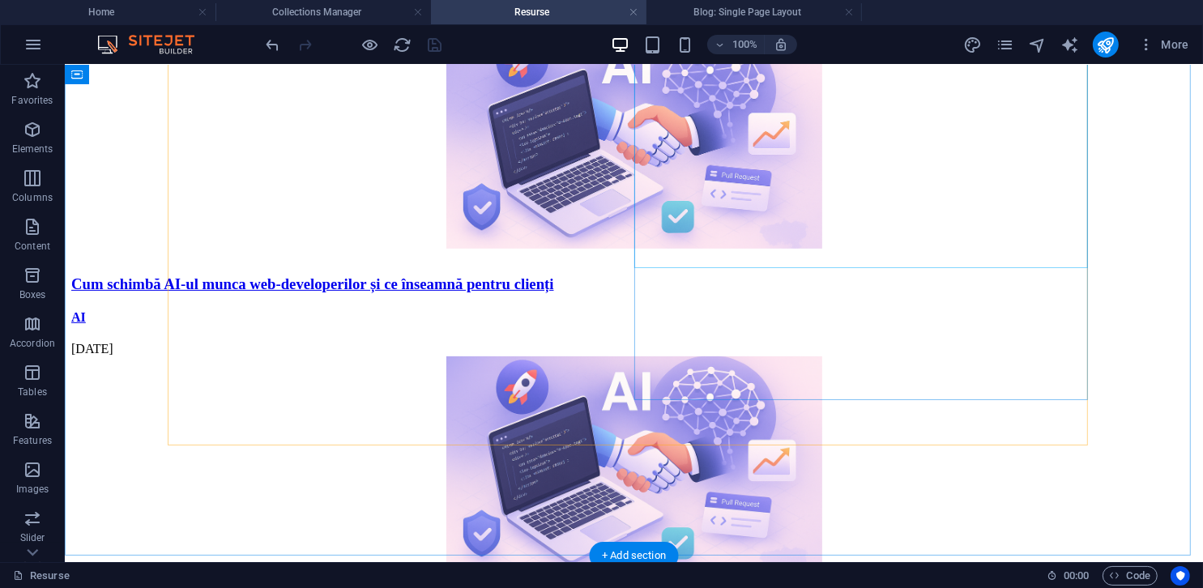
scroll to position [405, 0]
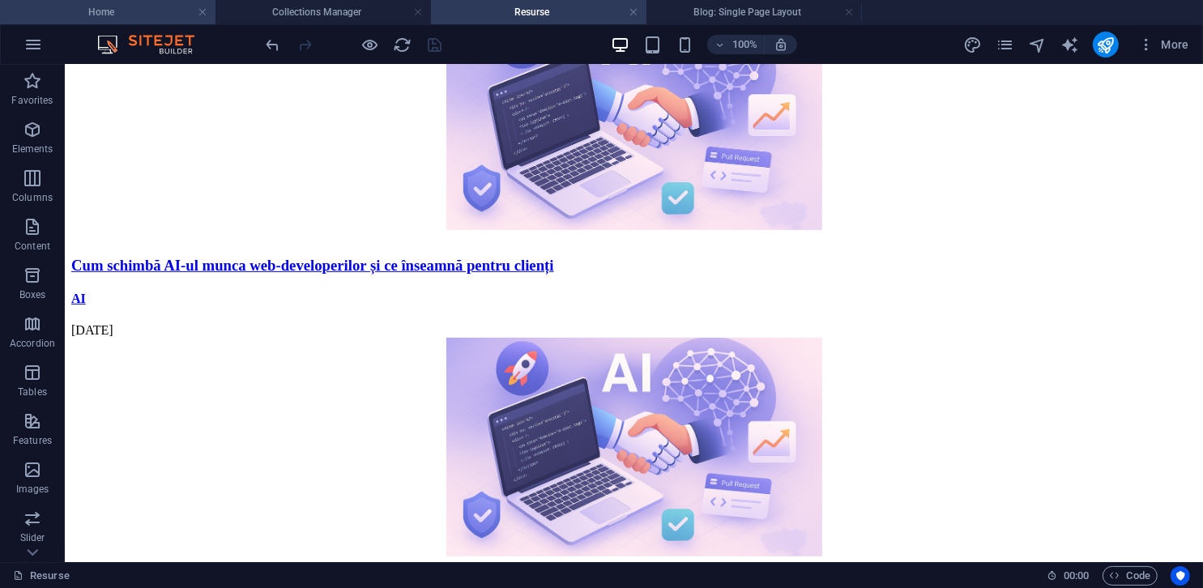
click at [87, 15] on h4 "Home" at bounding box center [108, 12] width 216 height 18
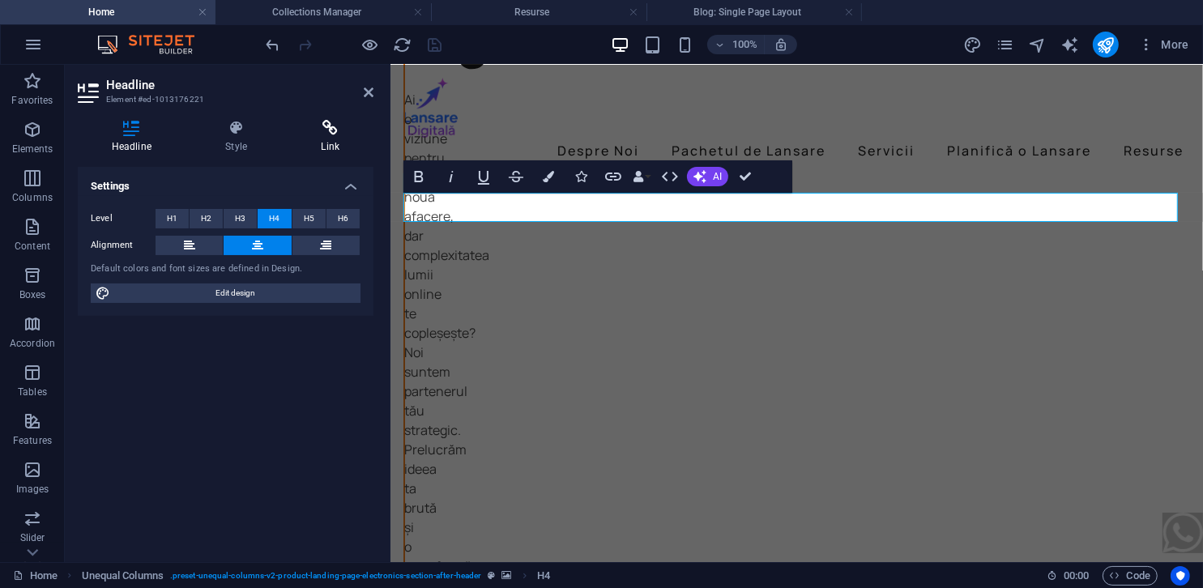
click at [333, 130] on icon at bounding box center [331, 128] width 86 height 16
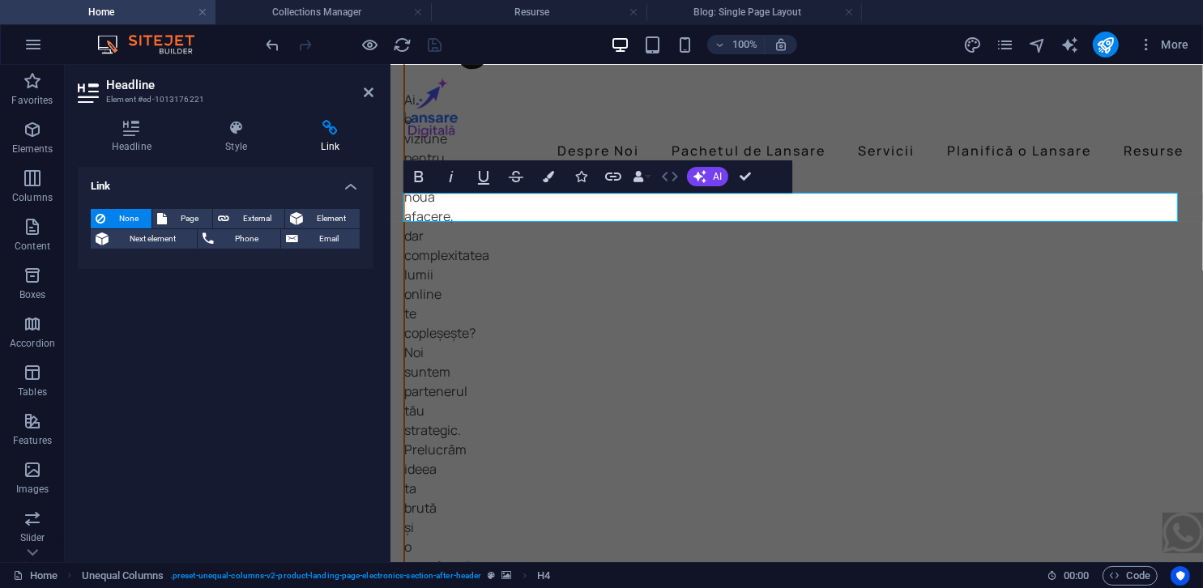
click at [663, 177] on icon "button" at bounding box center [670, 177] width 16 height 10
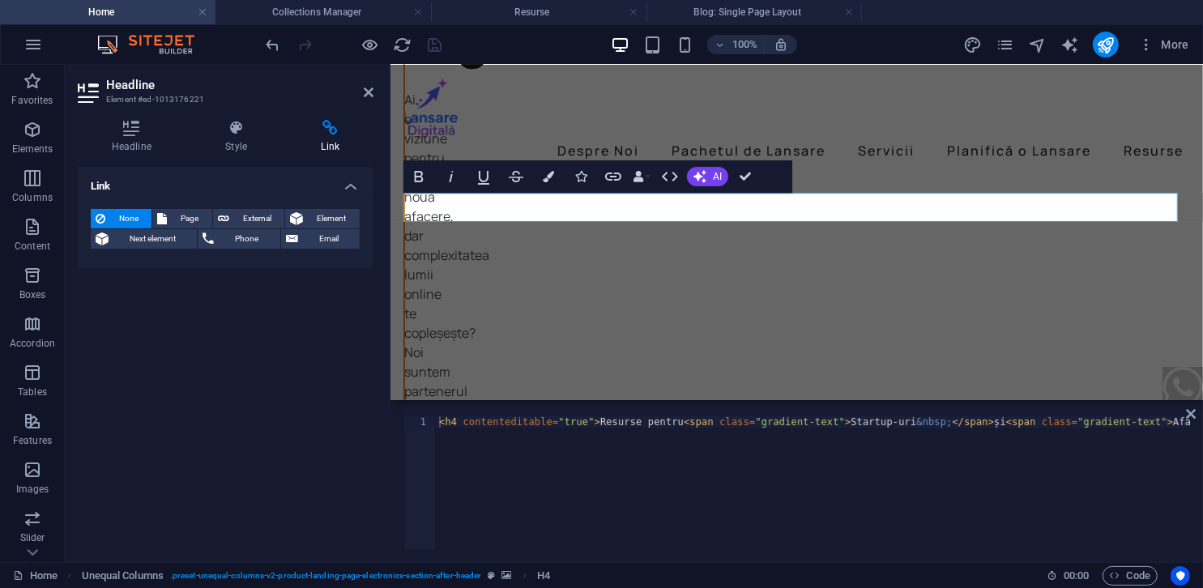
type textarea "<h4 contenteditable="true">Resurse pentru <span class="gradient-text">Startup-u…"
click at [696, 417] on div "< h4 contenteditable = "true" > Resurse pentru < span class = "gradient-text" >…" at bounding box center [870, 492] width 869 height 153
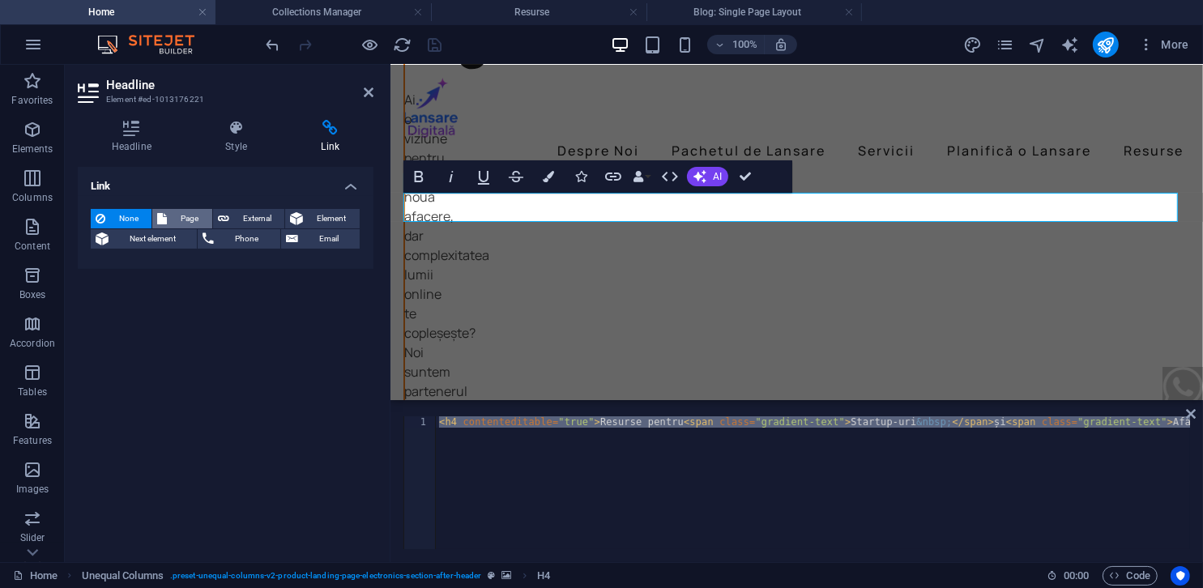
click at [197, 223] on span "Page" at bounding box center [189, 218] width 35 height 19
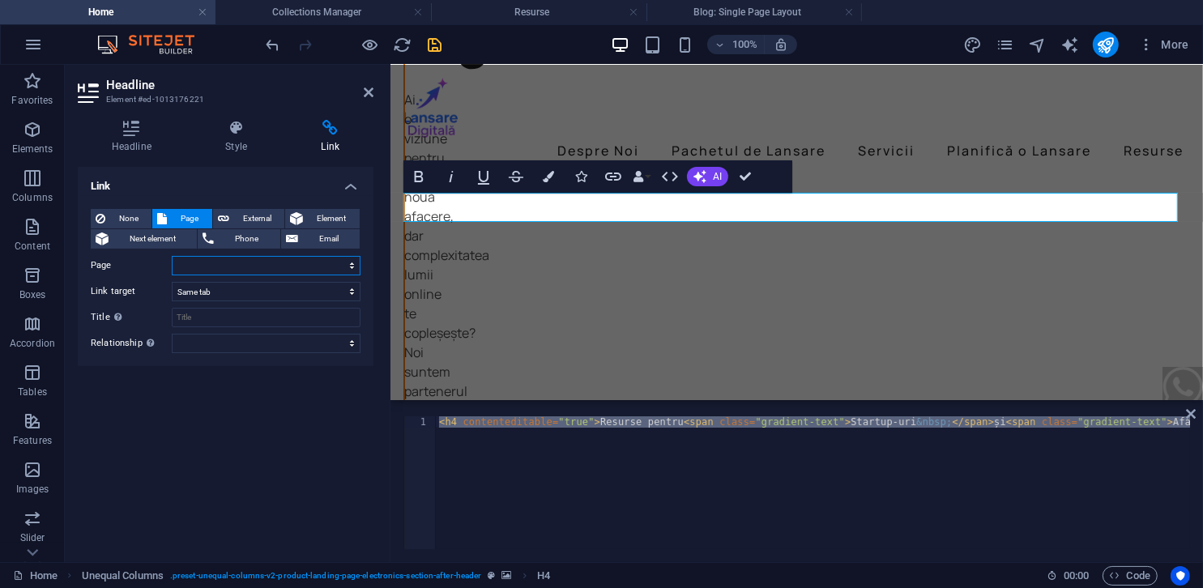
click at [219, 263] on select "Home Politică de Cookies Angajamentul Nostru privind GDPR Politică de Confidenț…" at bounding box center [266, 265] width 189 height 19
select select "6"
click at [172, 256] on select "Home Politică de Cookies Angajamentul Nostru privind GDPR Politică de Confidenț…" at bounding box center [266, 265] width 189 height 19
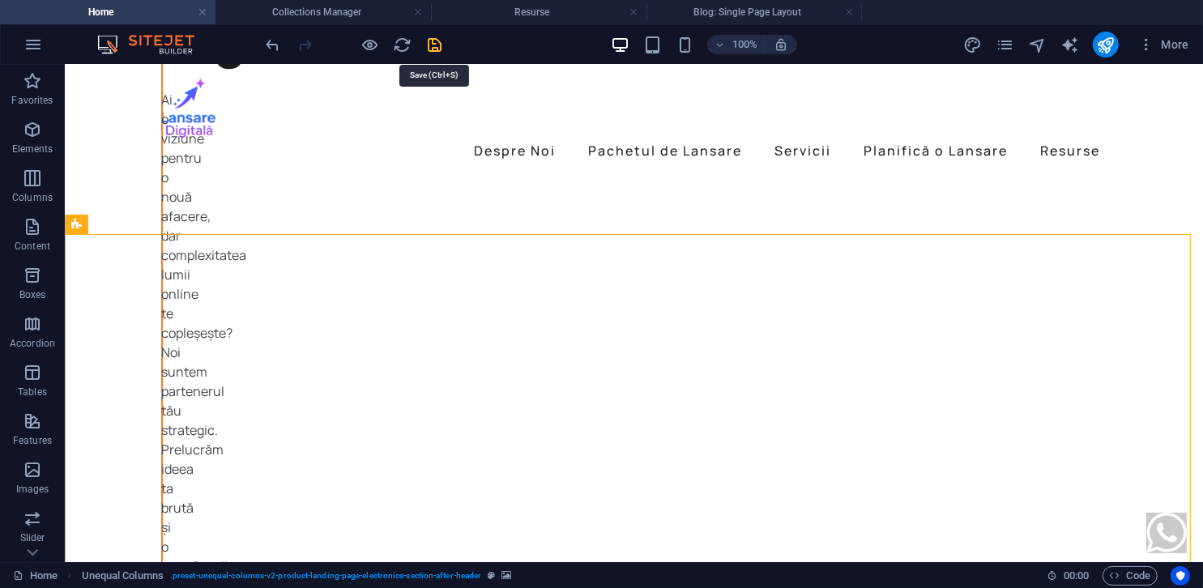
click at [434, 43] on icon "save" at bounding box center [435, 45] width 19 height 19
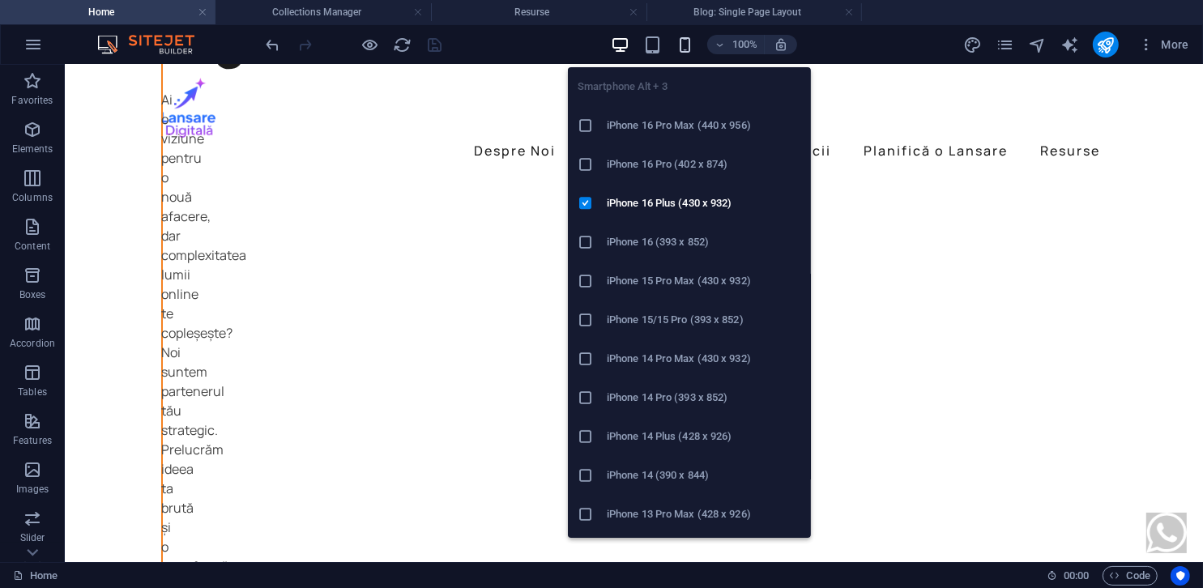
click at [680, 44] on icon "button" at bounding box center [685, 45] width 19 height 19
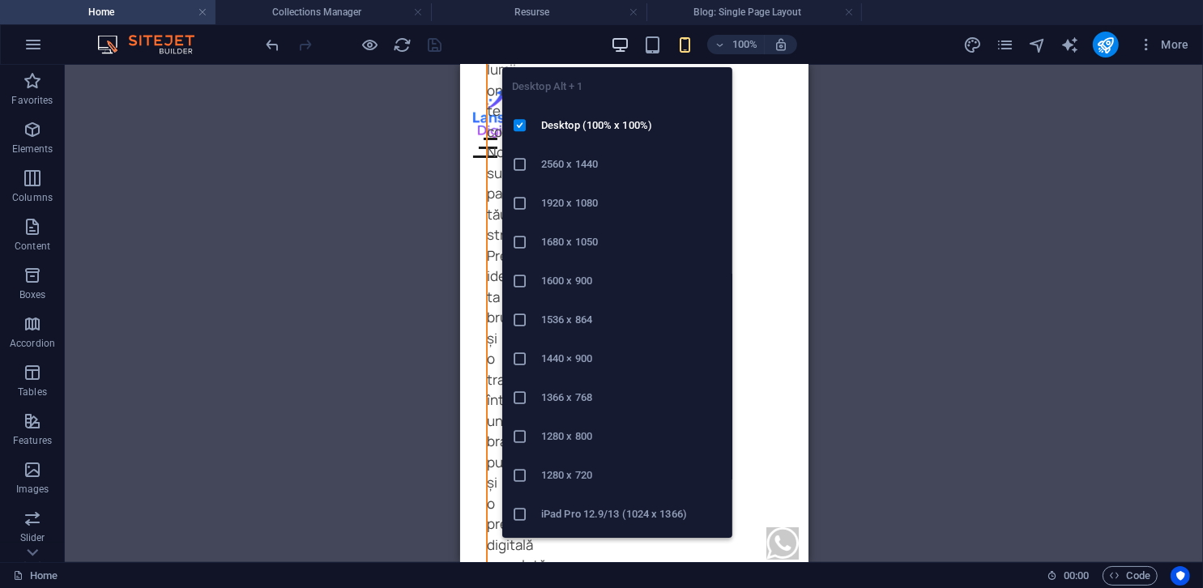
click at [619, 41] on icon "button" at bounding box center [620, 45] width 19 height 19
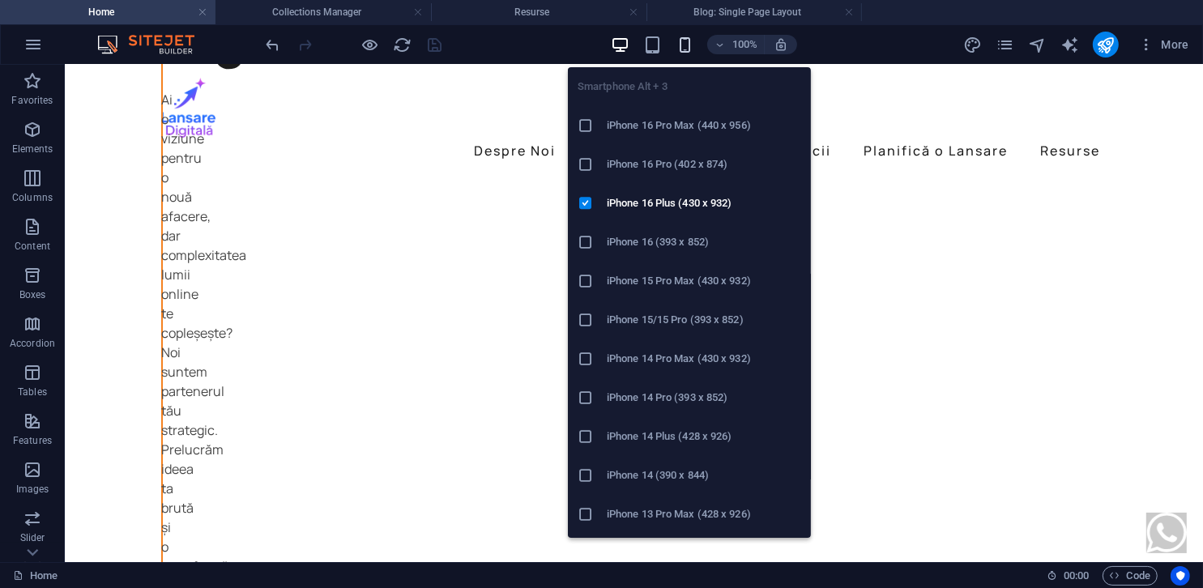
click at [679, 41] on icon "button" at bounding box center [685, 45] width 19 height 19
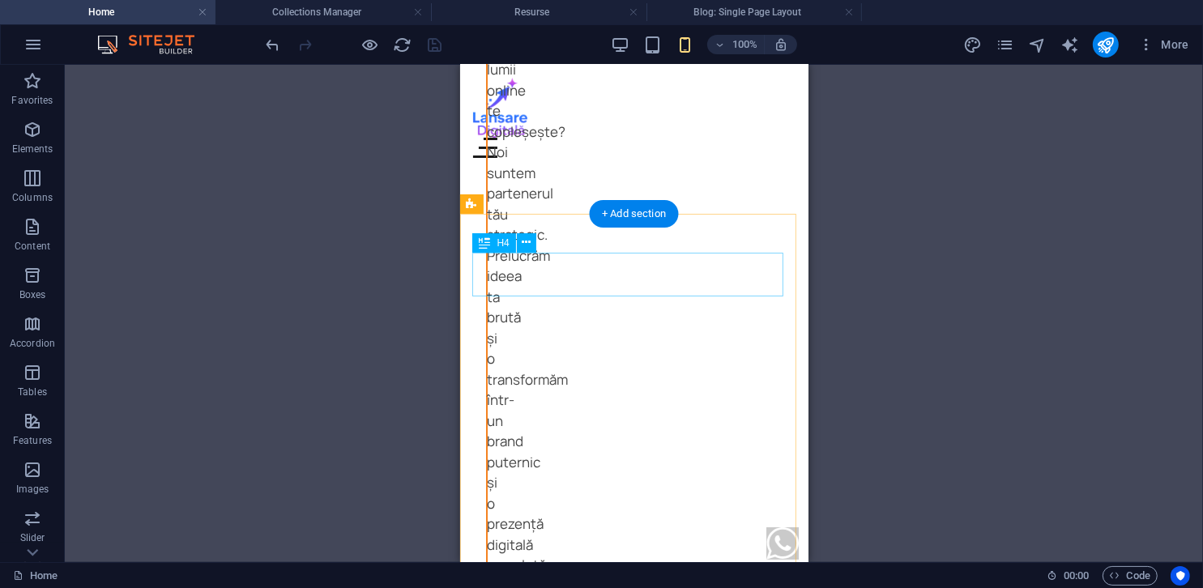
select select "6"
select select
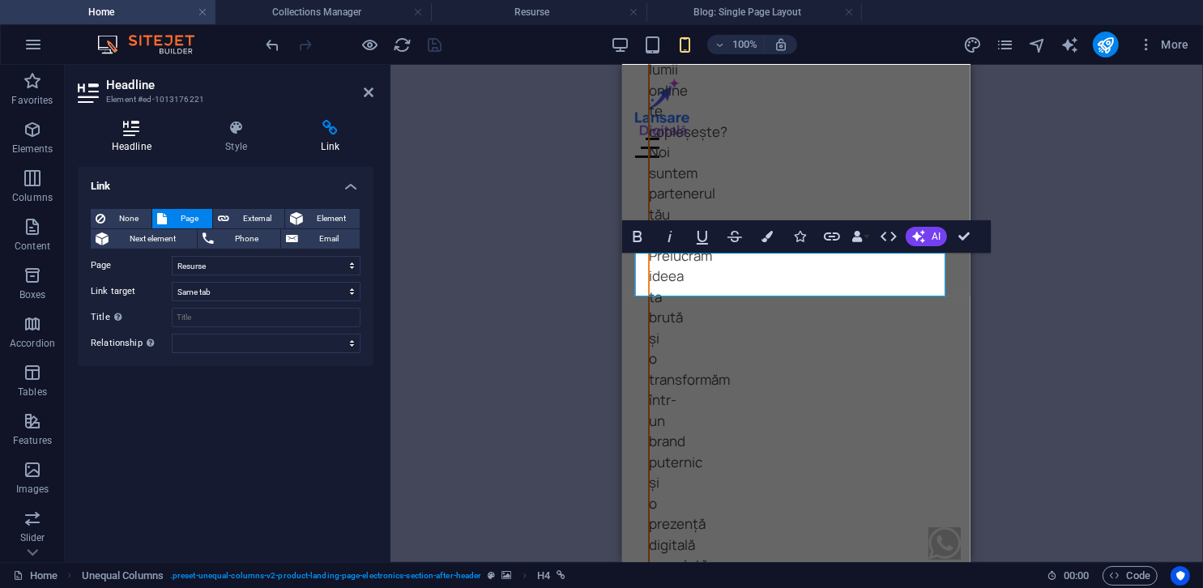
click at [164, 127] on icon at bounding box center [132, 128] width 108 height 16
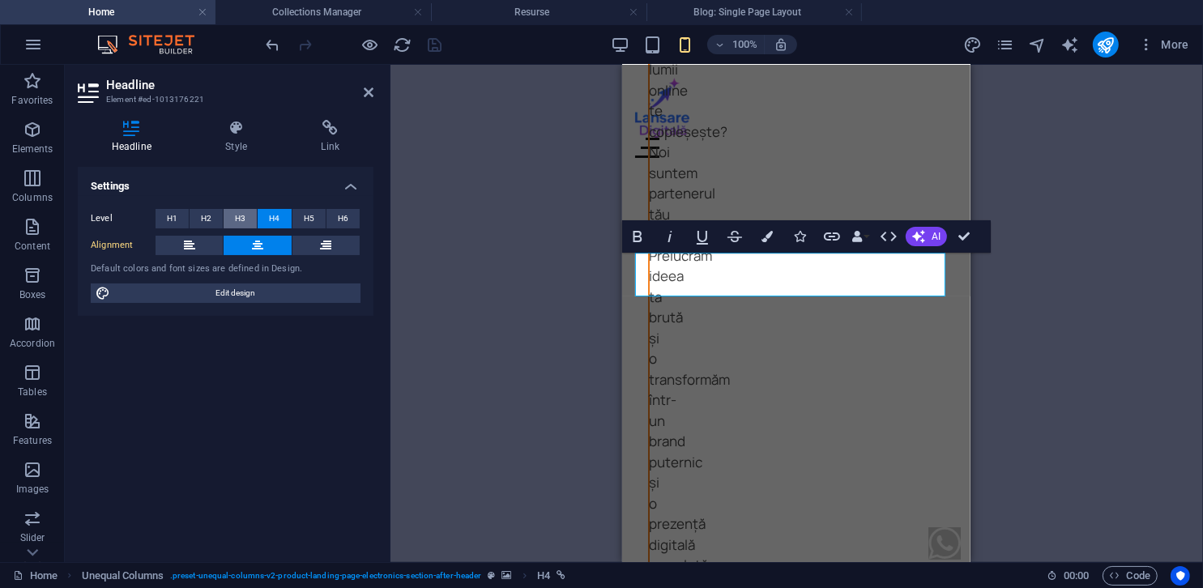
click at [243, 212] on span "H3" at bounding box center [240, 218] width 11 height 19
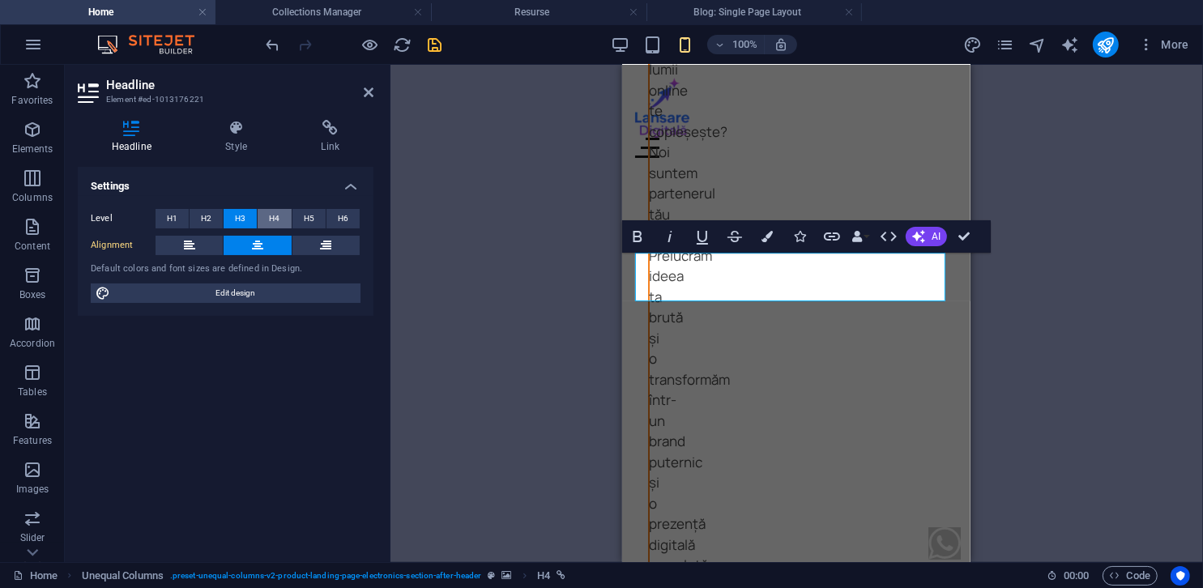
click at [262, 216] on button "H4" at bounding box center [274, 218] width 33 height 19
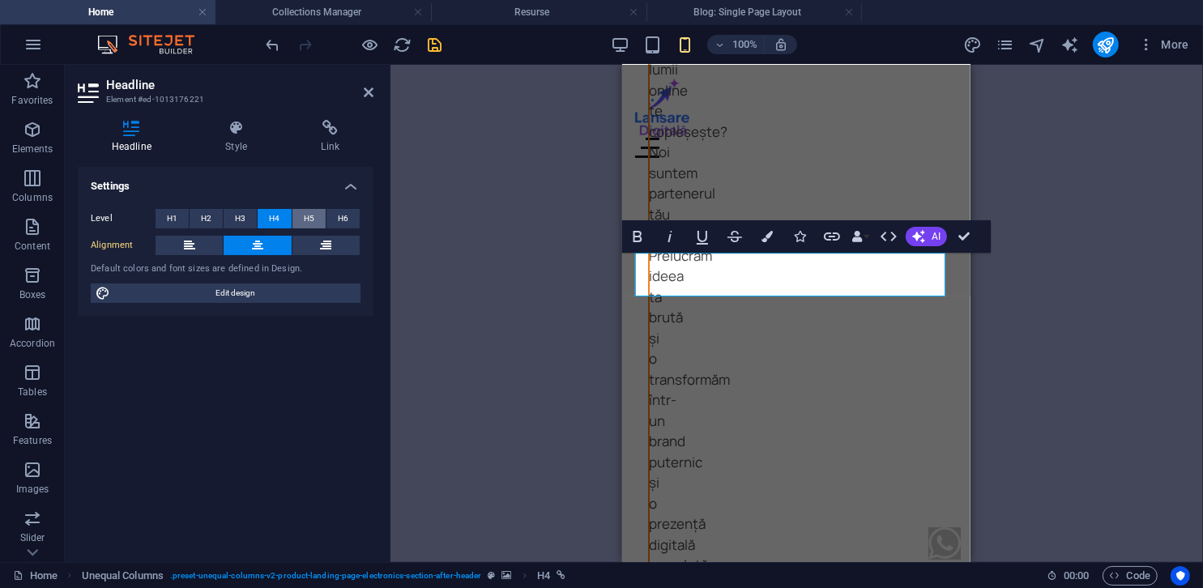
click at [292, 220] on button "H5" at bounding box center [308, 218] width 33 height 19
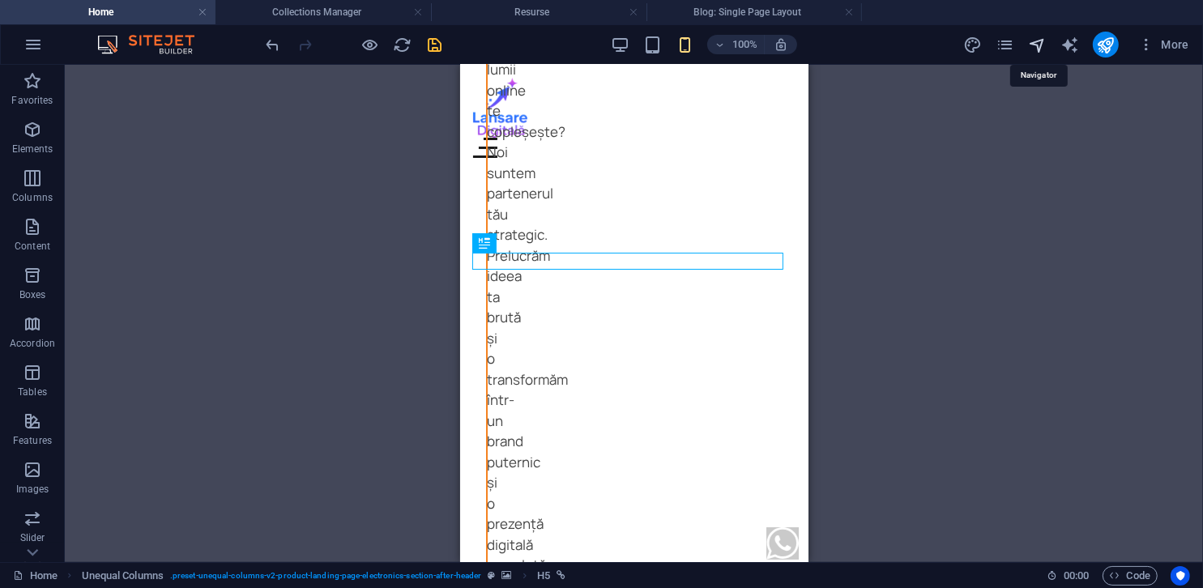
click at [1039, 38] on icon "navigator" at bounding box center [1037, 45] width 19 height 19
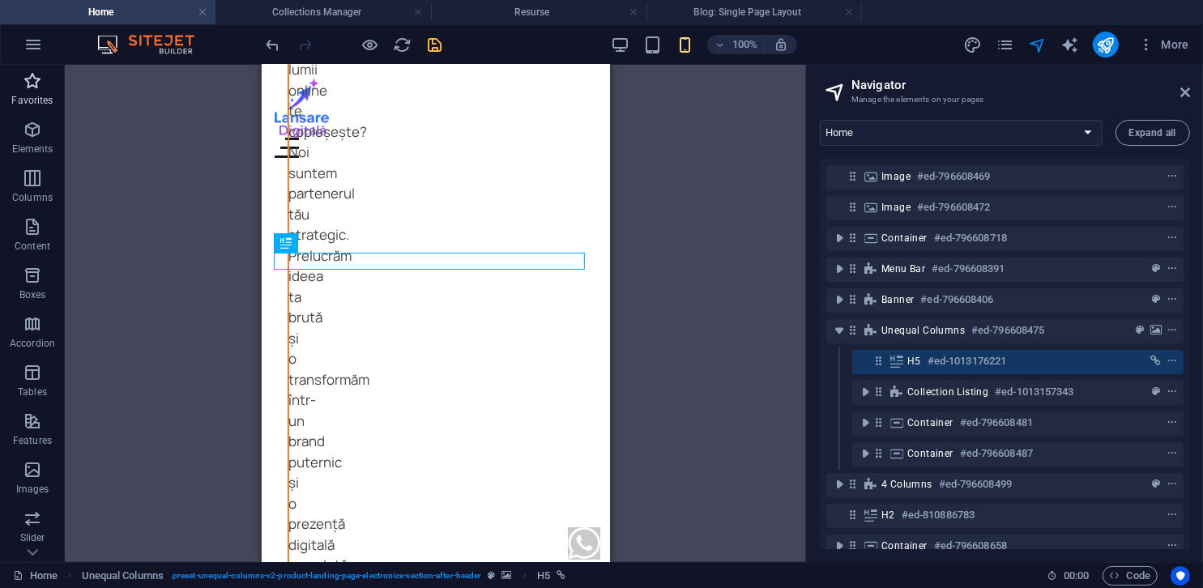
click at [25, 88] on icon "button" at bounding box center [32, 80] width 19 height 19
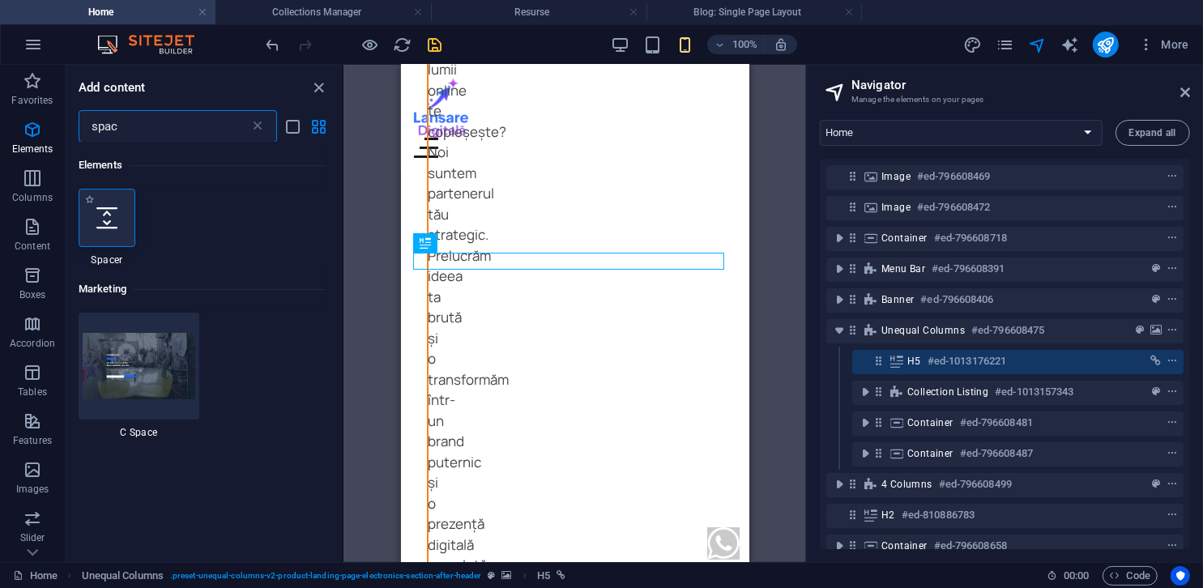
type input "spac"
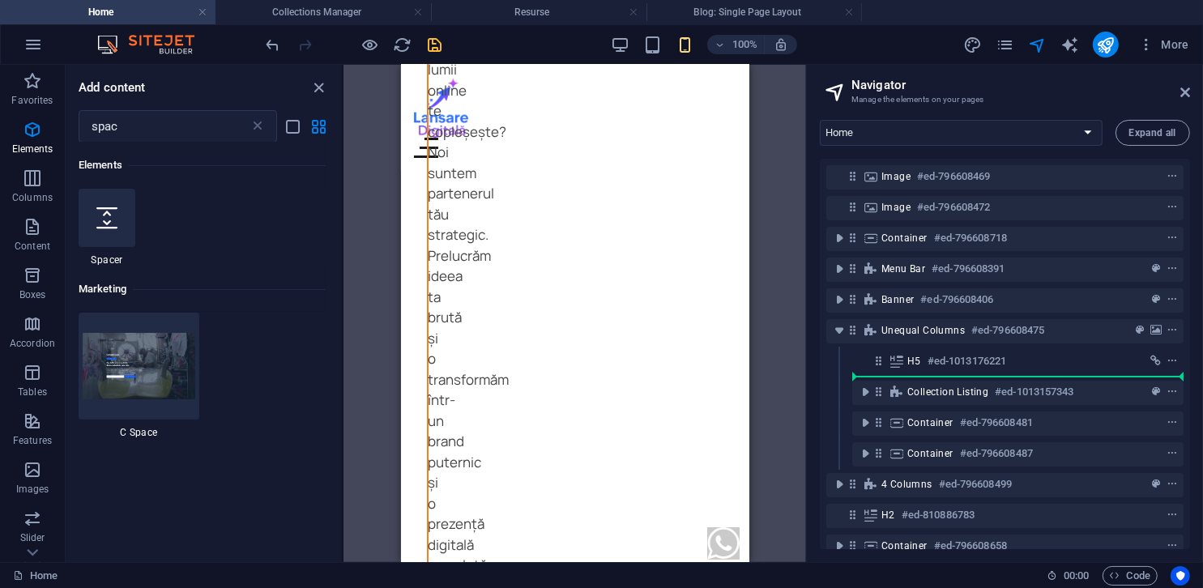
select select "px"
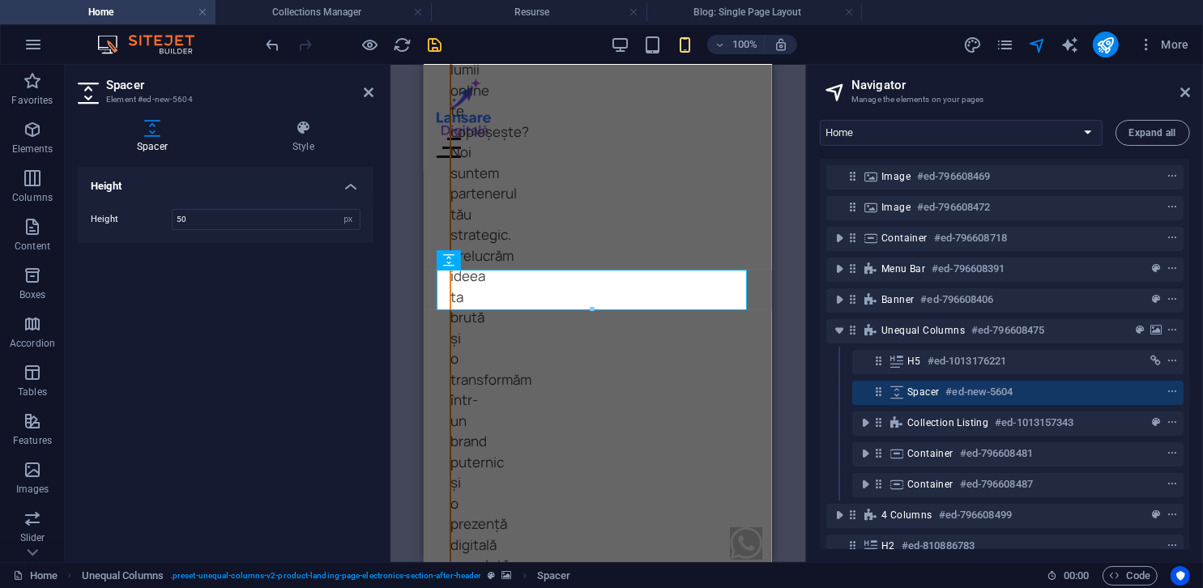
click at [918, 386] on span "Spacer" at bounding box center [923, 392] width 32 height 13
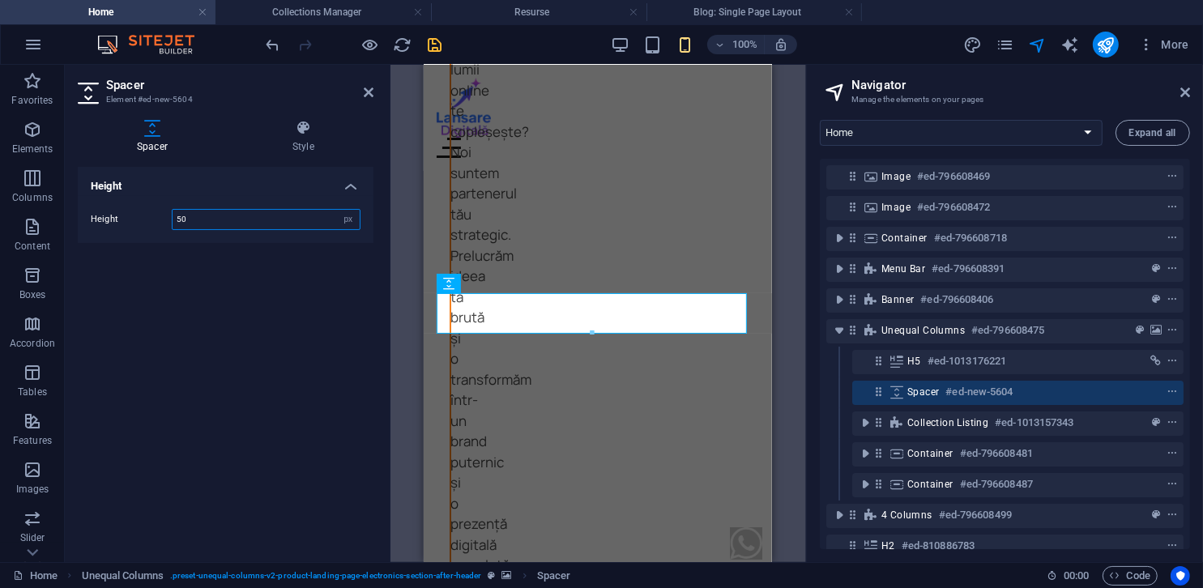
click at [296, 222] on input "50" at bounding box center [266, 219] width 187 height 19
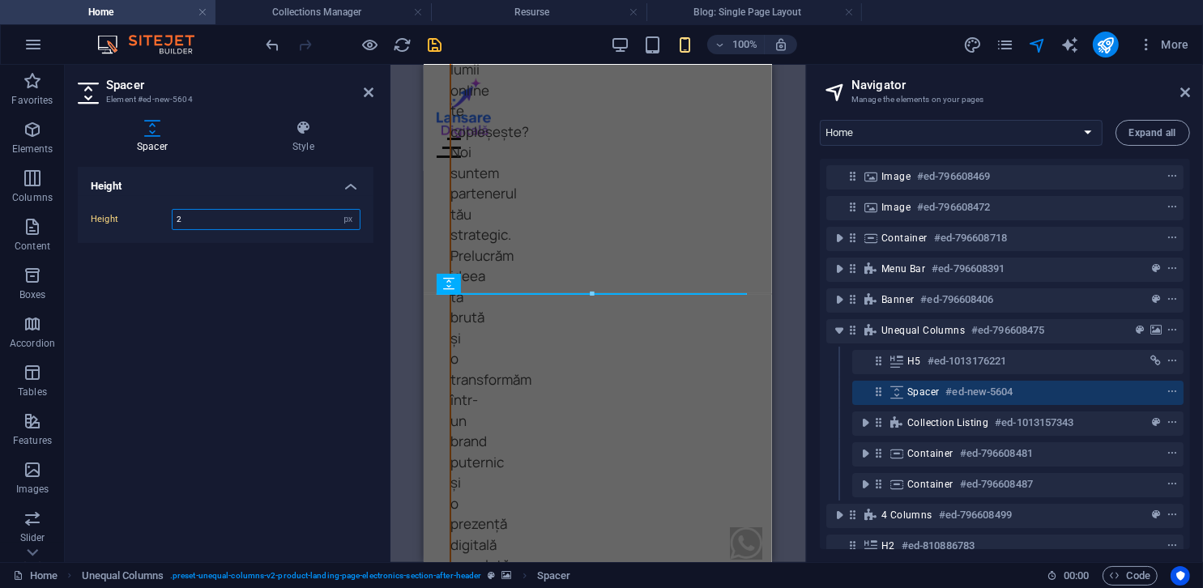
click at [296, 222] on input "2" at bounding box center [266, 219] width 187 height 19
click at [296, 222] on input "5" at bounding box center [266, 219] width 187 height 19
type input "10"
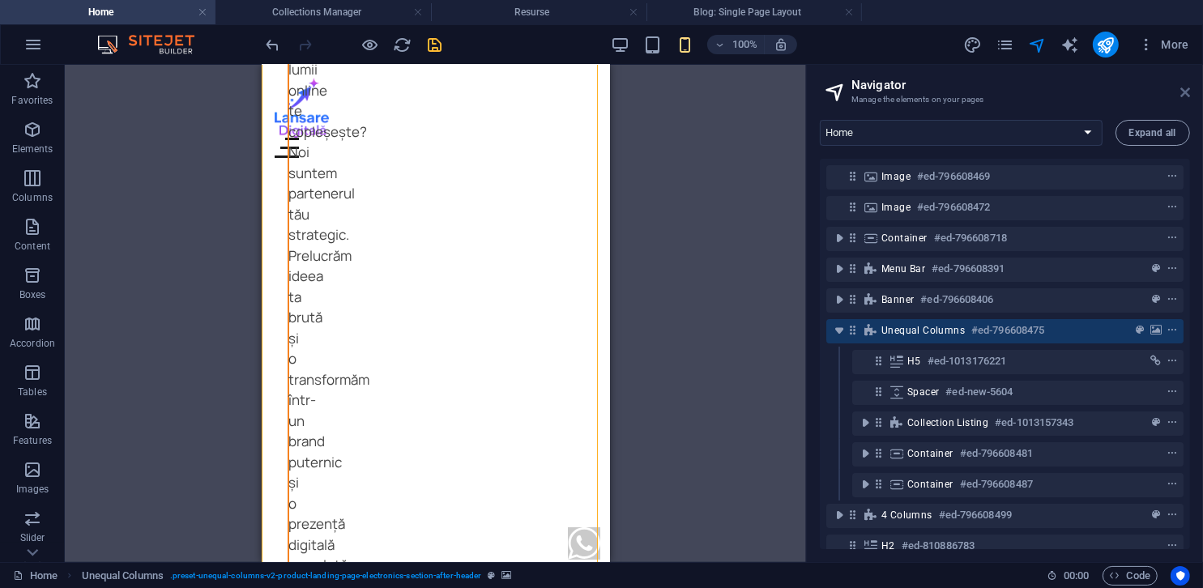
click at [1189, 96] on icon at bounding box center [1185, 92] width 10 height 13
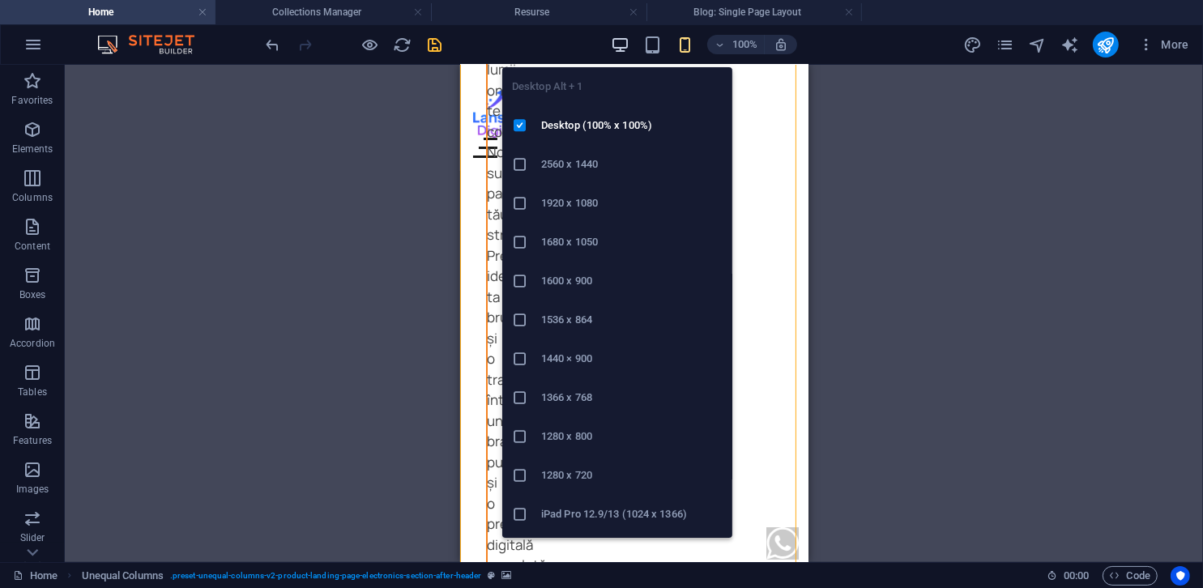
click at [626, 46] on icon "button" at bounding box center [620, 45] width 19 height 19
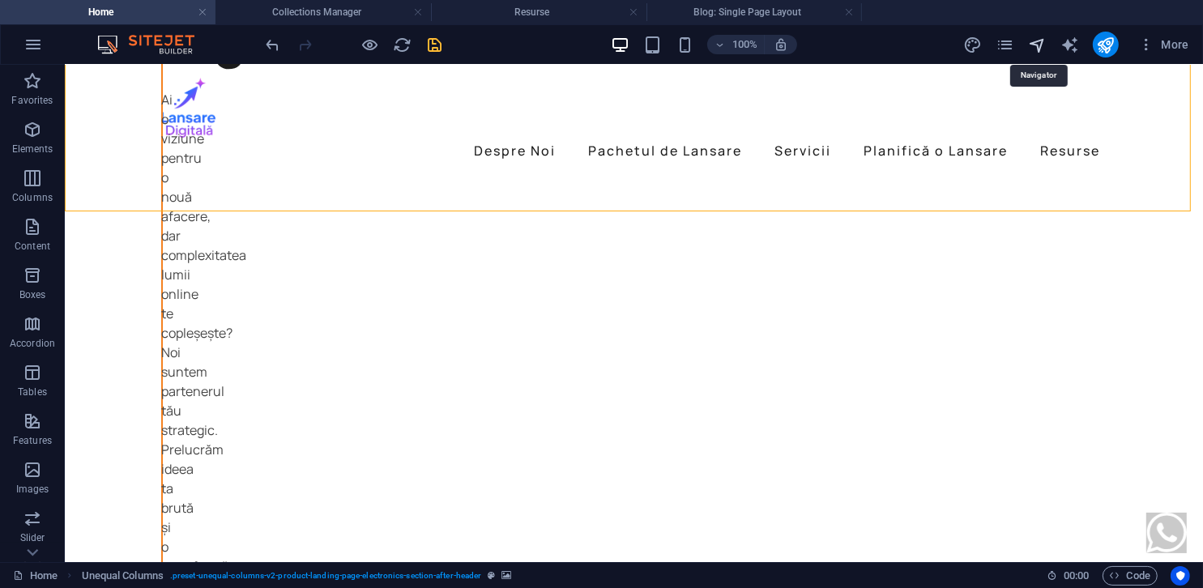
click at [1044, 45] on icon "navigator" at bounding box center [1037, 45] width 19 height 19
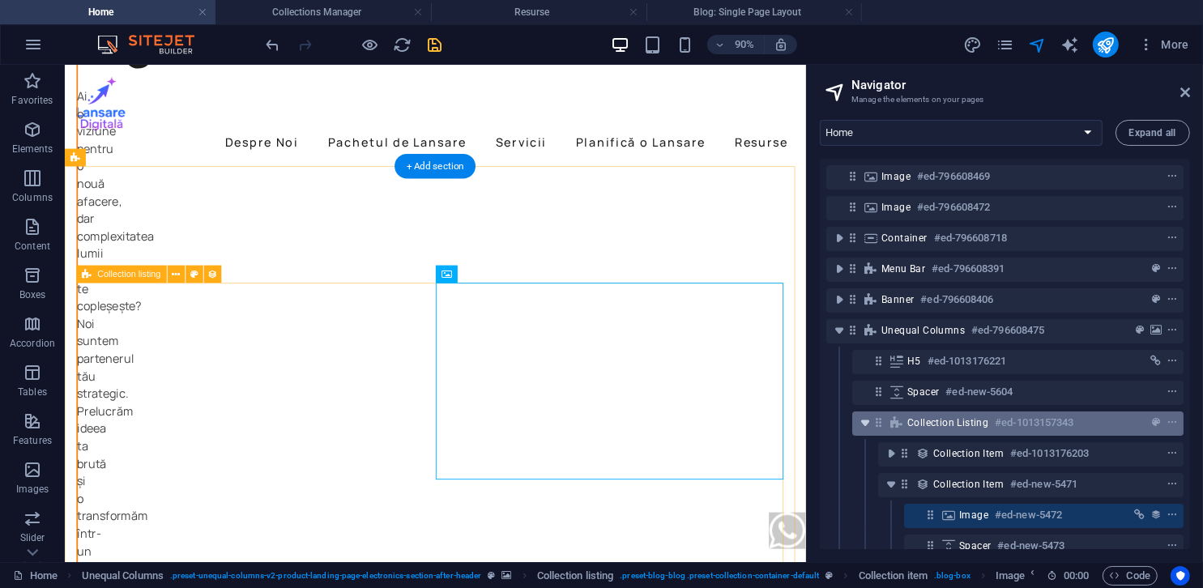
click at [868, 425] on icon "toggle-expand" at bounding box center [865, 423] width 16 height 16
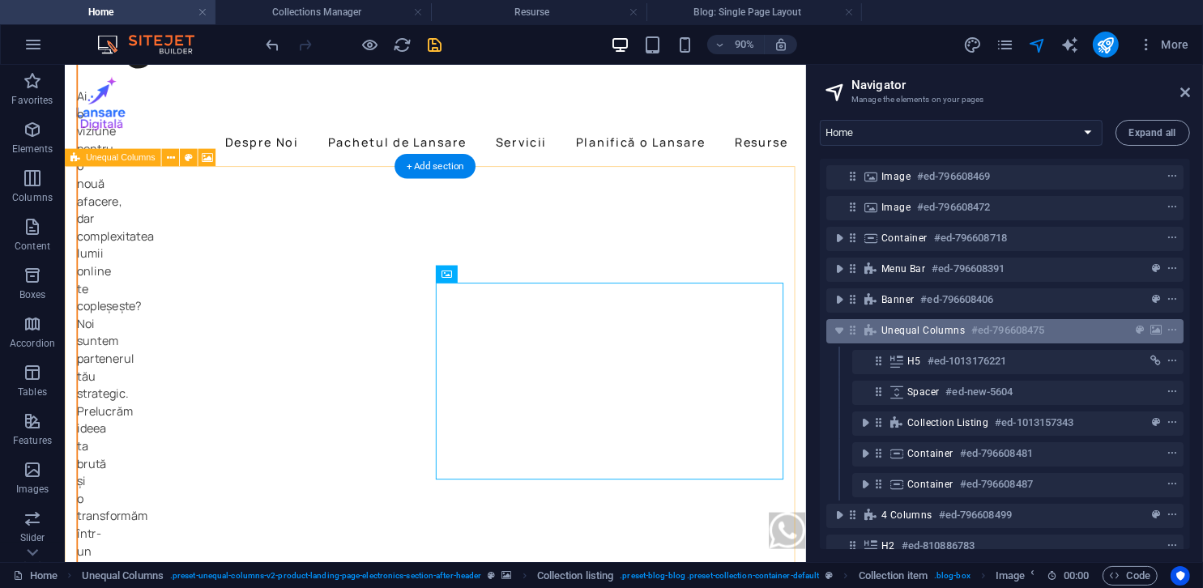
click at [897, 334] on span "Unequal Columns" at bounding box center [922, 330] width 83 height 13
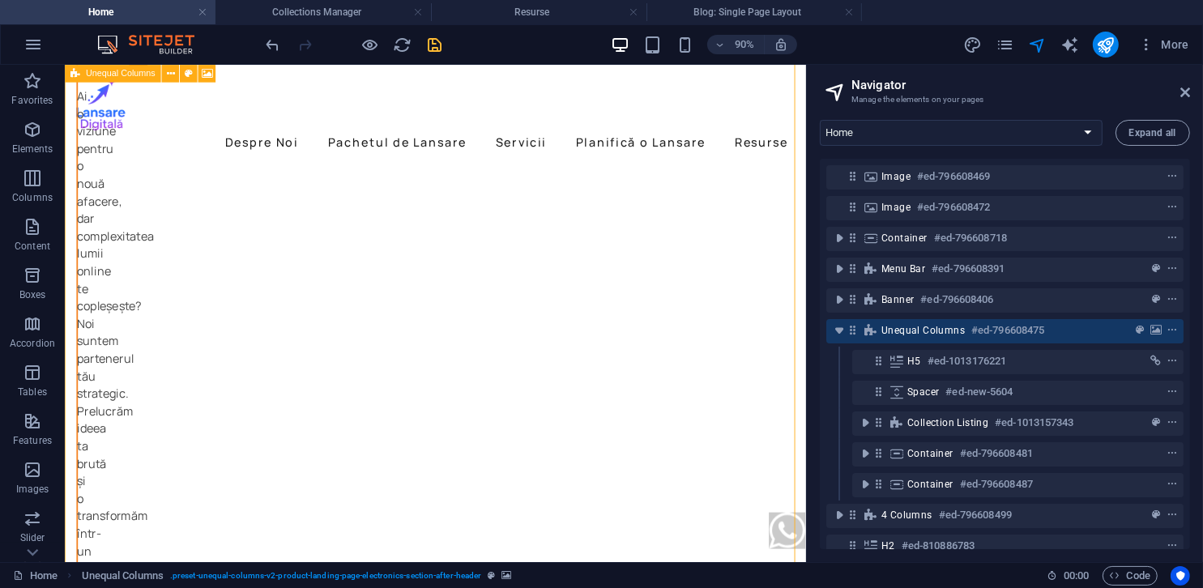
click at [897, 334] on span "Unequal Columns" at bounding box center [922, 330] width 83 height 13
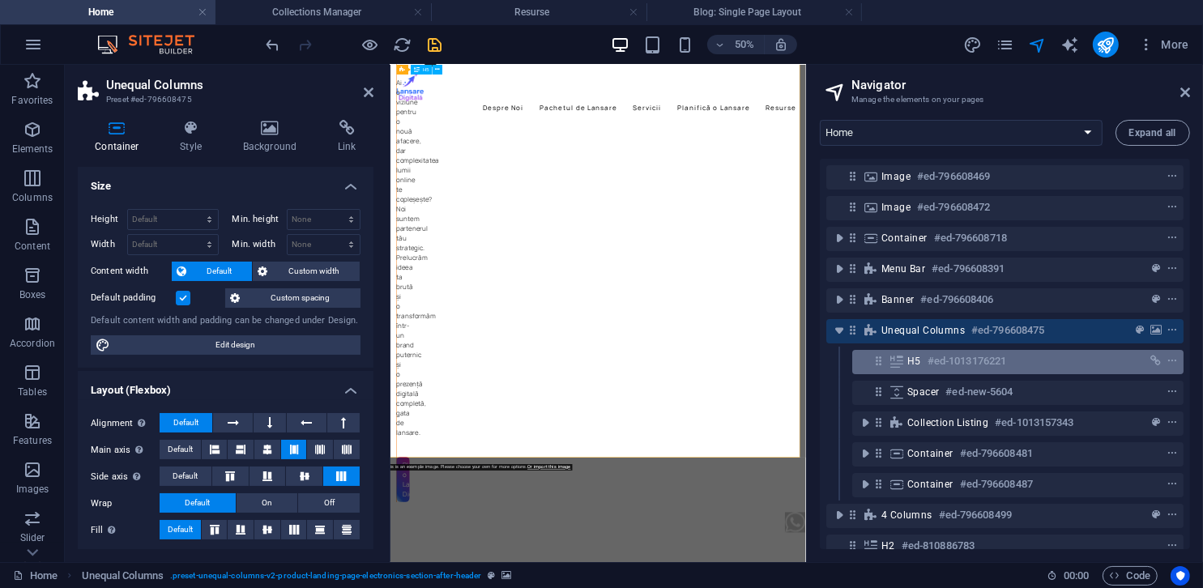
click at [918, 365] on span "H5" at bounding box center [914, 361] width 14 height 13
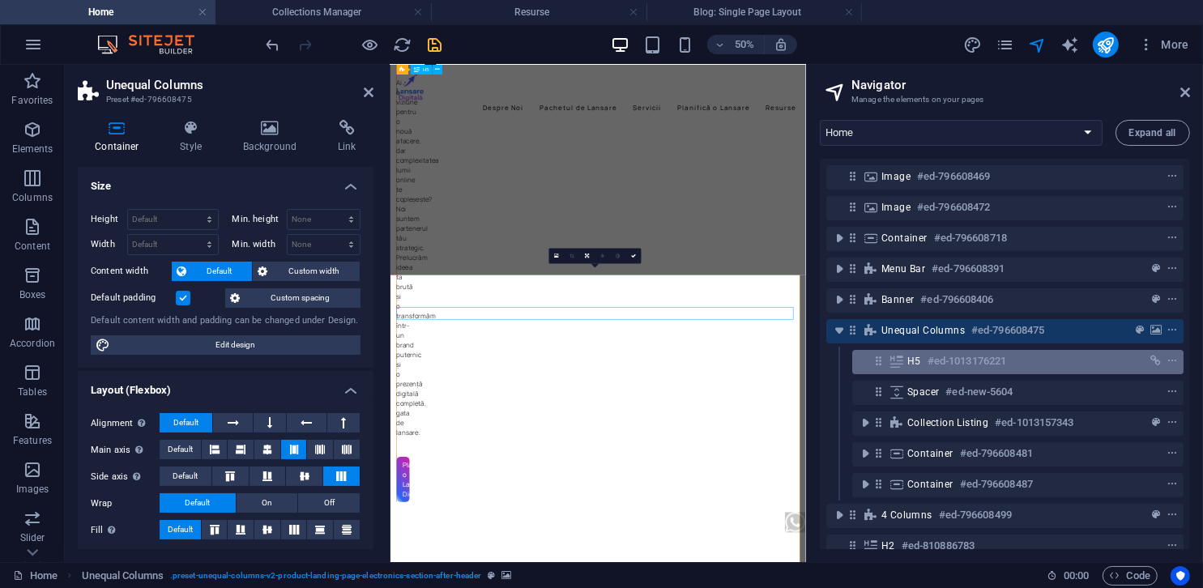
click at [918, 365] on span "H5" at bounding box center [914, 361] width 14 height 13
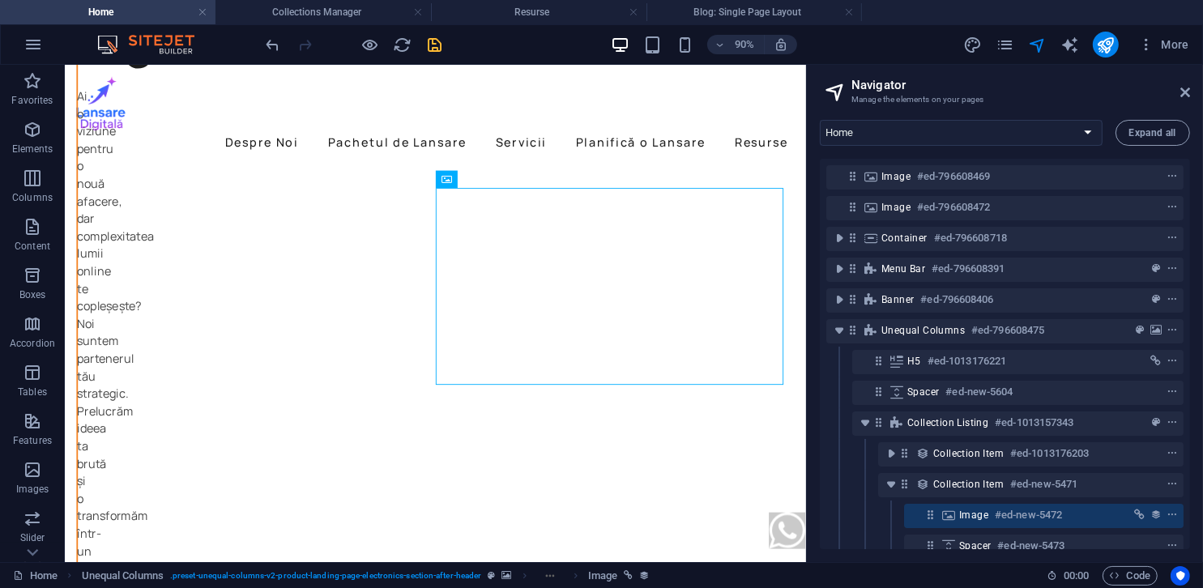
click at [1190, 96] on aside "Navigator Manage the elements on your pages Home Politică de Cookies Angajament…" at bounding box center [1004, 313] width 397 height 497
click at [1189, 91] on icon at bounding box center [1185, 92] width 10 height 13
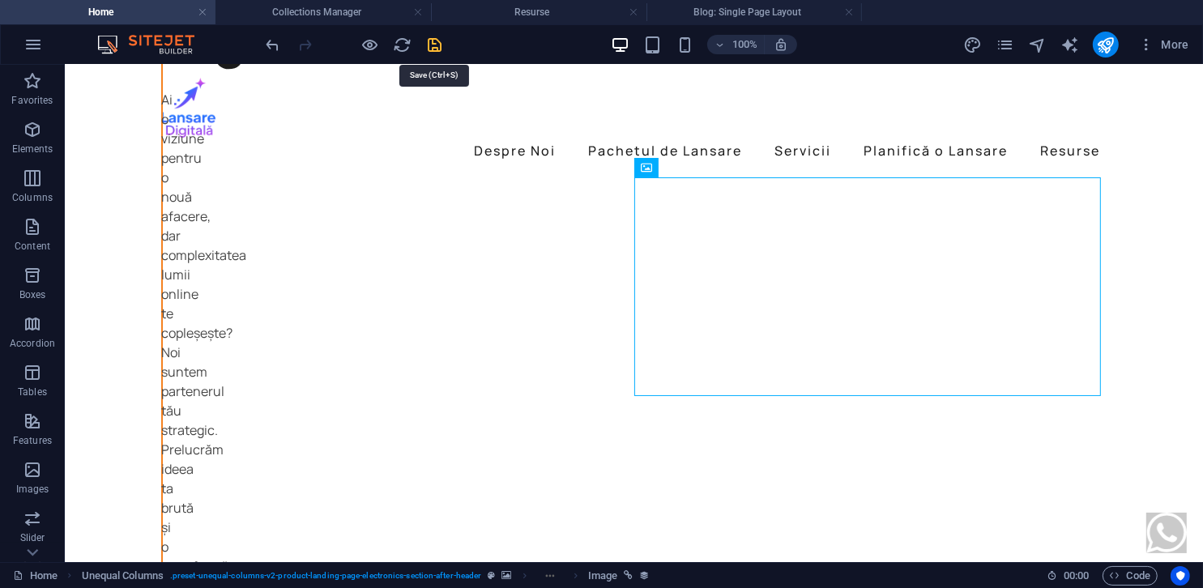
click at [432, 42] on icon "save" at bounding box center [435, 45] width 19 height 19
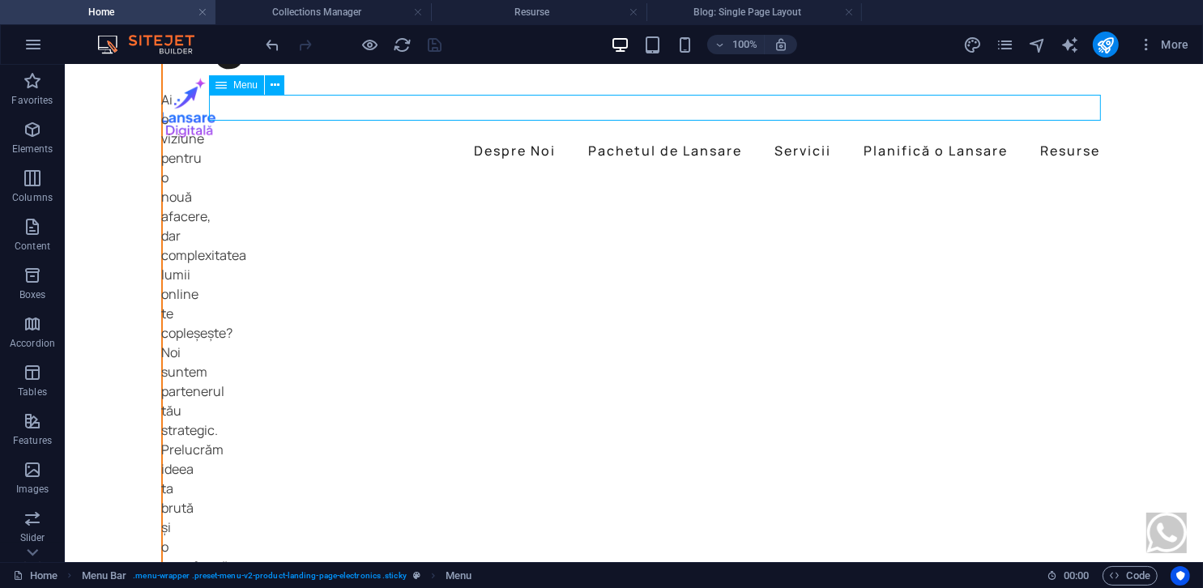
select select
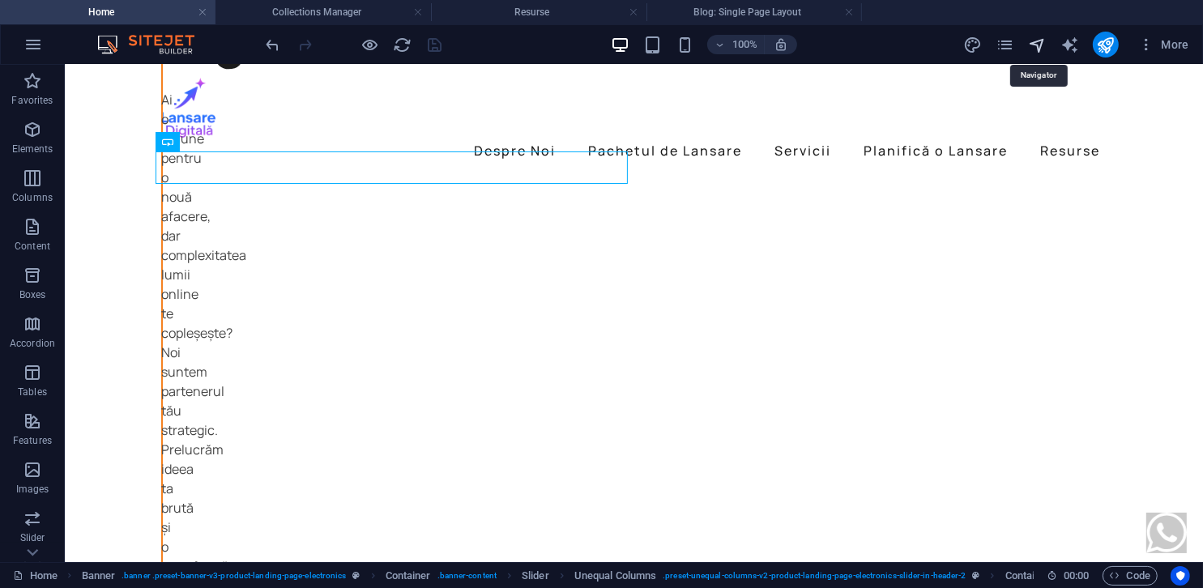
click at [1045, 45] on icon "navigator" at bounding box center [1037, 45] width 19 height 19
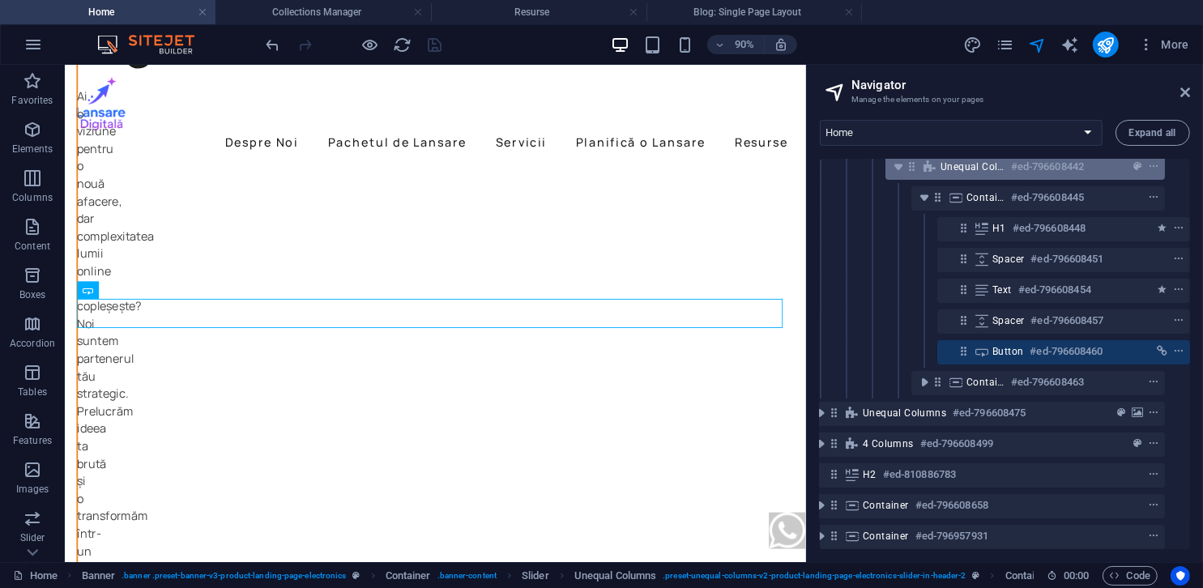
scroll to position [260, 21]
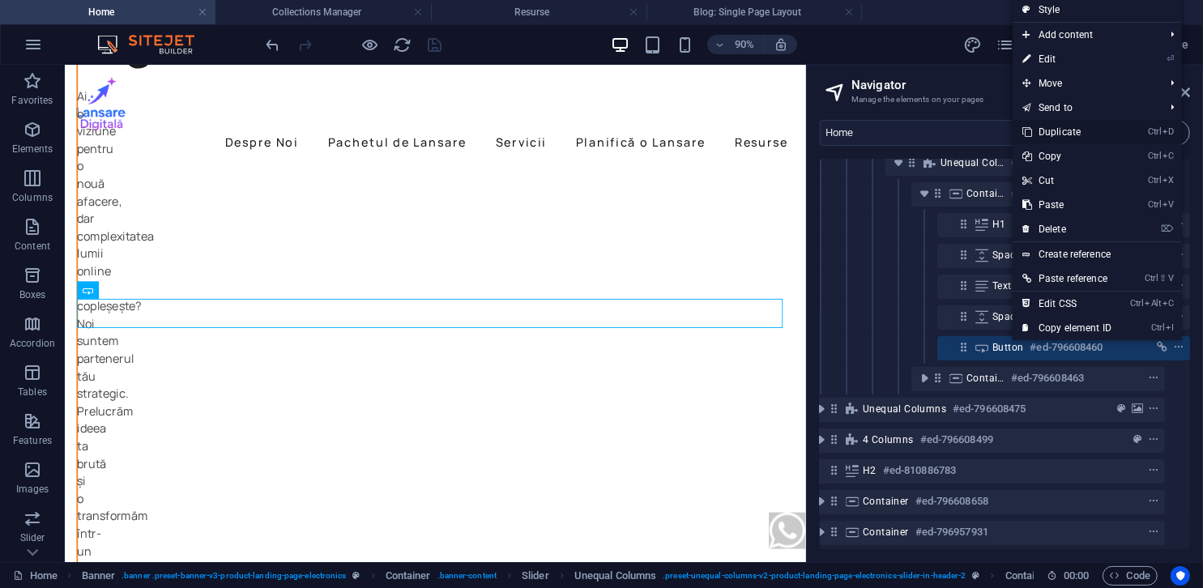
click at [1052, 137] on link "Ctrl D Duplicate" at bounding box center [1067, 132] width 109 height 24
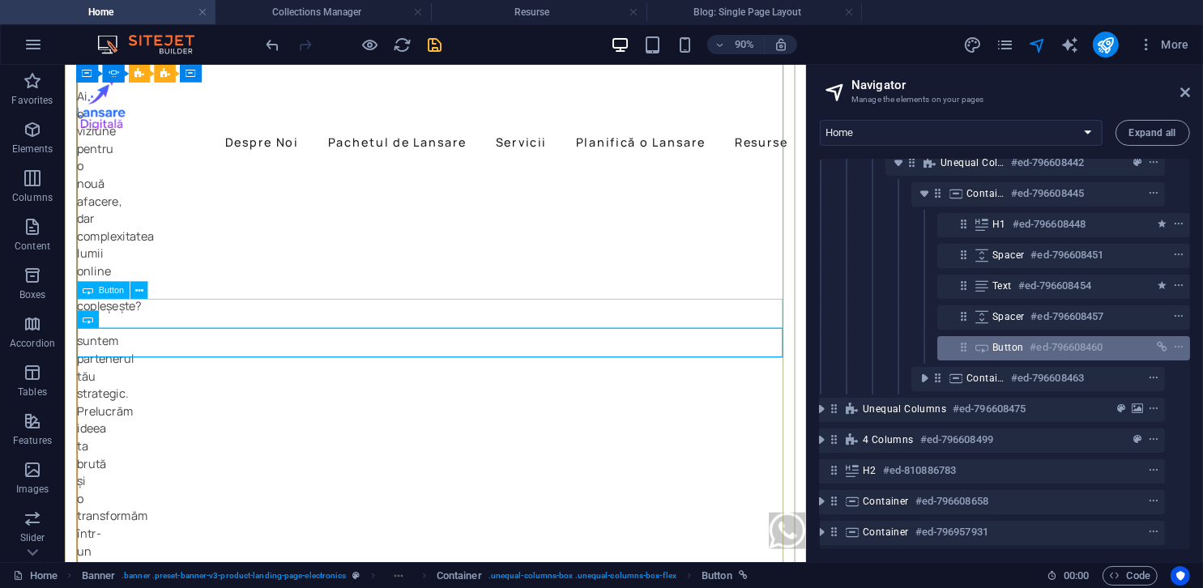
click at [996, 352] on span "Button" at bounding box center [1007, 347] width 31 height 13
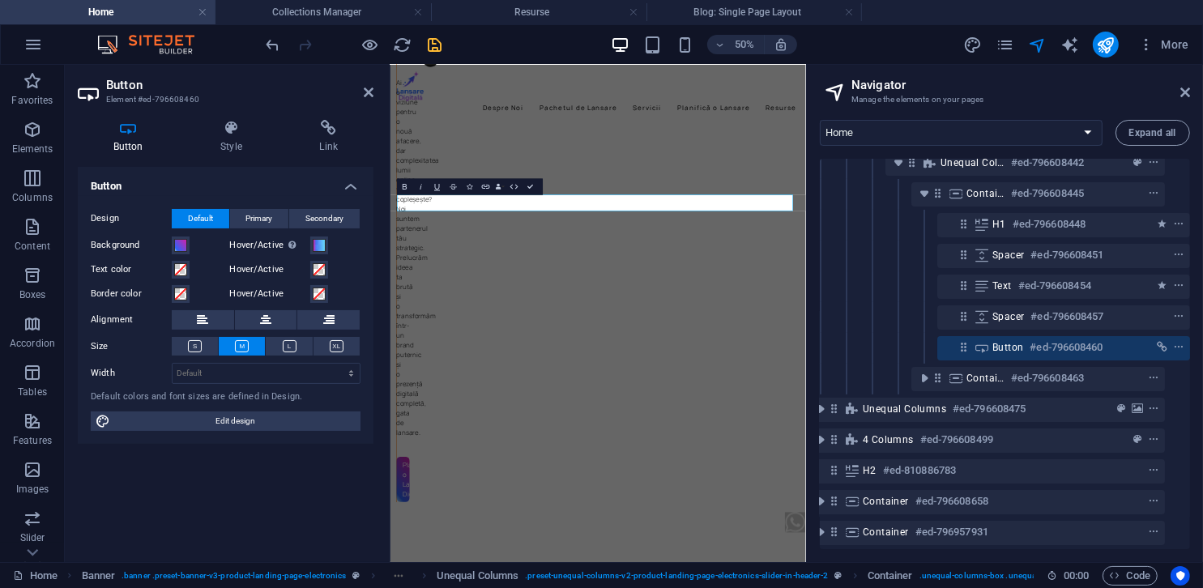
click at [413, 46] on div at bounding box center [353, 45] width 181 height 26
click at [403, 45] on icon "reload" at bounding box center [403, 45] width 19 height 19
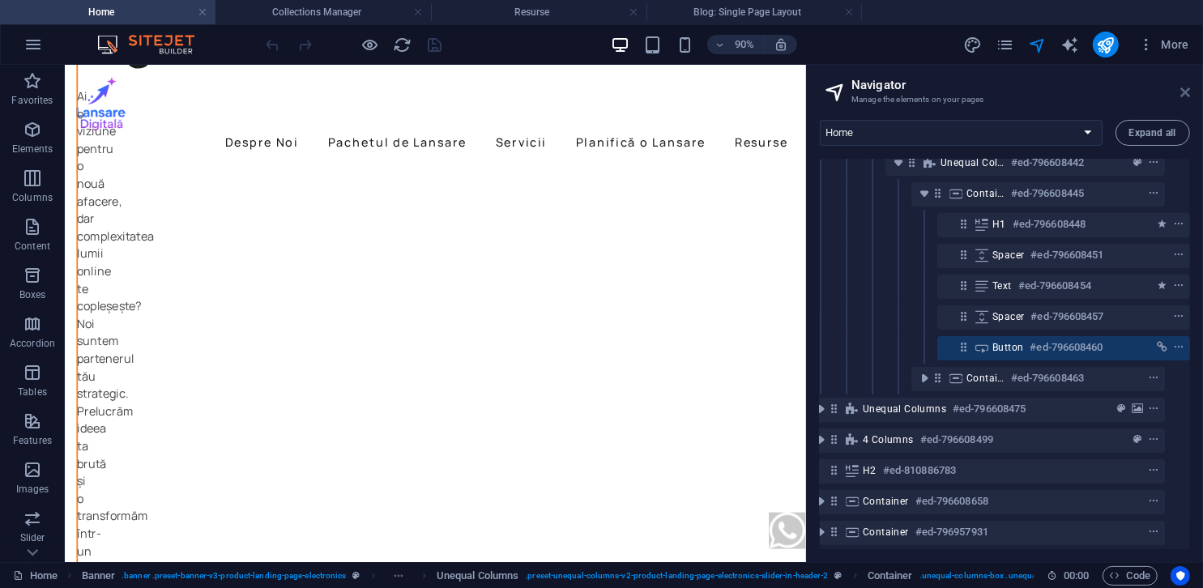
click at [1185, 92] on icon at bounding box center [1185, 92] width 10 height 13
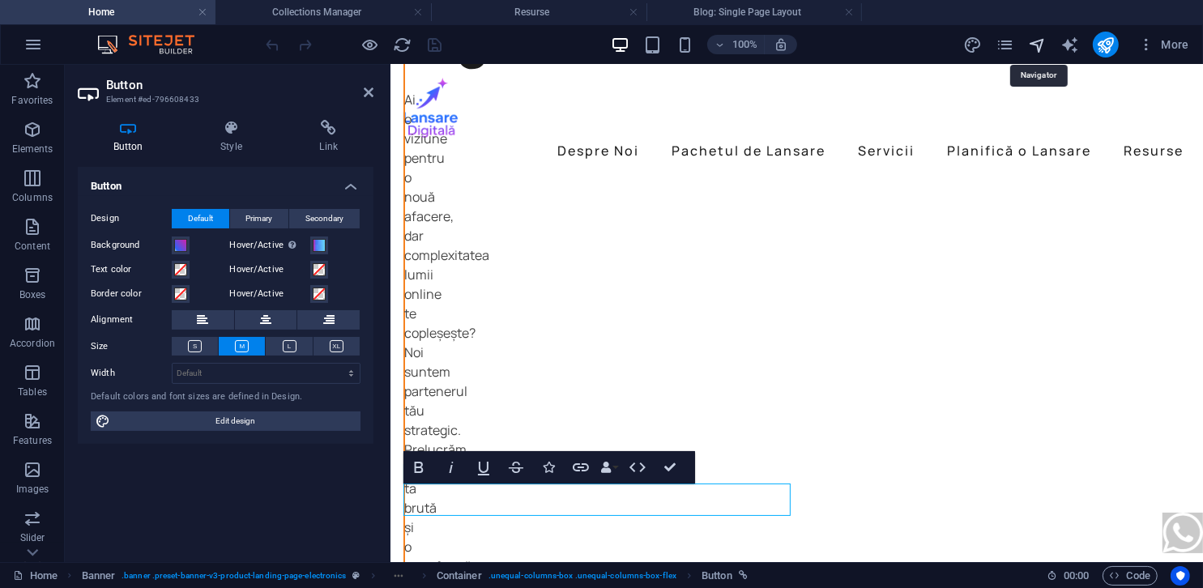
click at [1038, 49] on icon "navigator" at bounding box center [1037, 45] width 19 height 19
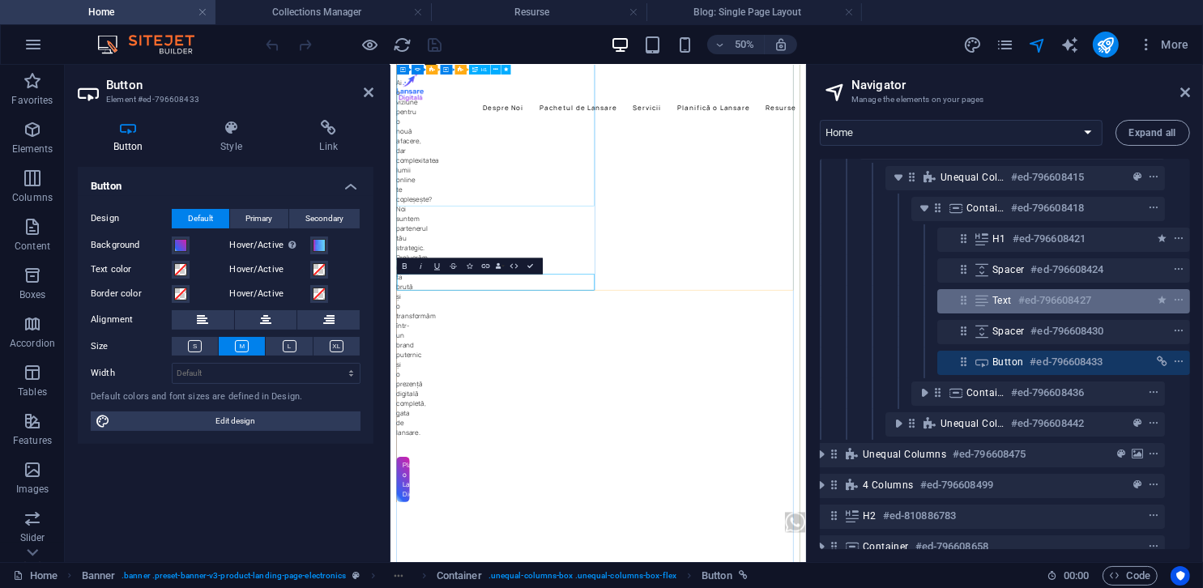
scroll to position [228, 21]
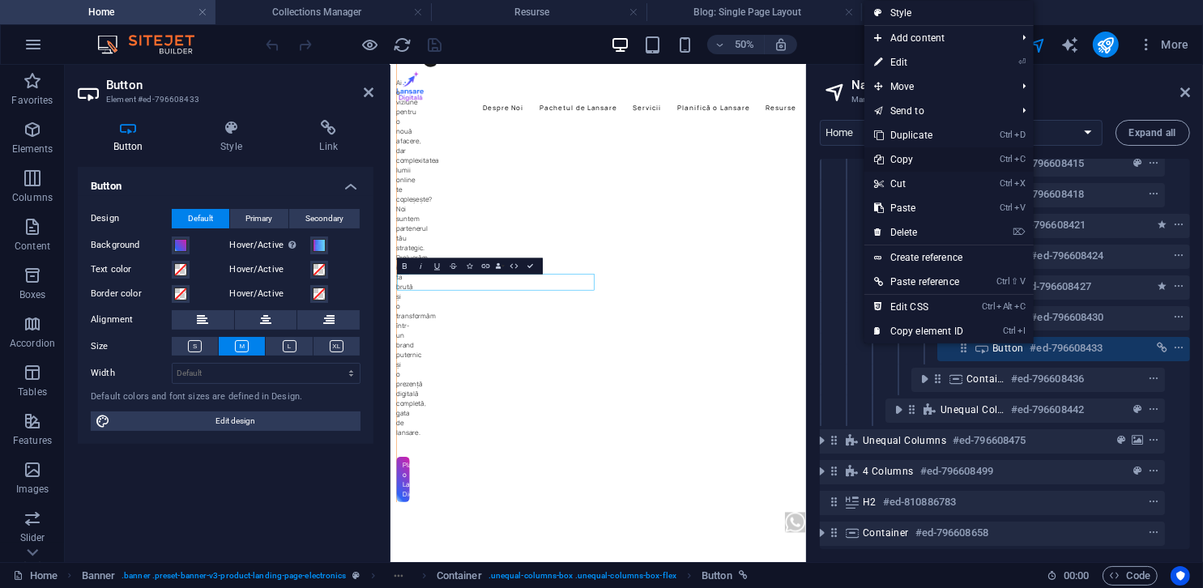
click at [914, 164] on link "Ctrl C Copy" at bounding box center [918, 159] width 109 height 24
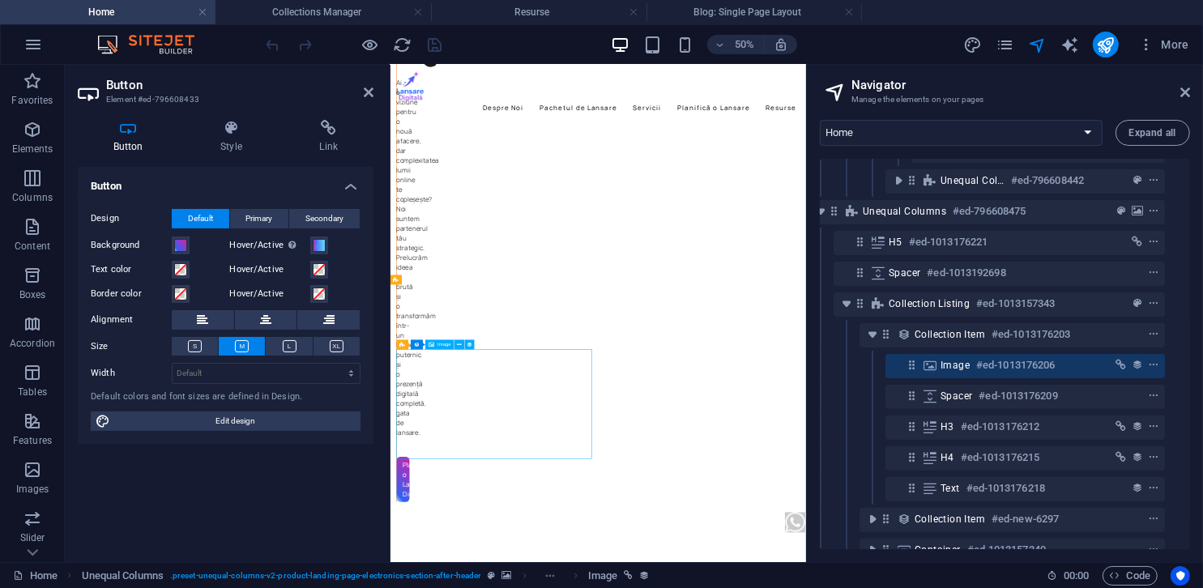
scroll to position [475, 21]
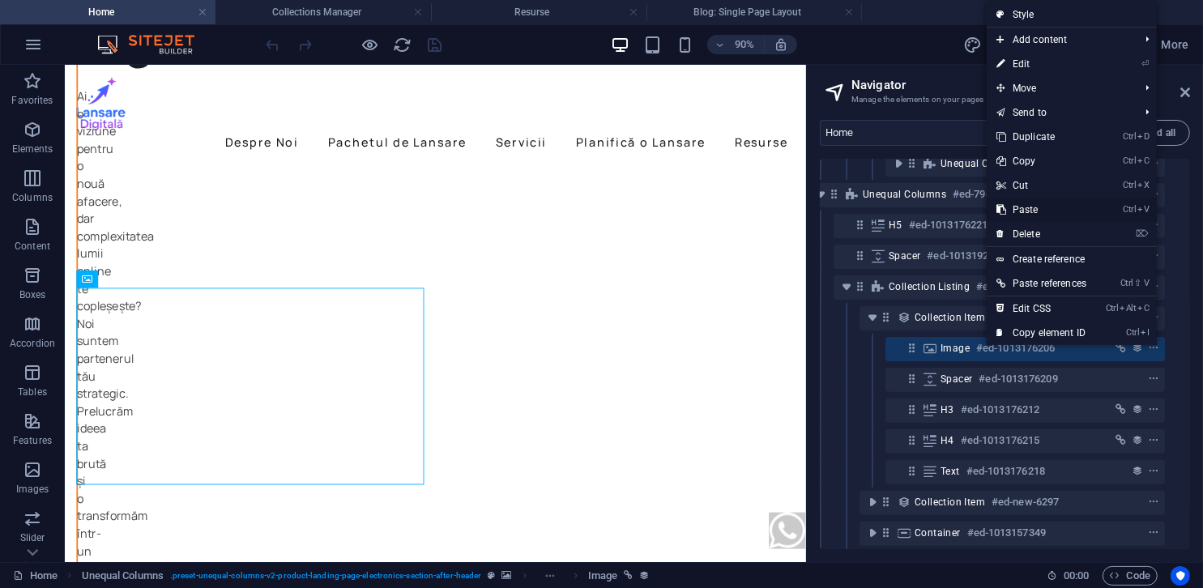
click at [1047, 216] on link "Ctrl V Paste" at bounding box center [1041, 210] width 109 height 24
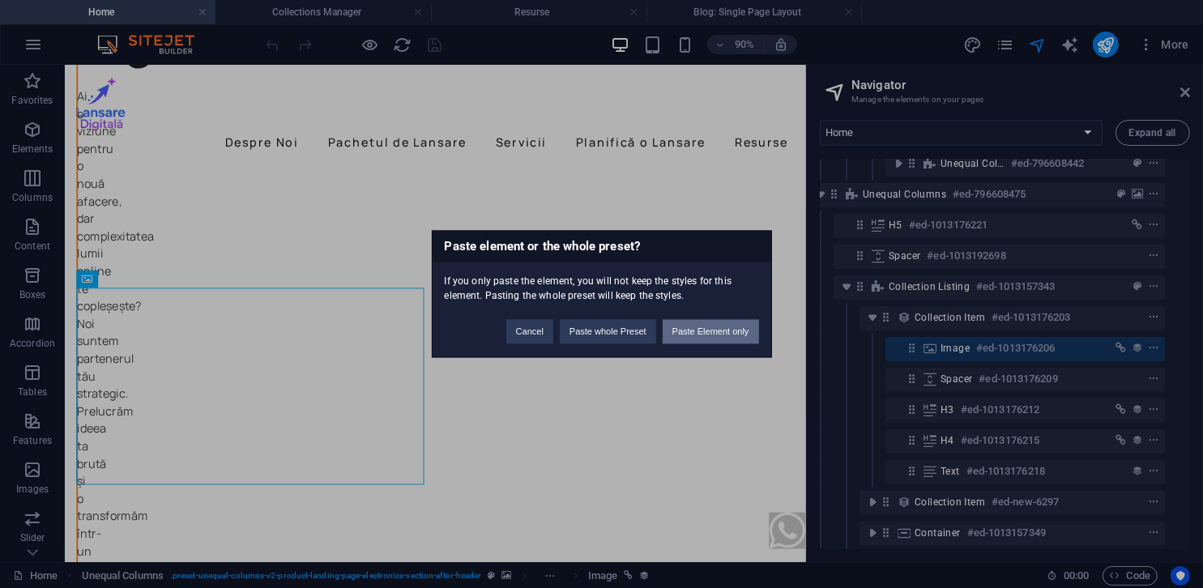
click at [719, 329] on button "Paste Element only" at bounding box center [711, 332] width 96 height 24
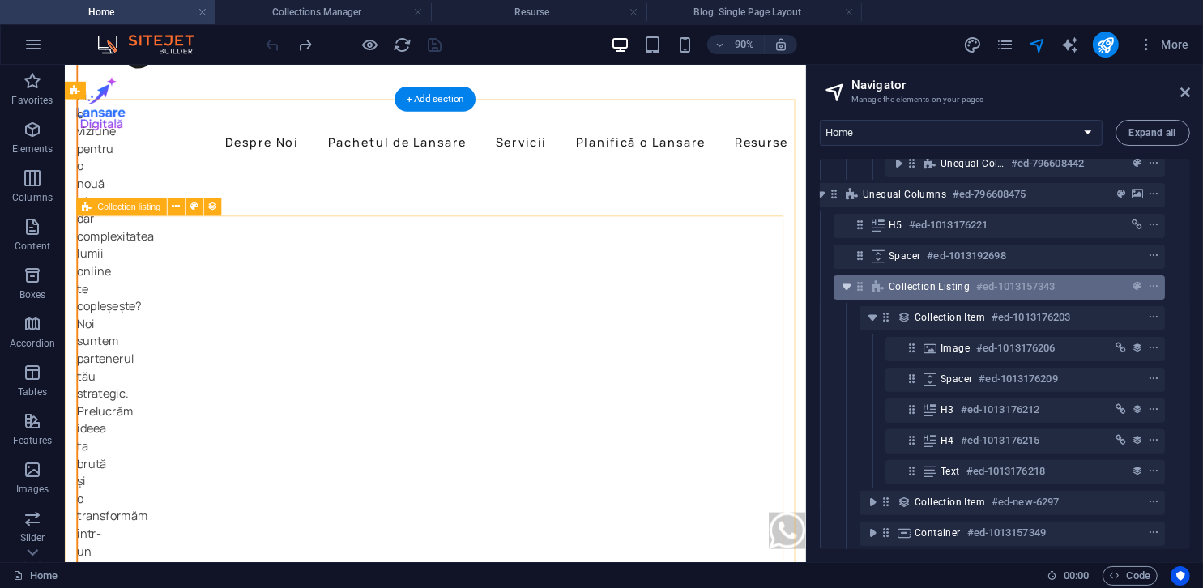
click at [850, 284] on icon "toggle-expand" at bounding box center [847, 287] width 16 height 16
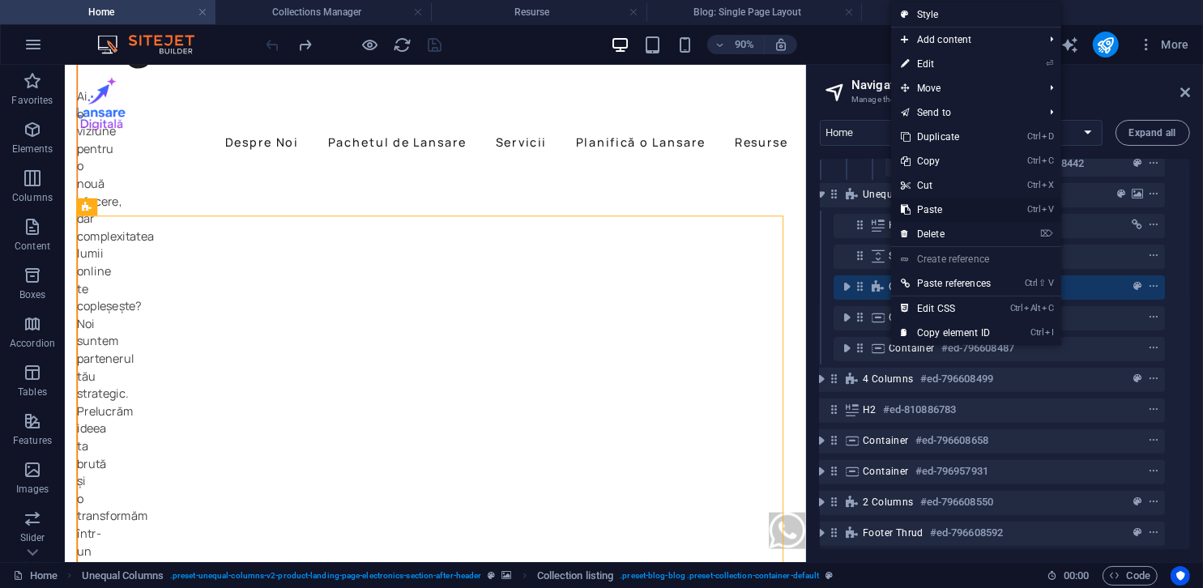
click at [935, 211] on link "Ctrl V Paste" at bounding box center [945, 210] width 109 height 24
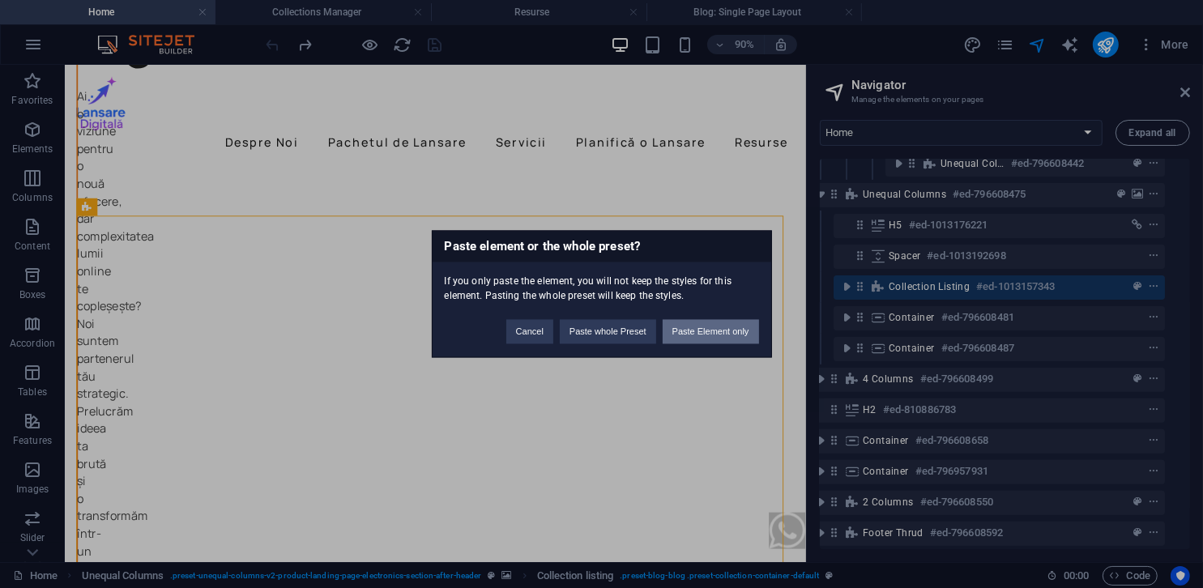
click at [737, 329] on button "Paste Element only" at bounding box center [711, 332] width 96 height 24
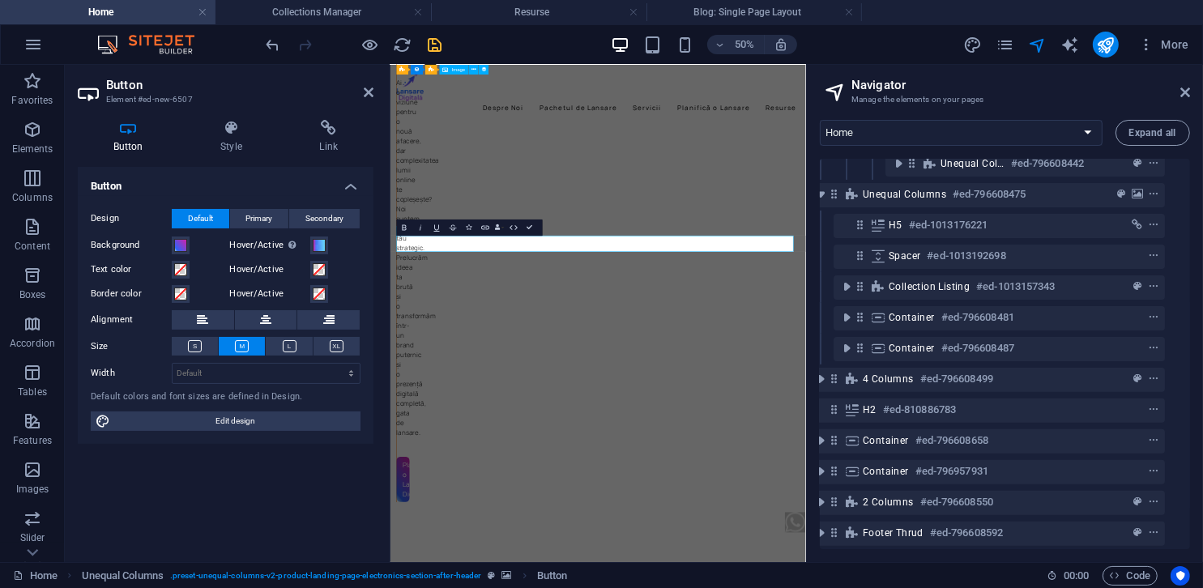
click at [444, 45] on span "save" at bounding box center [434, 45] width 19 height 19
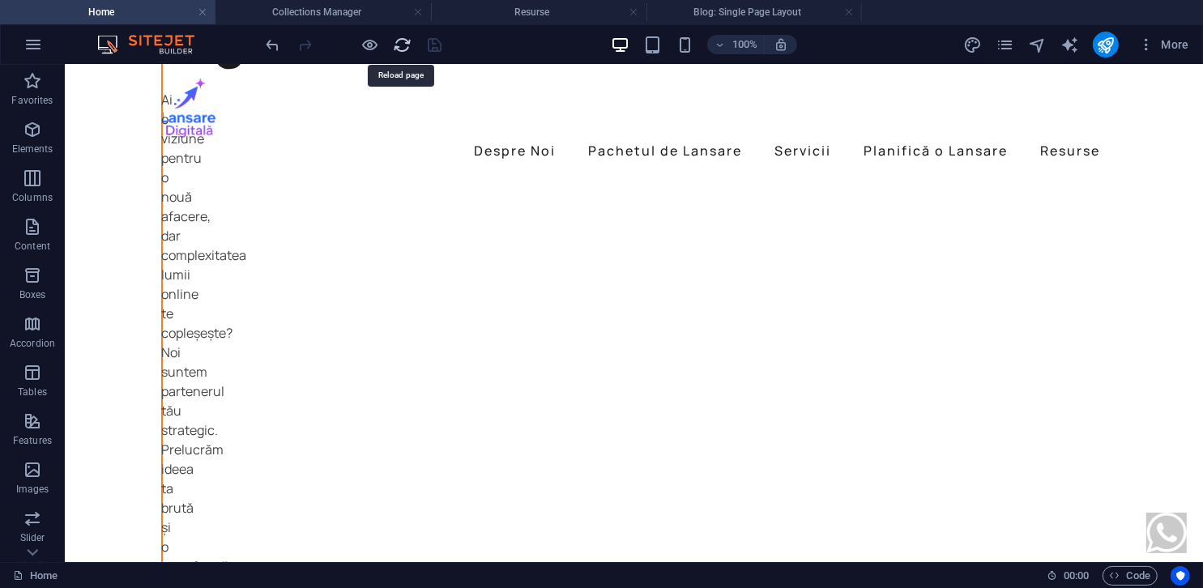
click at [398, 41] on icon "reload" at bounding box center [403, 45] width 19 height 19
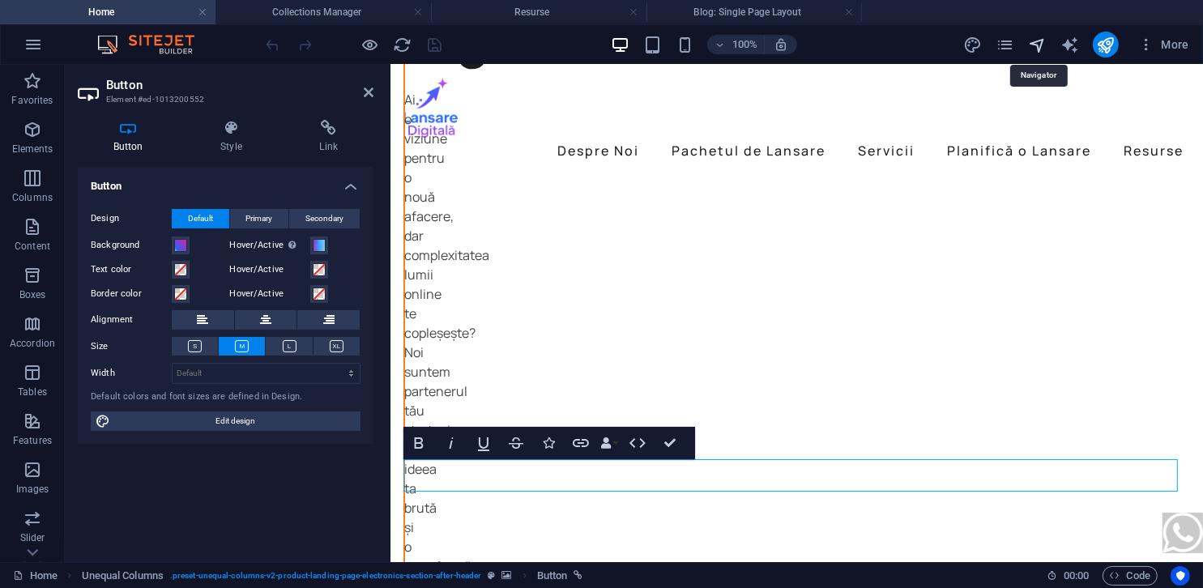
click at [1035, 45] on icon "navigator" at bounding box center [1037, 45] width 19 height 19
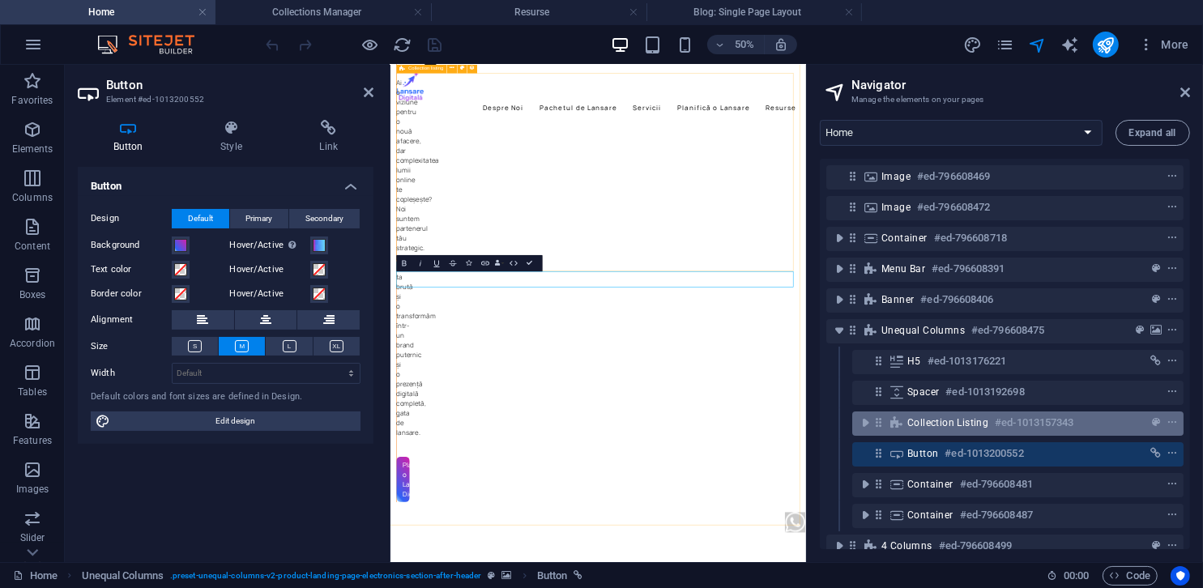
click at [907, 419] on span "Collection listing" at bounding box center [947, 422] width 81 height 13
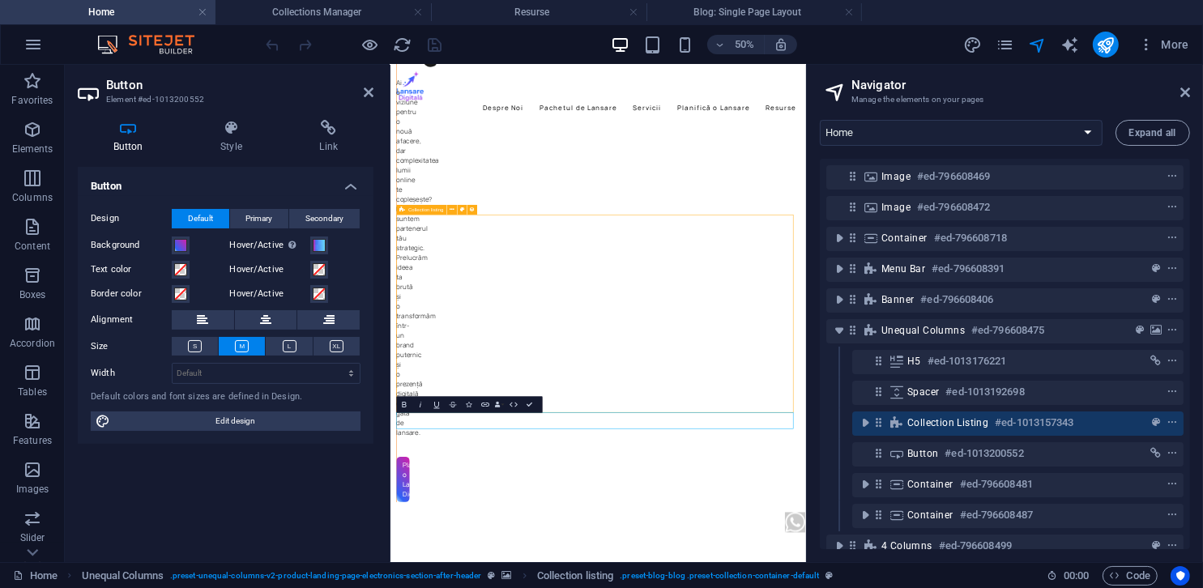
click at [907, 419] on span "Collection listing" at bounding box center [947, 422] width 81 height 13
select select "createdAt_DESC"
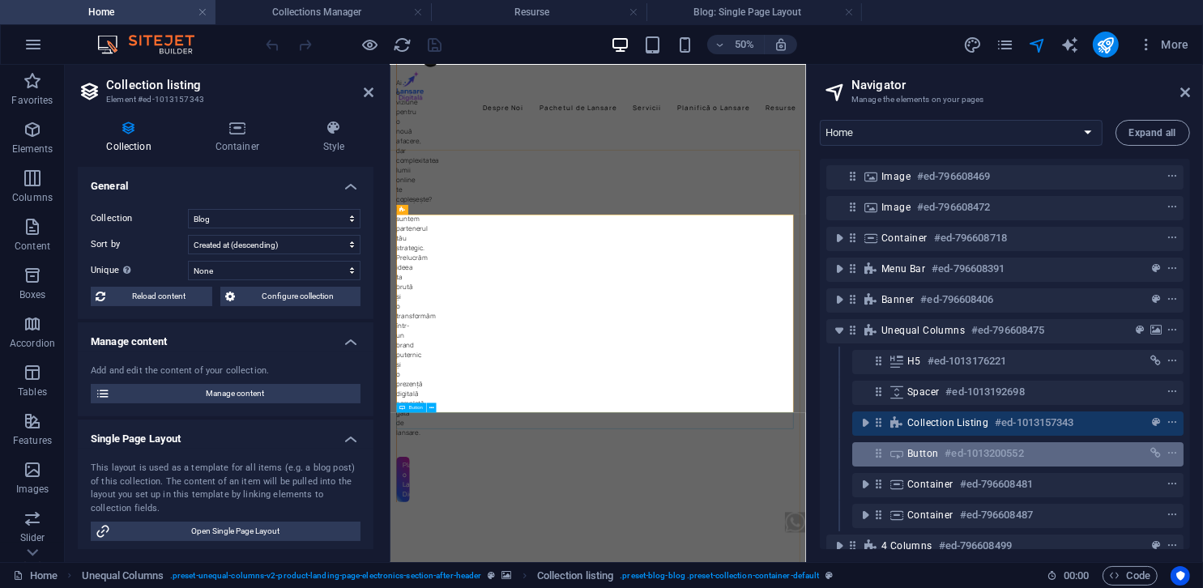
click at [900, 447] on icon at bounding box center [897, 453] width 18 height 13
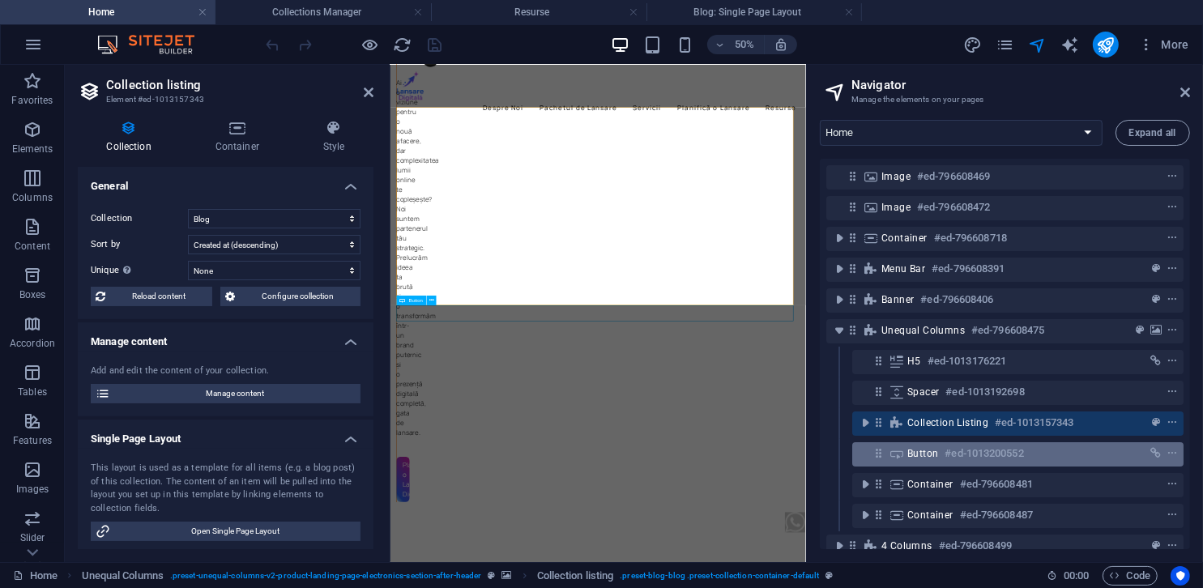
click at [900, 447] on icon at bounding box center [897, 453] width 18 height 13
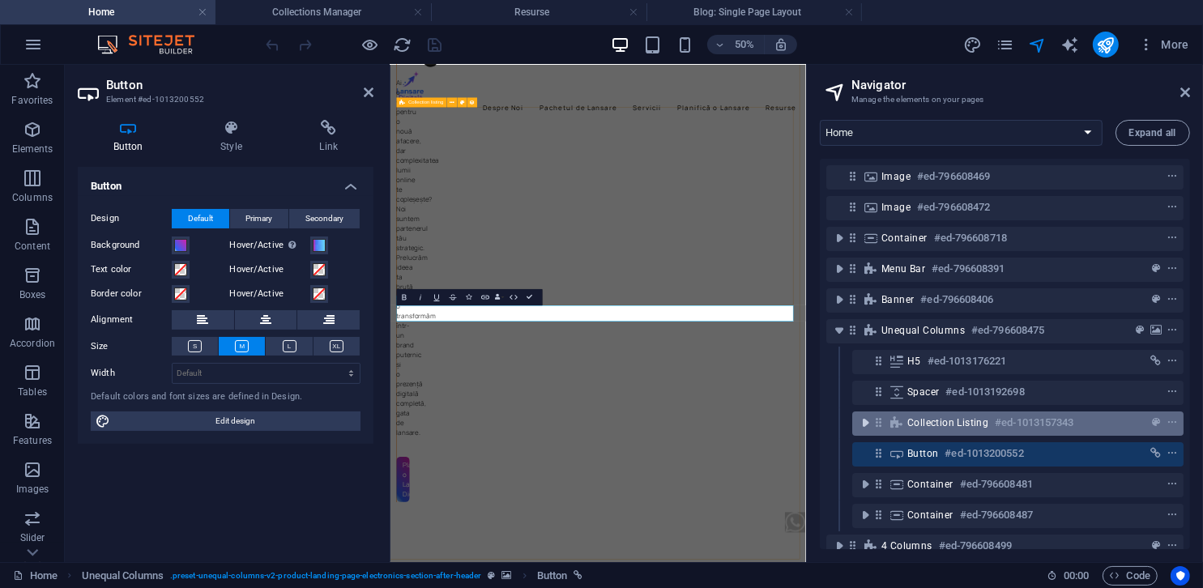
click at [871, 424] on icon "toggle-expand" at bounding box center [865, 423] width 16 height 16
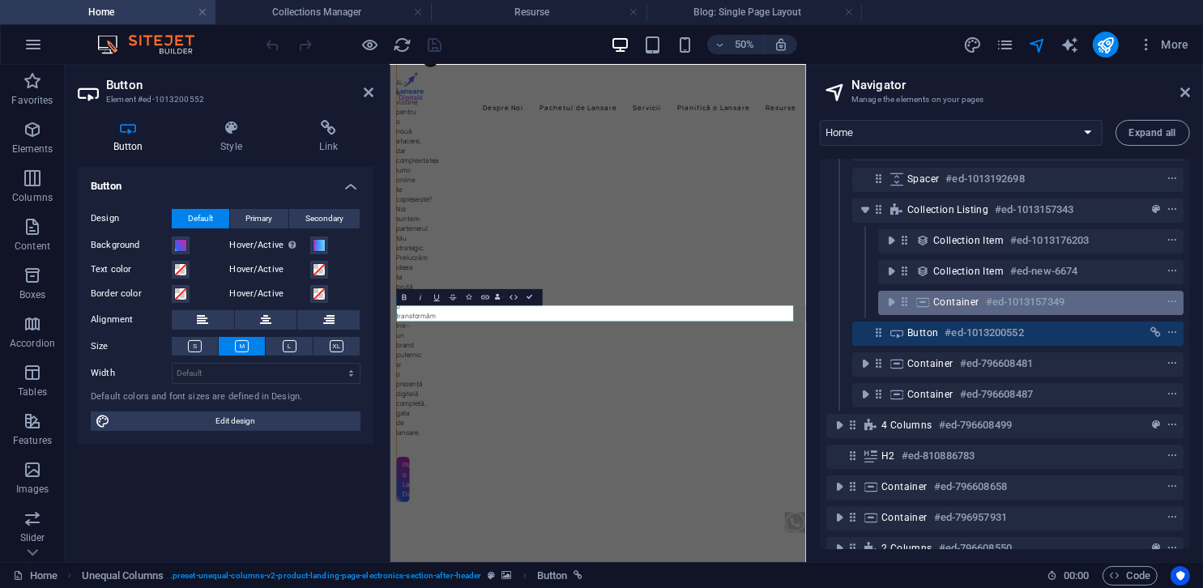
scroll to position [193, 0]
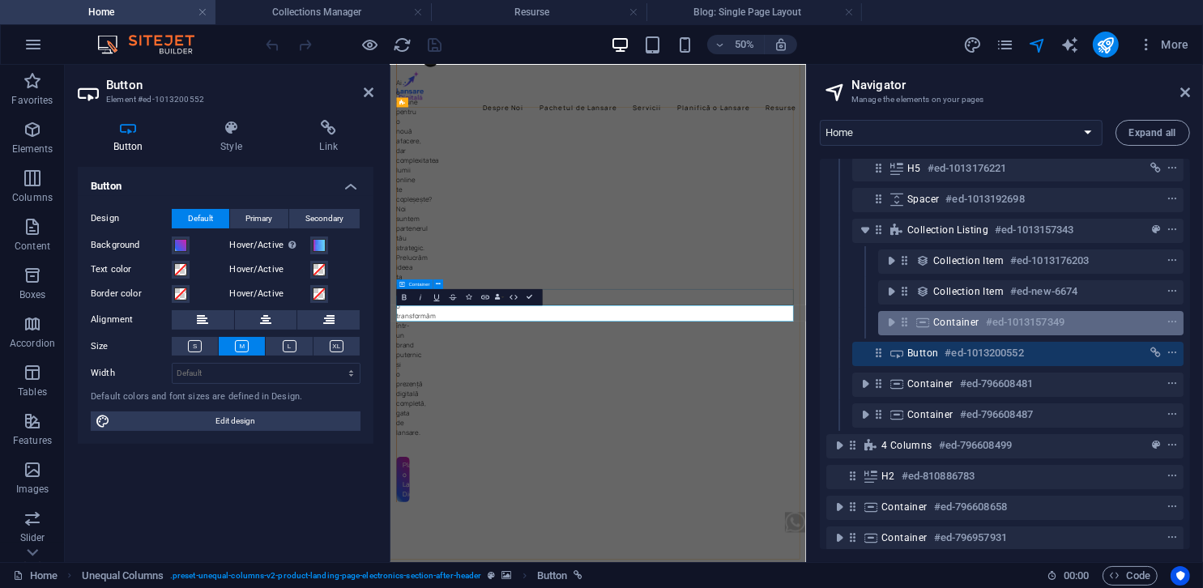
click at [937, 324] on span "Container" at bounding box center [956, 322] width 46 height 13
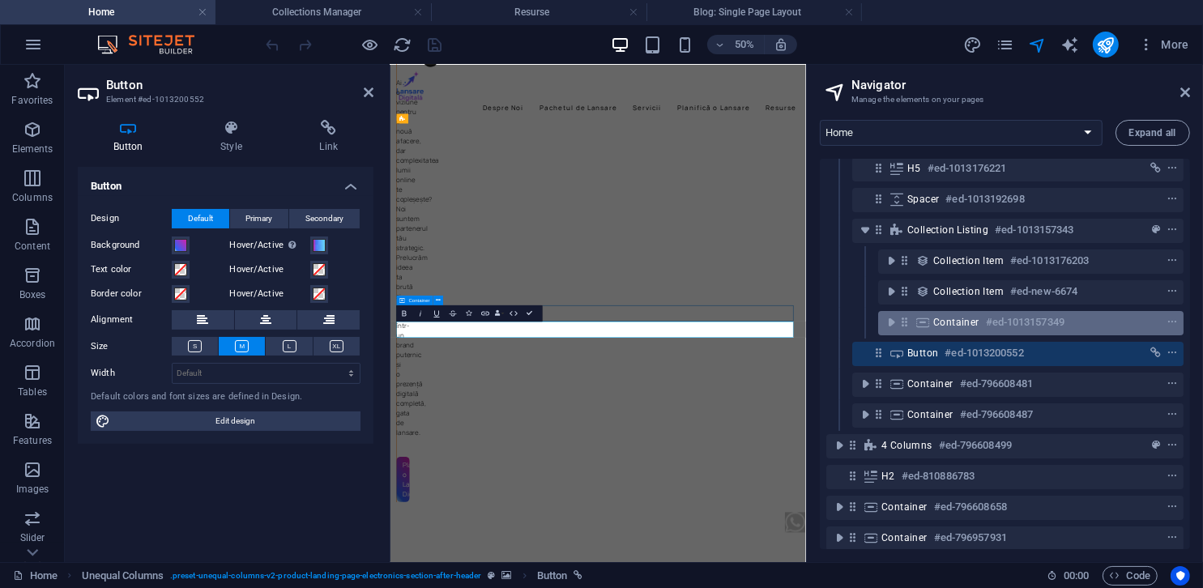
click at [937, 324] on span "Container" at bounding box center [956, 322] width 46 height 13
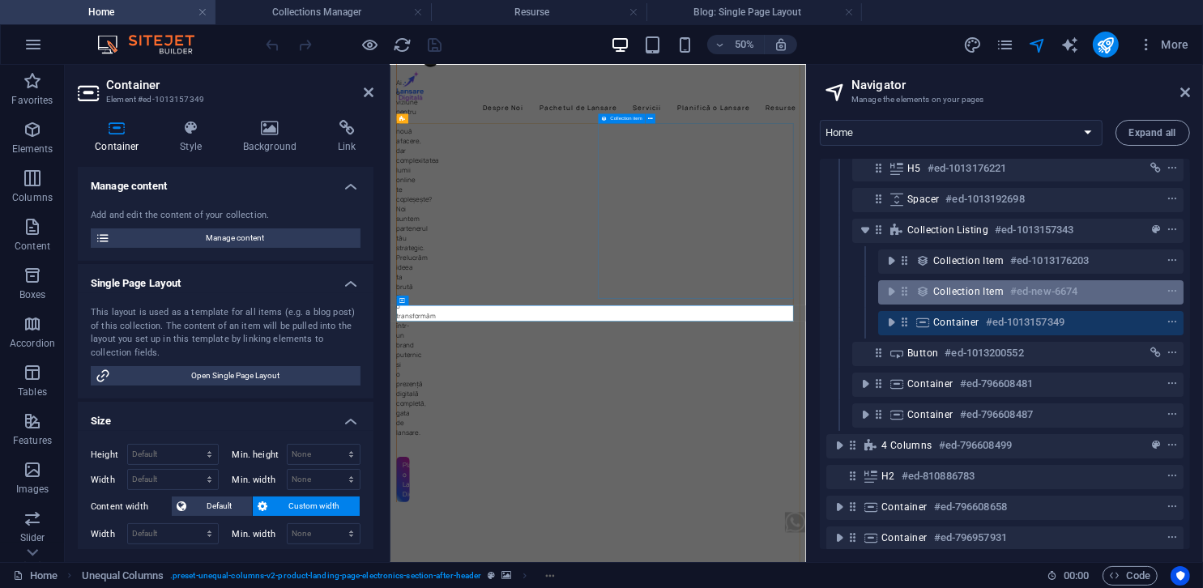
click at [949, 295] on span "Collection item" at bounding box center [968, 291] width 70 height 13
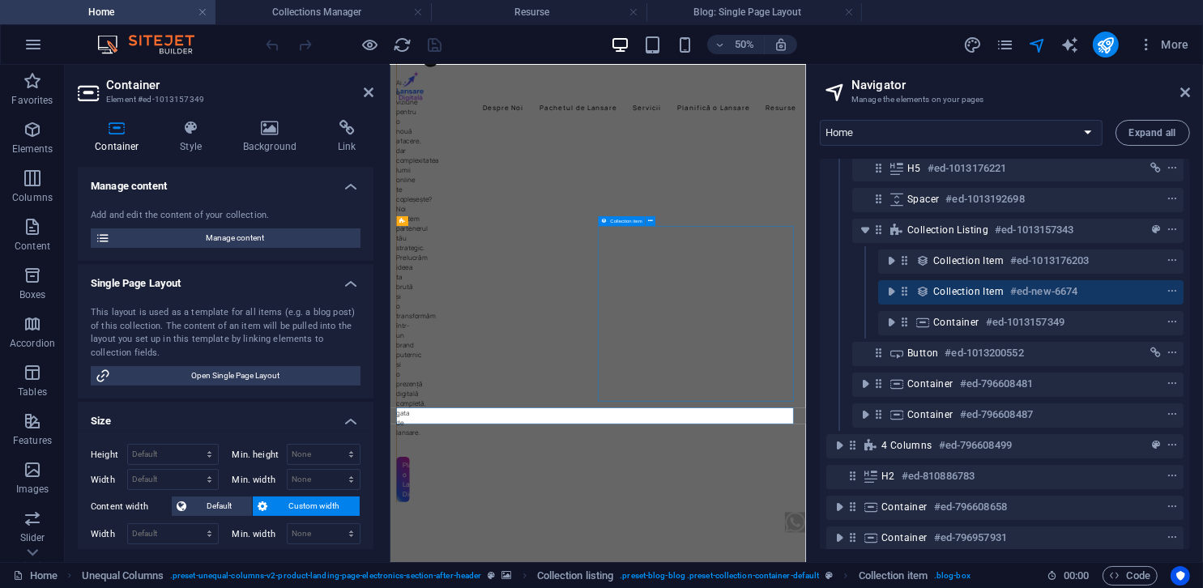
click at [949, 295] on span "Collection item" at bounding box center [968, 291] width 70 height 13
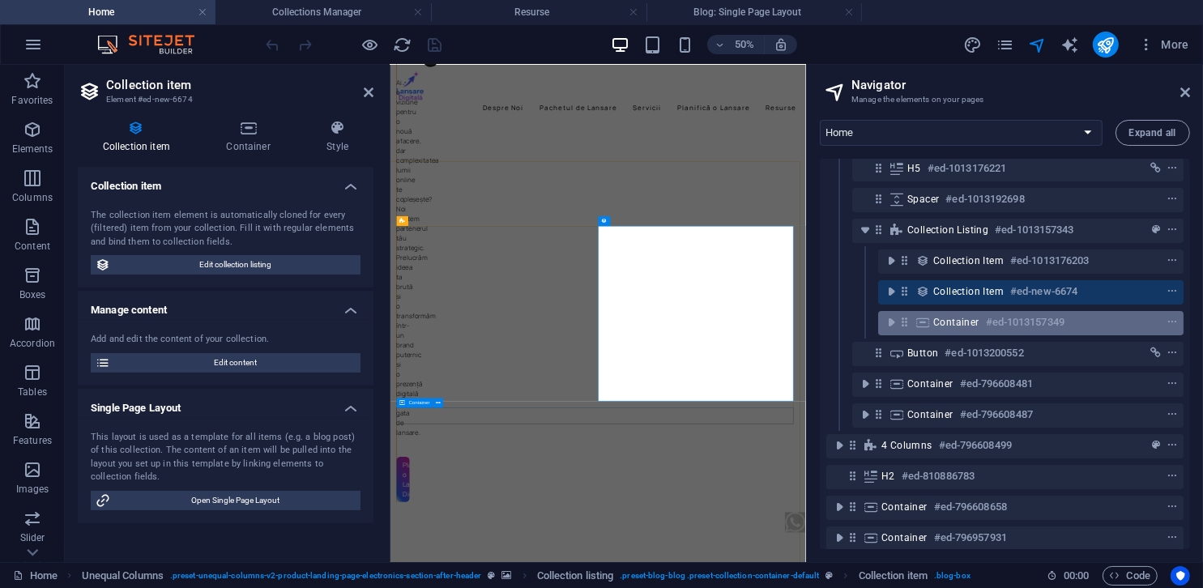
click at [947, 319] on span "Container" at bounding box center [956, 322] width 46 height 13
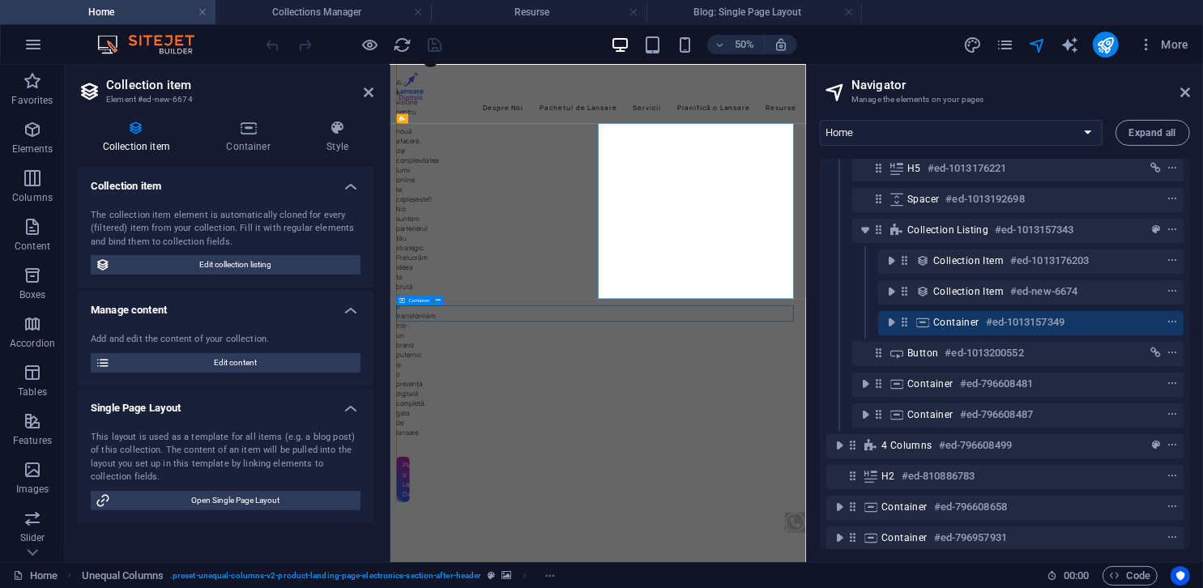
click at [947, 319] on span "Container" at bounding box center [956, 322] width 46 height 13
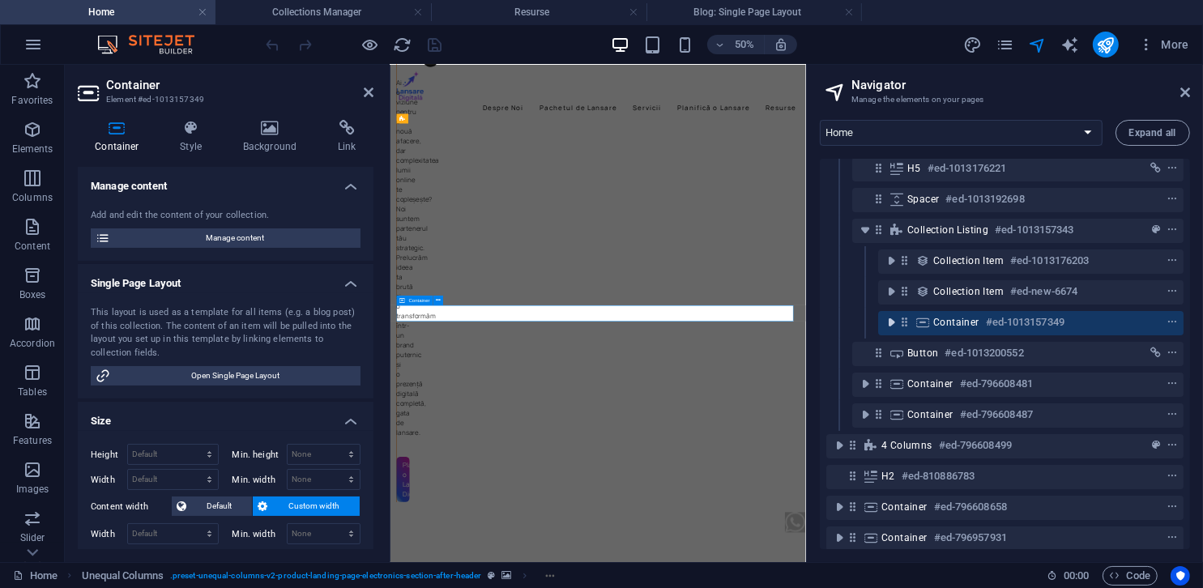
click at [896, 319] on icon "toggle-expand" at bounding box center [891, 322] width 16 height 16
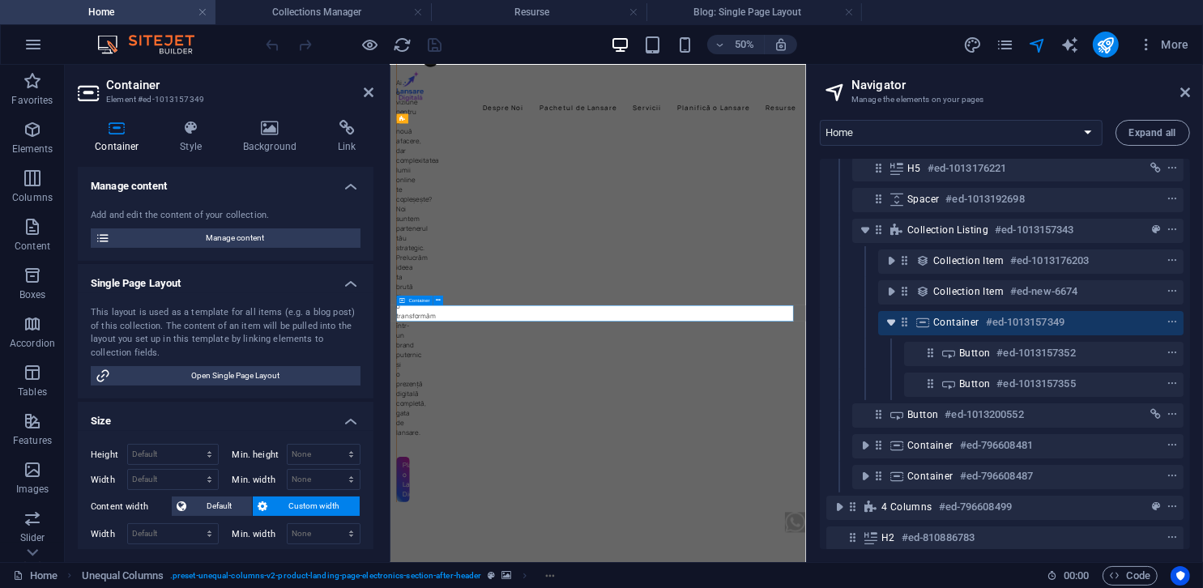
click at [896, 319] on icon "toggle-expand" at bounding box center [891, 322] width 16 height 16
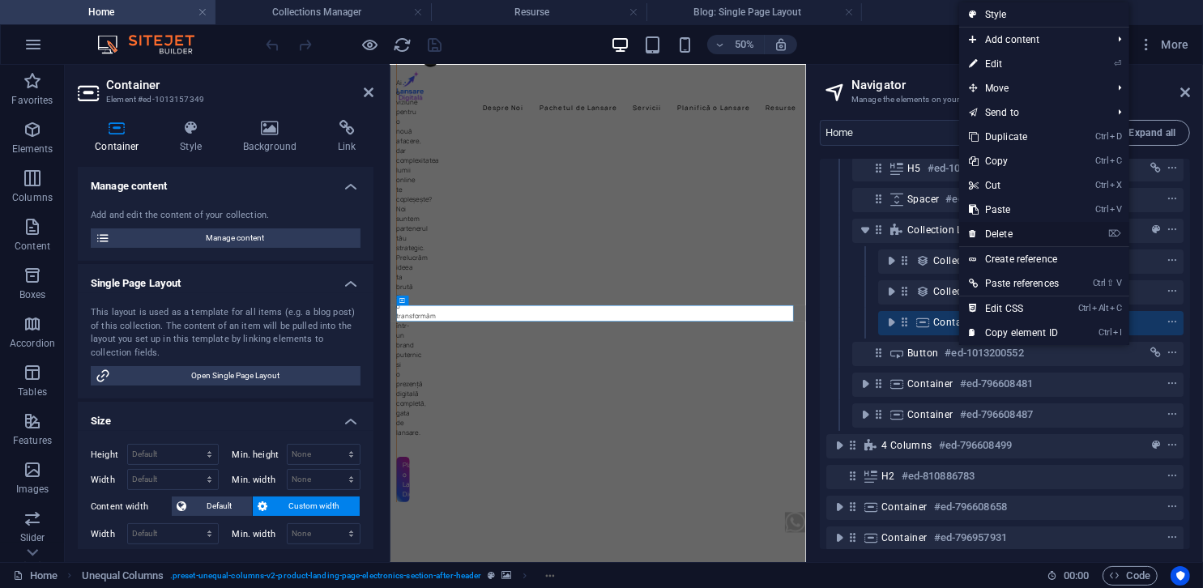
click at [1009, 235] on link "⌦ Delete" at bounding box center [1013, 234] width 109 height 24
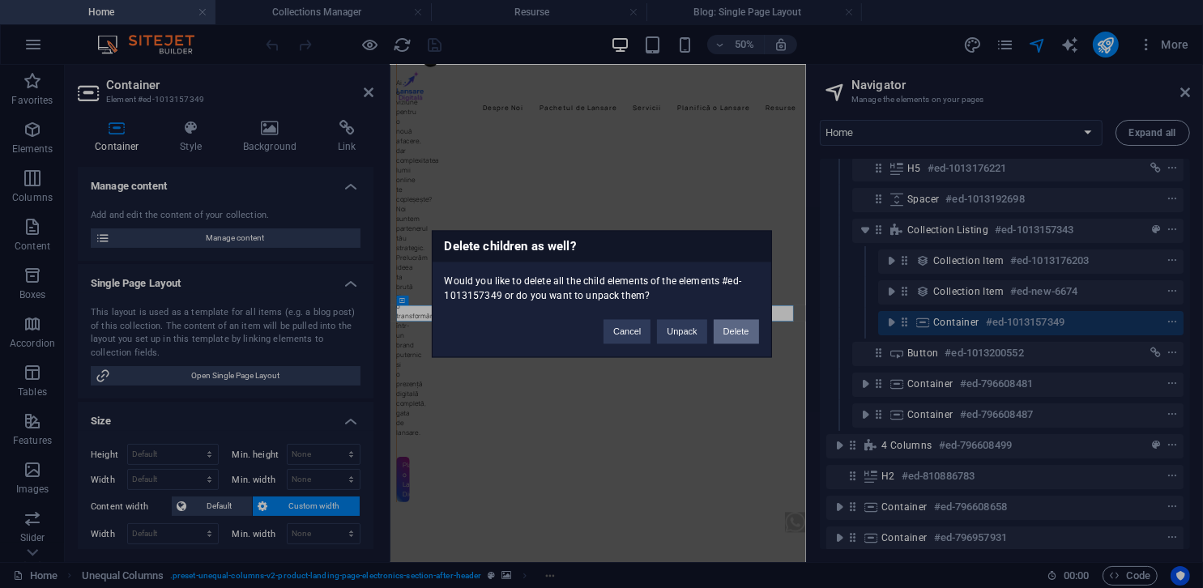
click at [745, 326] on button "Delete" at bounding box center [736, 332] width 45 height 24
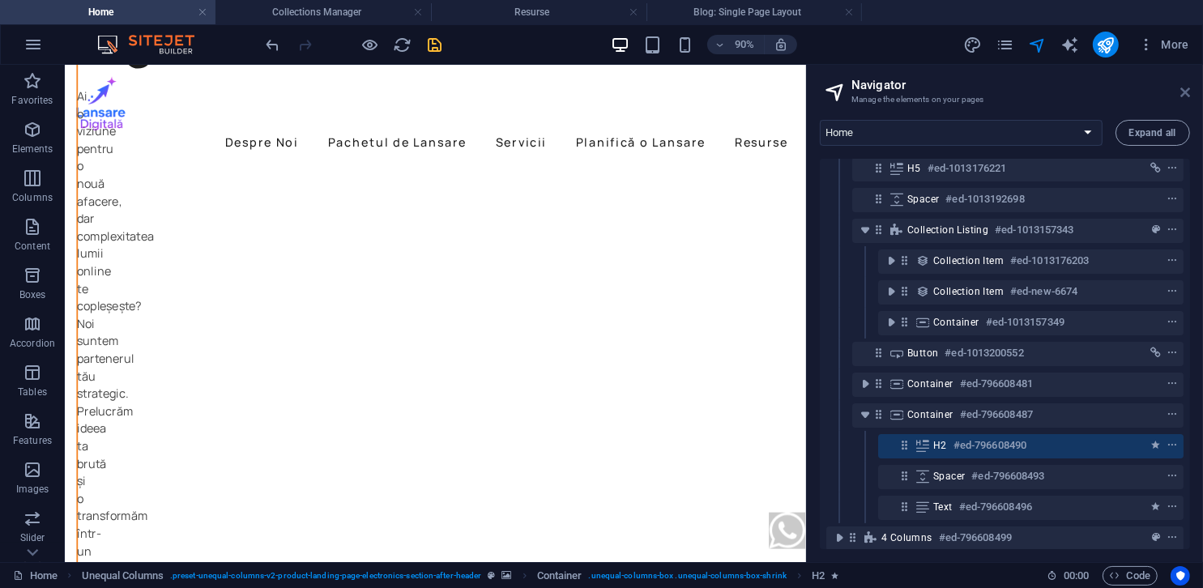
click at [1188, 87] on icon at bounding box center [1185, 92] width 10 height 13
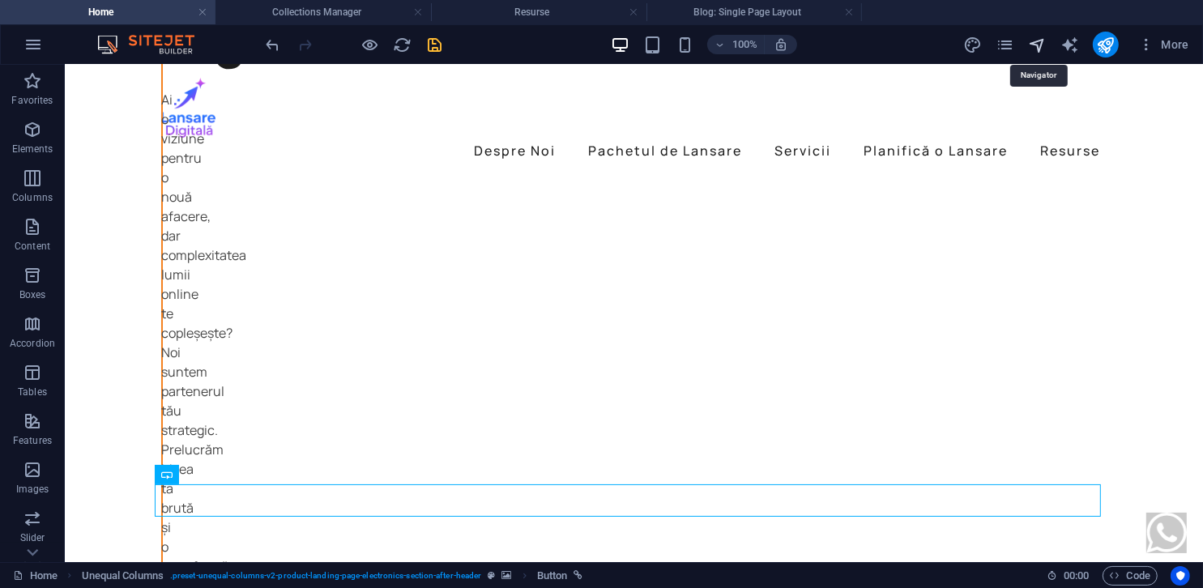
click at [1047, 44] on icon "navigator" at bounding box center [1037, 45] width 19 height 19
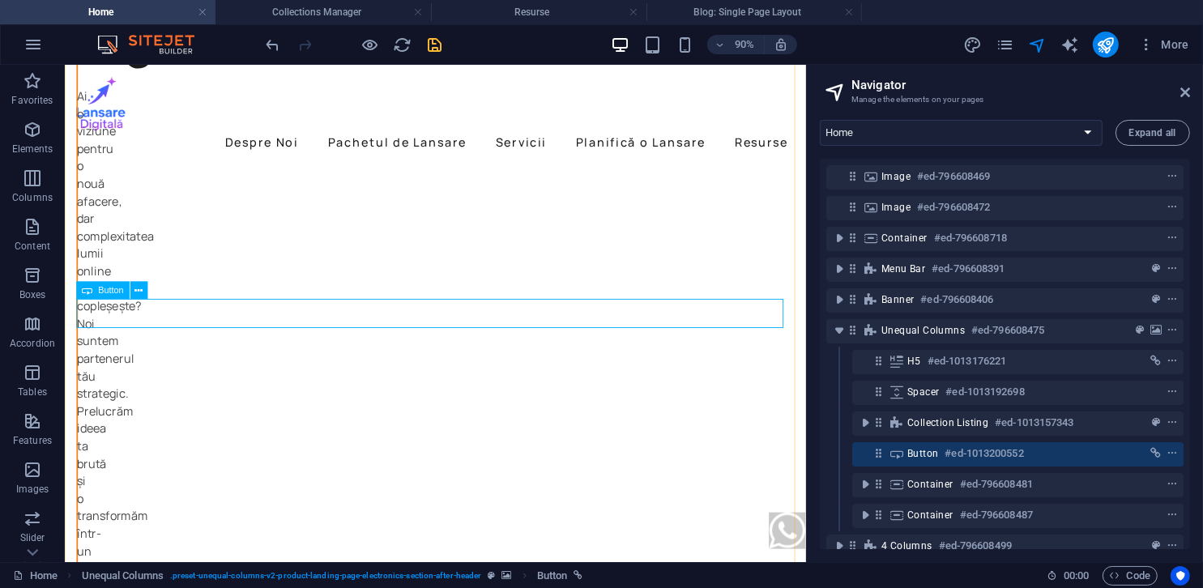
click at [968, 458] on h6 "#ed-1013200552" at bounding box center [984, 453] width 79 height 19
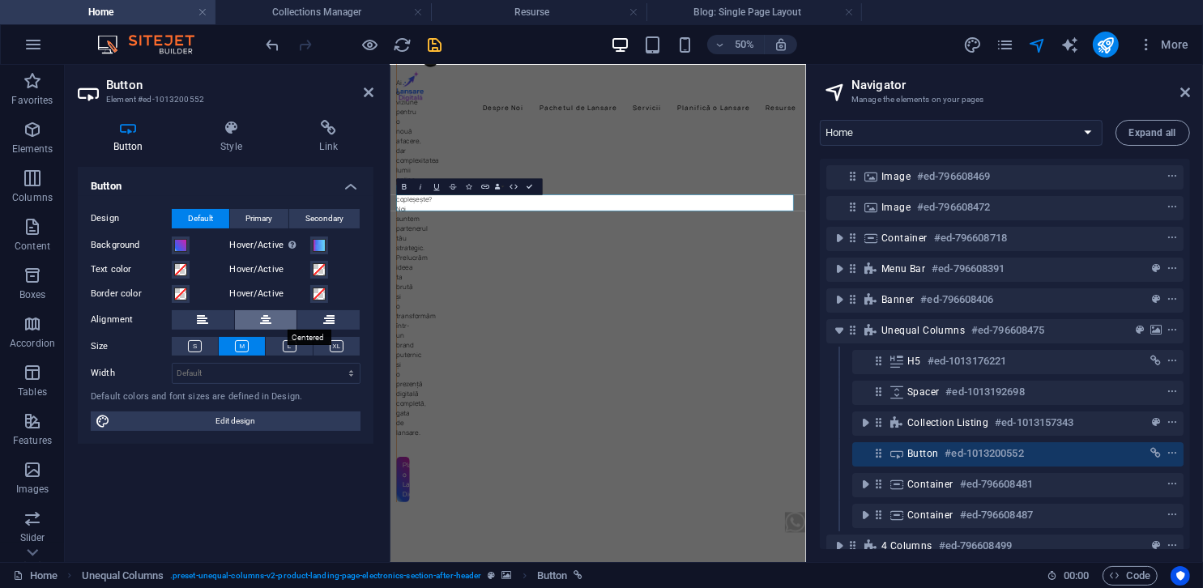
click at [257, 325] on button at bounding box center [266, 319] width 62 height 19
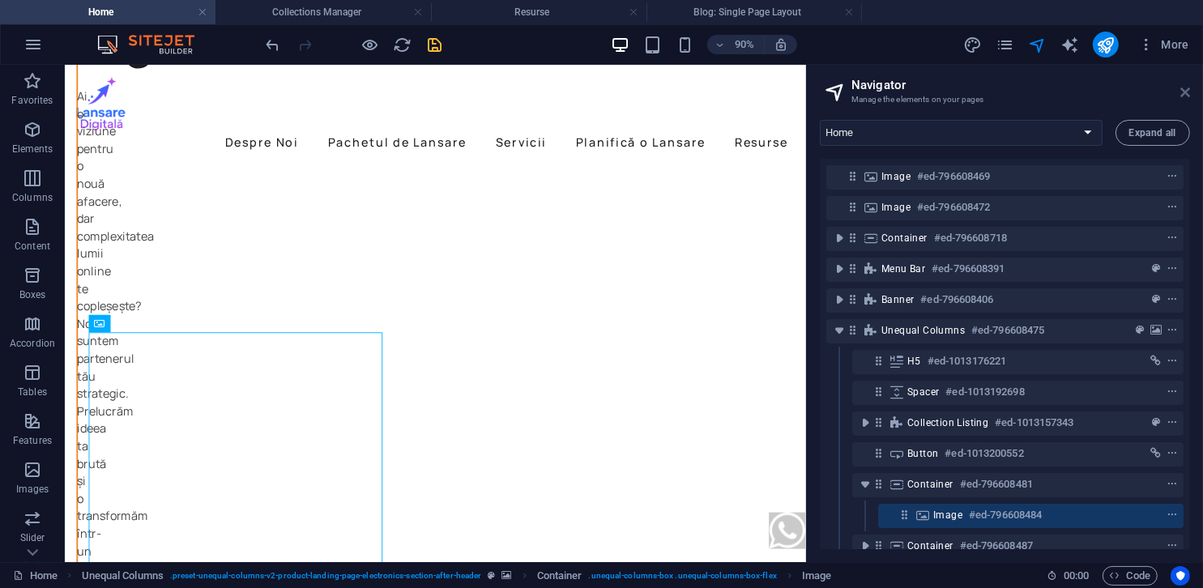
click at [1189, 96] on icon at bounding box center [1185, 92] width 10 height 13
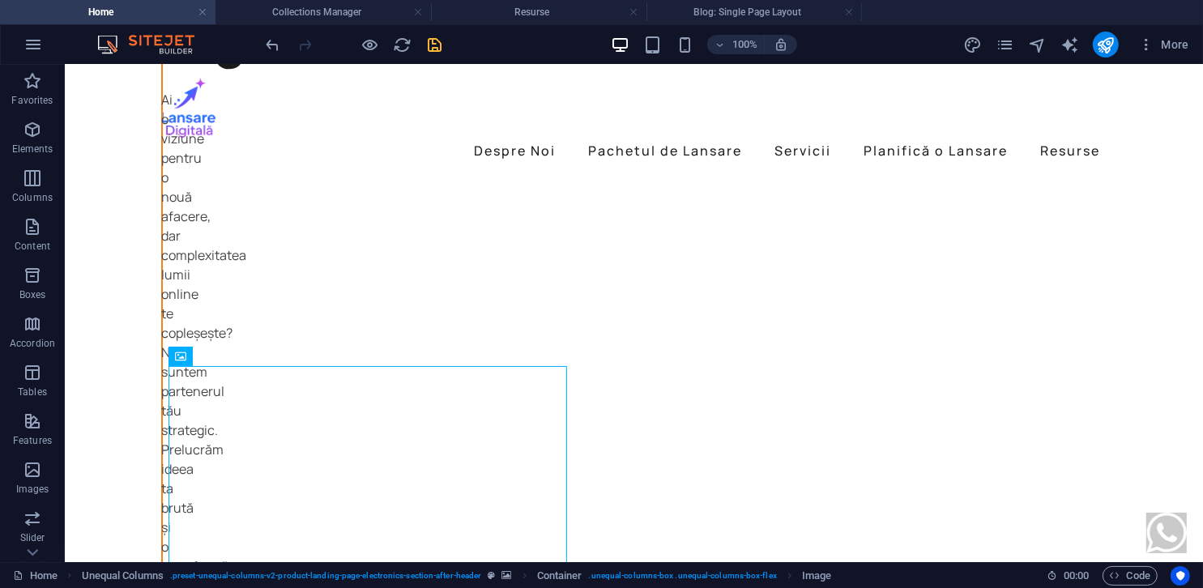
click at [1037, 47] on icon "navigator" at bounding box center [1037, 45] width 19 height 19
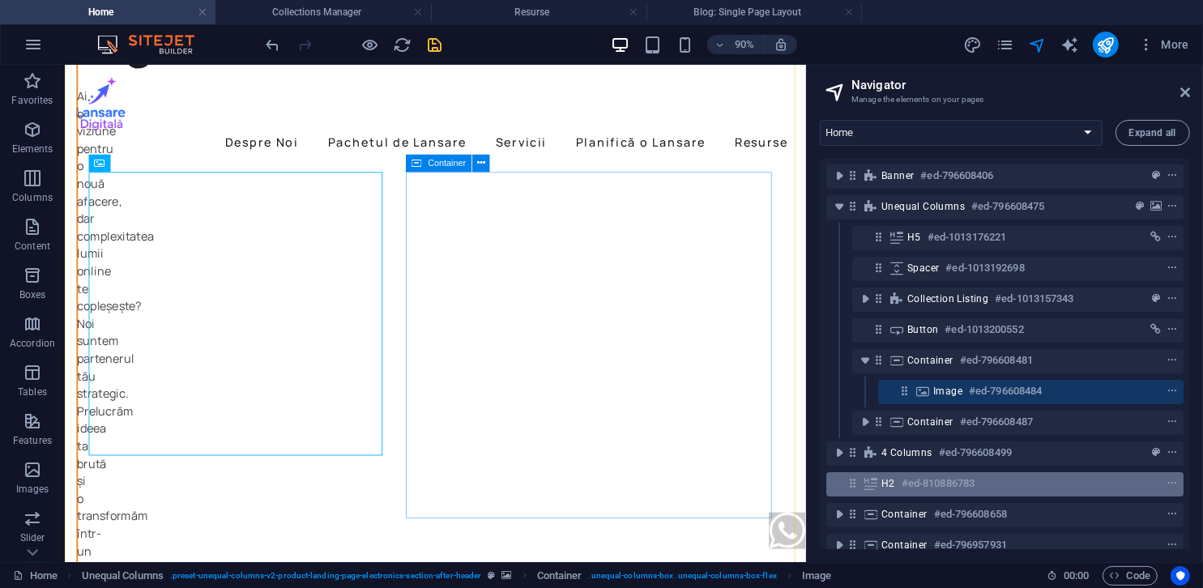
scroll to position [162, 0]
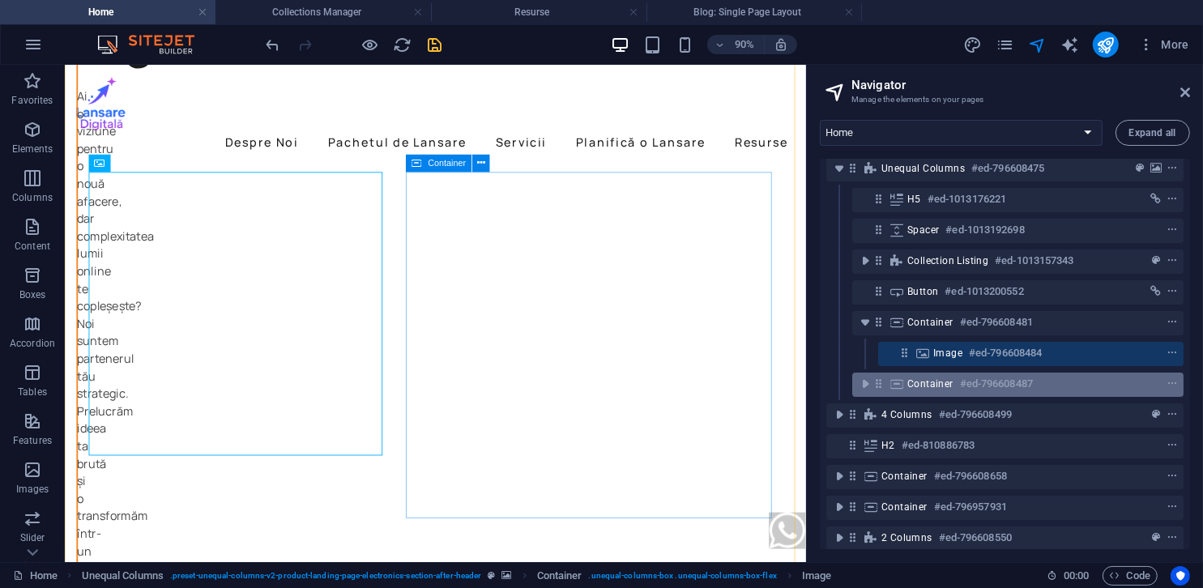
click at [953, 392] on div "Container #ed-796608487" at bounding box center [1004, 383] width 195 height 19
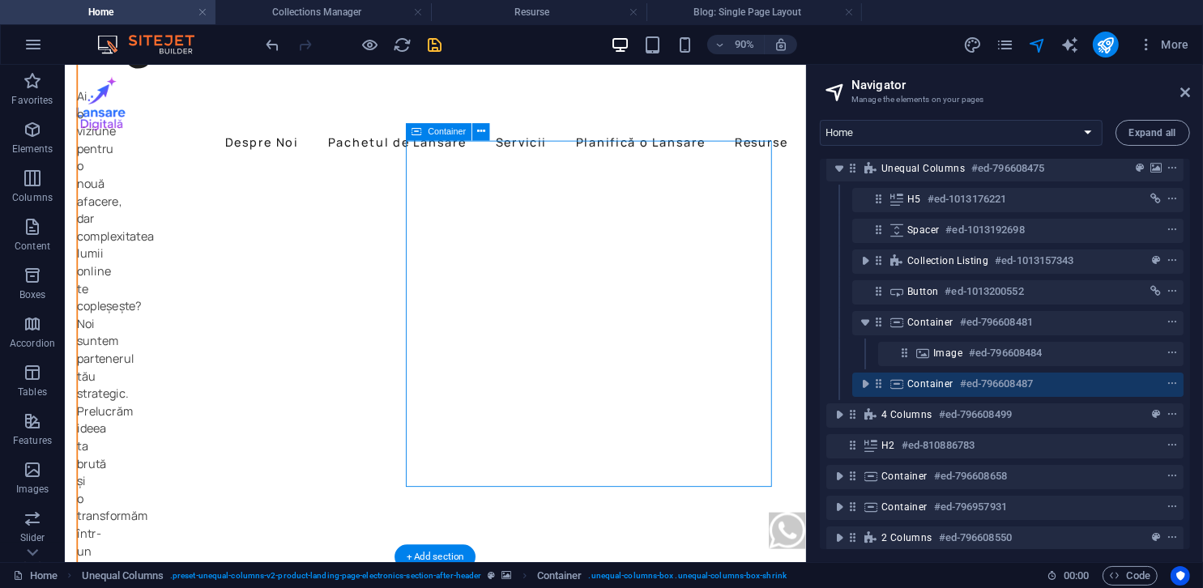
click at [953, 392] on div "Container #ed-796608487" at bounding box center [1004, 383] width 195 height 19
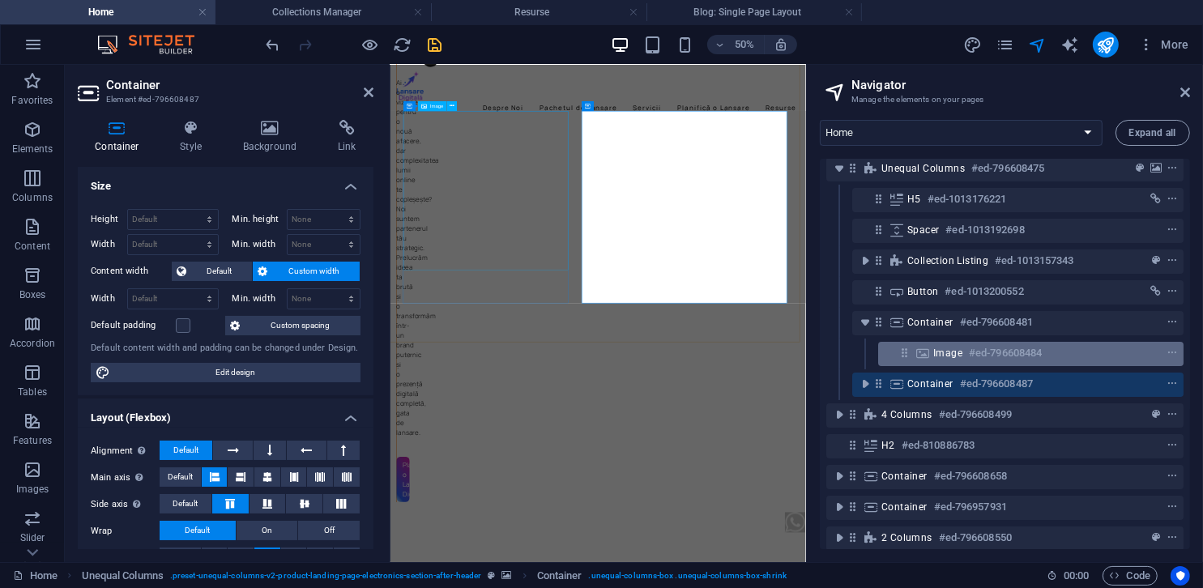
click at [959, 358] on span "Image" at bounding box center [947, 353] width 29 height 13
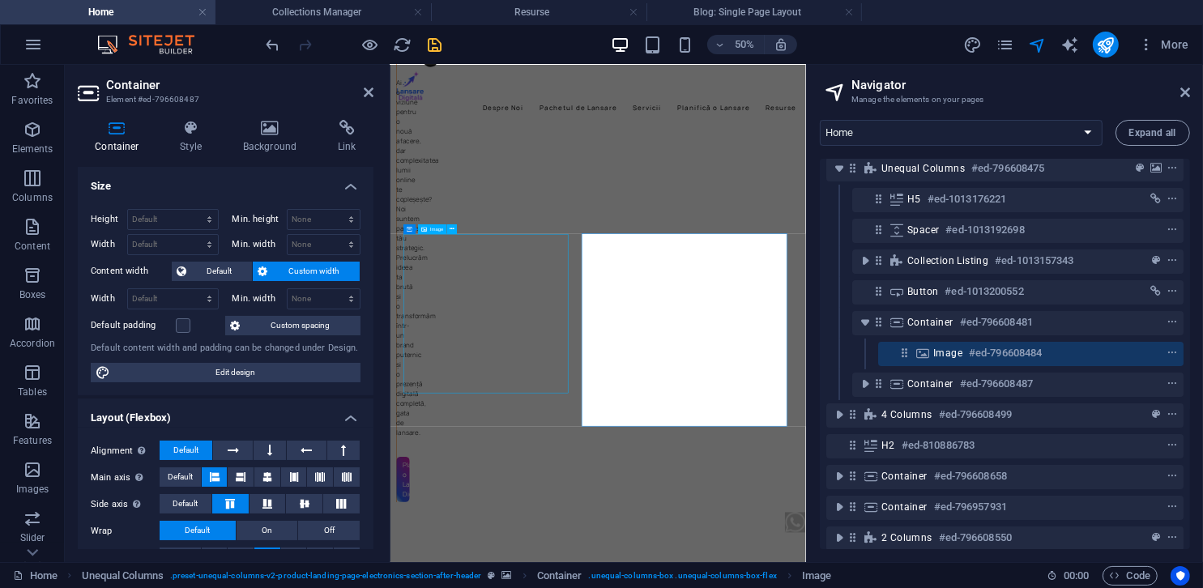
click at [959, 358] on span "Image" at bounding box center [947, 353] width 29 height 13
select select "%"
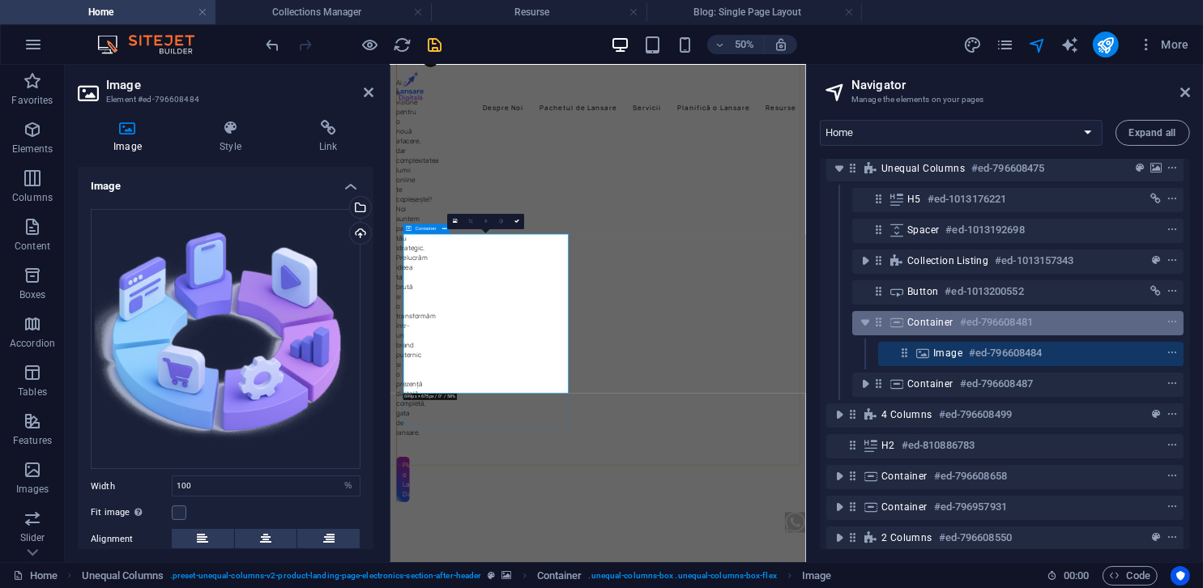
click at [967, 329] on h6 "#ed-796608481" at bounding box center [996, 322] width 73 height 19
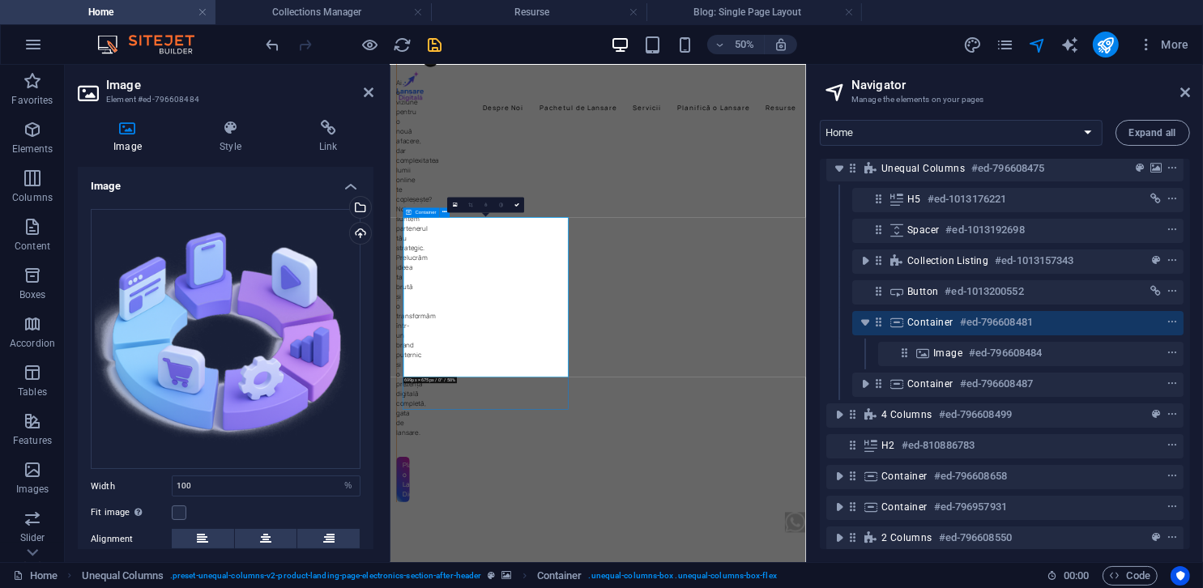
click at [967, 329] on h6 "#ed-796608481" at bounding box center [996, 322] width 73 height 19
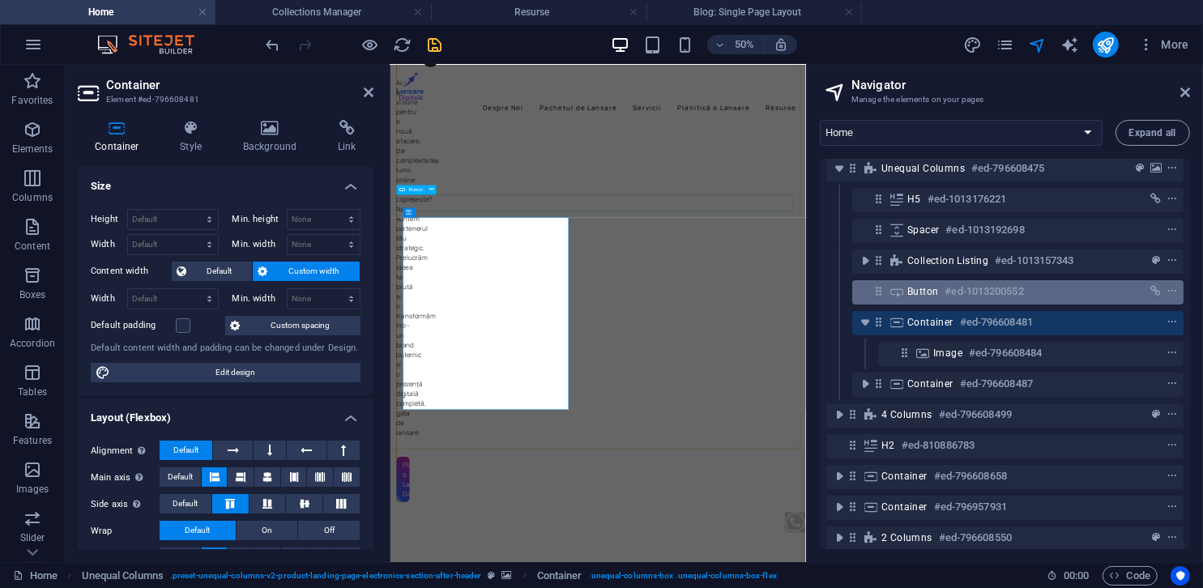
click at [967, 299] on h6 "#ed-1013200552" at bounding box center [984, 291] width 79 height 19
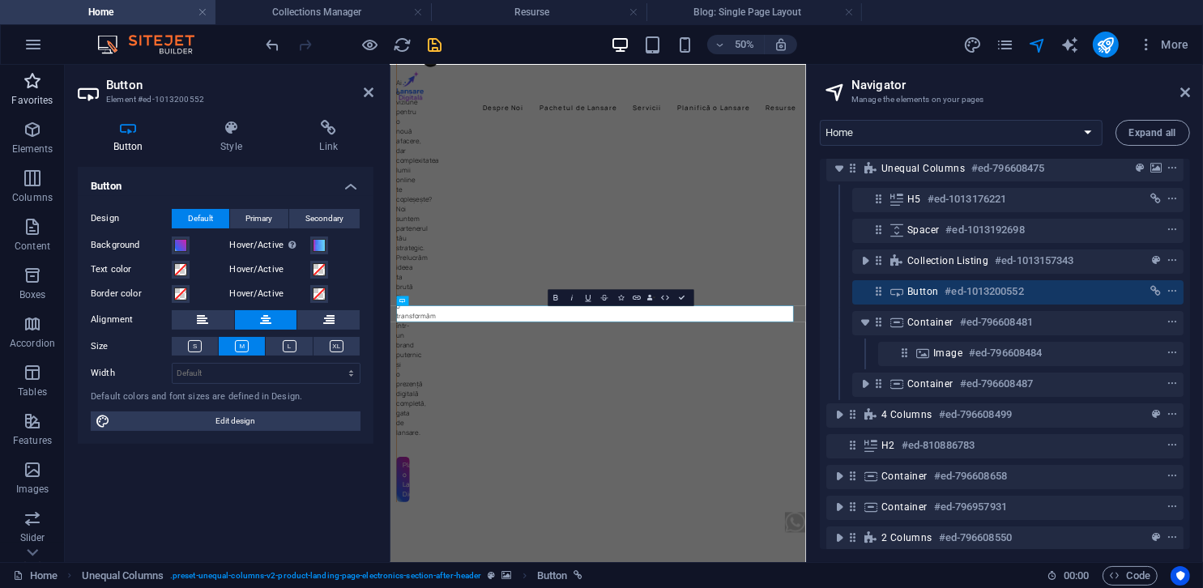
click at [38, 88] on icon "button" at bounding box center [32, 80] width 19 height 19
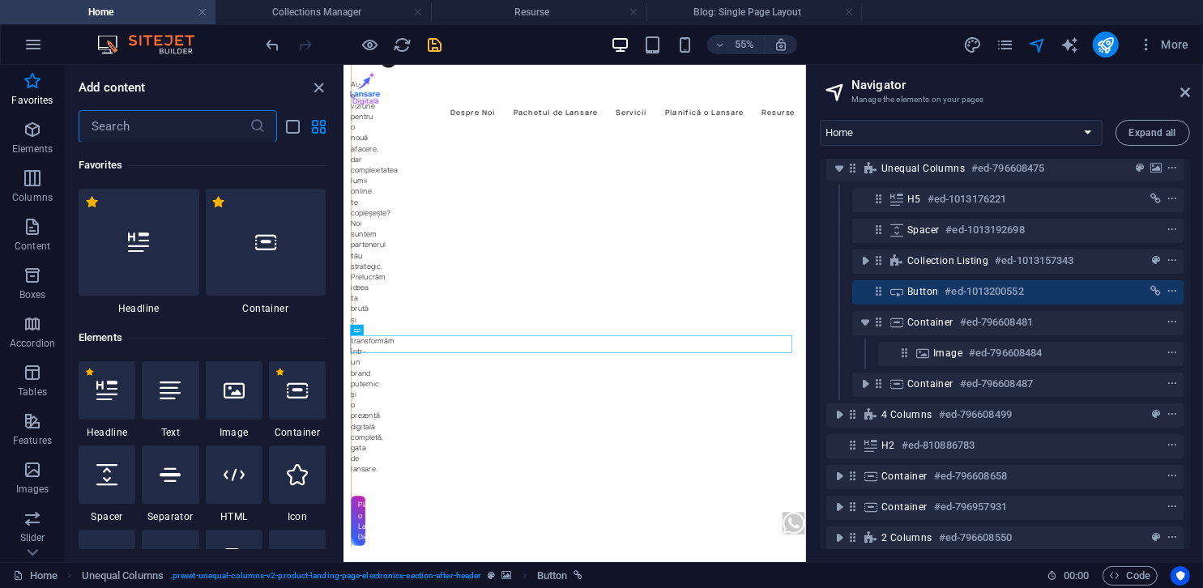
click at [164, 122] on input "text" at bounding box center [164, 126] width 171 height 32
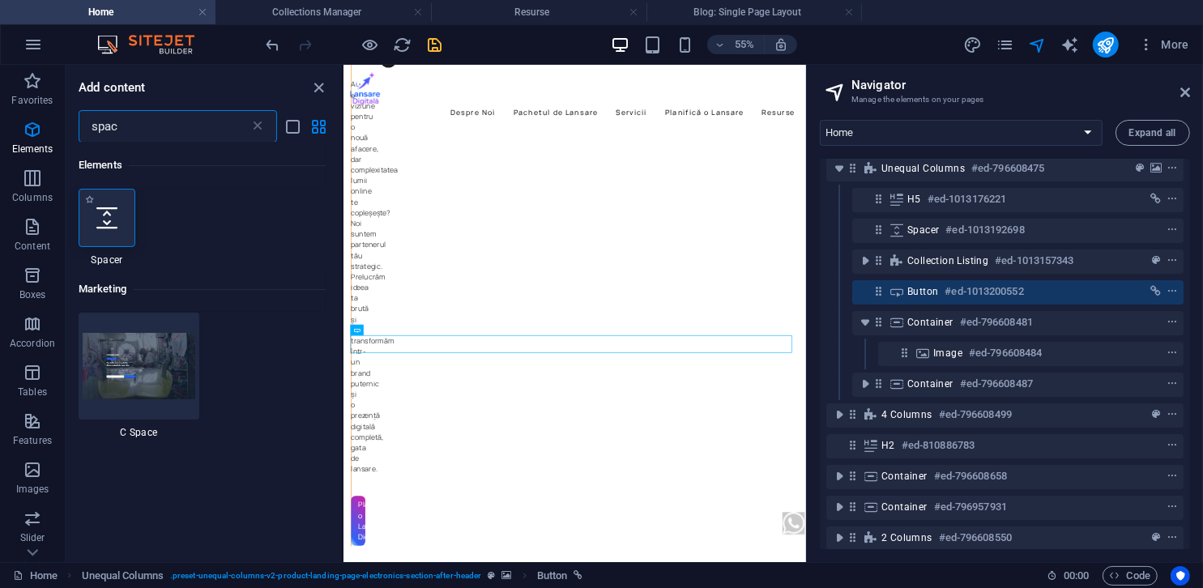
type input "spac"
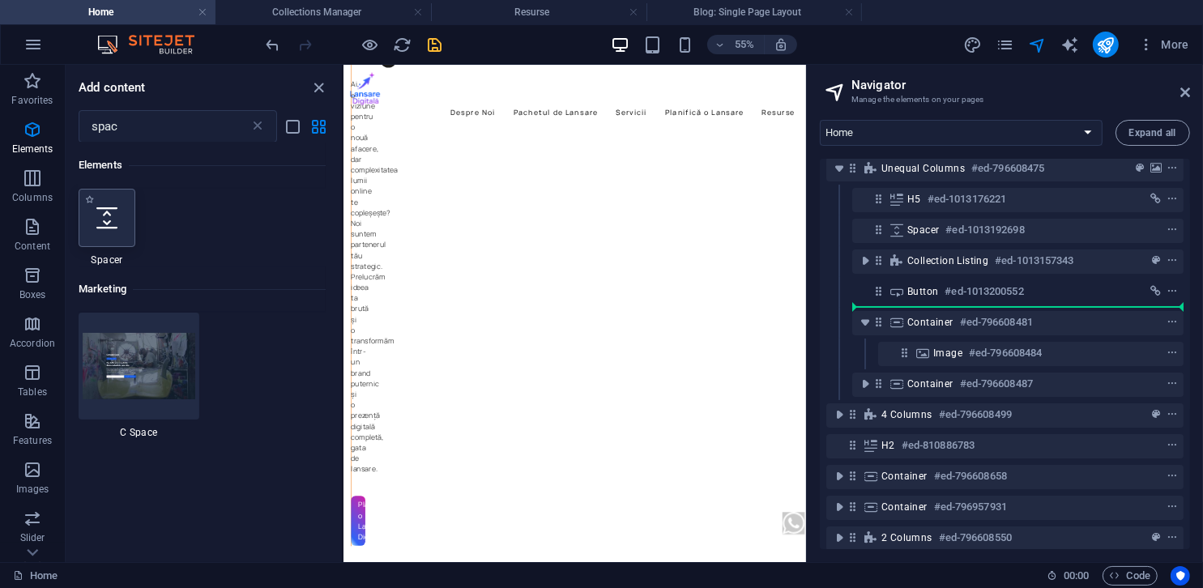
select select "px"
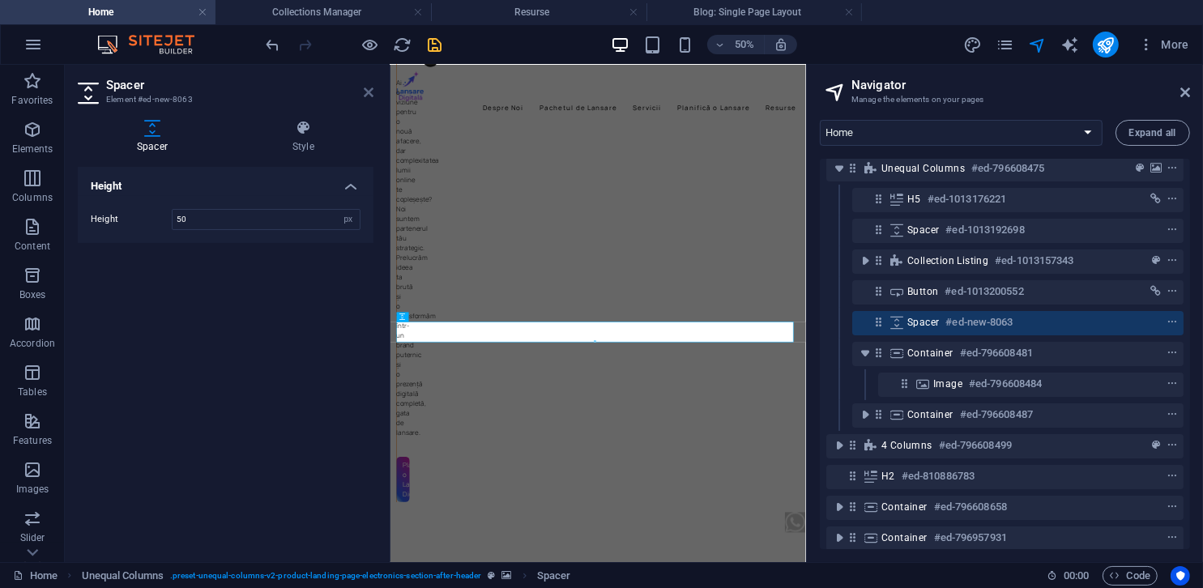
click at [364, 90] on icon at bounding box center [369, 92] width 10 height 13
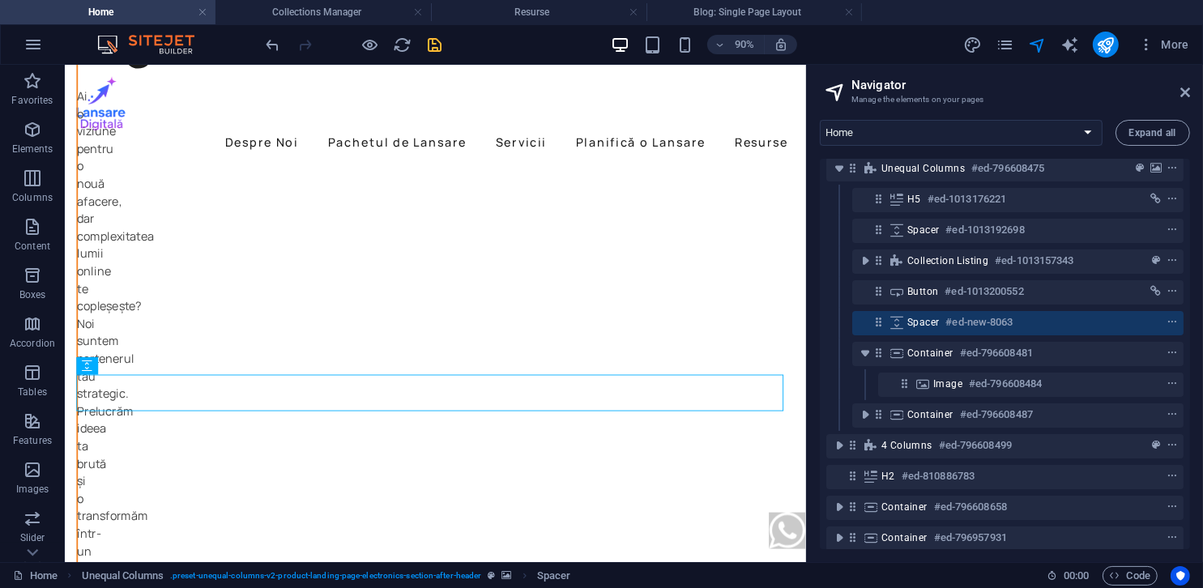
click at [432, 45] on icon "save" at bounding box center [435, 45] width 19 height 19
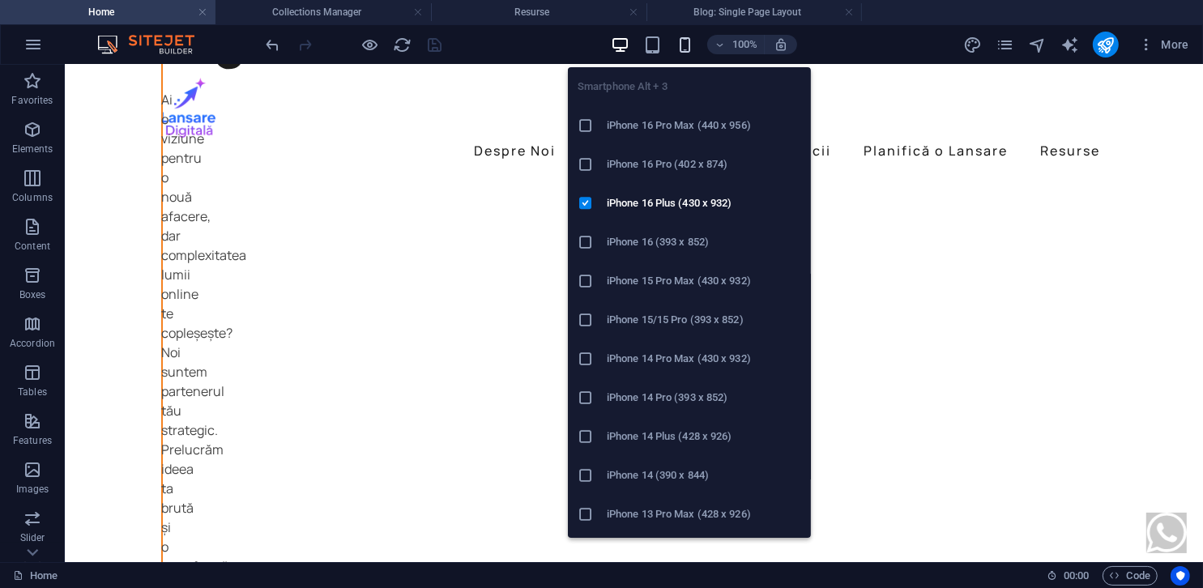
click at [693, 40] on icon "button" at bounding box center [685, 45] width 19 height 19
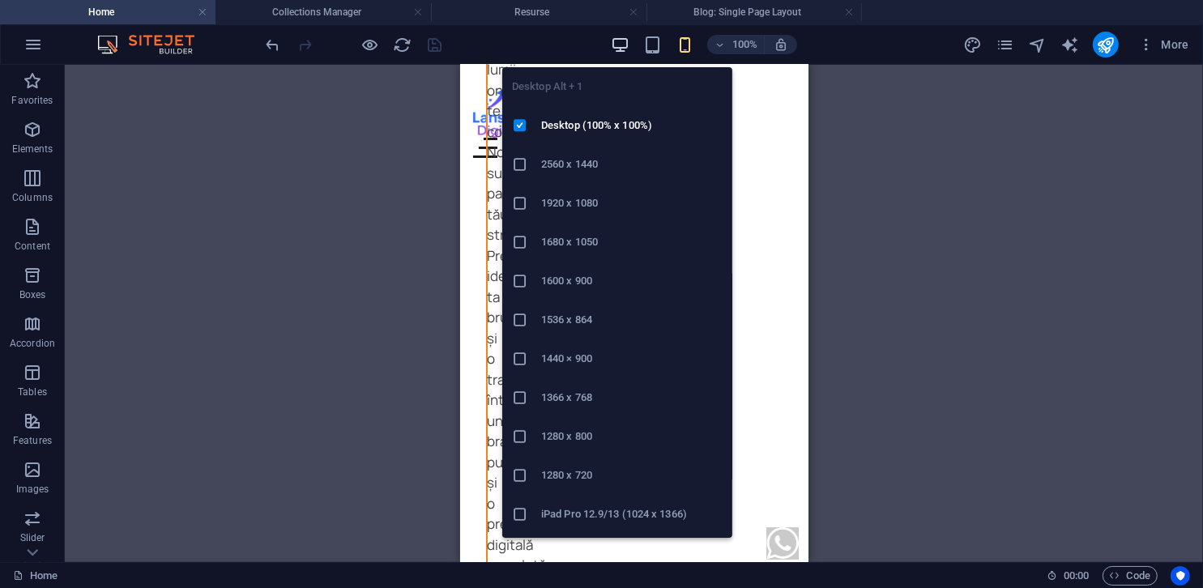
click at [623, 46] on icon "button" at bounding box center [620, 45] width 19 height 19
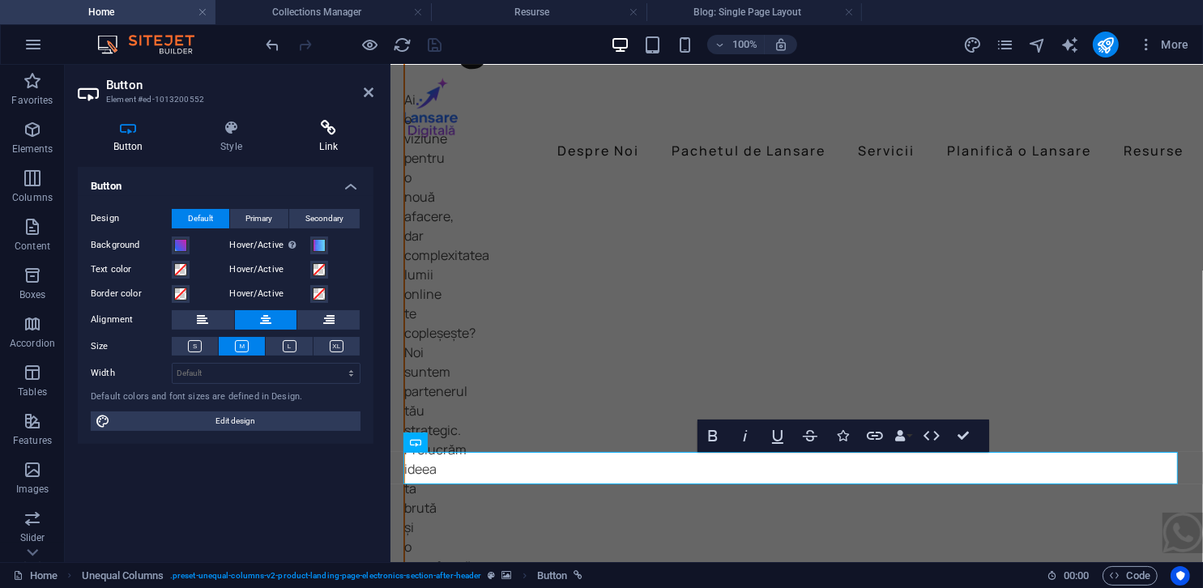
click at [305, 130] on icon at bounding box center [328, 128] width 89 height 16
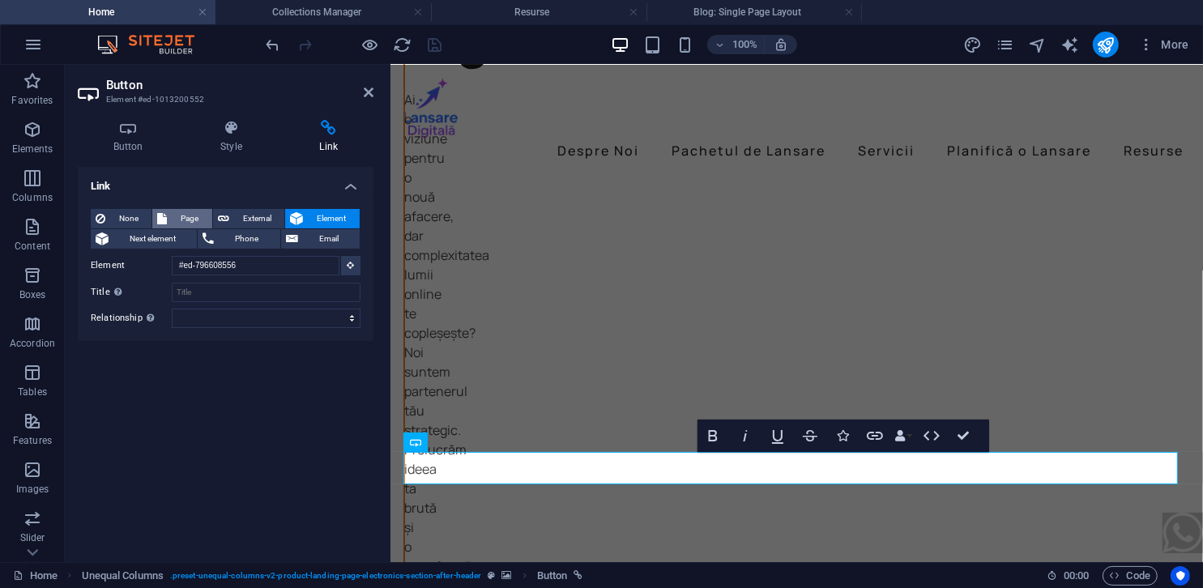
click at [198, 219] on span "Page" at bounding box center [189, 218] width 35 height 19
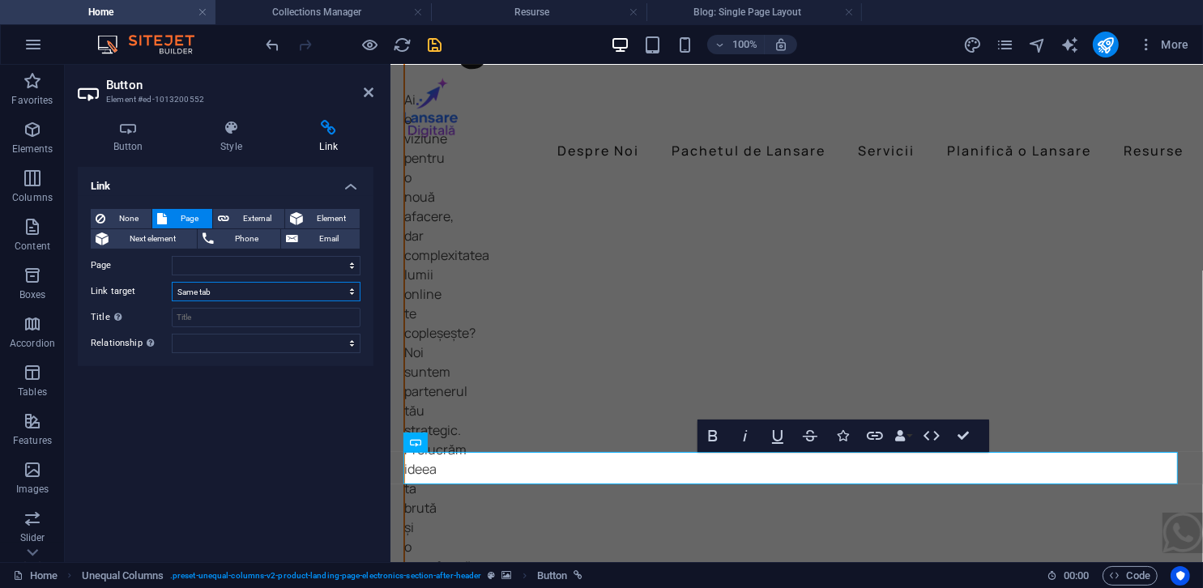
click at [220, 290] on select "New tab Same tab Overlay" at bounding box center [266, 291] width 189 height 19
click at [225, 268] on select "Home Politică de Cookies Angajamentul Nostru privind GDPR Politică de Confidenț…" at bounding box center [266, 265] width 189 height 19
select select "6"
click at [172, 256] on select "Home Politică de Cookies Angajamentul Nostru privind GDPR Politică de Confidenț…" at bounding box center [266, 265] width 189 height 19
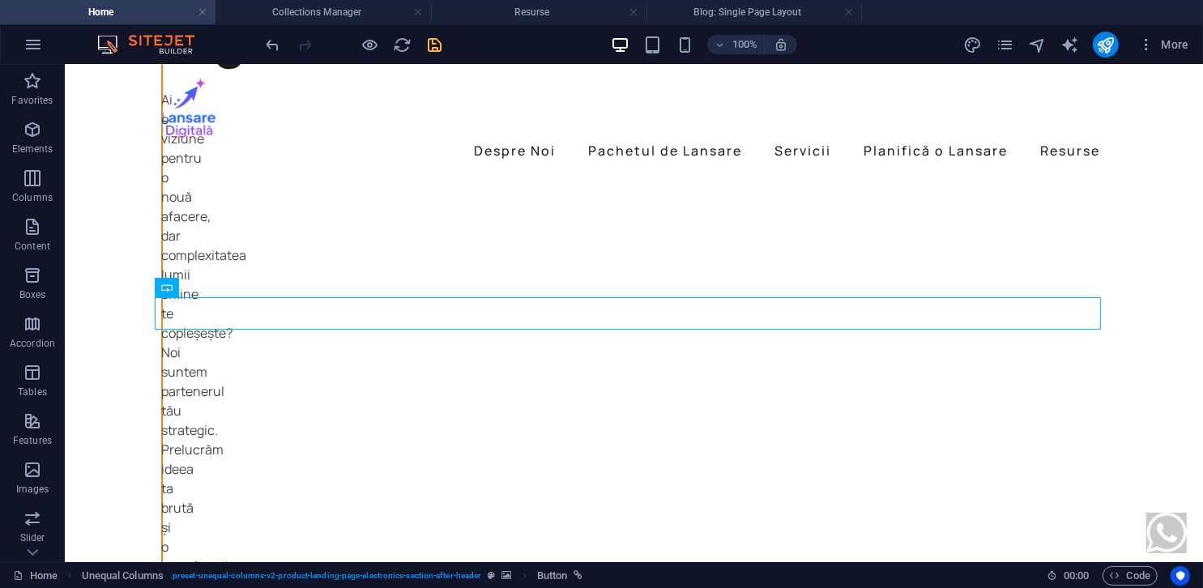
click at [440, 43] on icon "save" at bounding box center [435, 45] width 19 height 19
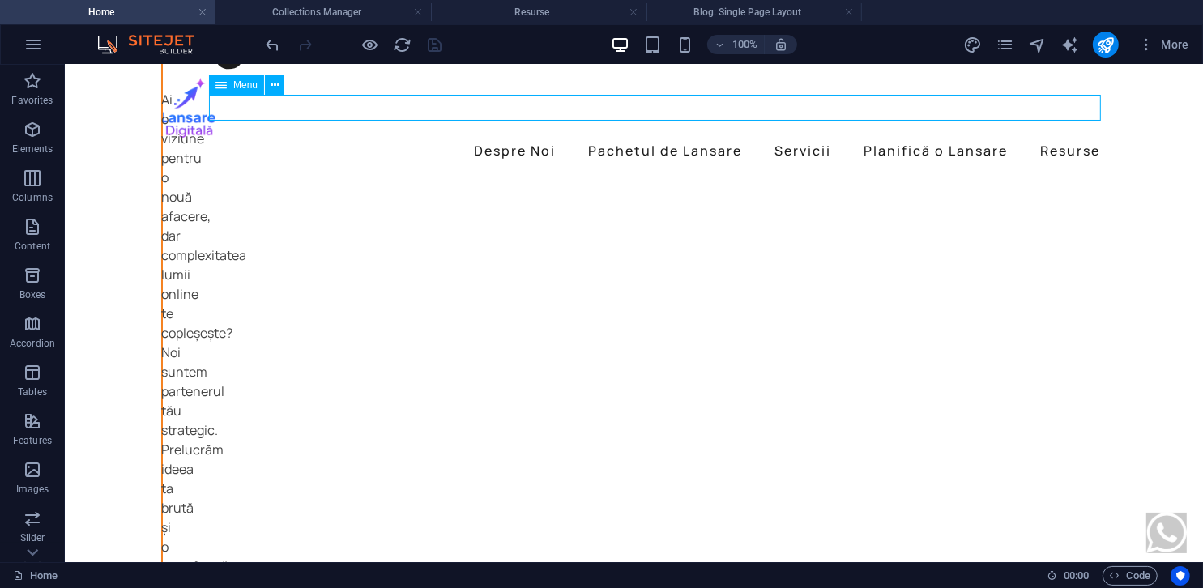
select select
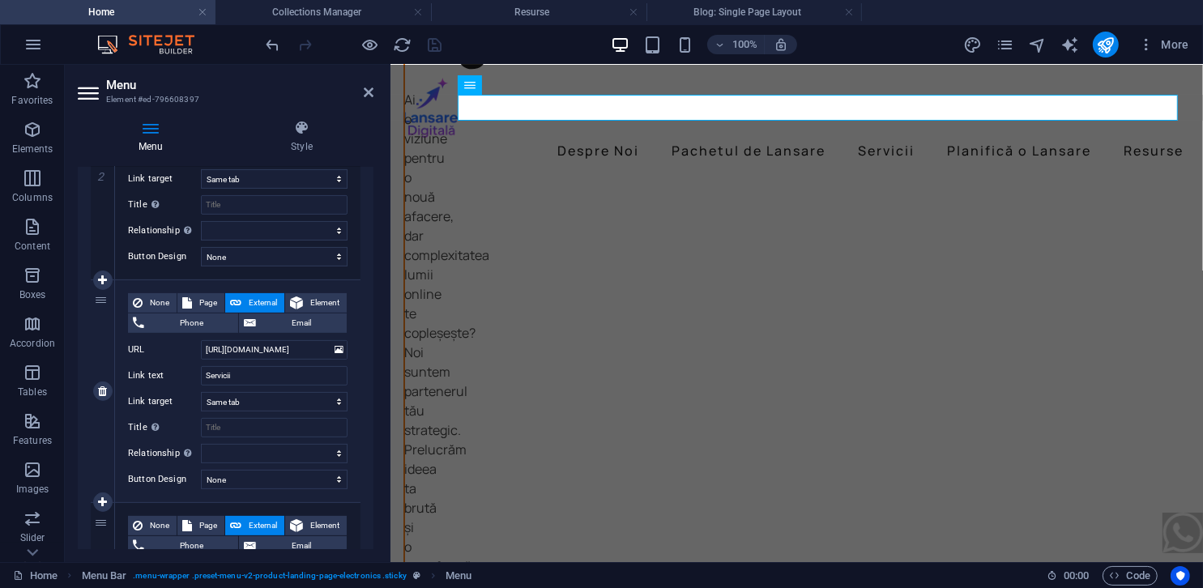
scroll to position [928, 0]
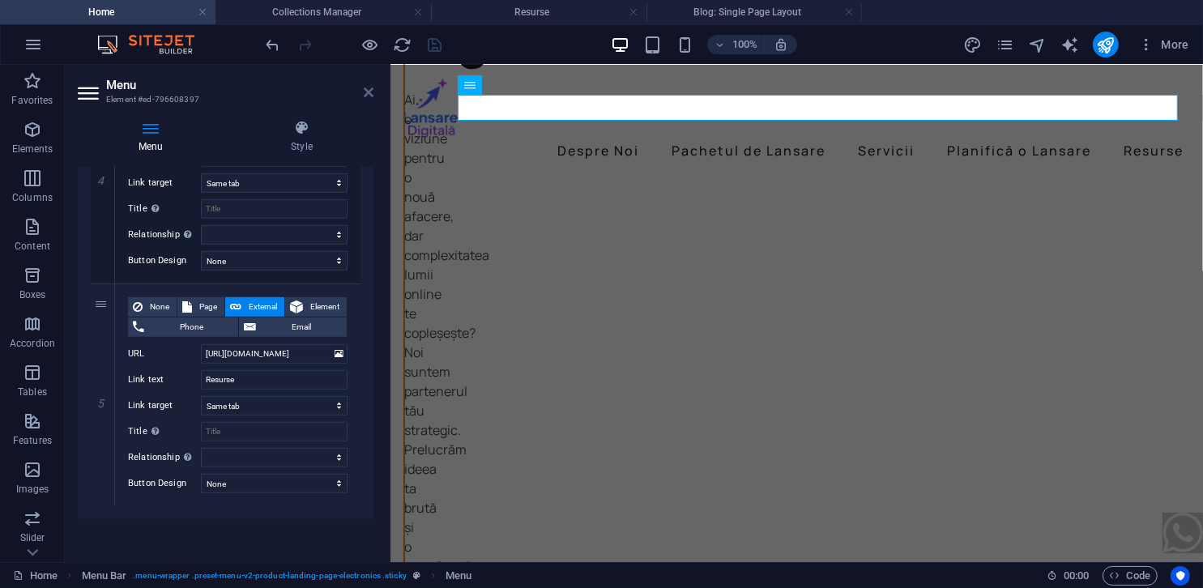
click at [365, 89] on icon at bounding box center [369, 92] width 10 height 13
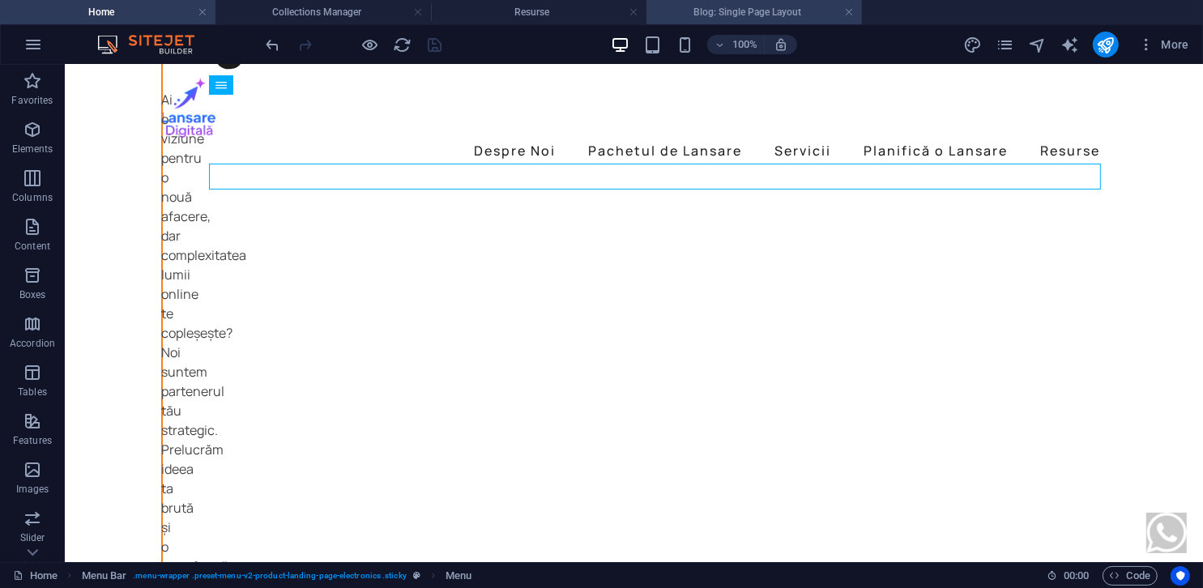
click at [724, 13] on h4 "Blog: Single Page Layout" at bounding box center [755, 12] width 216 height 18
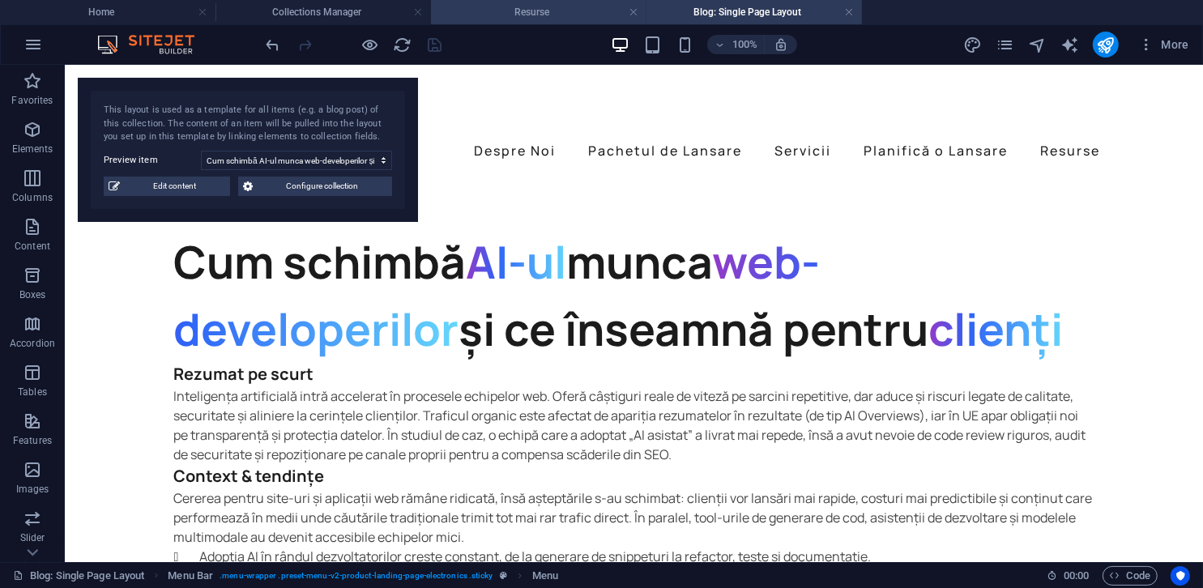
scroll to position [891, 0]
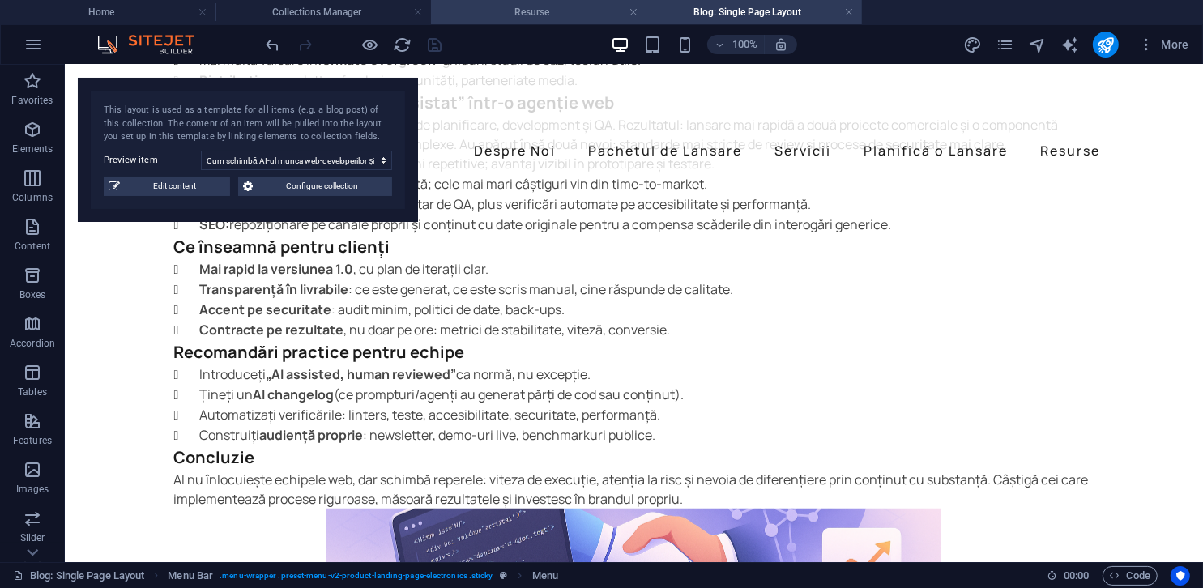
click at [552, 14] on h4 "Resurse" at bounding box center [539, 12] width 216 height 18
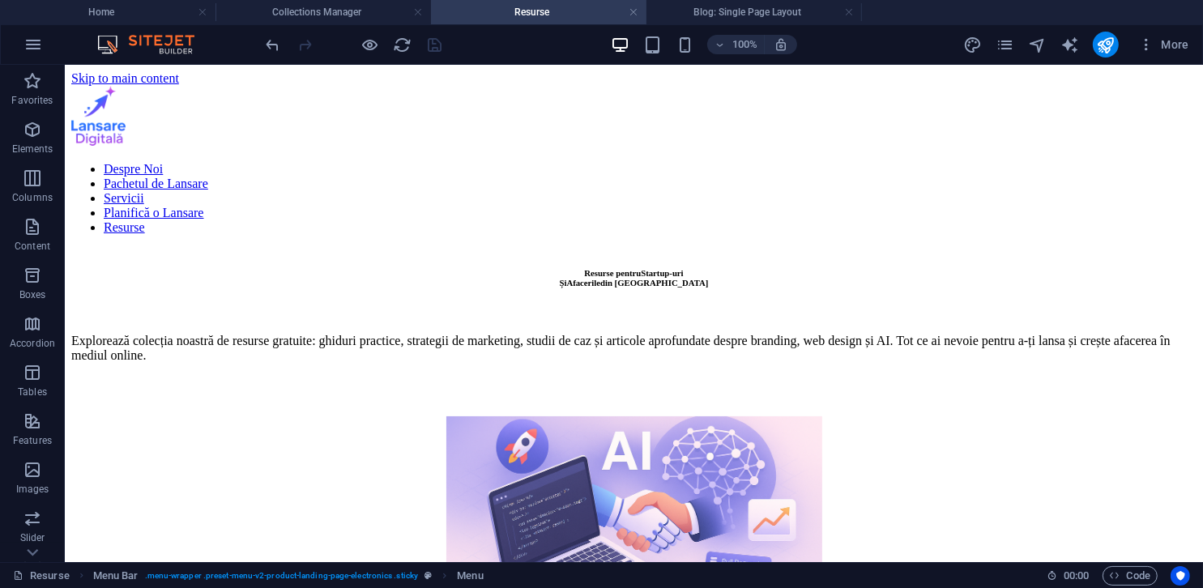
scroll to position [0, 0]
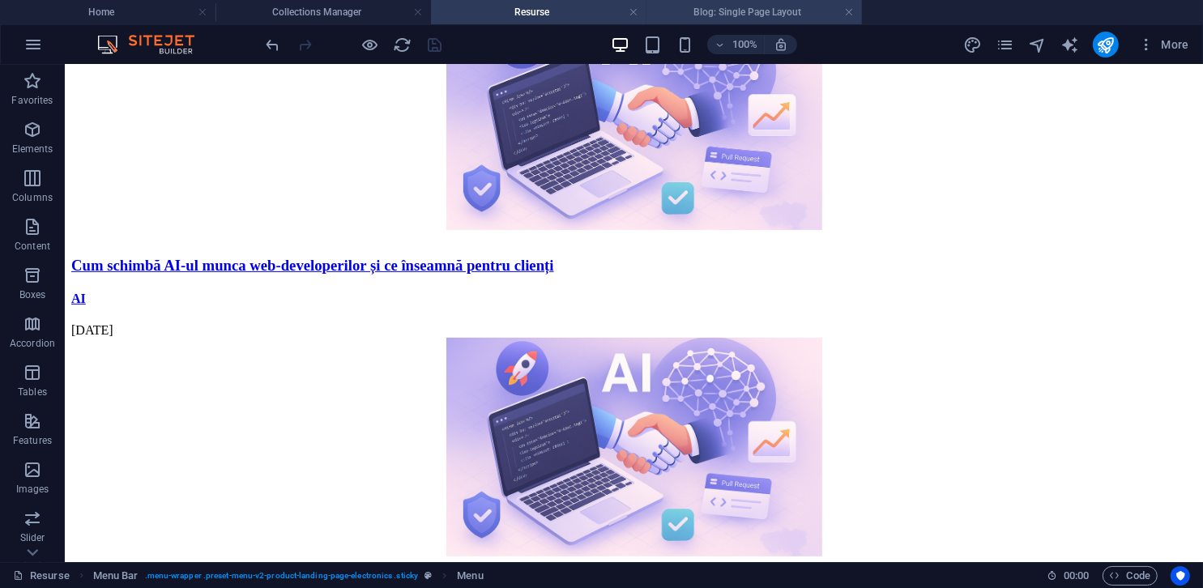
click at [726, 11] on h4 "Blog: Single Page Layout" at bounding box center [755, 12] width 216 height 18
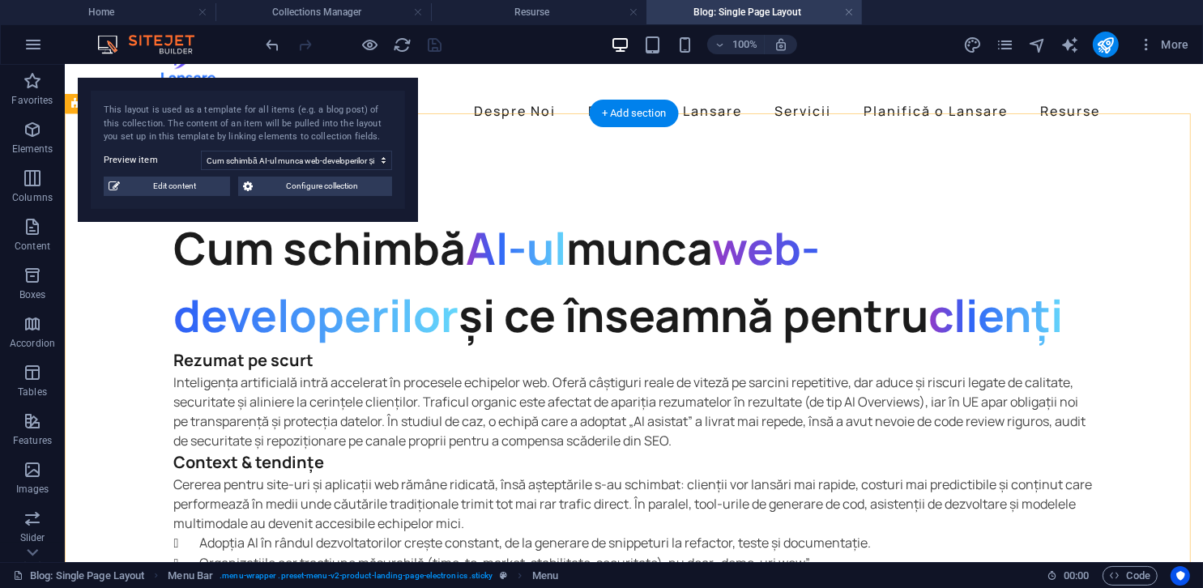
scroll to position [37, 0]
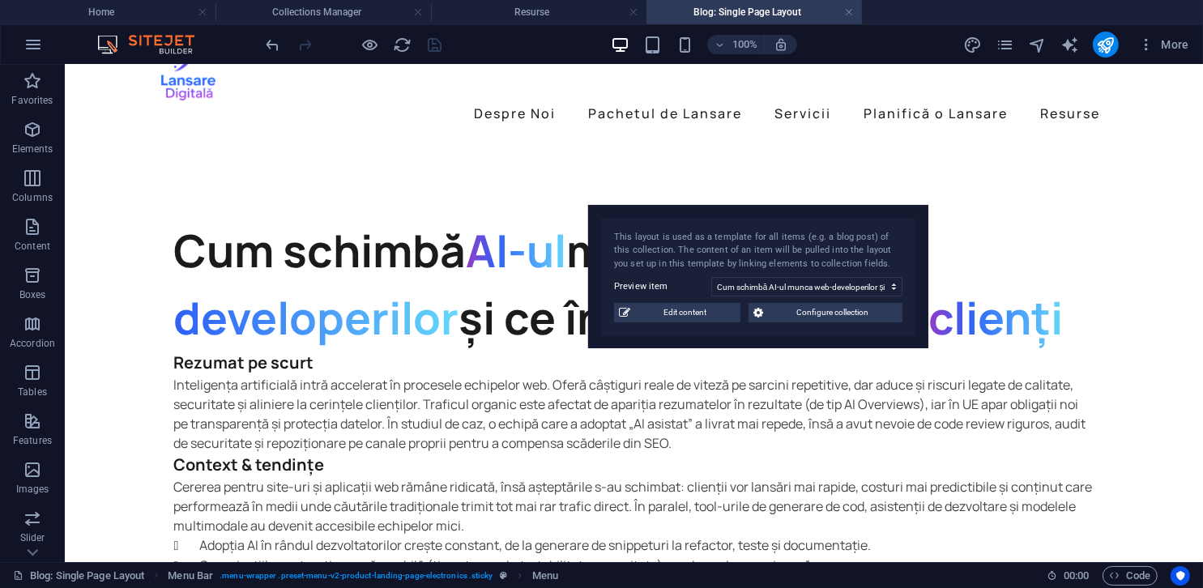
drag, startPoint x: 309, startPoint y: 83, endPoint x: 826, endPoint y: 208, distance: 532.5
click at [826, 211] on div "This layout is used as a template for all items (e.g. a blog post) of this coll…" at bounding box center [758, 277] width 340 height 144
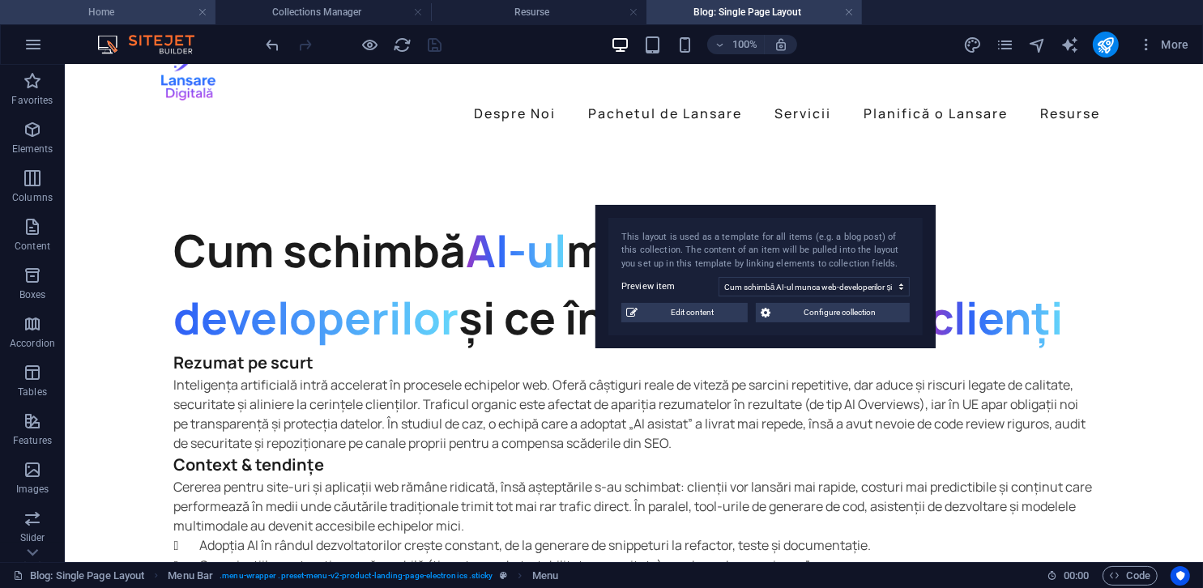
click at [138, 15] on h4 "Home" at bounding box center [108, 12] width 216 height 18
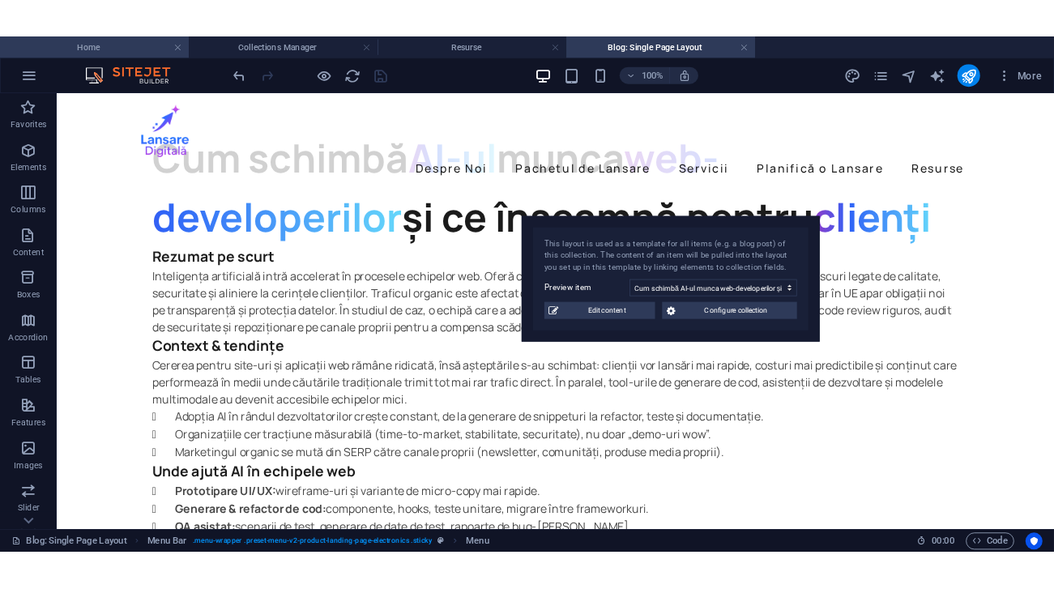
scroll to position [0, 0]
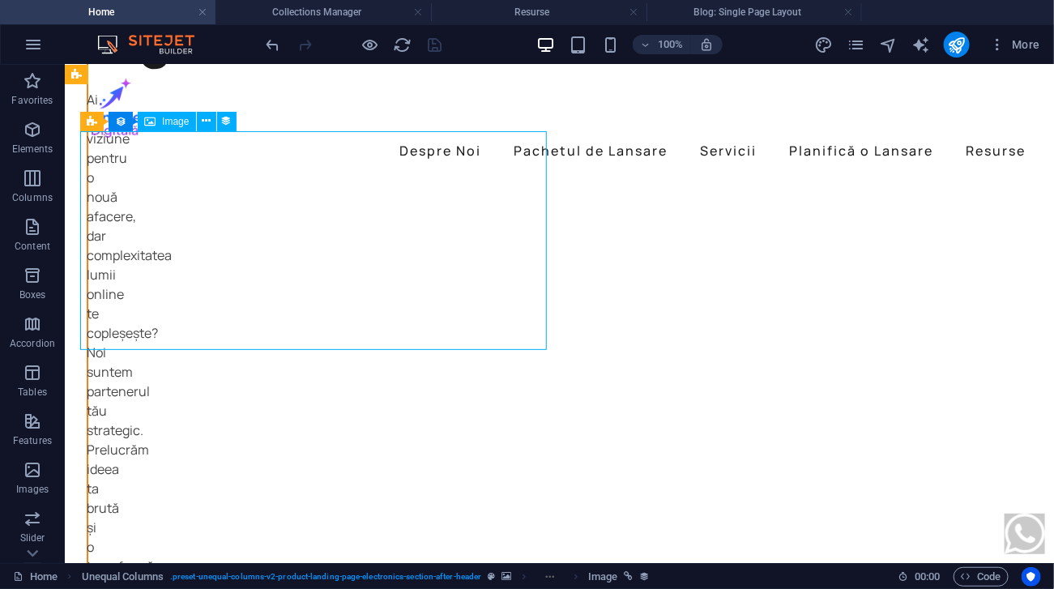
select select "image"
select select "px"
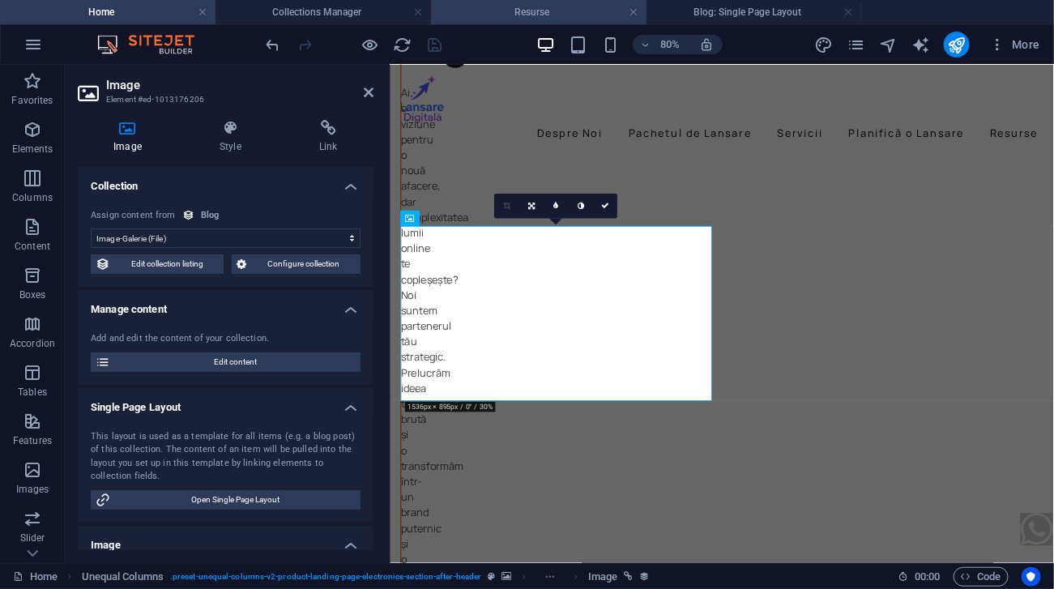
click at [523, 13] on h4 "Resurse" at bounding box center [539, 12] width 216 height 18
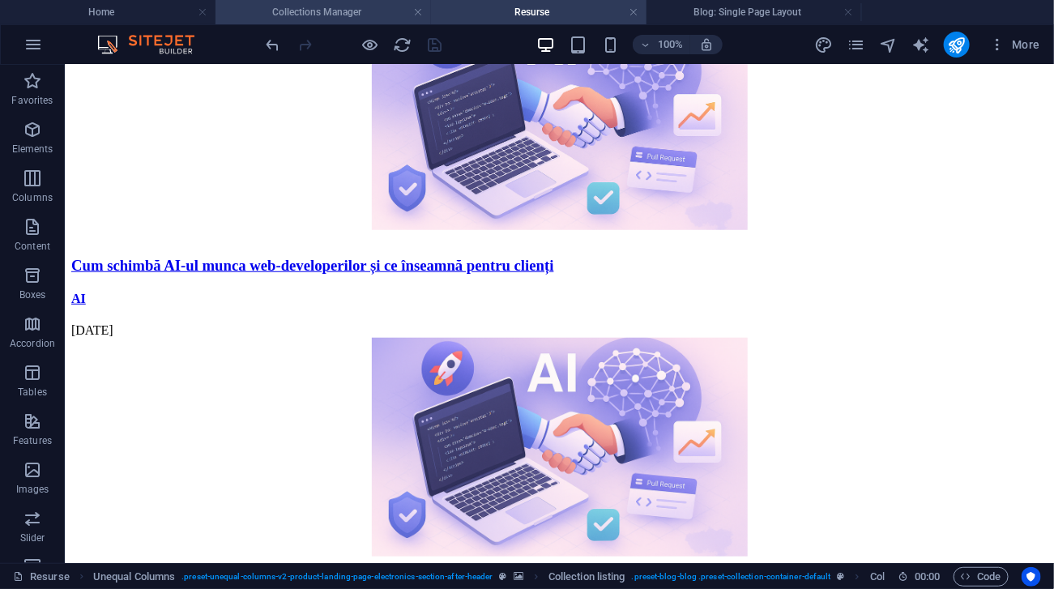
click at [334, 7] on h4 "Collections Manager" at bounding box center [324, 12] width 216 height 18
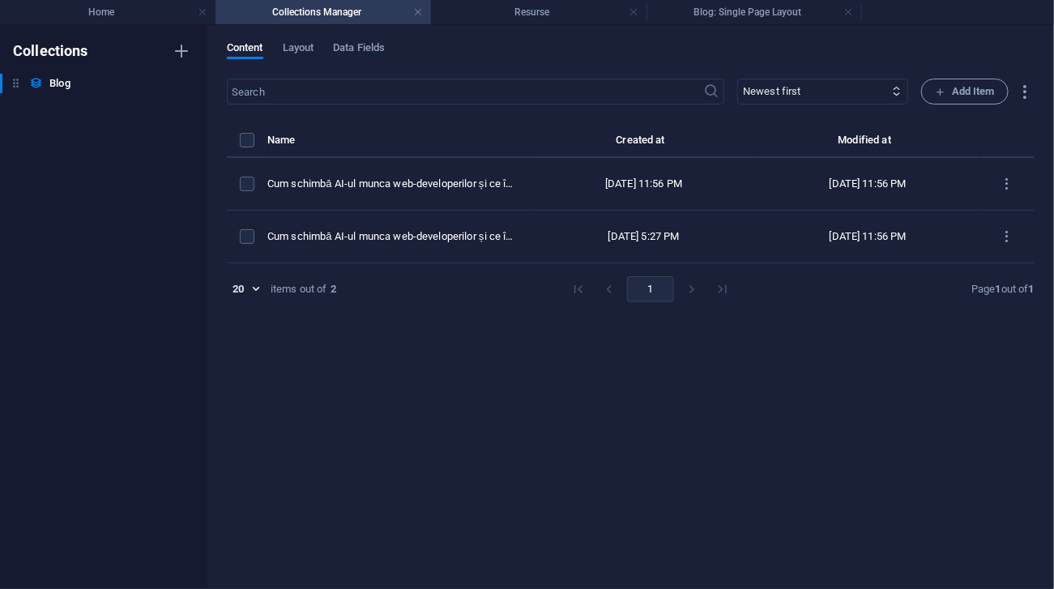
scroll to position [0, 0]
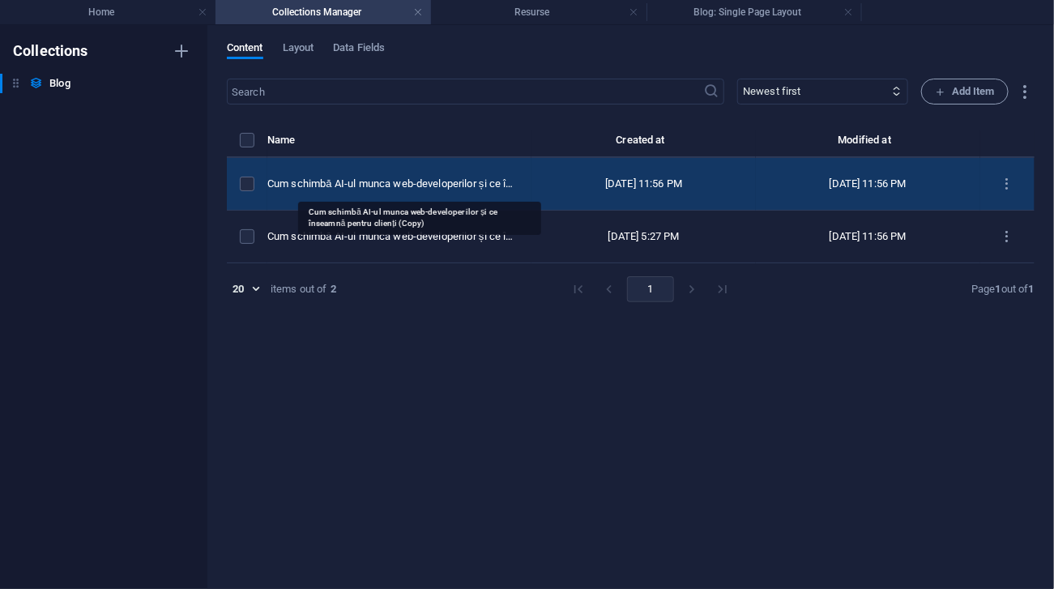
click at [448, 183] on div "Cum schimbă AI-ul munca web-developerilor și ce înseamnă pentru clienți (Copy)" at bounding box center [392, 184] width 251 height 15
select select "AI"
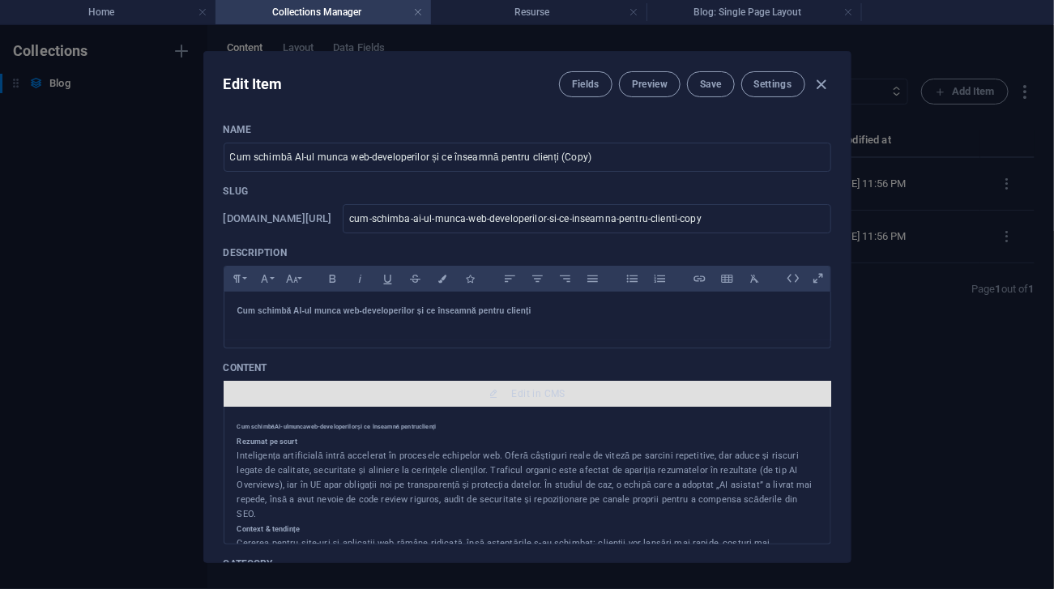
click at [479, 391] on span "Edit in CMS" at bounding box center [527, 393] width 595 height 13
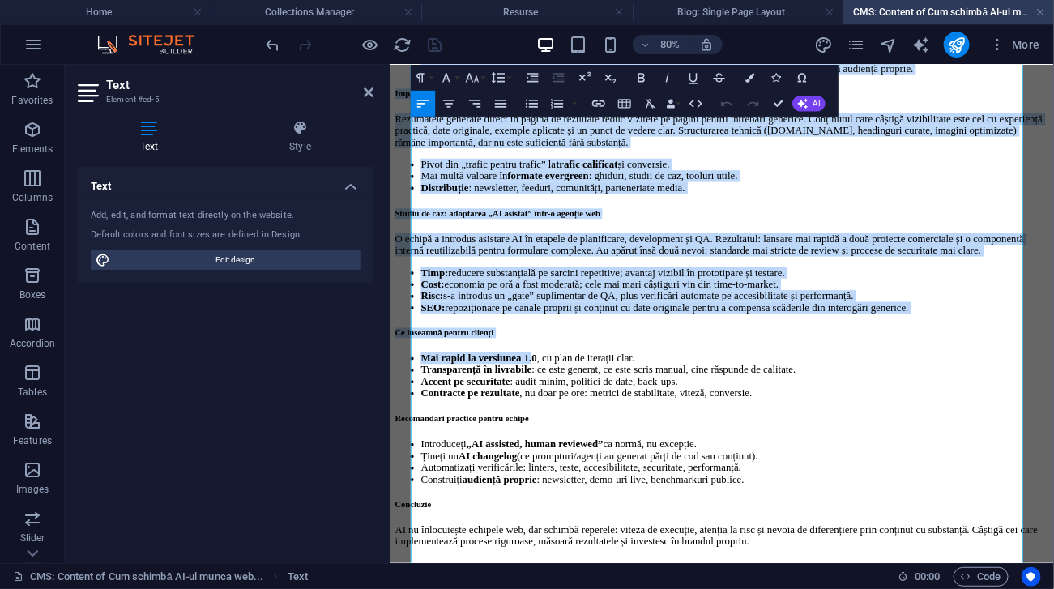
scroll to position [819, 0]
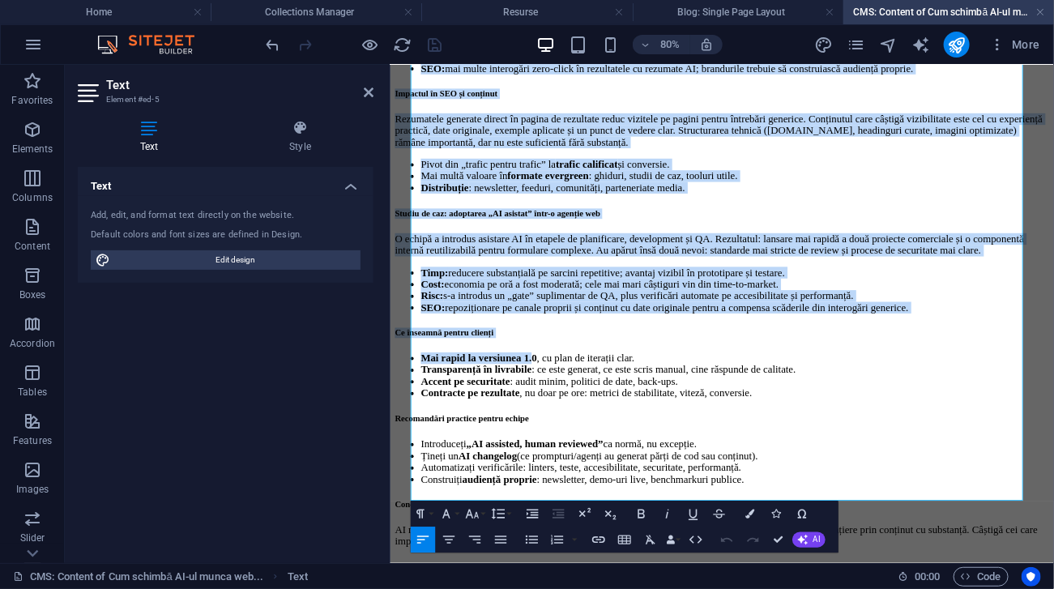
drag, startPoint x: 420, startPoint y: 357, endPoint x: 1138, endPoint y: 642, distance: 772.1
click at [1138, 587] on div "Cum schimbă AI-ul munca web-developerilor și ce înseamnă pentru clienți Rezumat…" at bounding box center [804, 119] width 817 height 1122
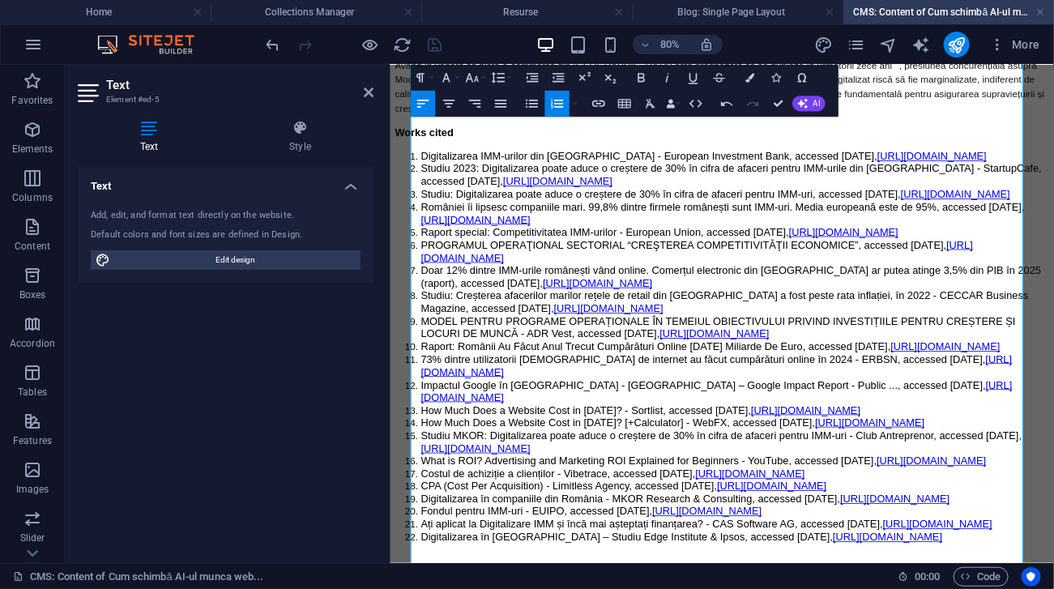
scroll to position [6182, 0]
drag, startPoint x: 813, startPoint y: 595, endPoint x: 412, endPoint y: 353, distance: 469.2
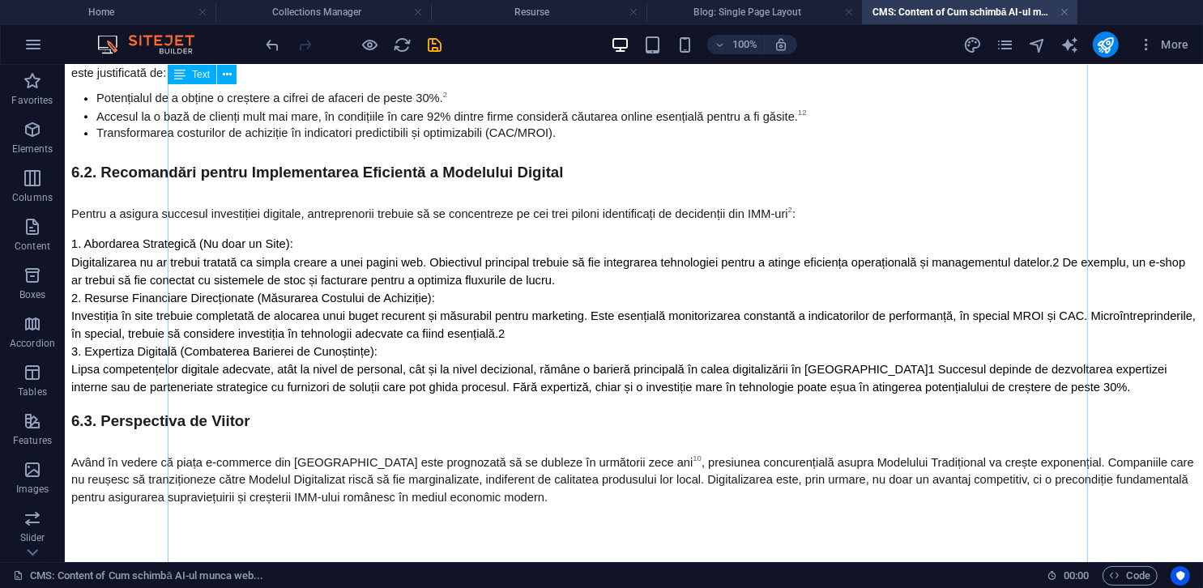
scroll to position [5023, 0]
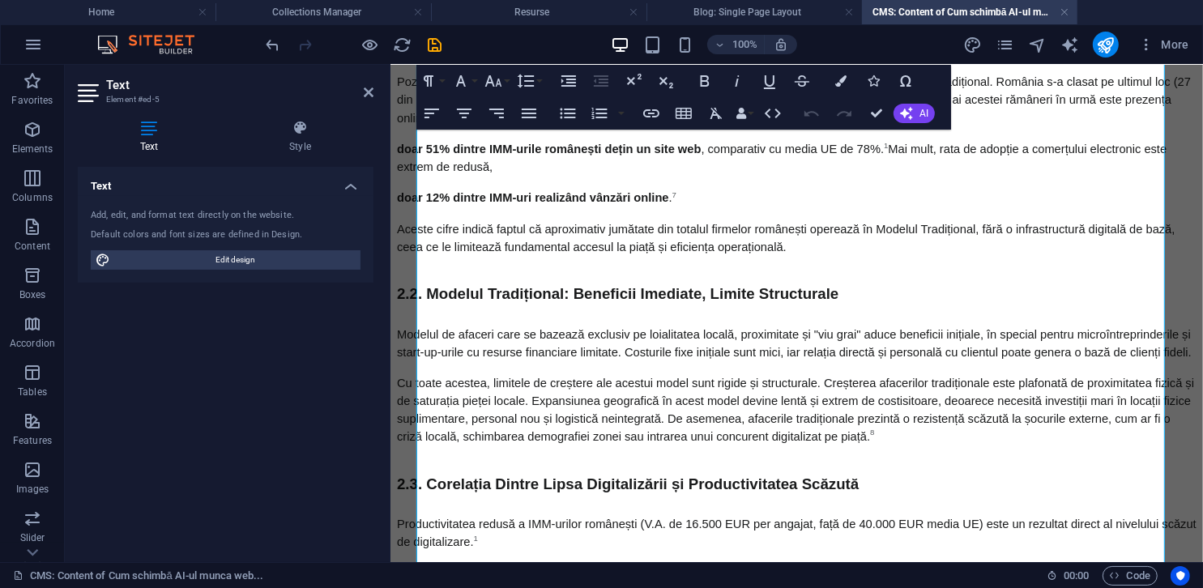
scroll to position [891, 0]
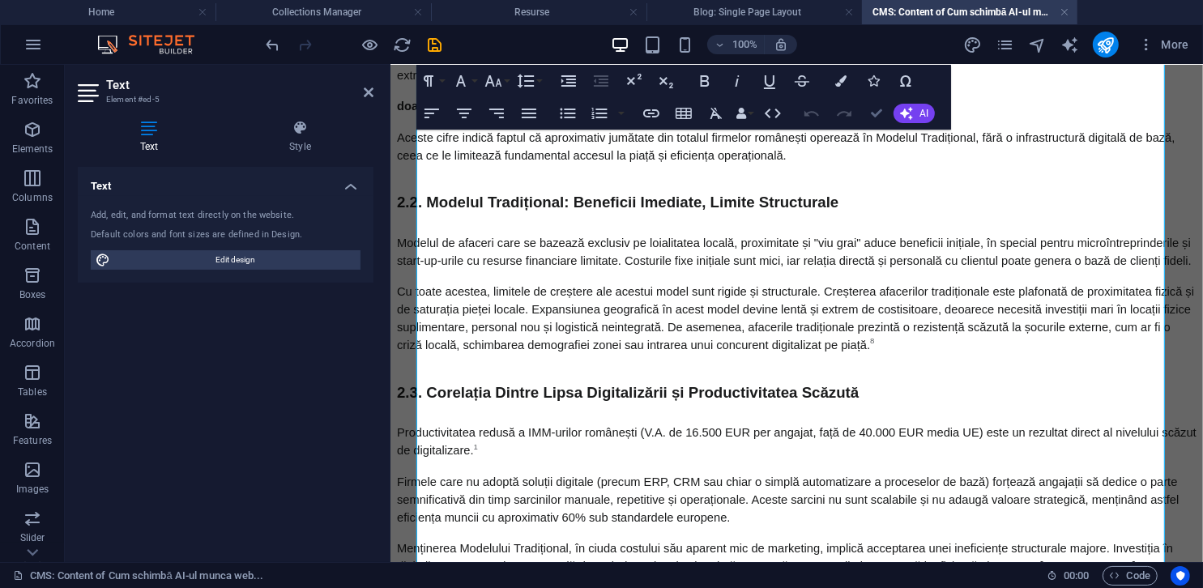
drag, startPoint x: 879, startPoint y: 110, endPoint x: 813, endPoint y: 53, distance: 87.9
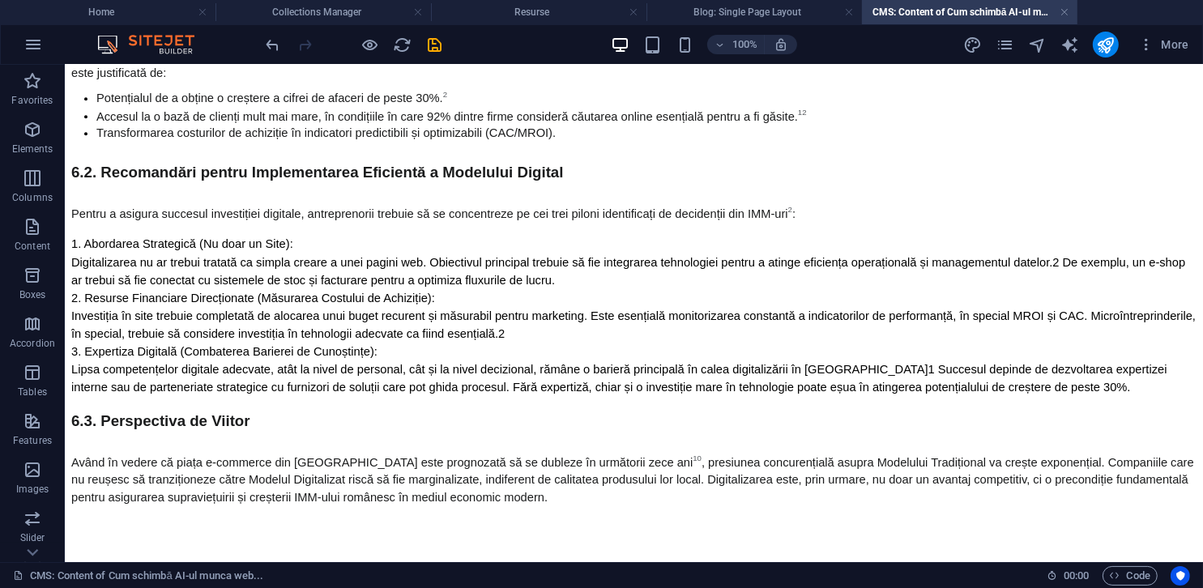
scroll to position [5052, 0]
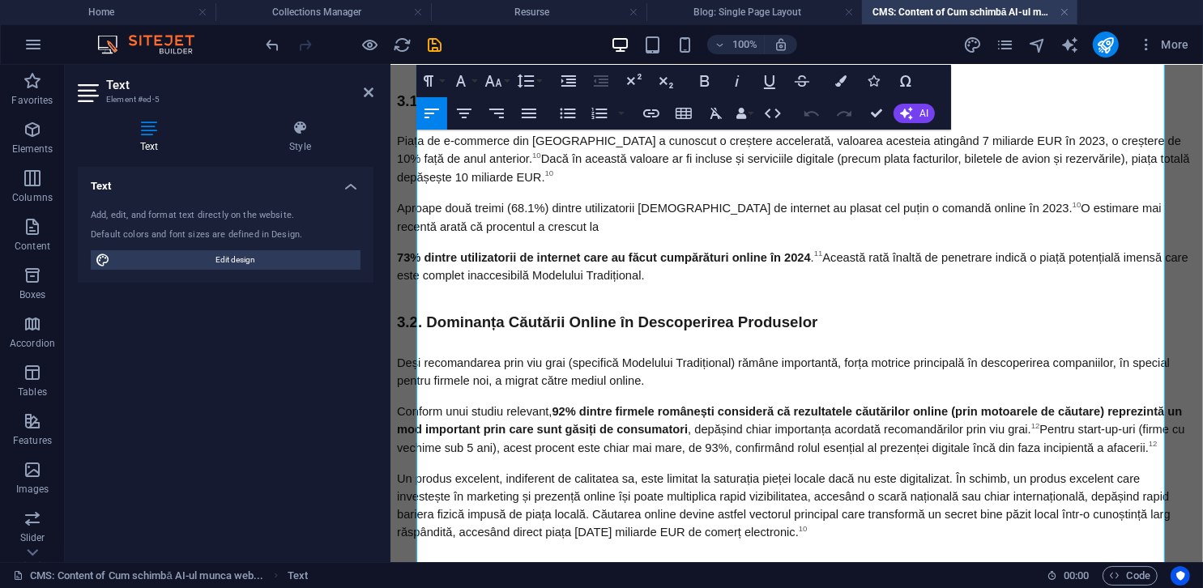
scroll to position [1701, 0]
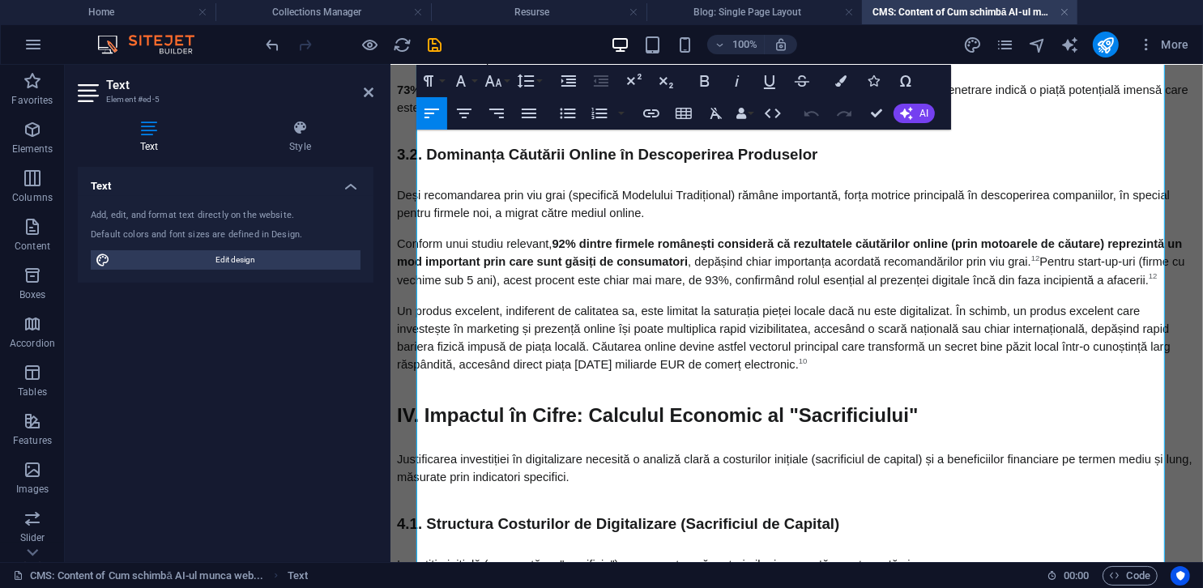
click at [770, 119] on icon "button" at bounding box center [772, 113] width 19 height 19
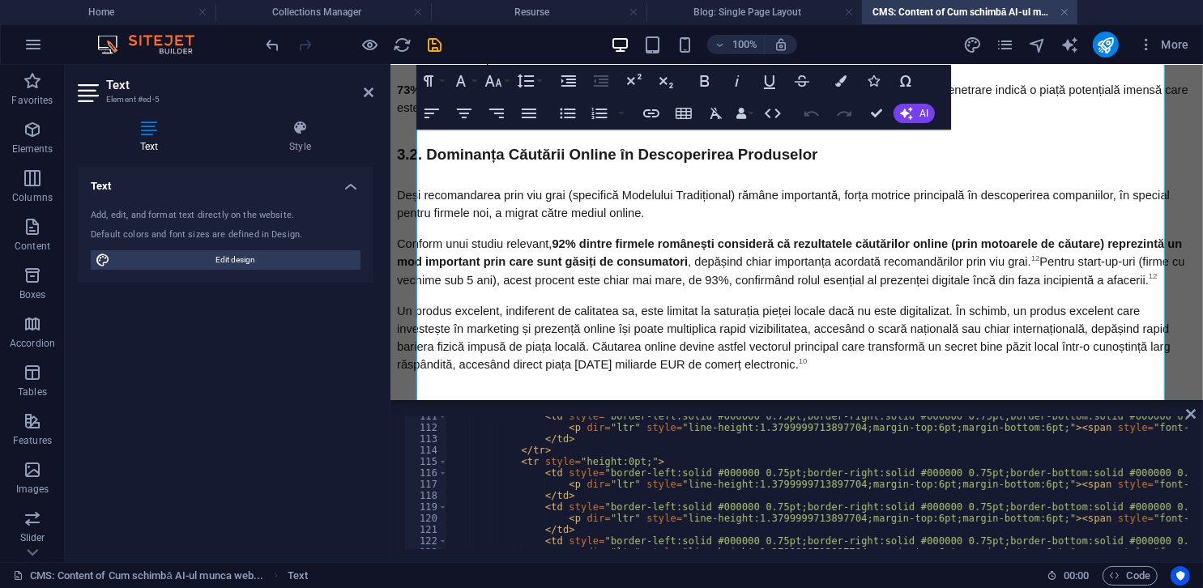
scroll to position [1543, 0]
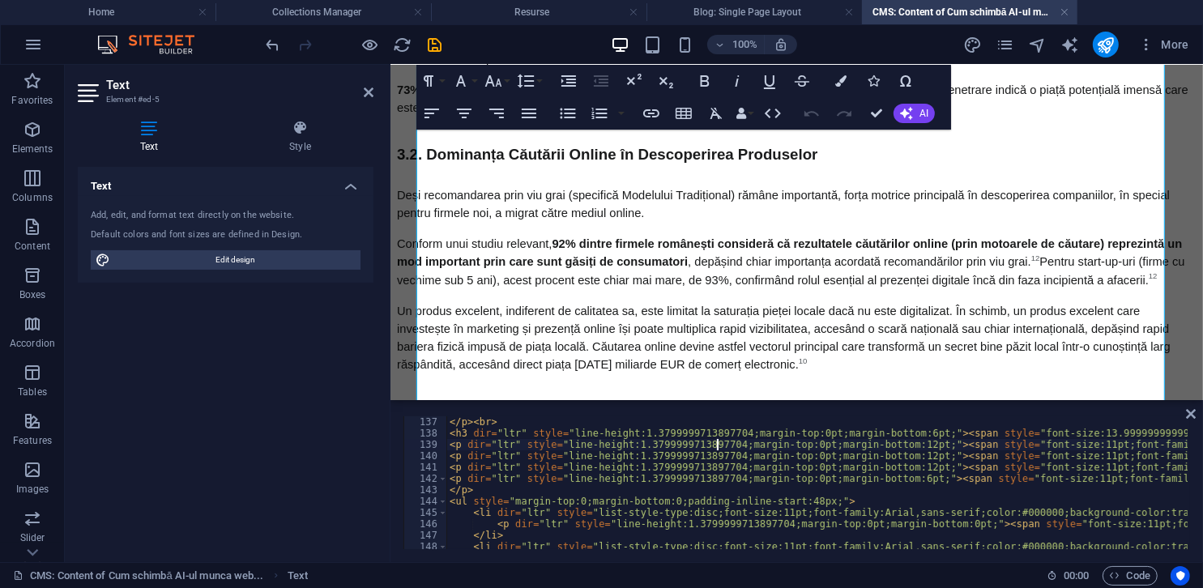
type textarea "<h5> <br></h5>"
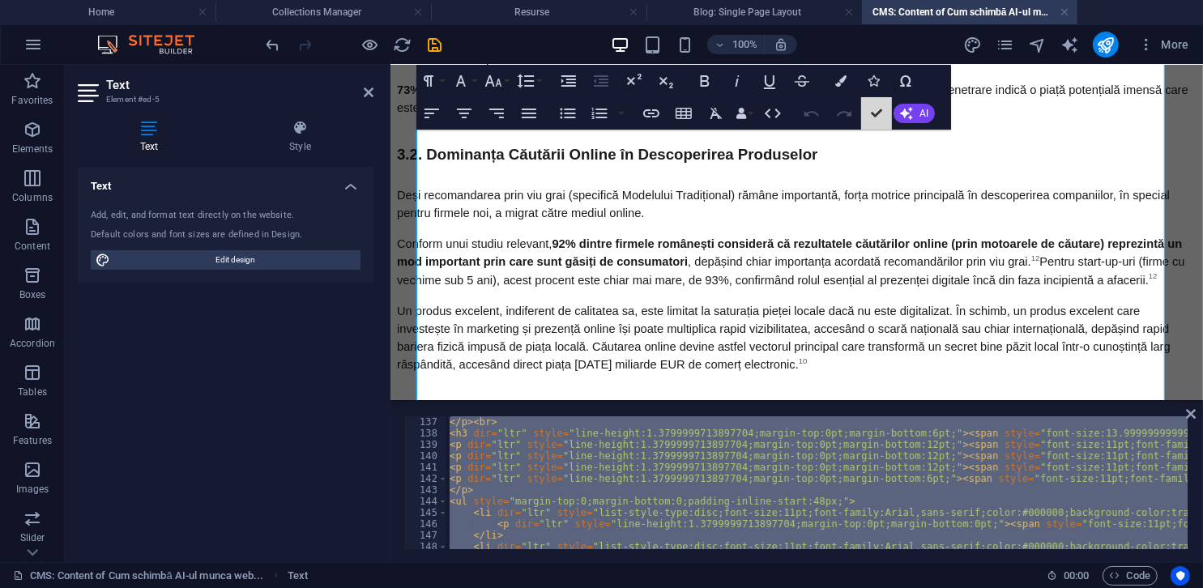
scroll to position [1386, 0]
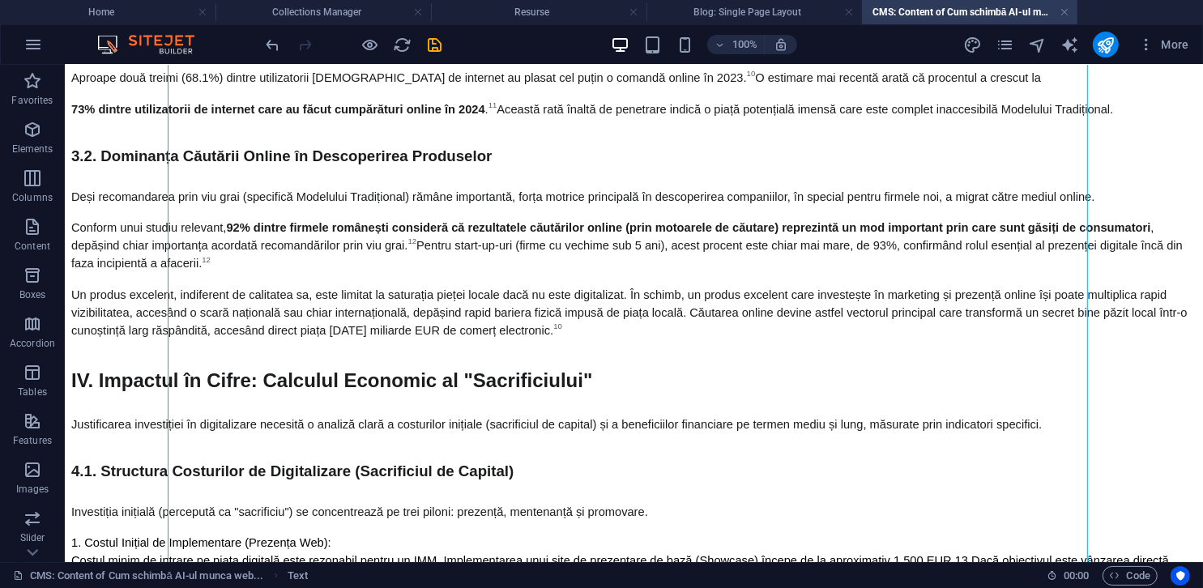
click at [445, 43] on div "100% More" at bounding box center [729, 45] width 933 height 26
click at [436, 43] on icon "save" at bounding box center [435, 45] width 19 height 19
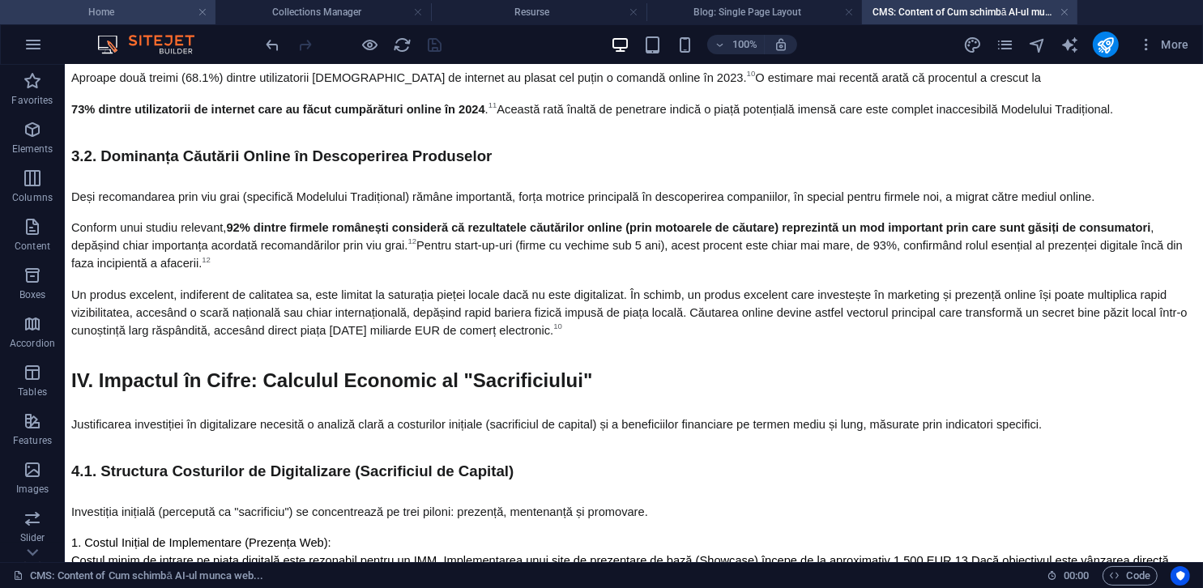
click at [122, 15] on h4 "Home" at bounding box center [108, 12] width 216 height 18
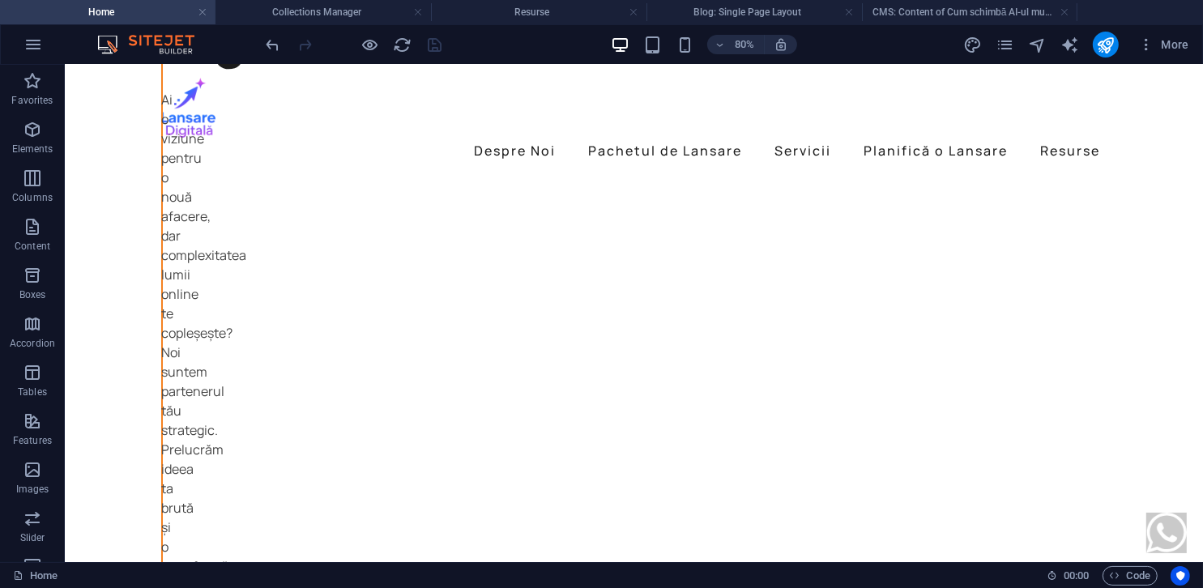
scroll to position [0, 0]
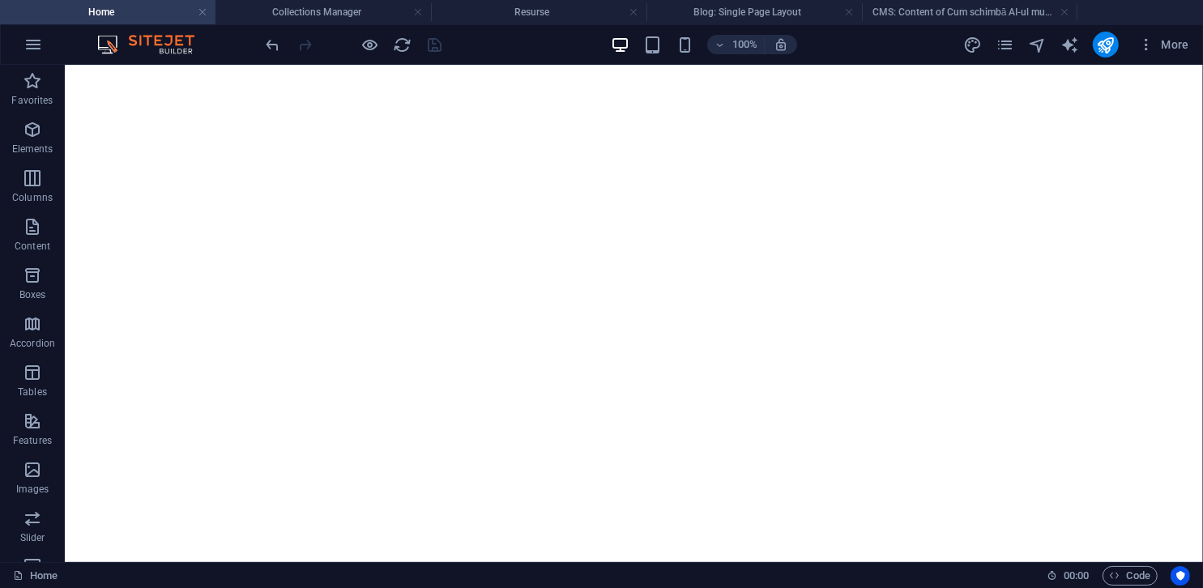
select select
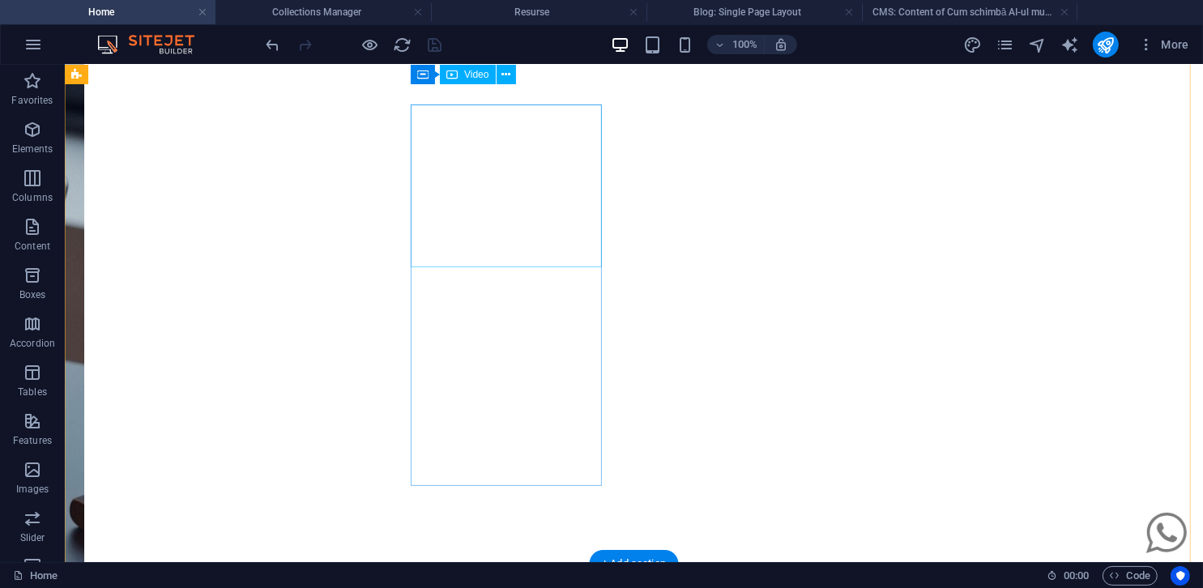
scroll to position [1257, 0]
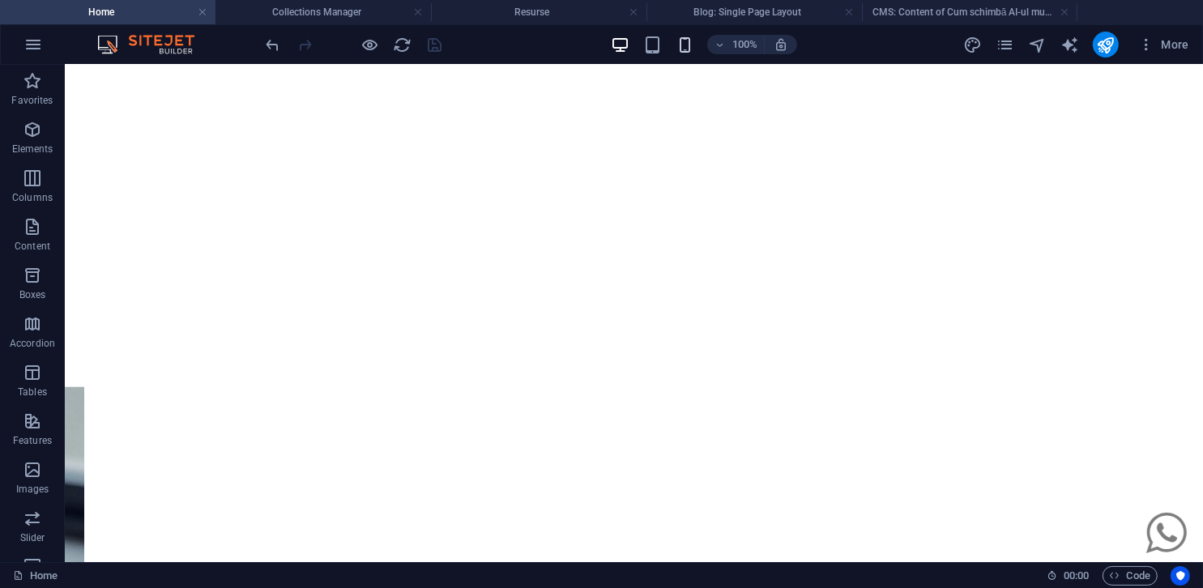
click at [678, 48] on icon "button" at bounding box center [685, 45] width 19 height 19
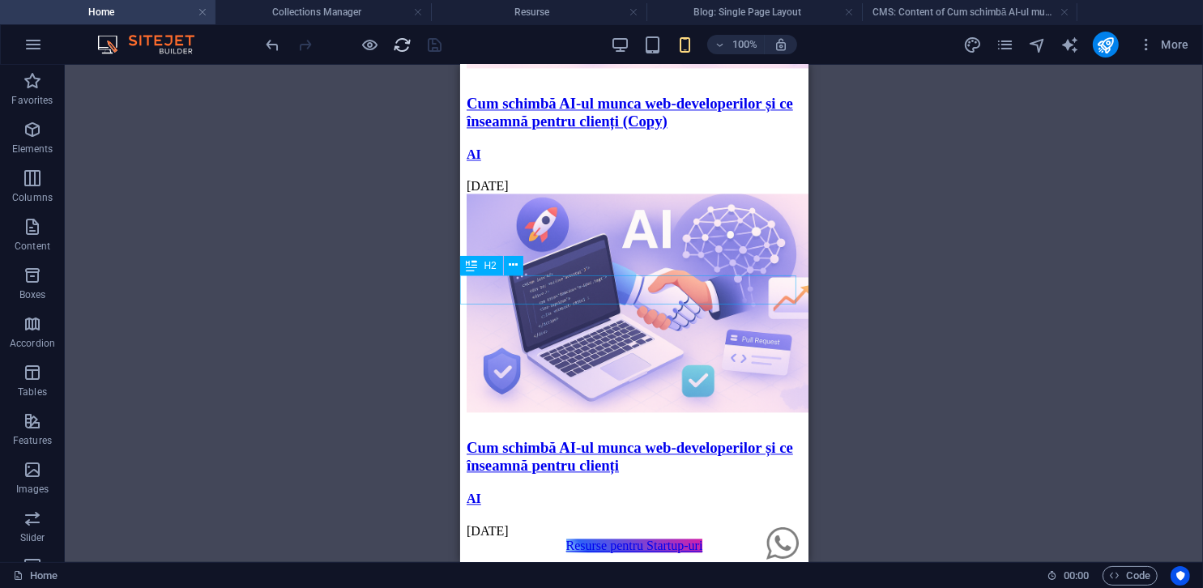
scroll to position [3201, 0]
